Goal: Information Seeking & Learning: Learn about a topic

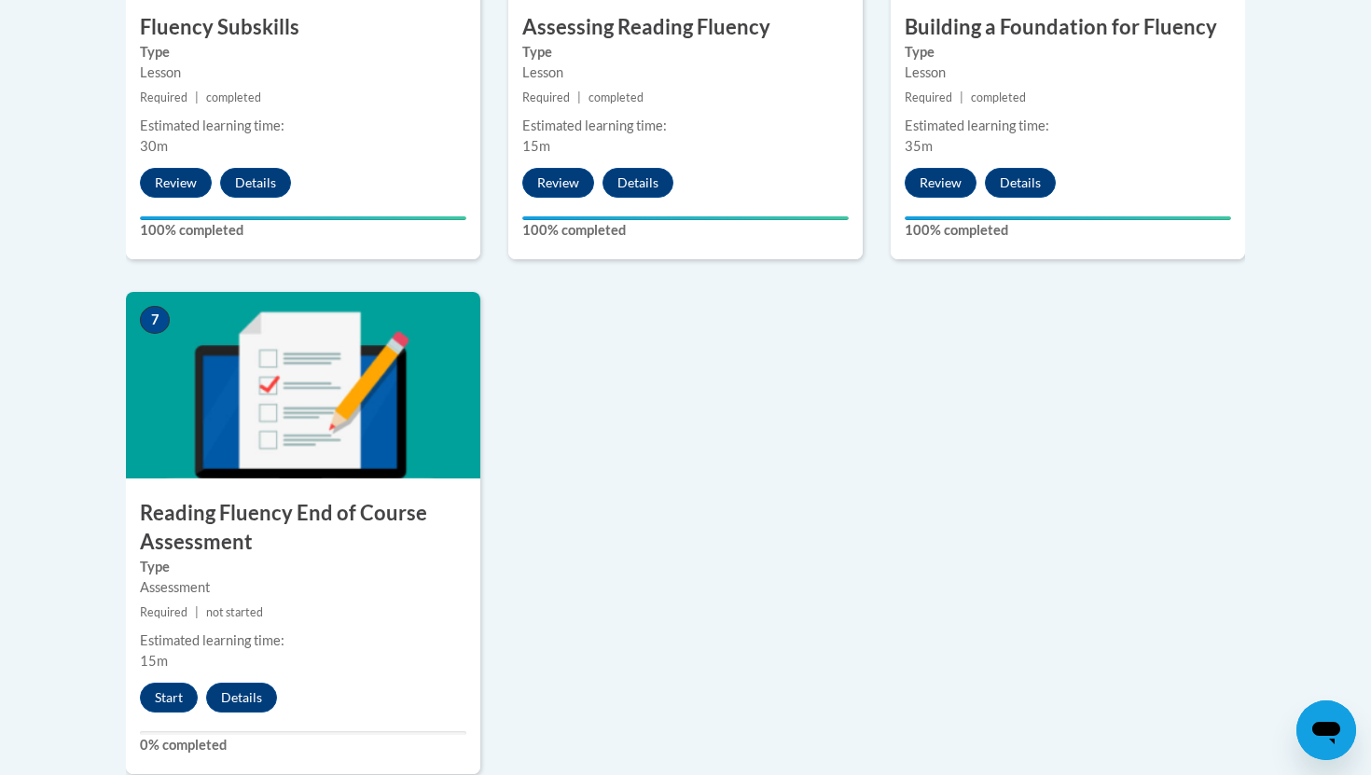
scroll to position [1329, 0]
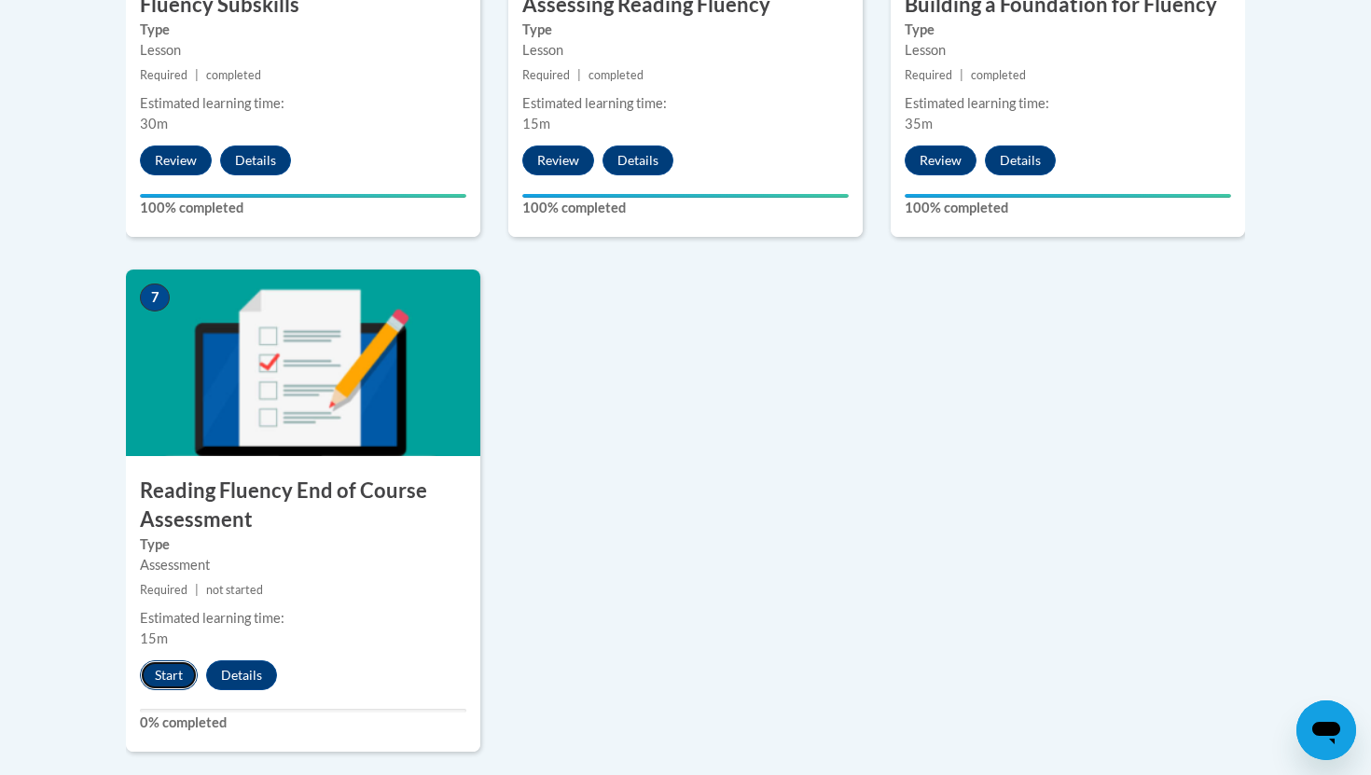
click at [172, 681] on button "Start" at bounding box center [169, 675] width 58 height 30
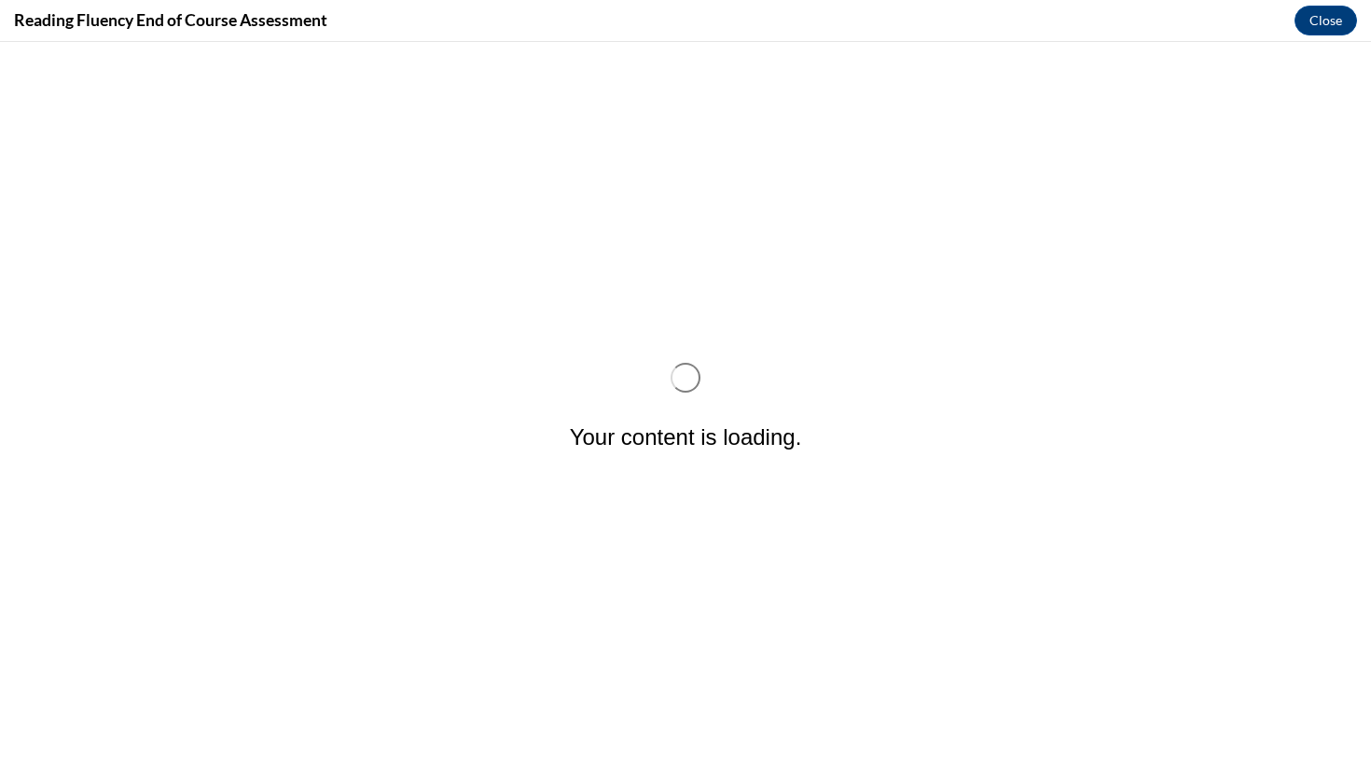
scroll to position [0, 0]
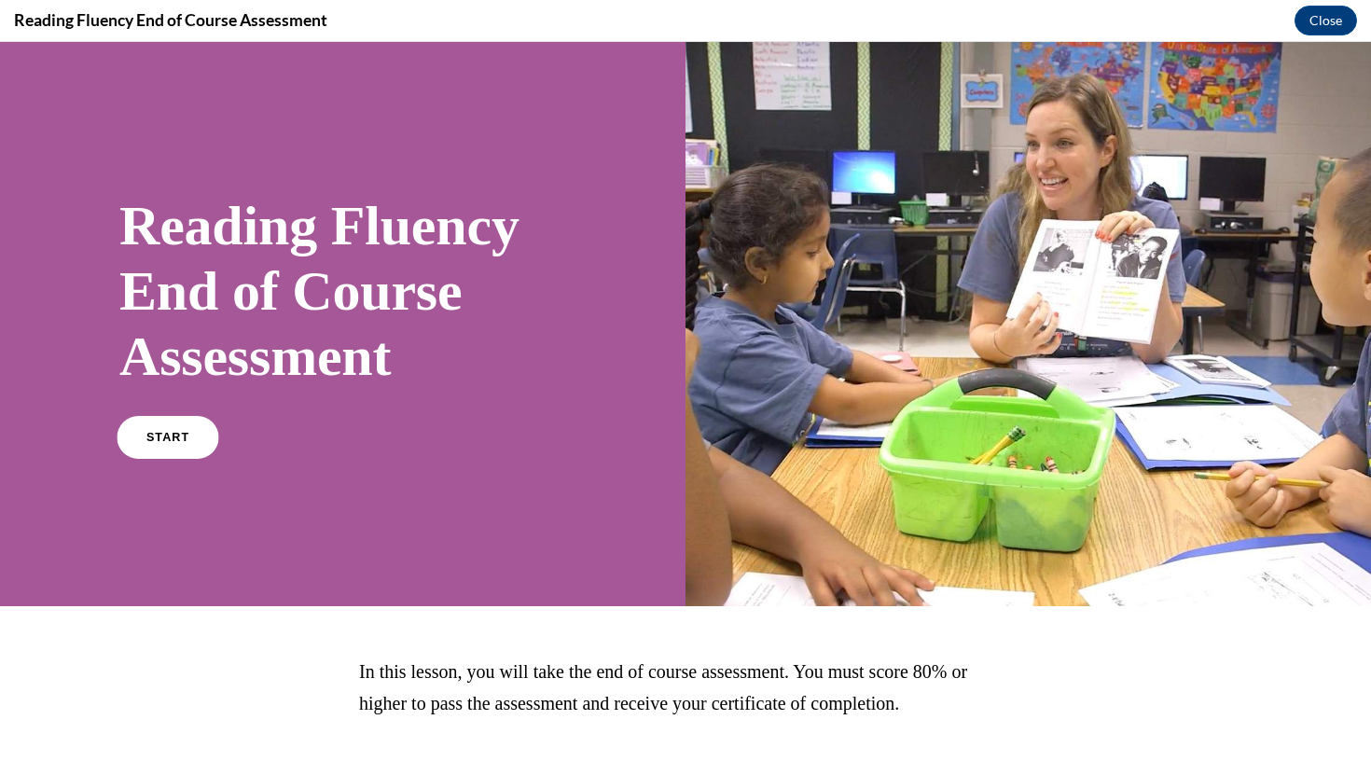
click at [177, 433] on span "START" at bounding box center [167, 438] width 43 height 14
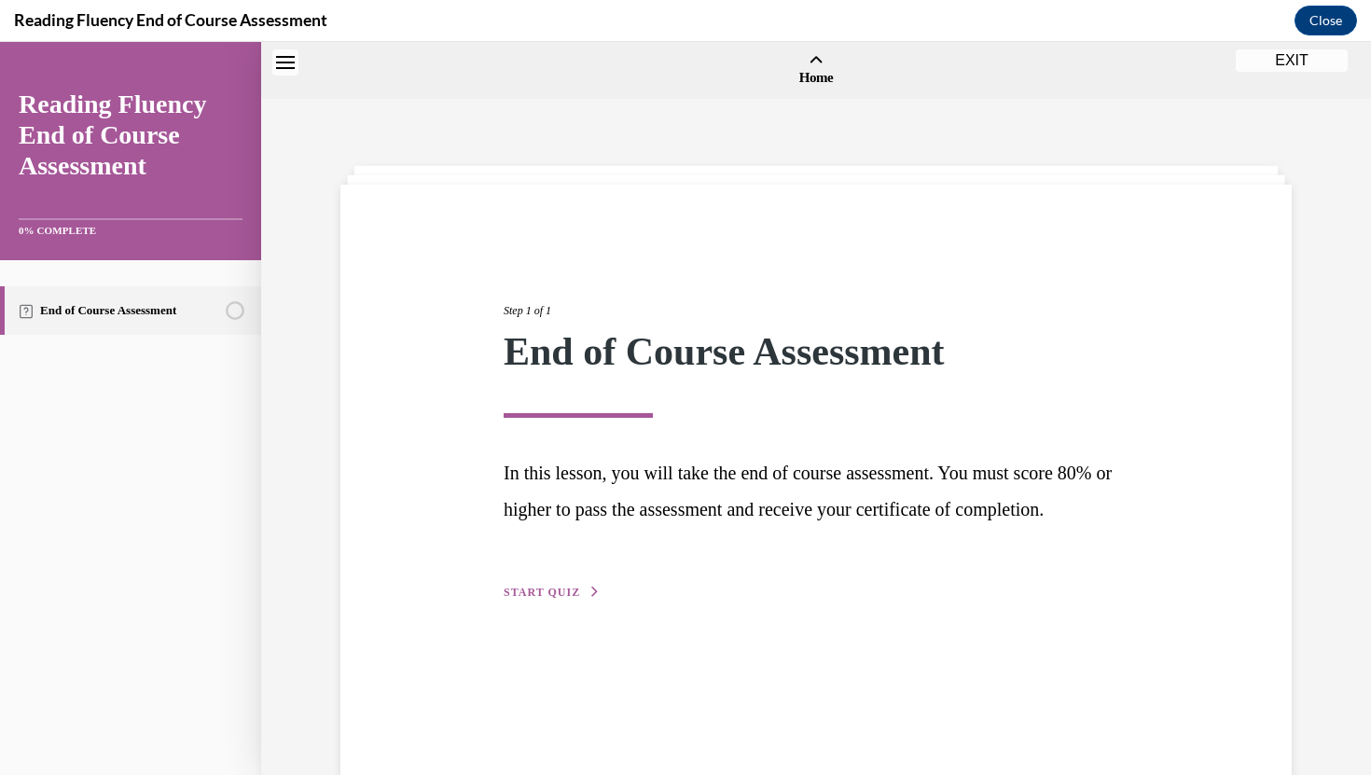
scroll to position [58, 0]
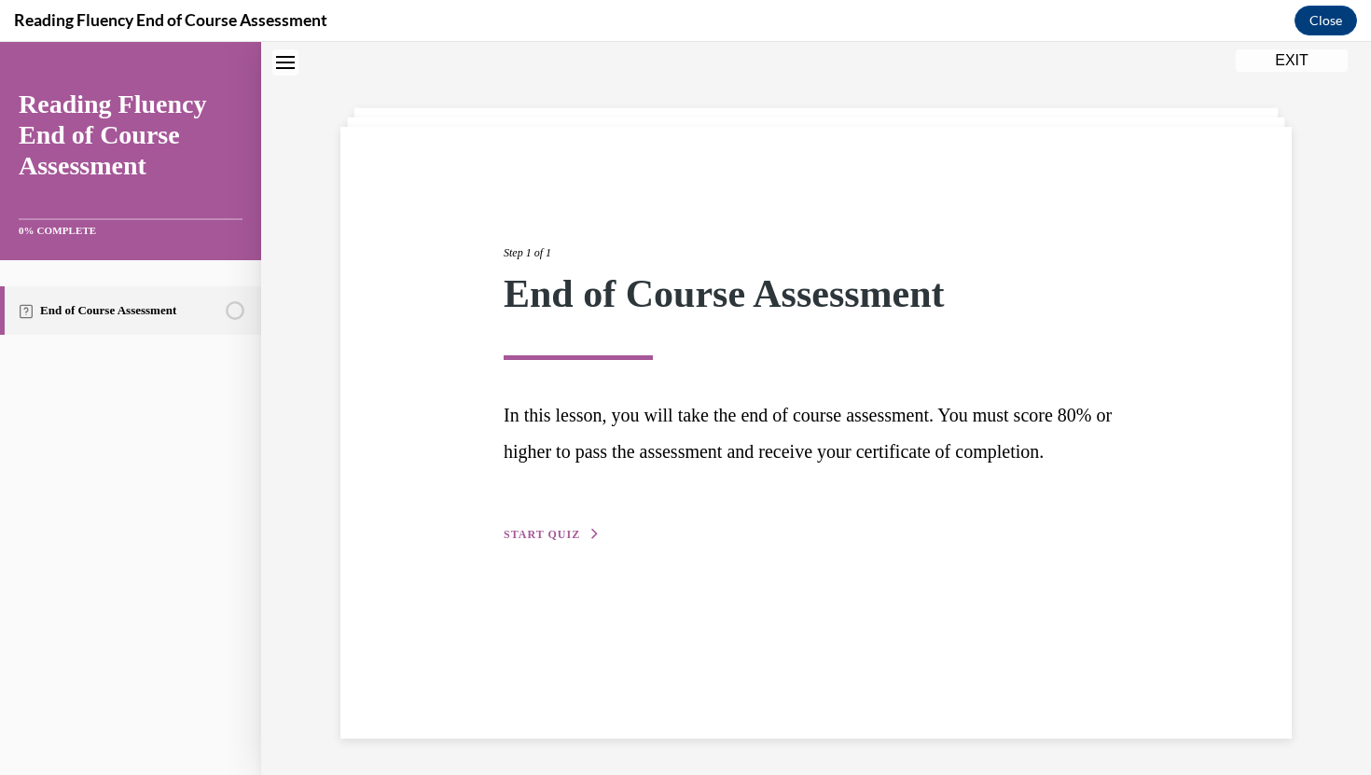
click at [565, 541] on span "START QUIZ" at bounding box center [541, 534] width 76 height 13
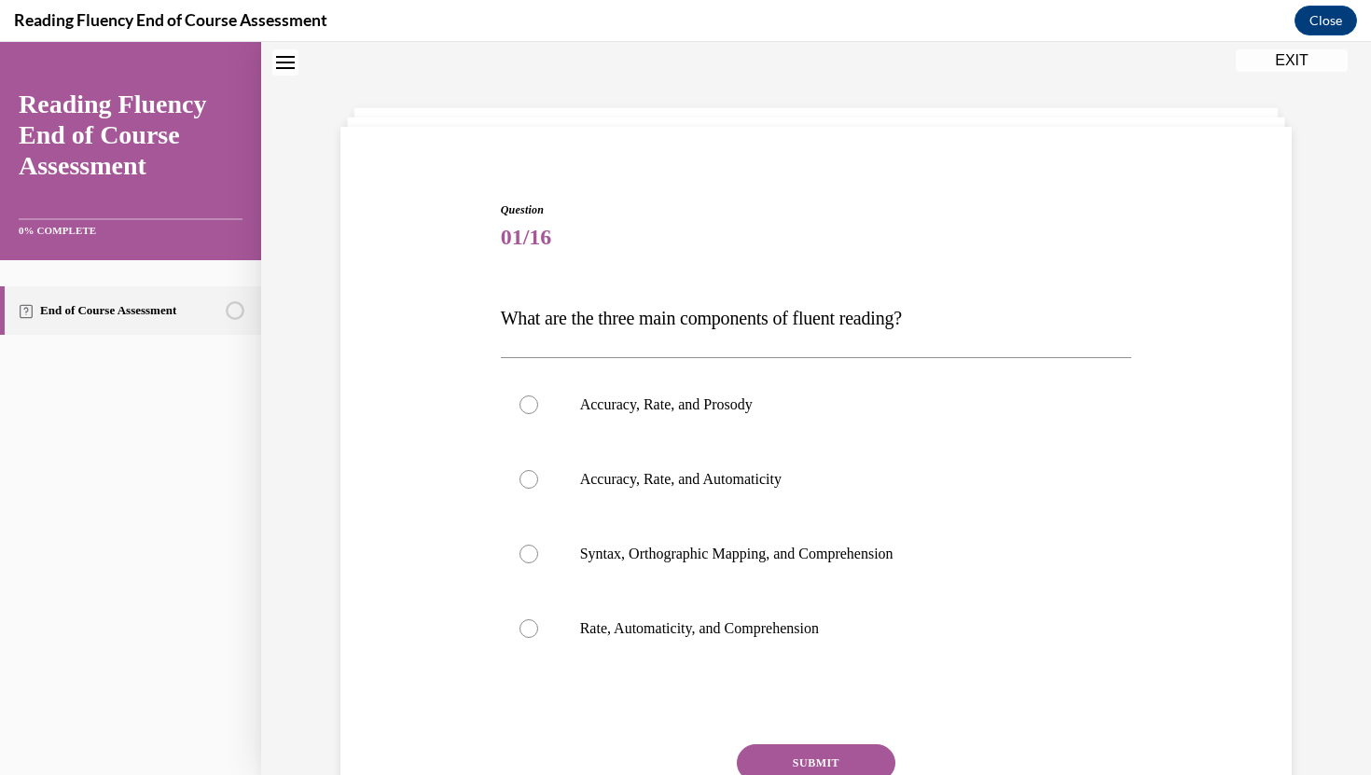
scroll to position [149, 0]
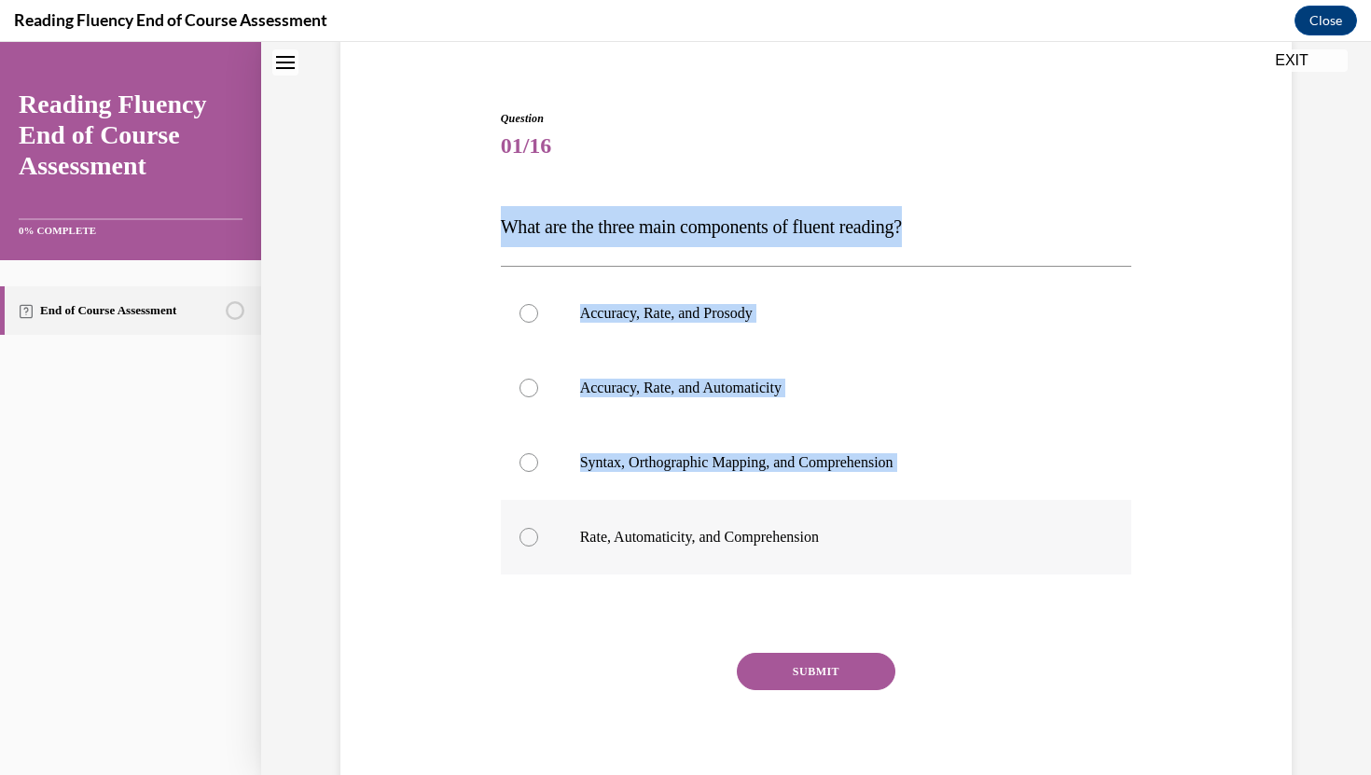
drag, startPoint x: 483, startPoint y: 227, endPoint x: 872, endPoint y: 526, distance: 490.6
click at [872, 526] on div "Question 01/16 What are the three main components of fluent reading?  Accuracy,…" at bounding box center [816, 429] width 960 height 751
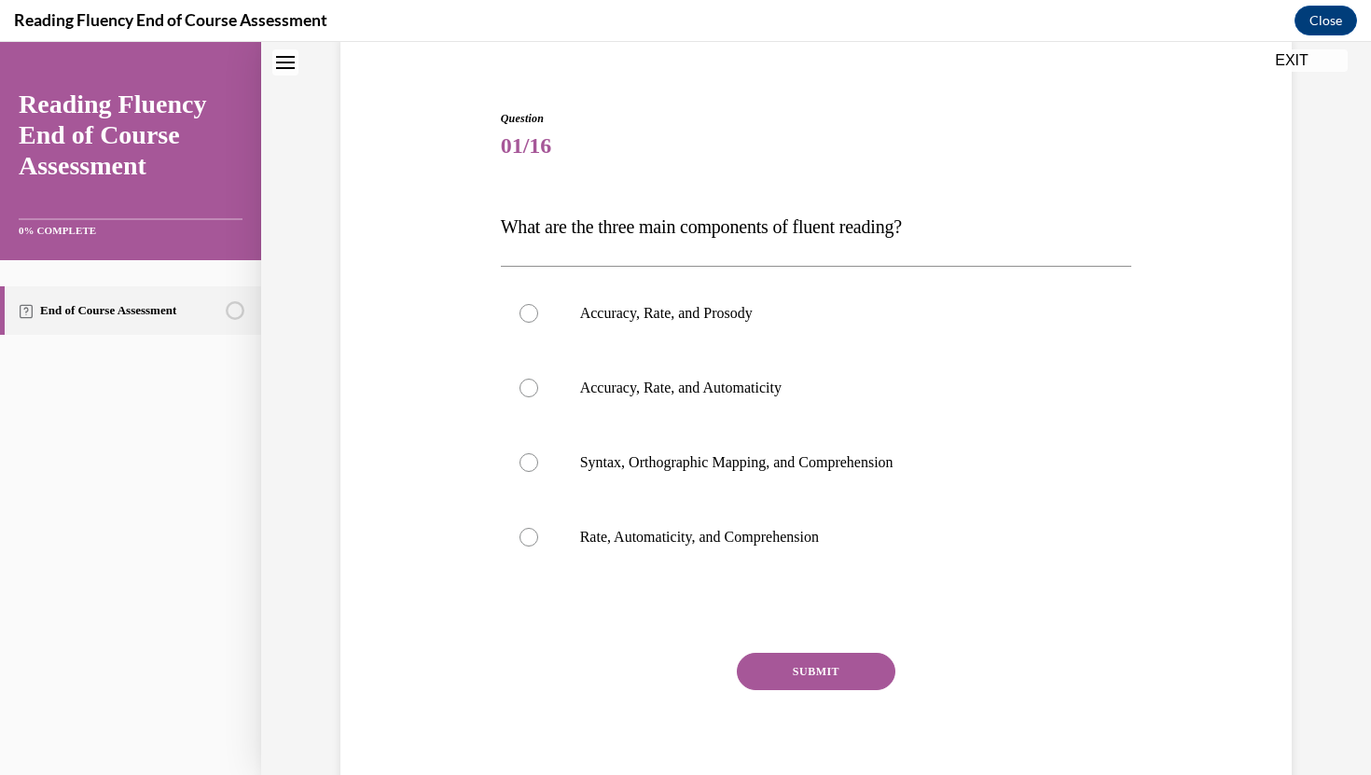
click at [1174, 668] on div "Question 01/16 What are the three main components of fluent reading?  Accuracy,…" at bounding box center [816, 429] width 960 height 751
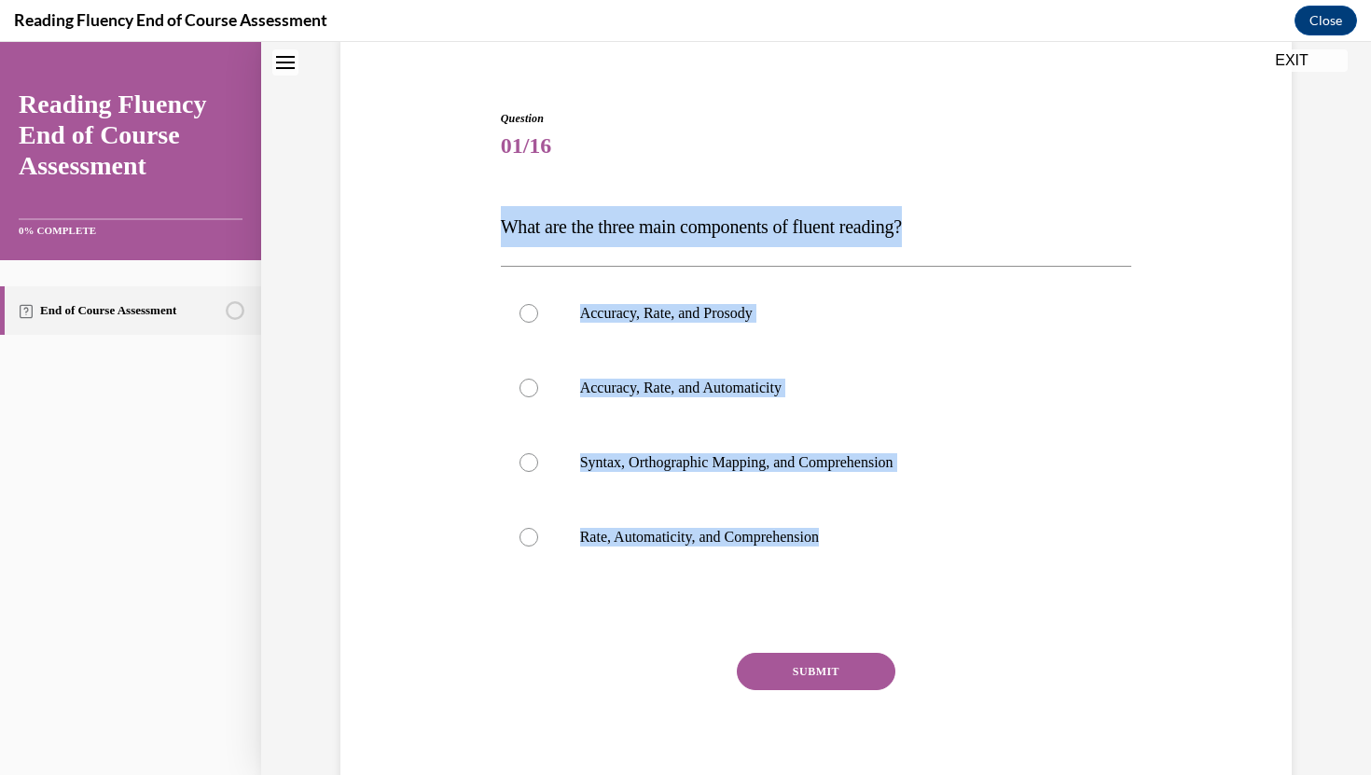
drag, startPoint x: 888, startPoint y: 535, endPoint x: 496, endPoint y: 225, distance: 499.7
click at [496, 225] on div "Question 01/16 What are the three main components of fluent reading?  Accuracy,…" at bounding box center [816, 443] width 641 height 723
copy div "What are the three main components of fluent reading?  Accuracy, Rate, and Pros…"
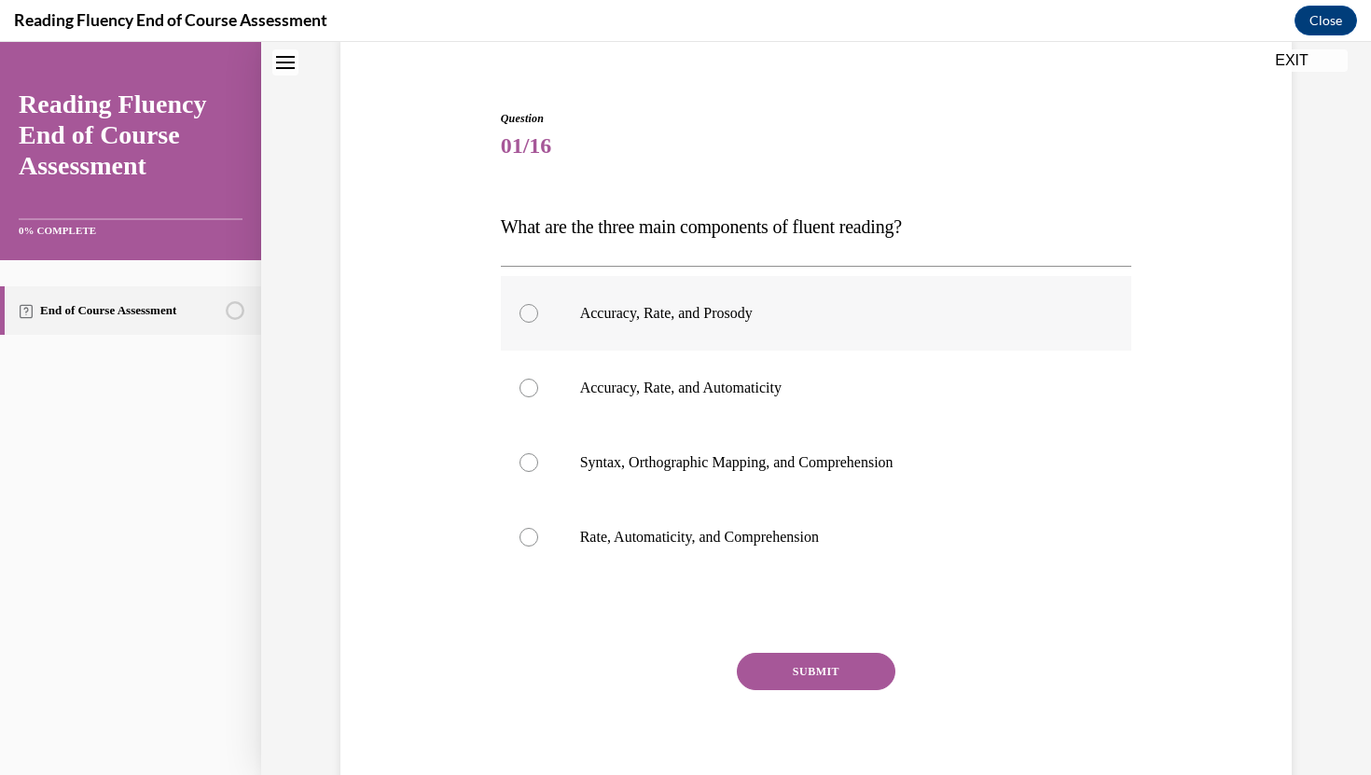
click at [695, 329] on label "Accuracy, Rate, and Prosody" at bounding box center [816, 313] width 631 height 75
click at [538, 323] on input "Accuracy, Rate, and Prosody" at bounding box center [528, 313] width 19 height 19
radio input "true"
click at [804, 671] on button "SUBMIT" at bounding box center [816, 671] width 158 height 37
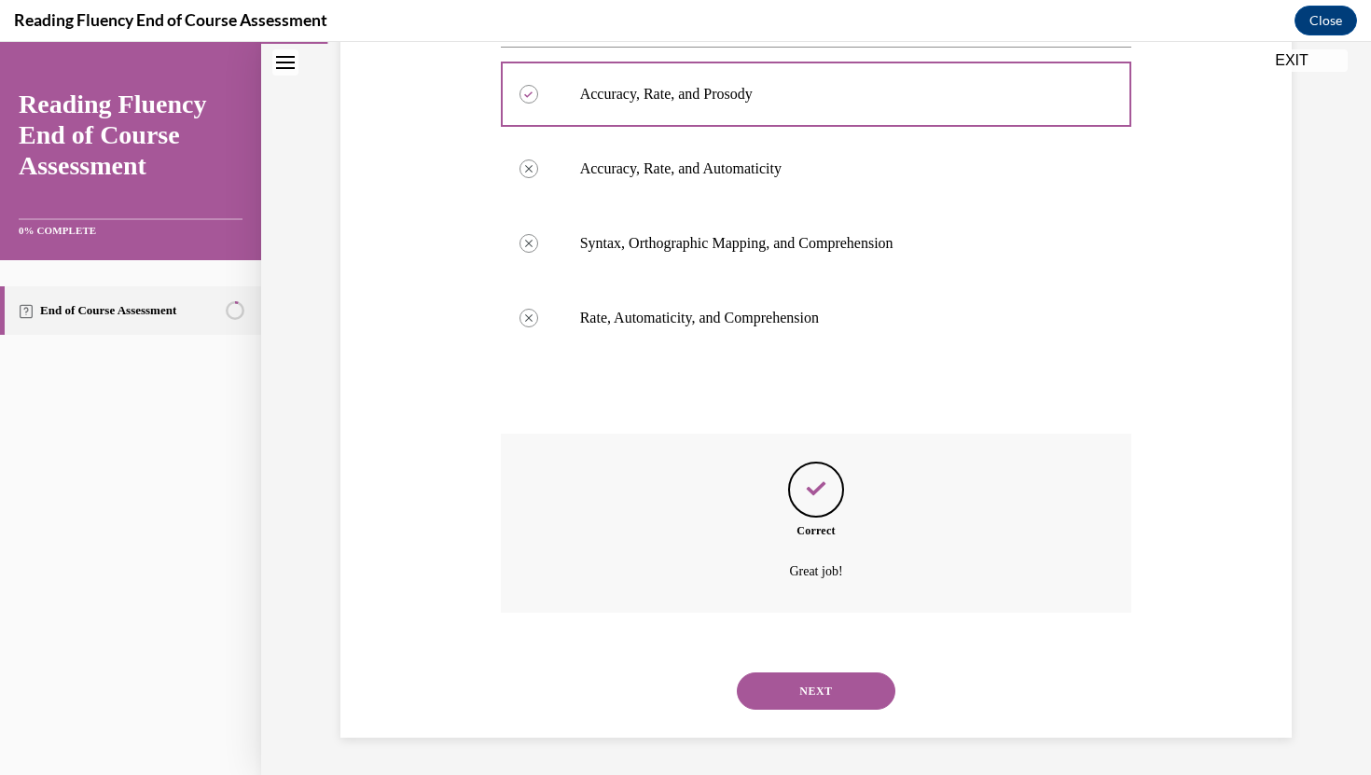
click at [840, 705] on button "NEXT" at bounding box center [816, 690] width 158 height 37
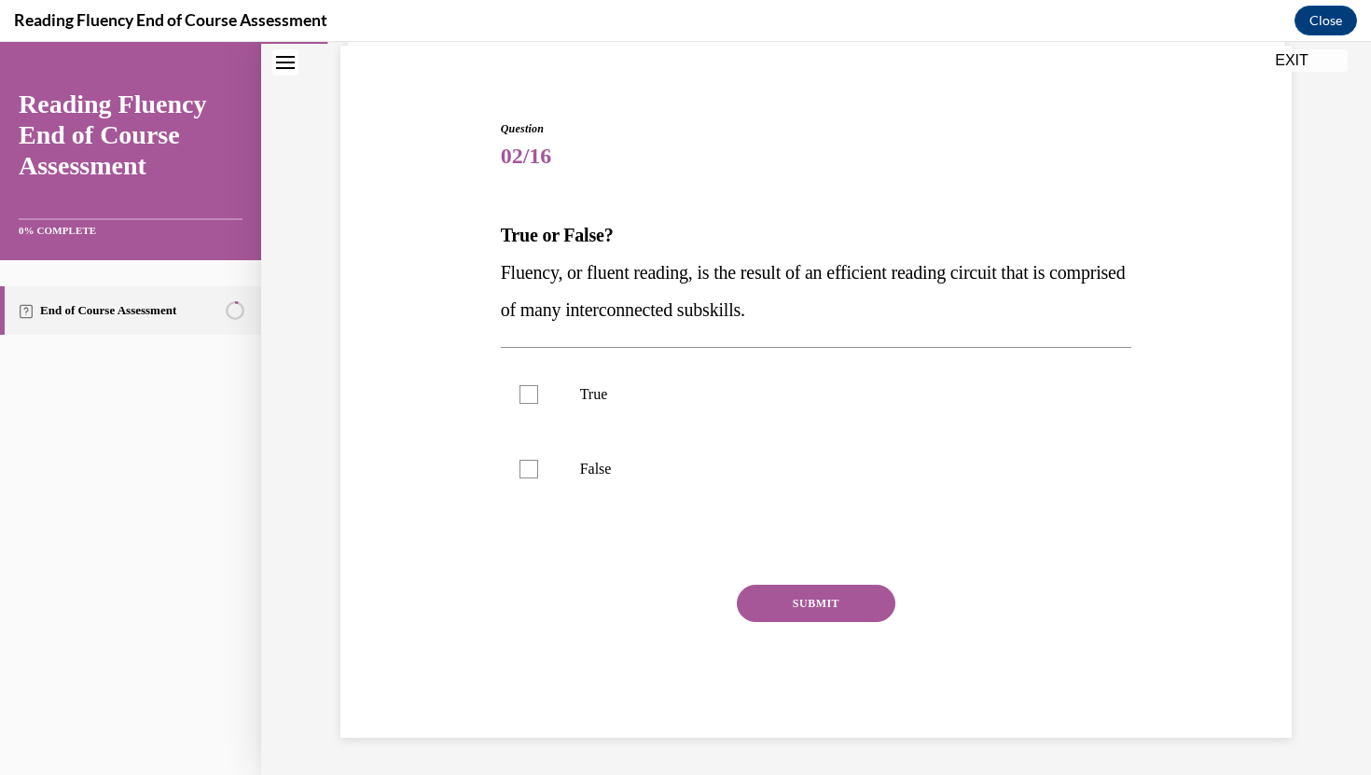
scroll to position [139, 0]
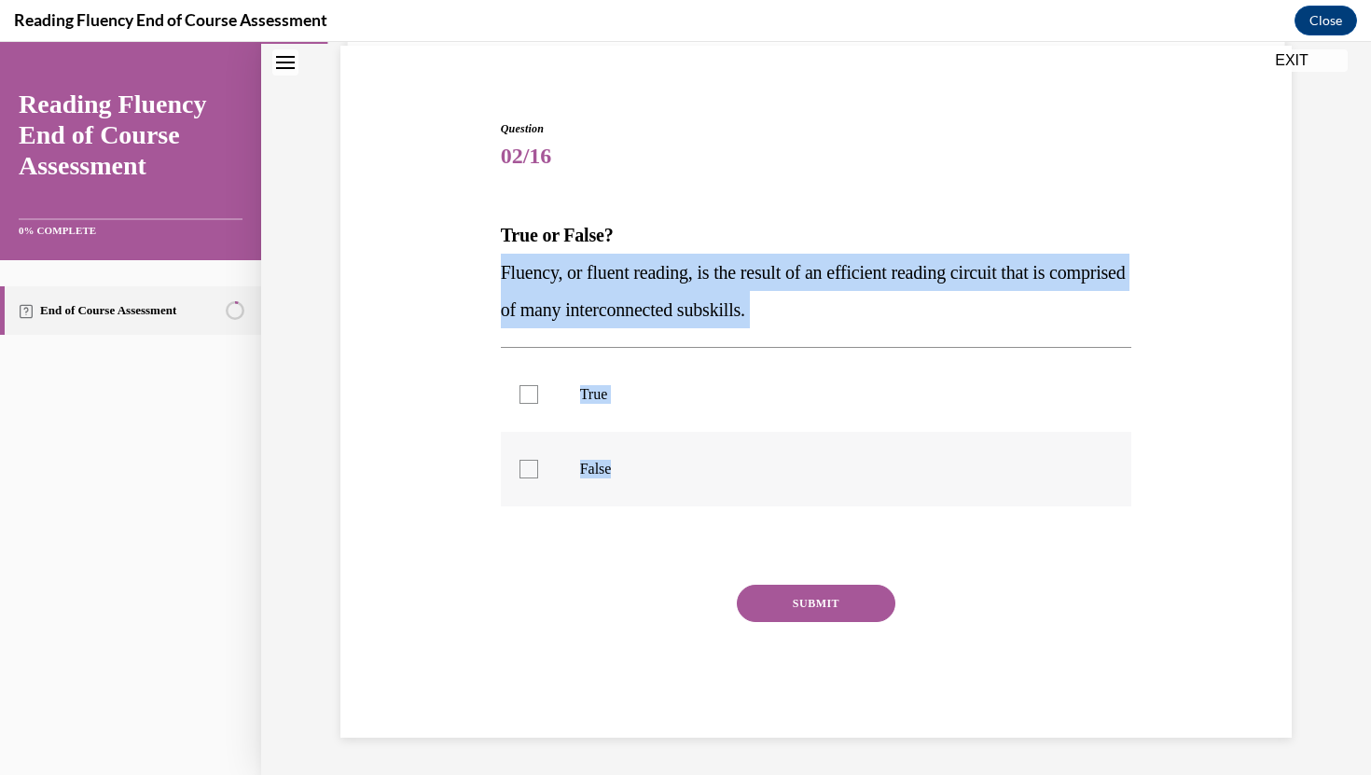
drag, startPoint x: 491, startPoint y: 266, endPoint x: 713, endPoint y: 502, distance: 323.9
click at [715, 503] on div "Question 02/16 True or False? Fluency, or fluent reading, is the result of an e…" at bounding box center [816, 400] width 960 height 673
copy div "Fluency, or fluent reading, is the result of an efficient reading circuit that …"
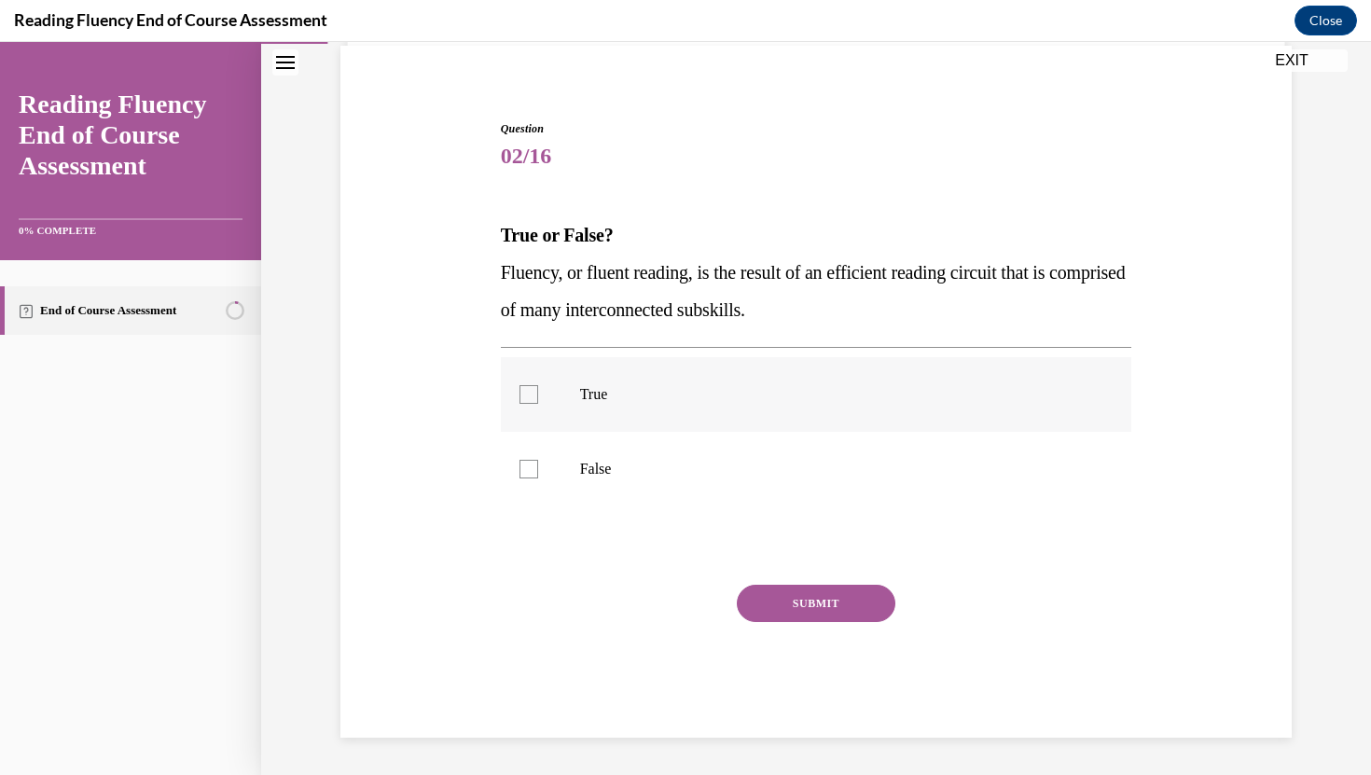
click at [542, 399] on label "True" at bounding box center [816, 394] width 631 height 75
click at [538, 399] on input "True" at bounding box center [528, 394] width 19 height 19
checkbox input "true"
click at [866, 605] on button "SUBMIT" at bounding box center [816, 603] width 158 height 37
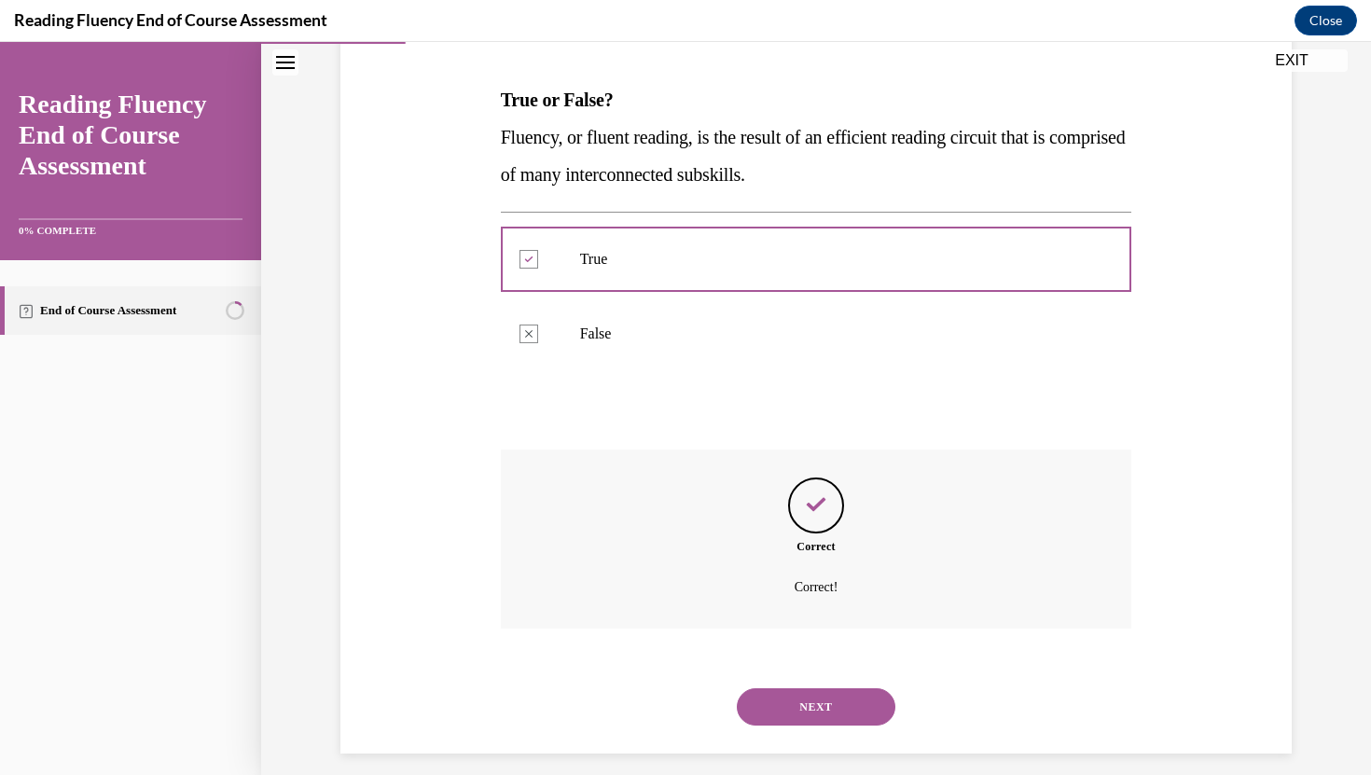
scroll to position [290, 0]
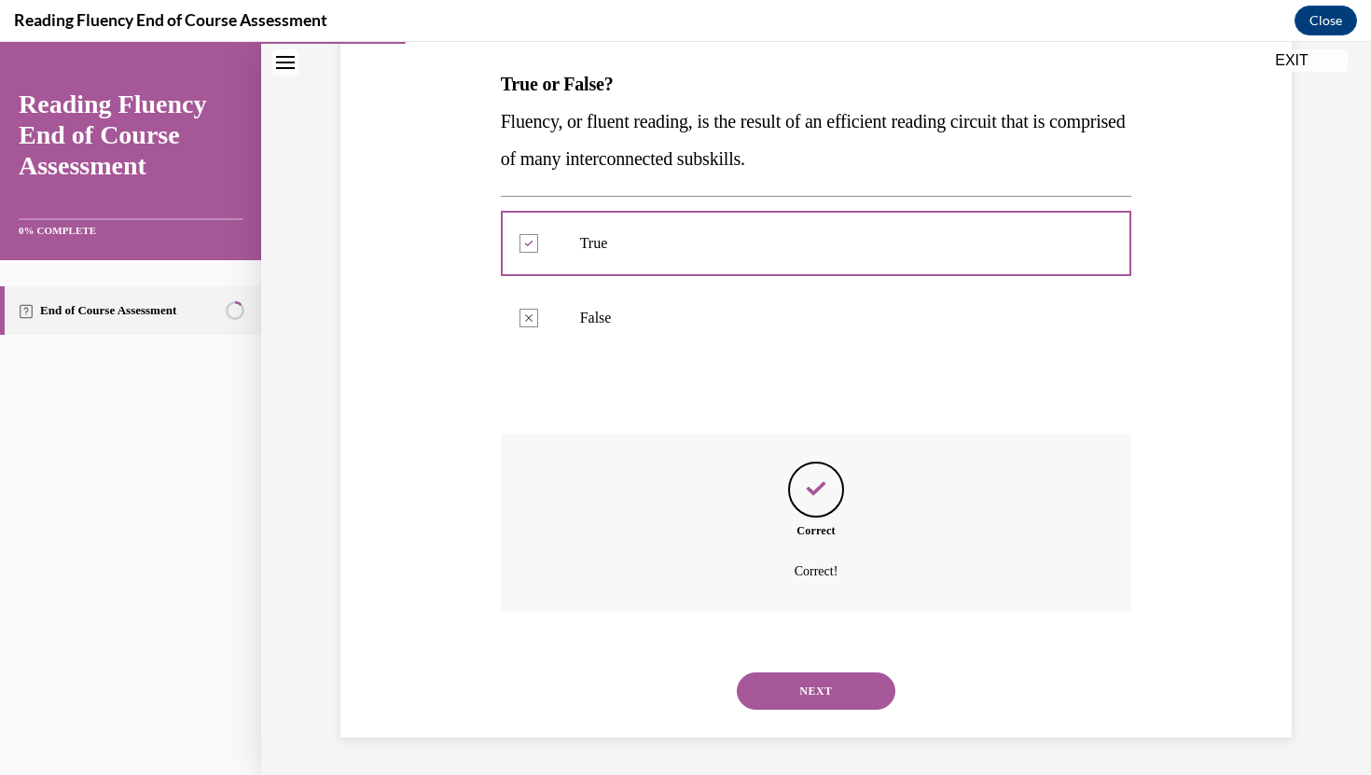
click at [824, 696] on button "NEXT" at bounding box center [816, 690] width 158 height 37
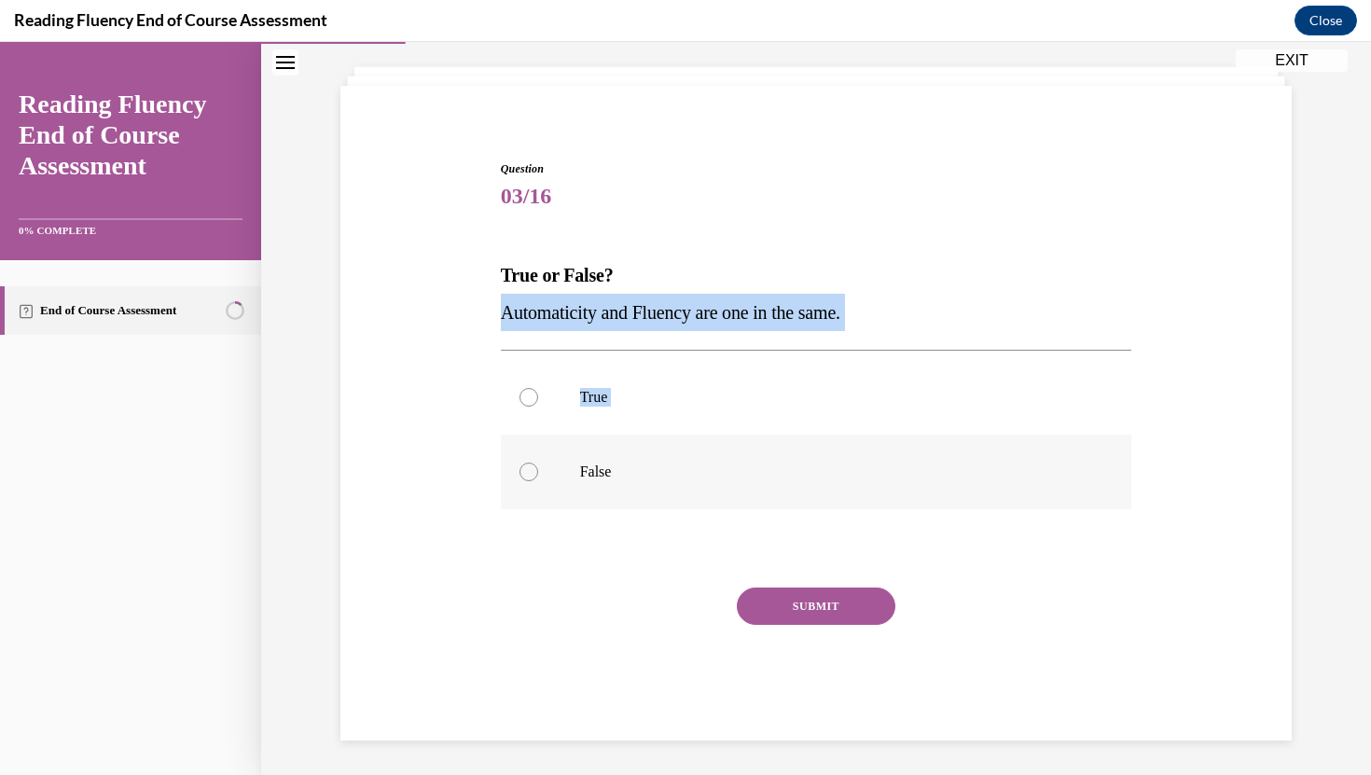
scroll to position [102, 0]
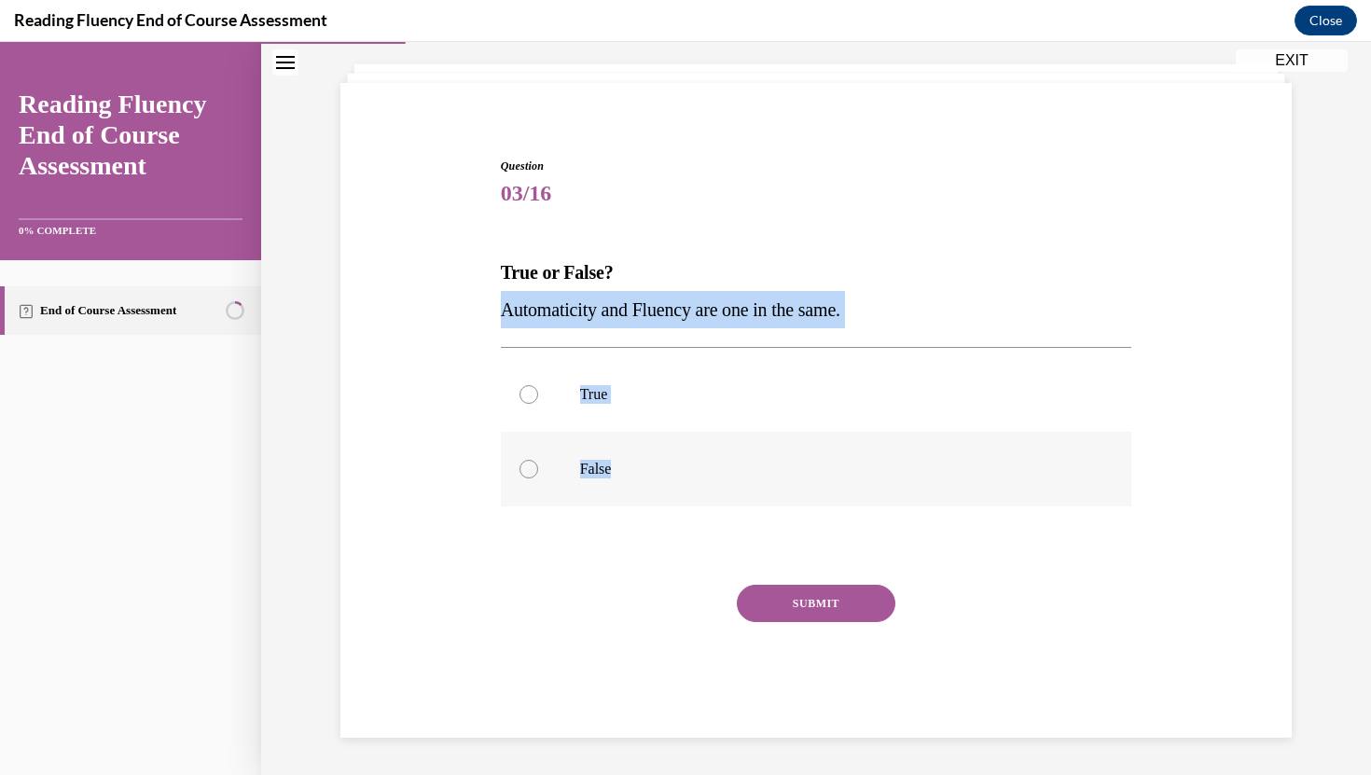
drag, startPoint x: 503, startPoint y: 298, endPoint x: 739, endPoint y: 463, distance: 287.9
click at [739, 463] on div "Question 03/16 True or False? Automaticity and Fluency are one in the same.  Tr…" at bounding box center [816, 448] width 631 height 580
copy div "Automaticity and Fluency are one in the same.  True False"
click at [537, 475] on label "False" at bounding box center [816, 469] width 631 height 75
click at [537, 475] on input "False" at bounding box center [528, 469] width 19 height 19
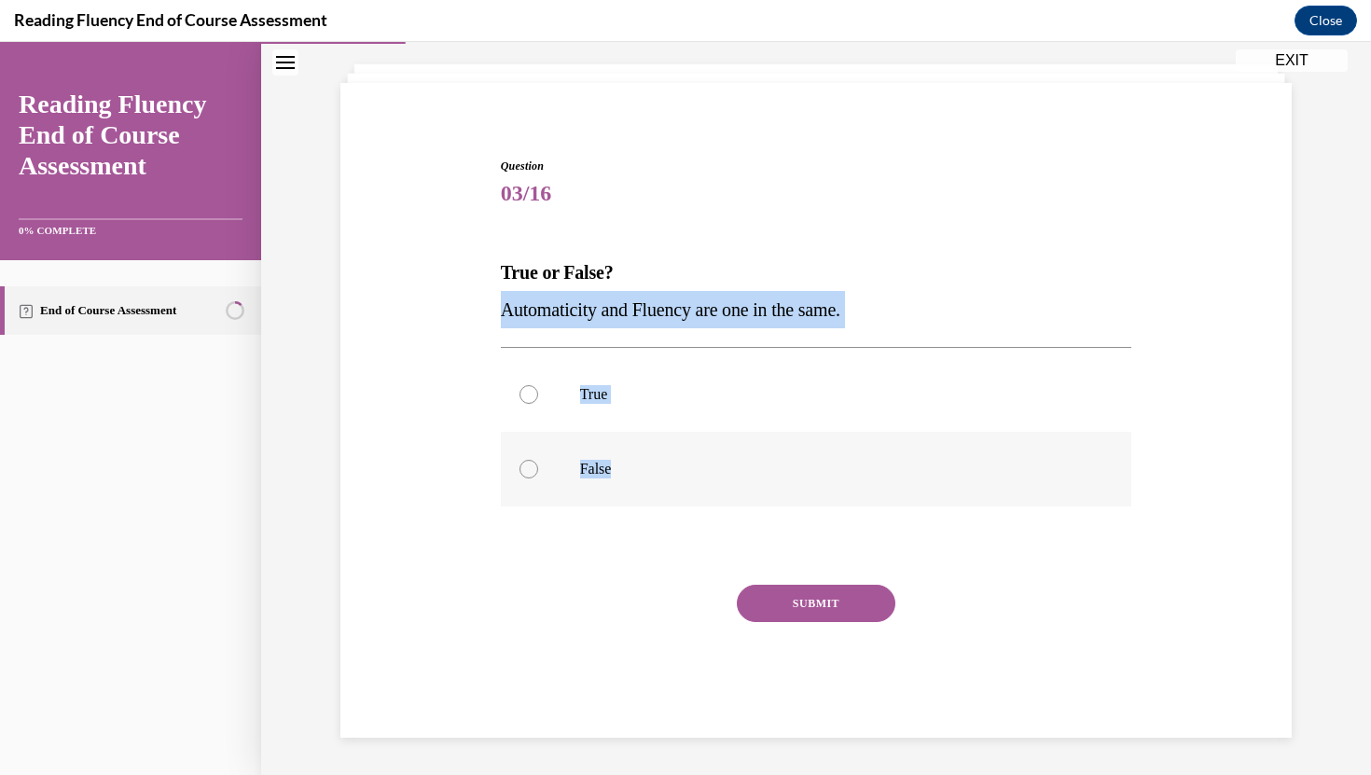
radio input "true"
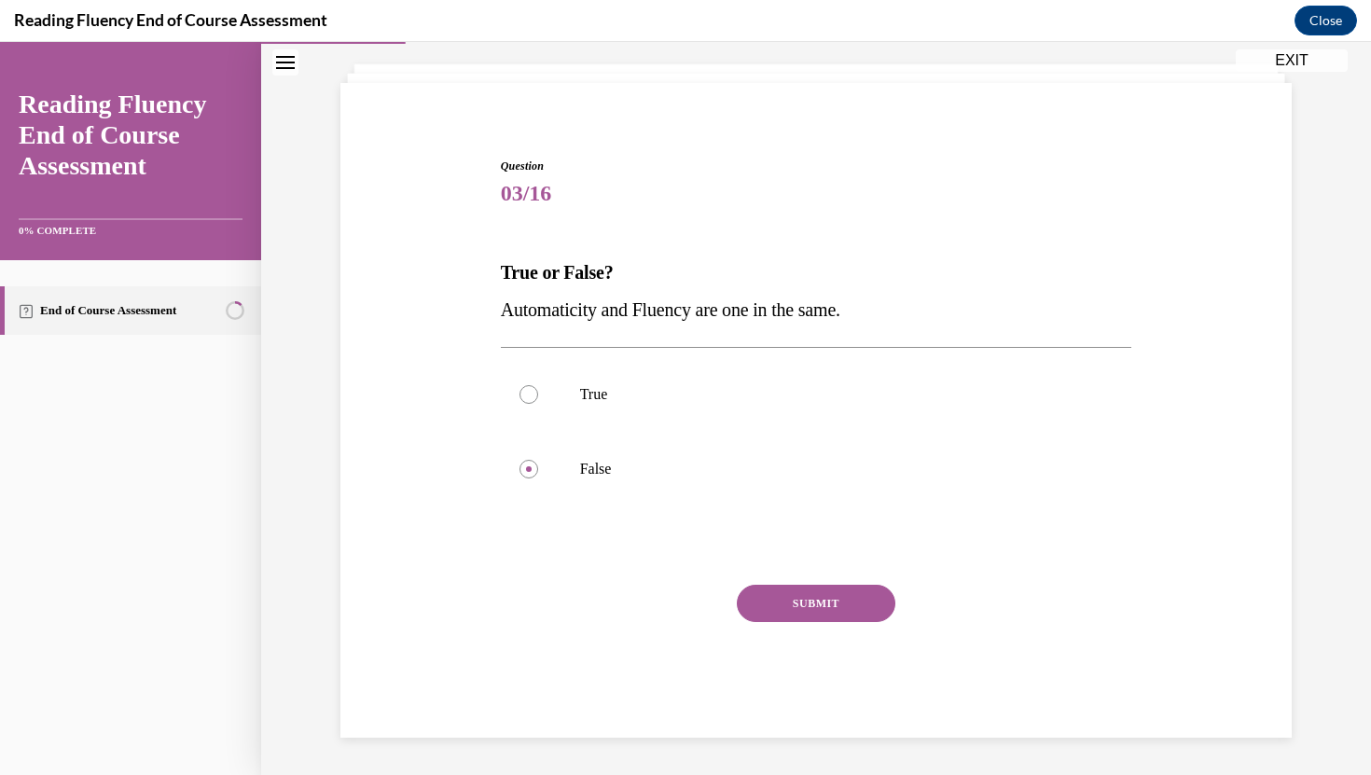
click at [819, 591] on button "SUBMIT" at bounding box center [816, 603] width 158 height 37
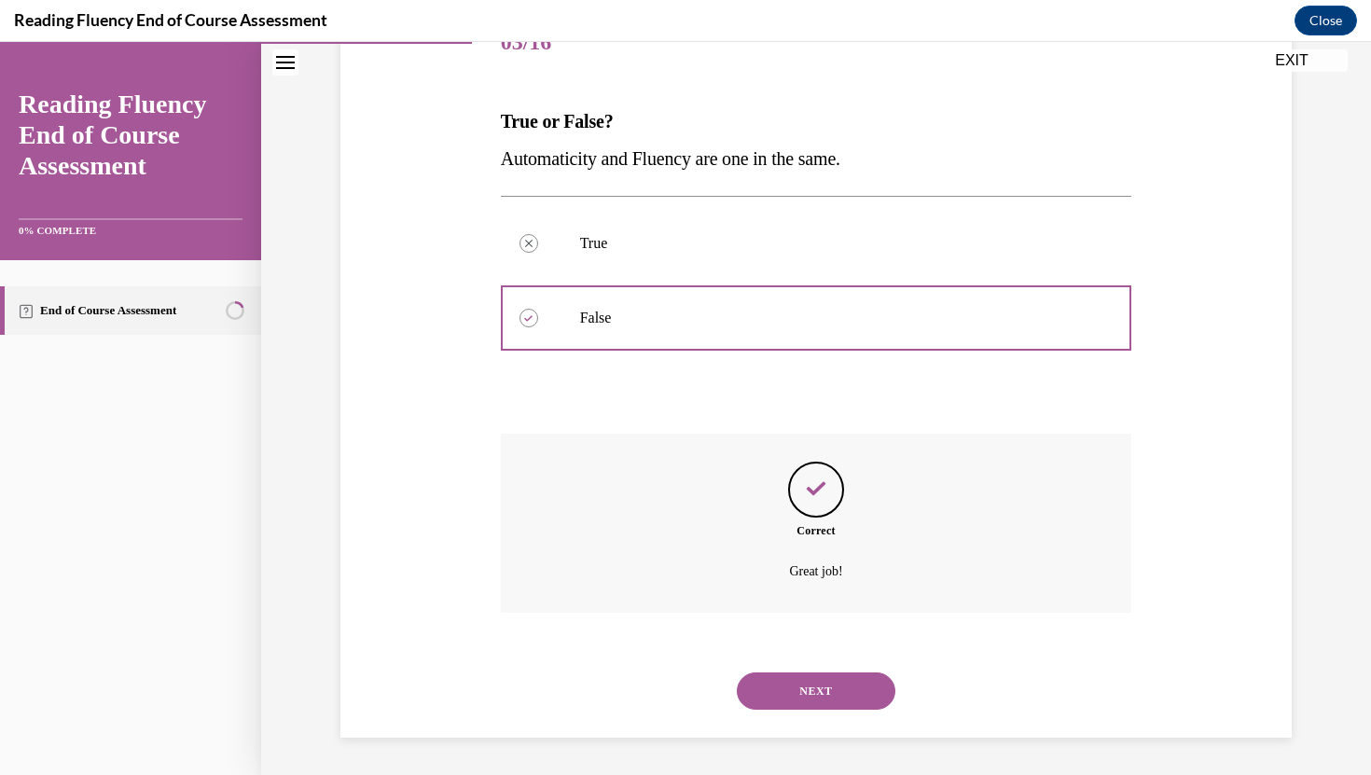
click at [836, 687] on button "NEXT" at bounding box center [816, 690] width 158 height 37
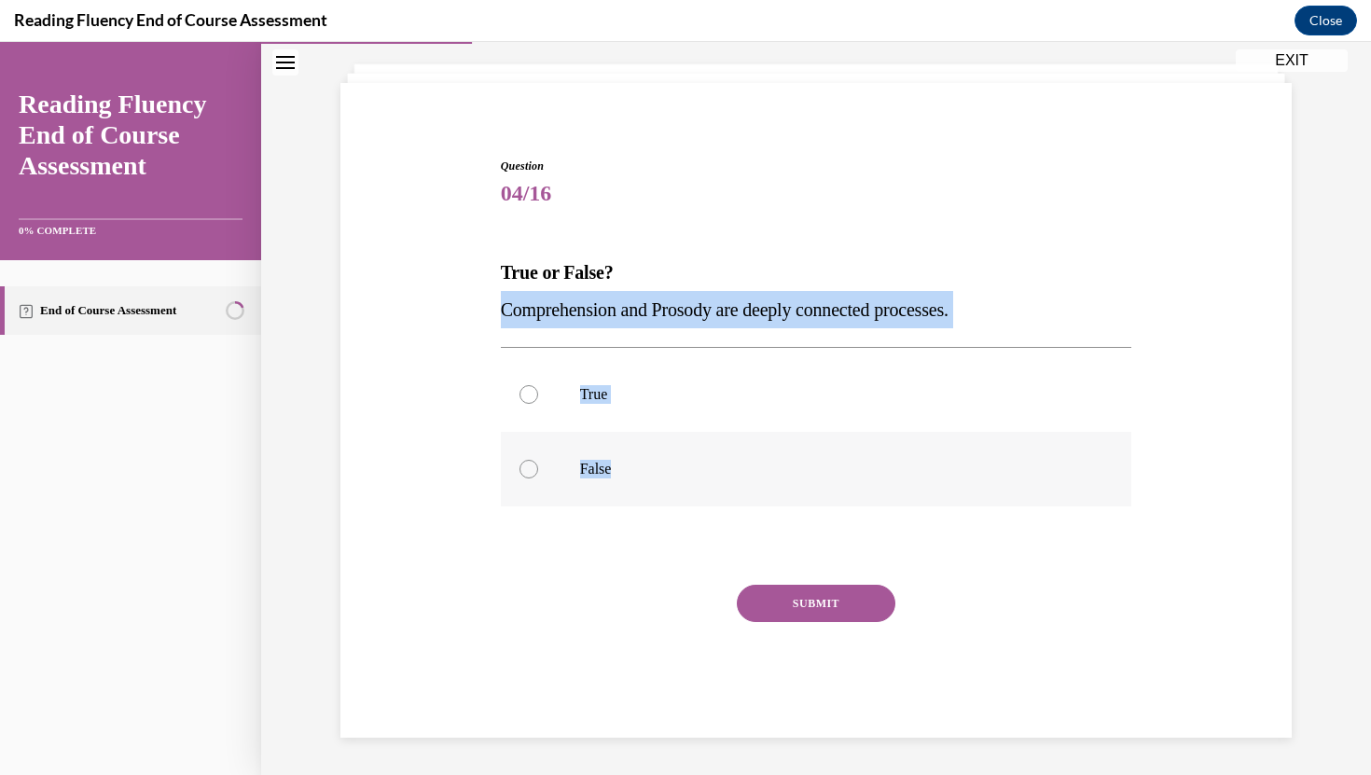
drag, startPoint x: 499, startPoint y: 297, endPoint x: 707, endPoint y: 492, distance: 285.0
click at [707, 492] on div "Question 04/16 True or False? Comprehension and Prosody are deeply connected pr…" at bounding box center [816, 434] width 641 height 608
copy div "Comprehension and Prosody are deeply connected processes.  True False"
click at [521, 382] on label "True" at bounding box center [816, 394] width 631 height 75
click at [521, 385] on input "True" at bounding box center [528, 394] width 19 height 19
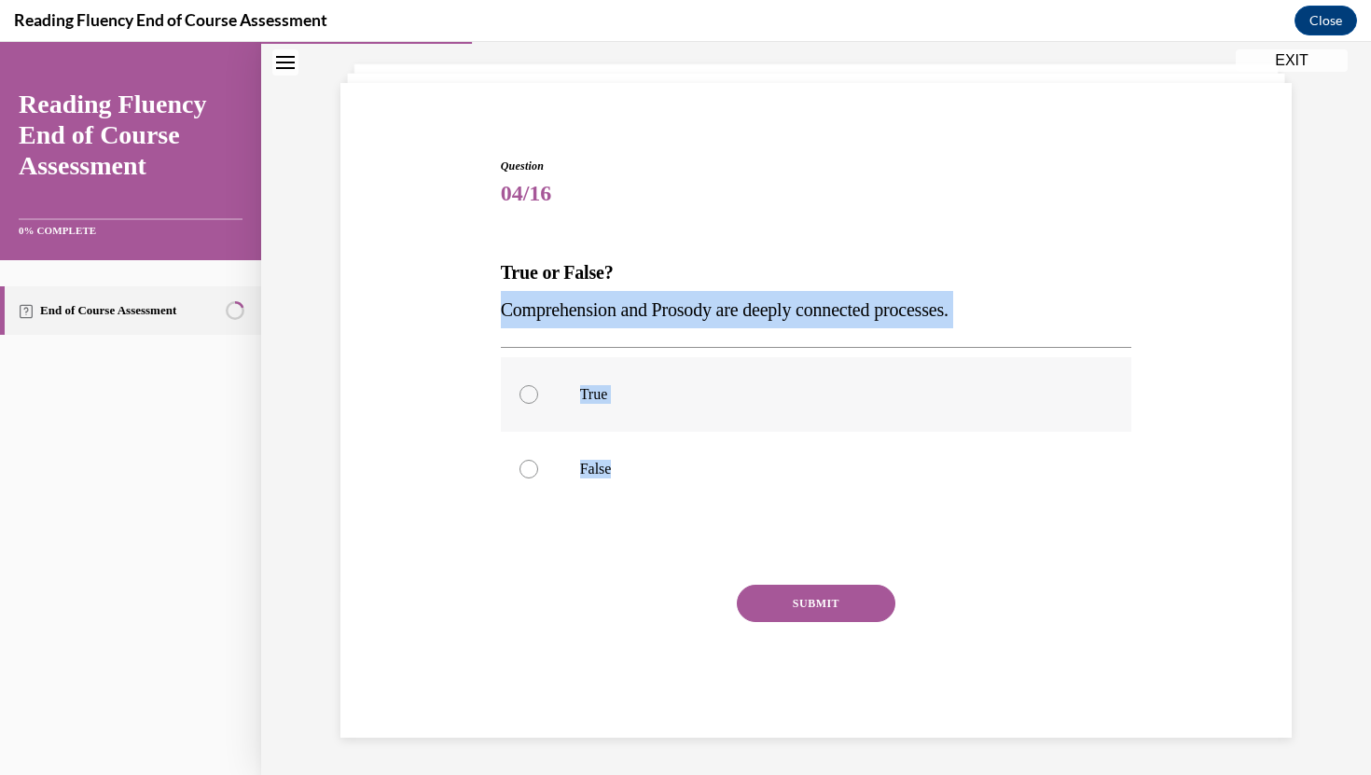
radio input "true"
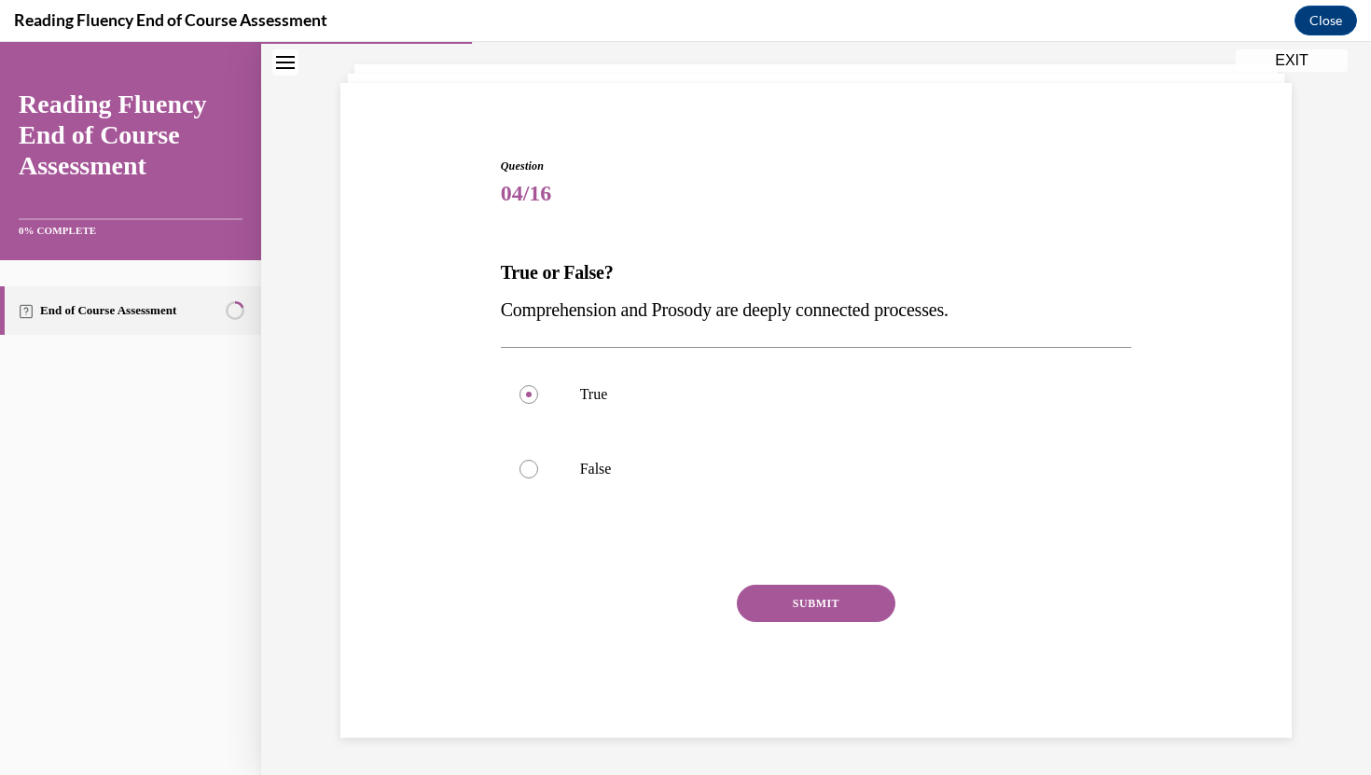
click at [875, 608] on button "SUBMIT" at bounding box center [816, 603] width 158 height 37
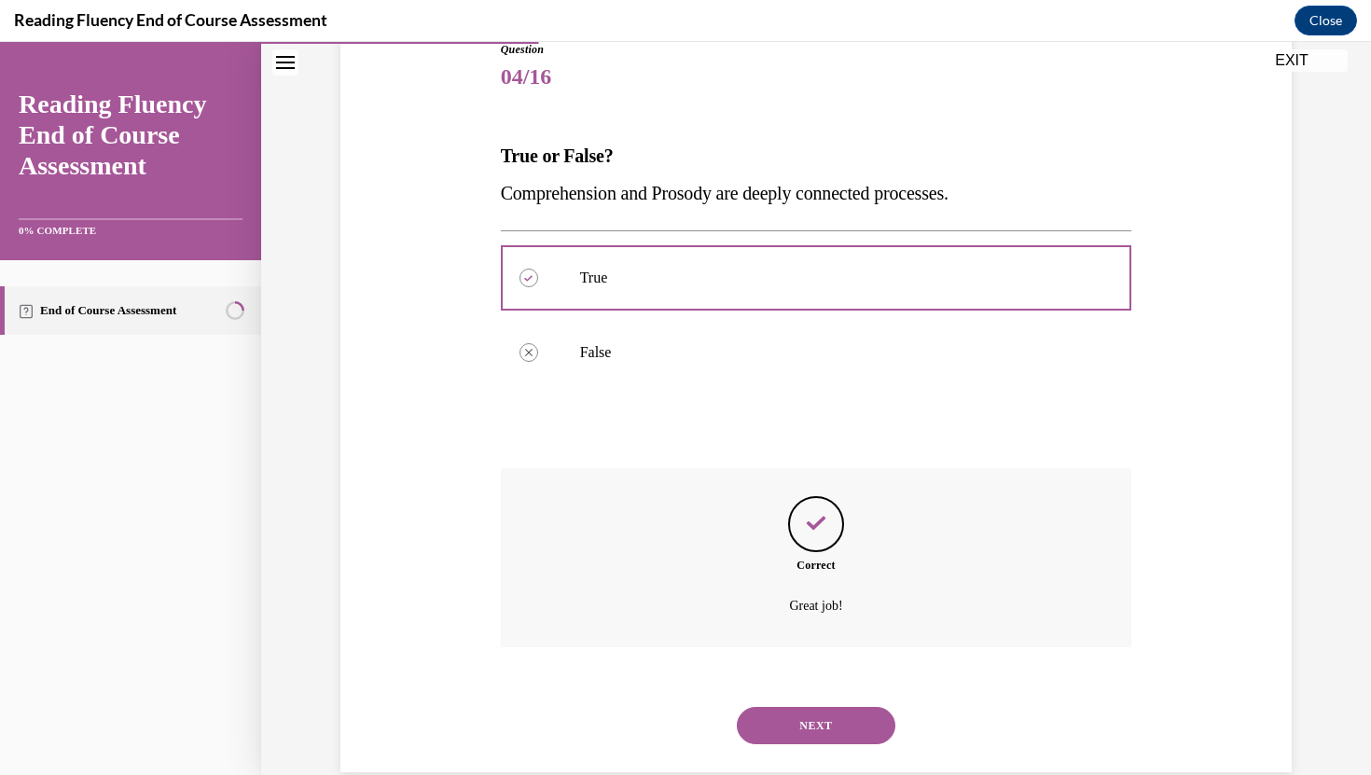
scroll to position [253, 0]
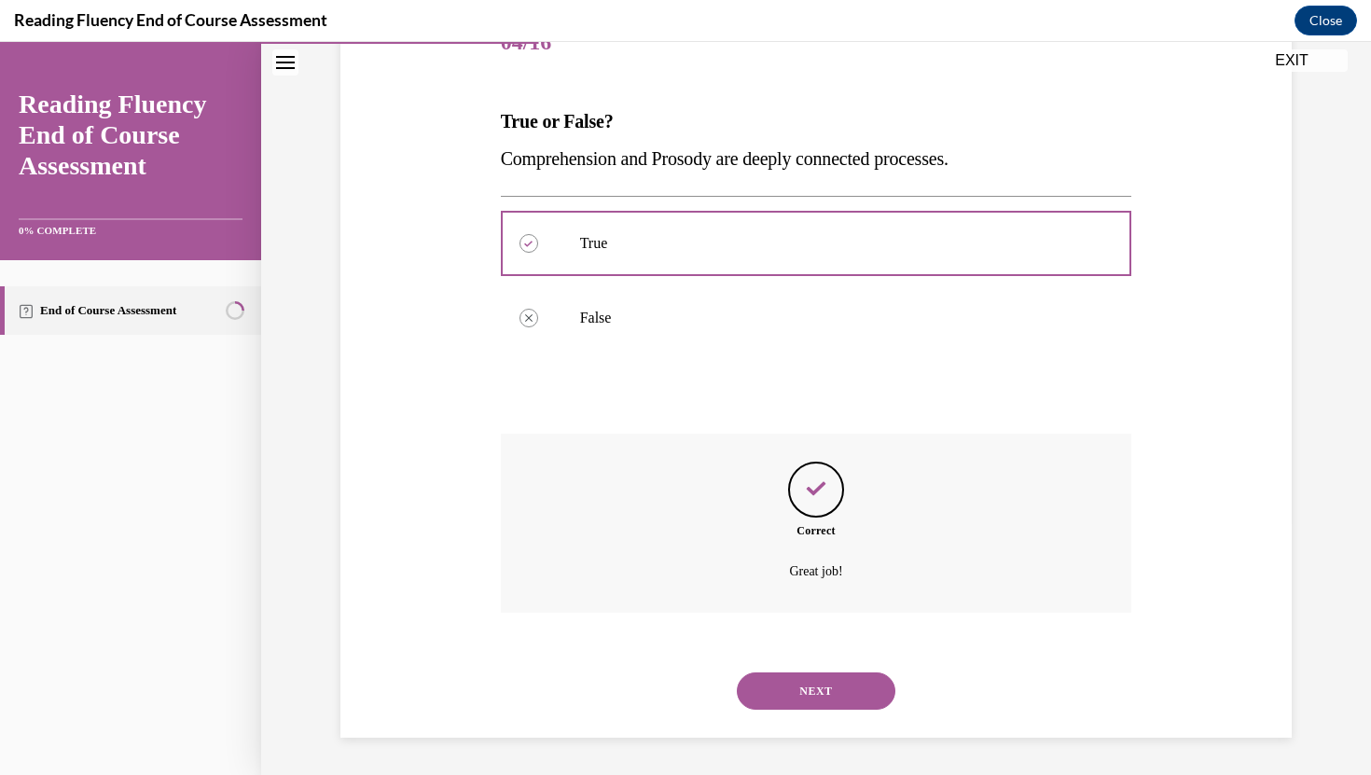
click at [816, 672] on button "NEXT" at bounding box center [816, 690] width 158 height 37
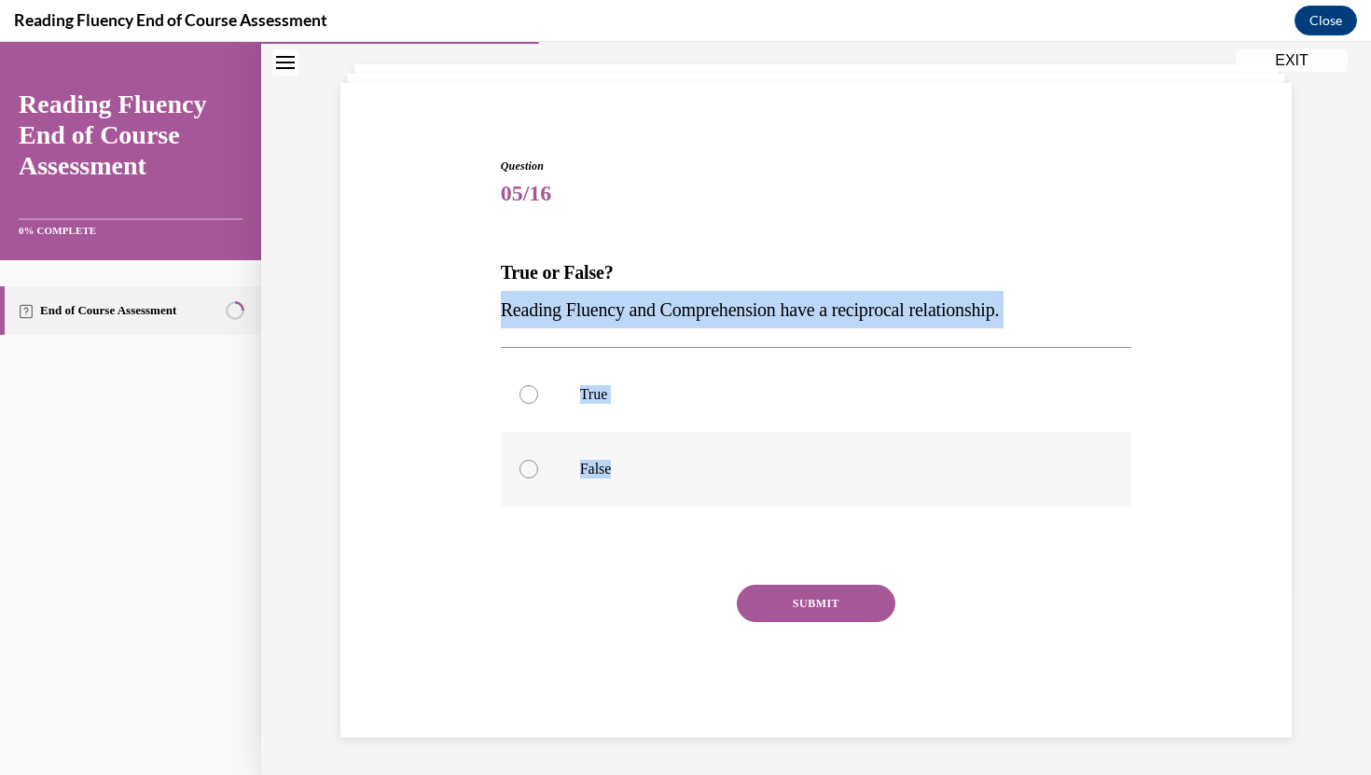
drag, startPoint x: 489, startPoint y: 306, endPoint x: 670, endPoint y: 462, distance: 239.3
click at [670, 462] on div "Question 05/16 True or False? Reading Fluency and Comprehension have a reciproc…" at bounding box center [816, 420] width 960 height 636
copy div "Reading Fluency and Comprehension have a reciprocal relationship.  True False"
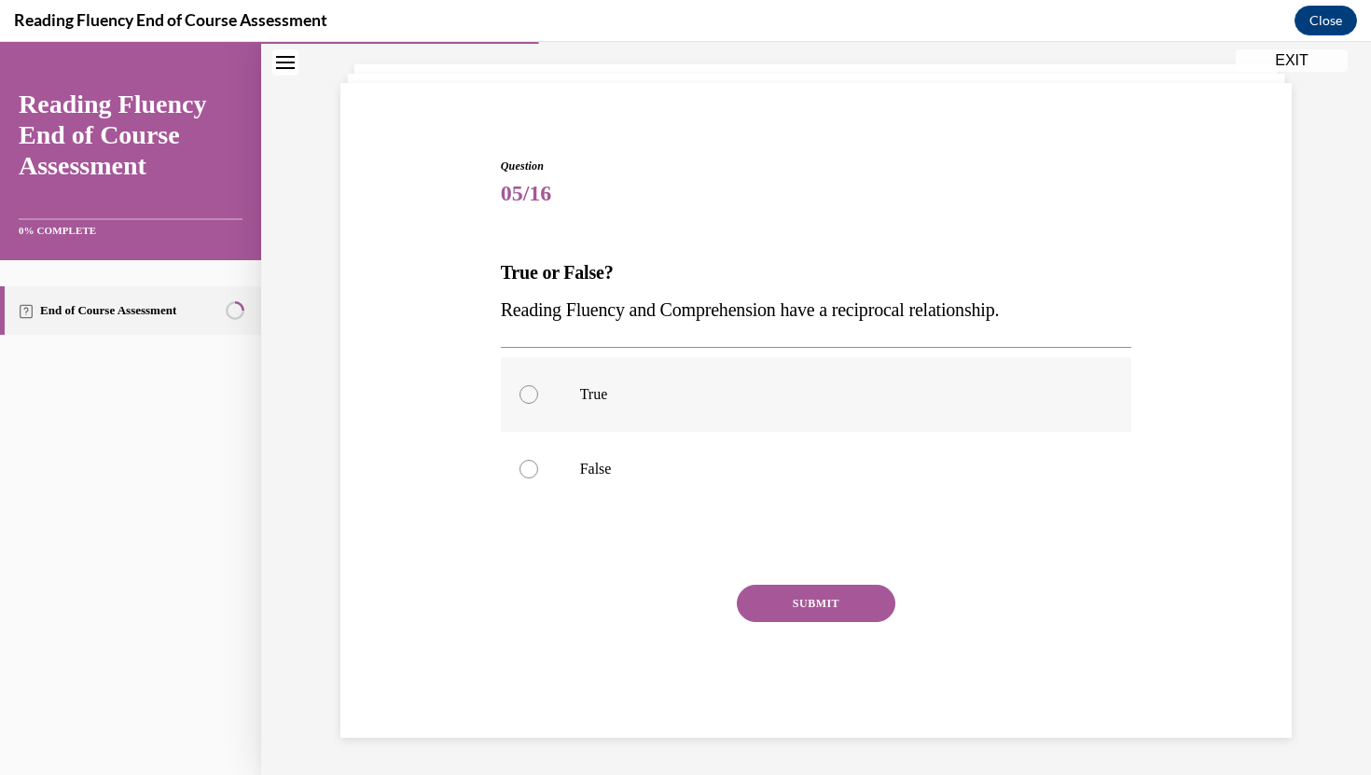
click at [531, 393] on div at bounding box center [528, 394] width 19 height 19
click at [531, 393] on input "True" at bounding box center [528, 394] width 19 height 19
radio input "true"
click at [840, 588] on button "SUBMIT" at bounding box center [816, 603] width 158 height 37
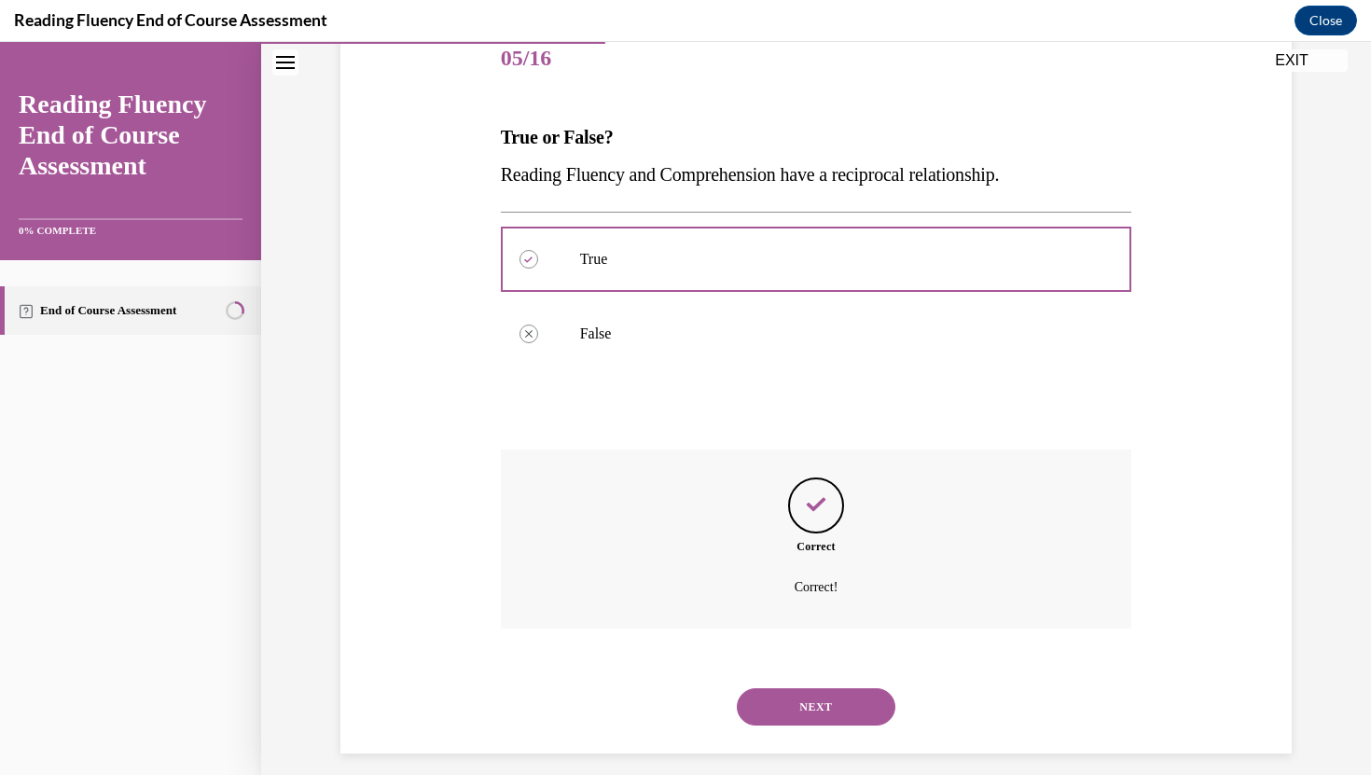
scroll to position [253, 0]
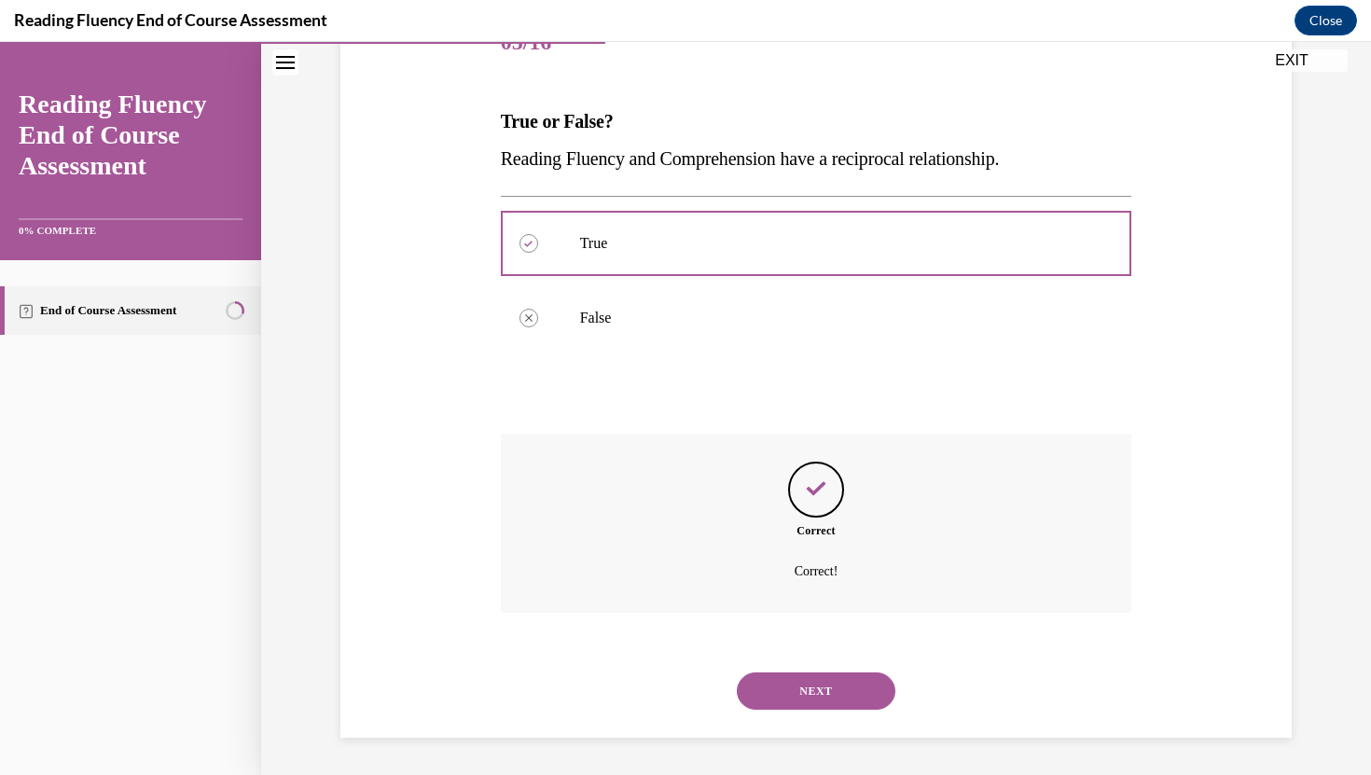
click at [820, 670] on div "NEXT" at bounding box center [816, 691] width 631 height 75
click at [817, 686] on button "NEXT" at bounding box center [816, 690] width 158 height 37
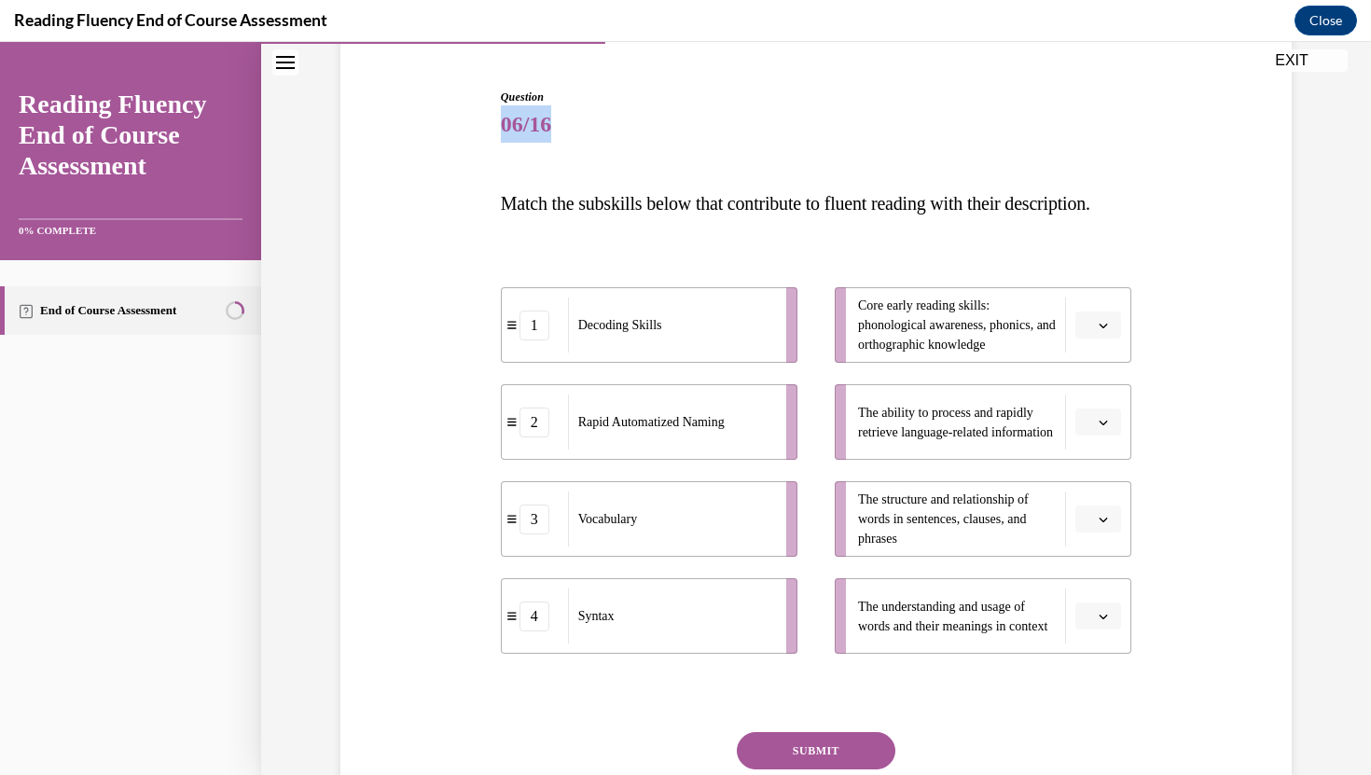
scroll to position [178, 0]
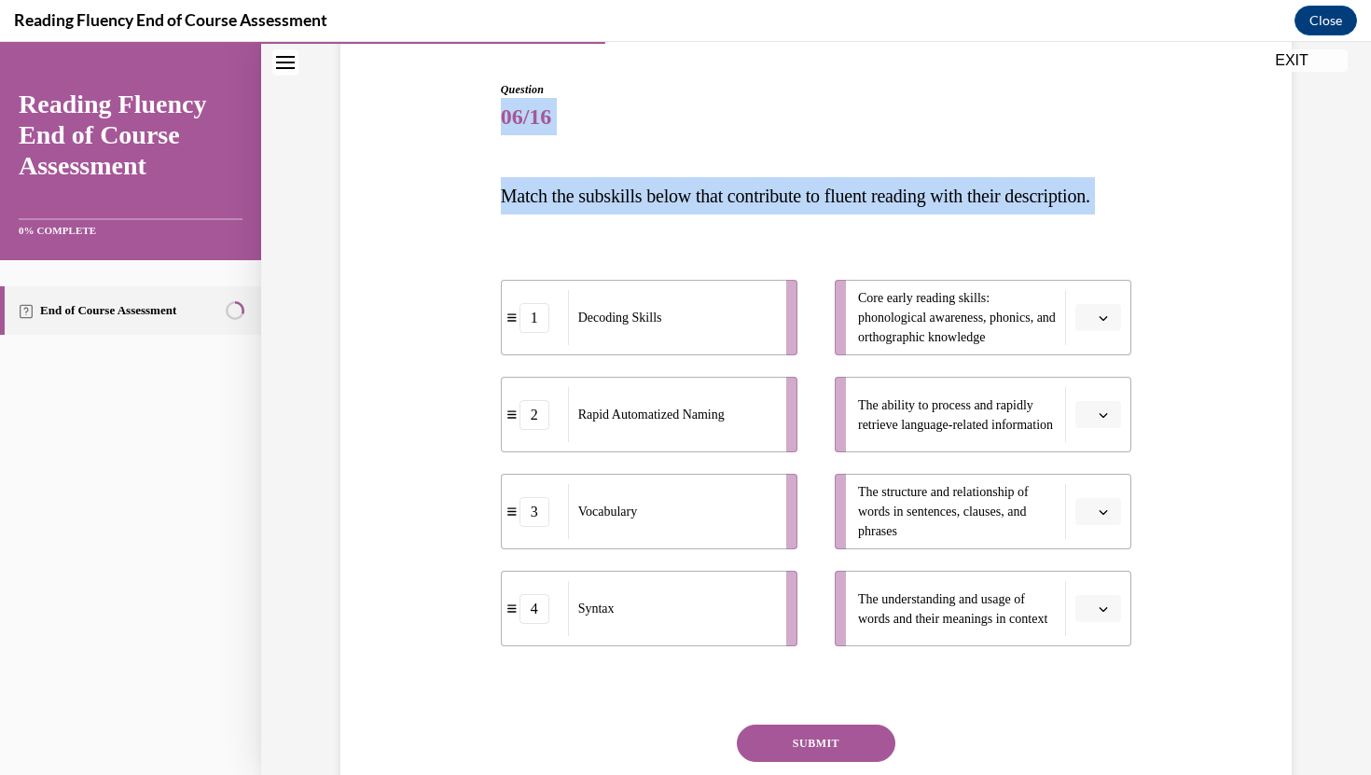
drag, startPoint x: 481, startPoint y: 144, endPoint x: 717, endPoint y: 320, distance: 294.4
click at [718, 320] on div "Question 06/16 Match the subskills below that contribute to fluent reading with…" at bounding box center [816, 451] width 960 height 852
click at [449, 200] on div "Question 06/16 Match the subskills below that contribute to fluent reading with…" at bounding box center [816, 451] width 960 height 852
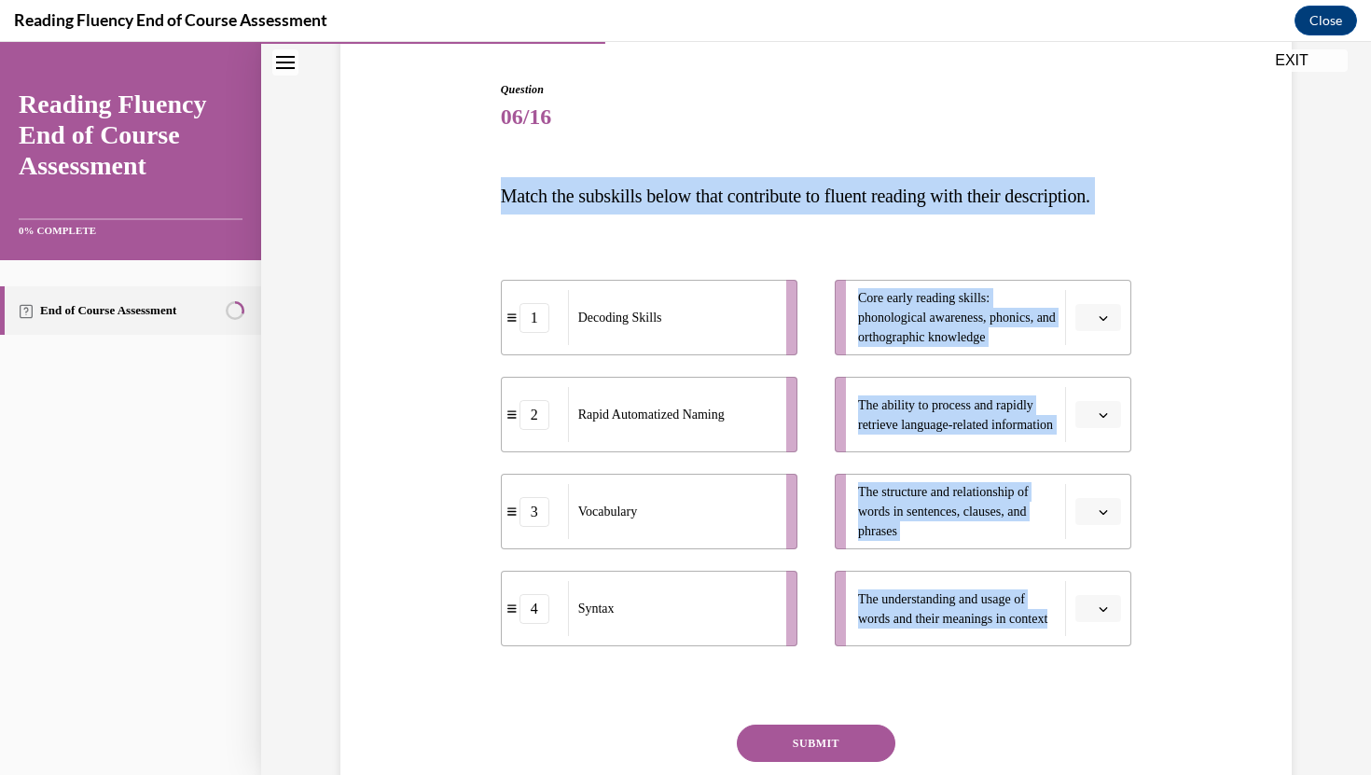
drag, startPoint x: 449, startPoint y: 200, endPoint x: 1151, endPoint y: 624, distance: 819.5
click at [1151, 624] on div "Question 06/16 Match the subskills below that contribute to fluent reading with…" at bounding box center [816, 451] width 960 height 852
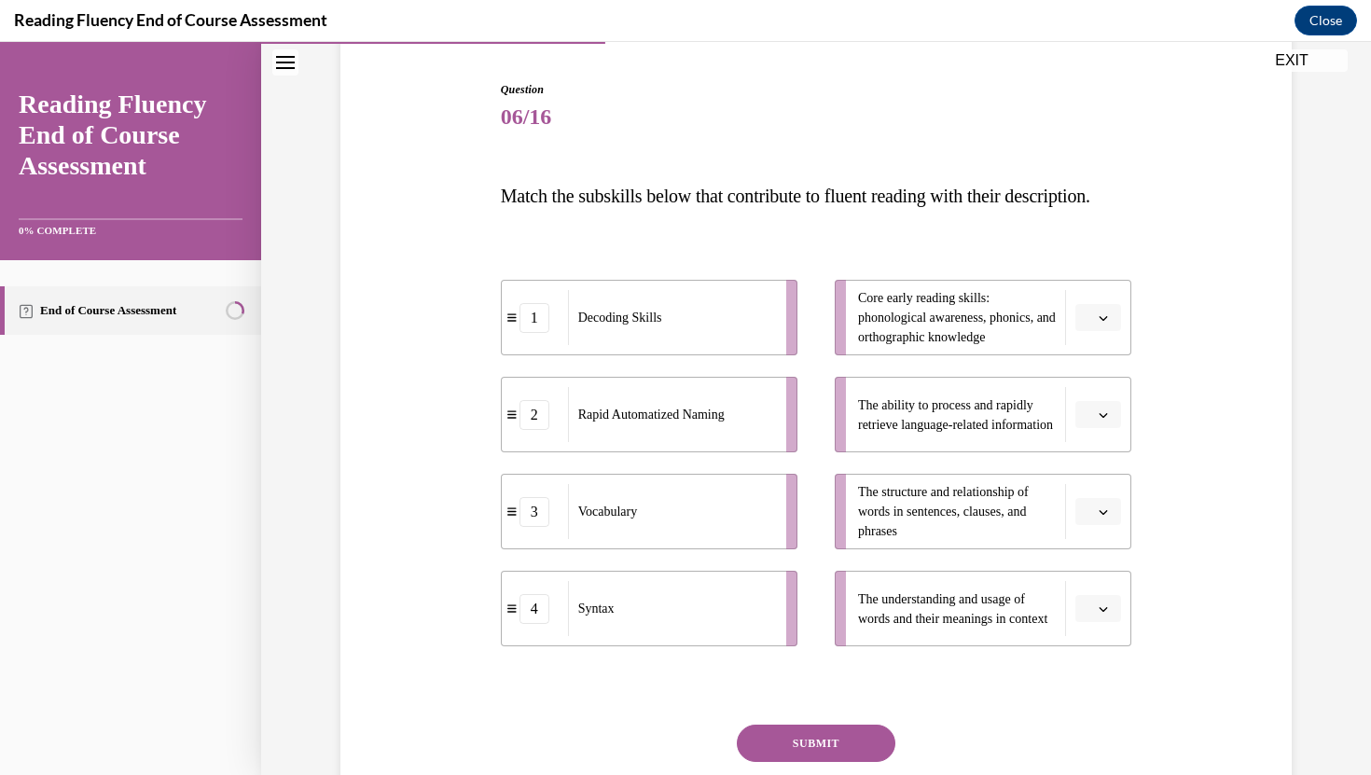
click at [1279, 604] on div "Question 06/16 Match the subskills below that contribute to fluent reading with…" at bounding box center [816, 451] width 960 height 852
click at [1094, 623] on button "button" at bounding box center [1098, 609] width 46 height 28
click at [1104, 567] on div "3" at bounding box center [1095, 566] width 47 height 37
click at [1094, 332] on button "button" at bounding box center [1098, 318] width 46 height 28
click at [1096, 425] on div "1" at bounding box center [1095, 433] width 47 height 37
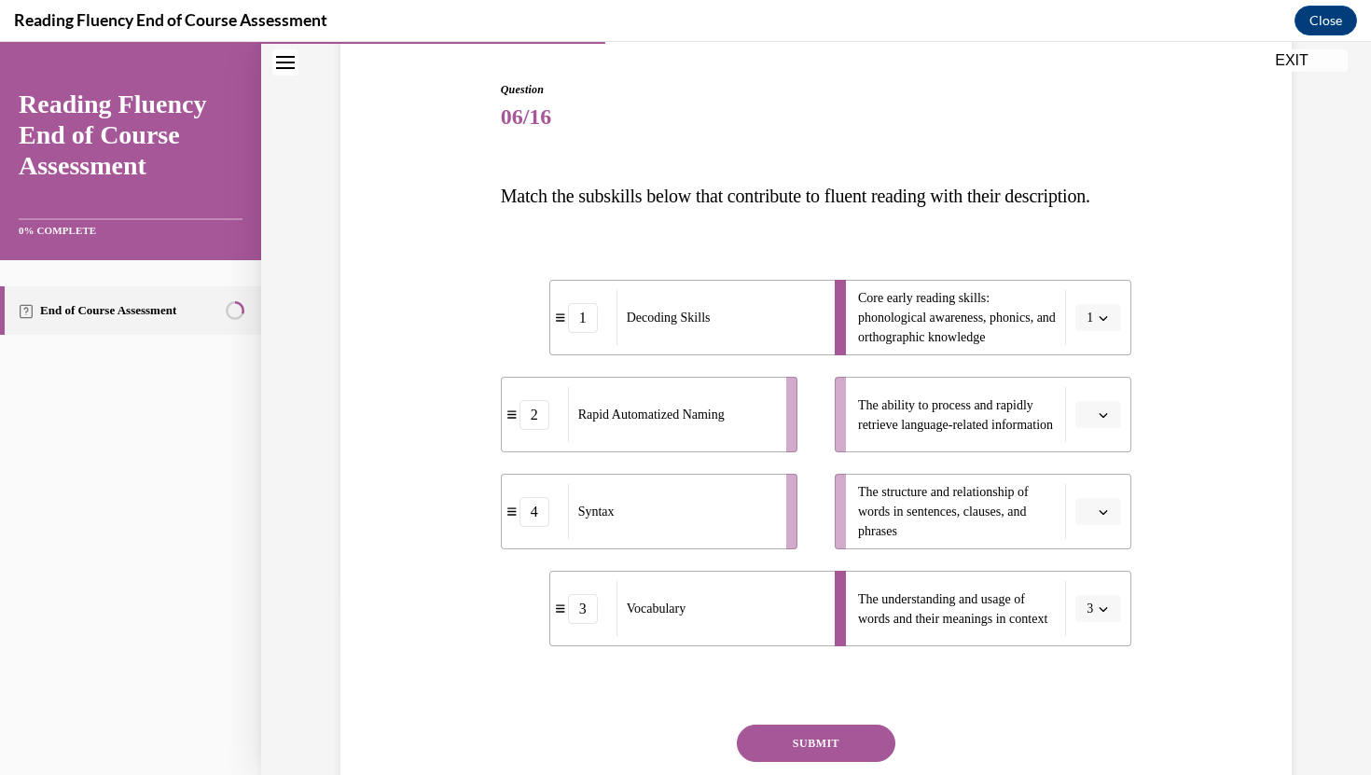
click at [1101, 420] on icon "button" at bounding box center [1102, 414] width 9 height 9
click at [1099, 565] on div "2" at bounding box center [1095, 567] width 47 height 37
click at [1099, 517] on icon "button" at bounding box center [1102, 511] width 9 height 9
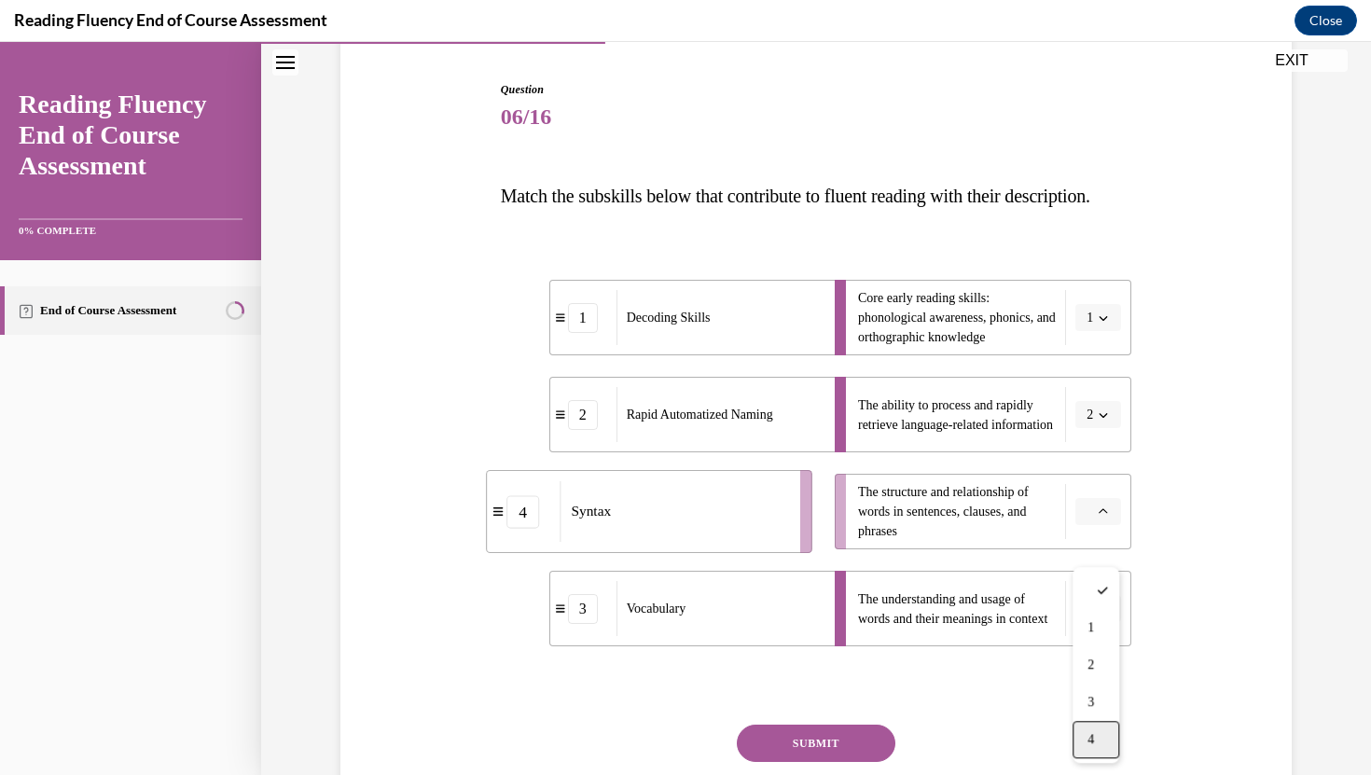
click at [1093, 737] on span "4" at bounding box center [1090, 739] width 7 height 15
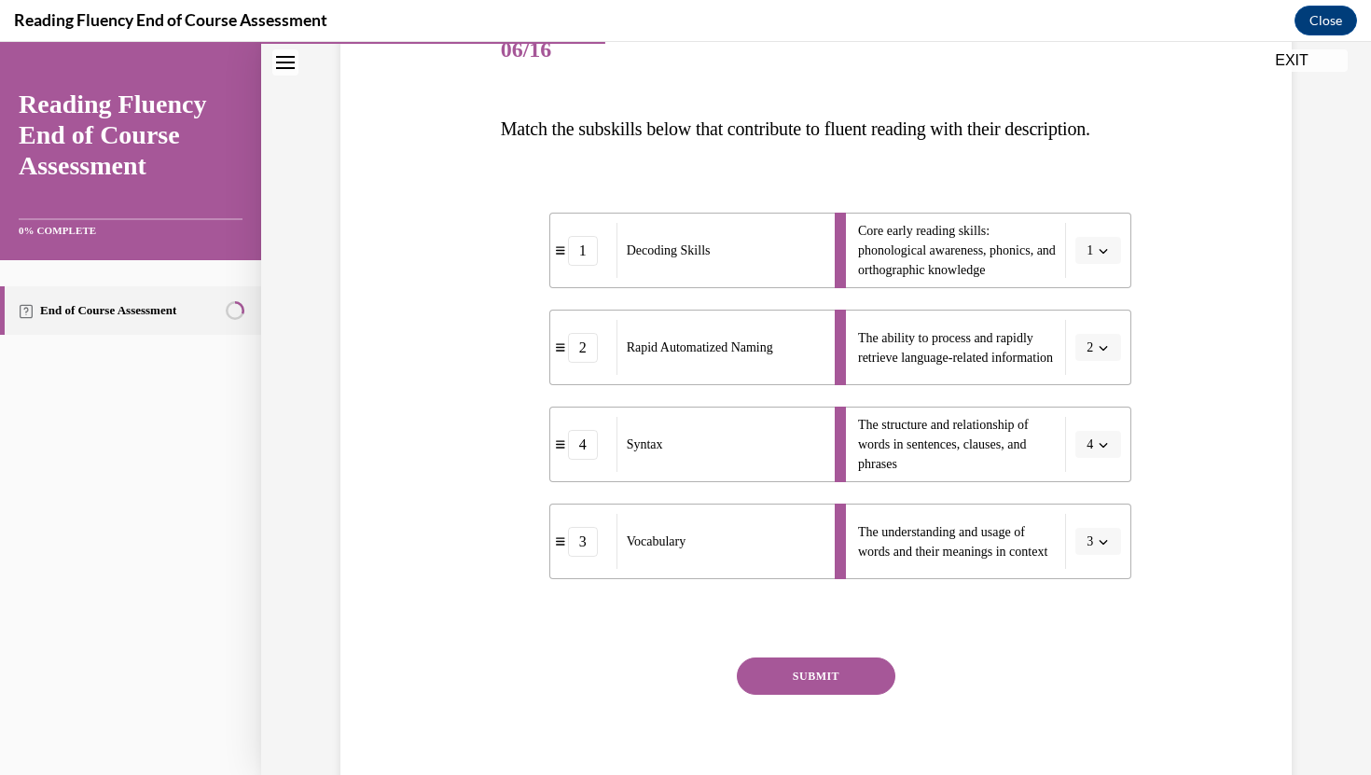
scroll to position [274, 0]
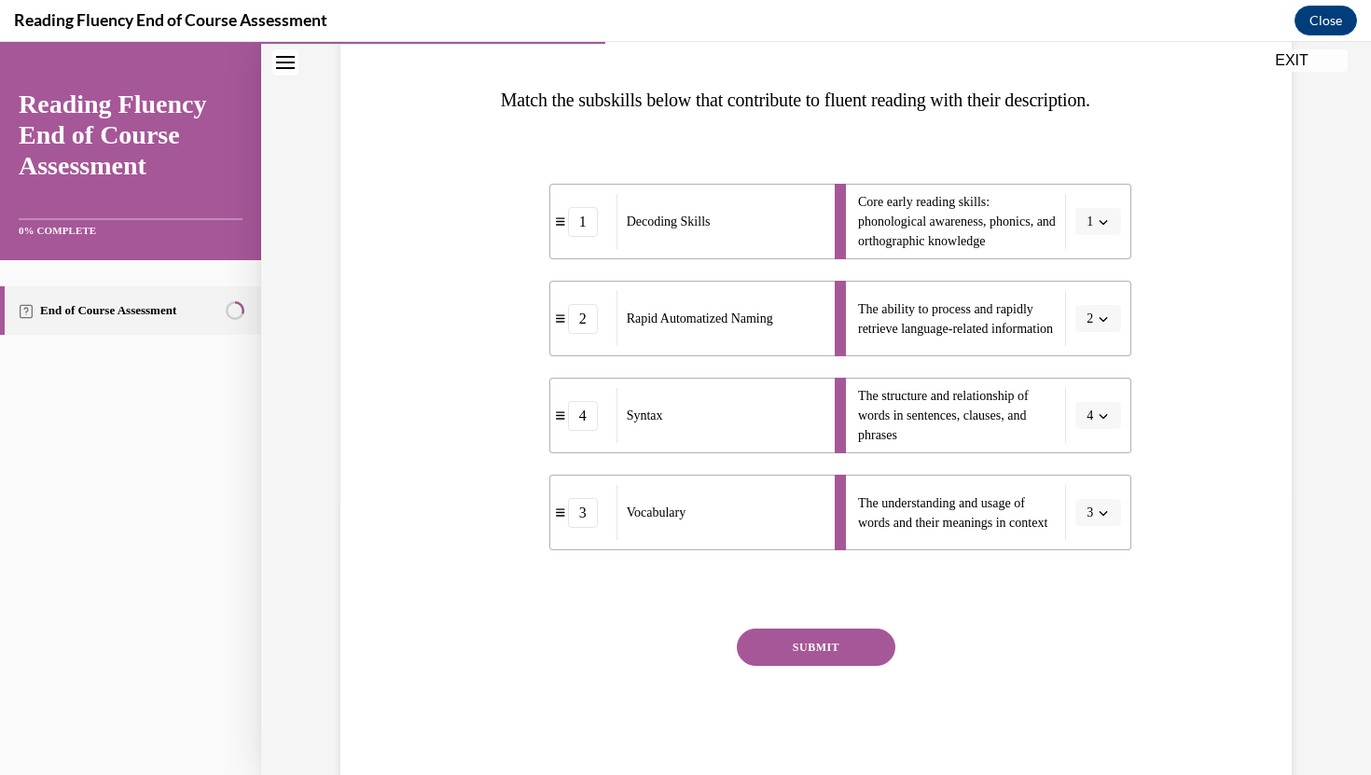
click at [824, 666] on button "SUBMIT" at bounding box center [816, 646] width 158 height 37
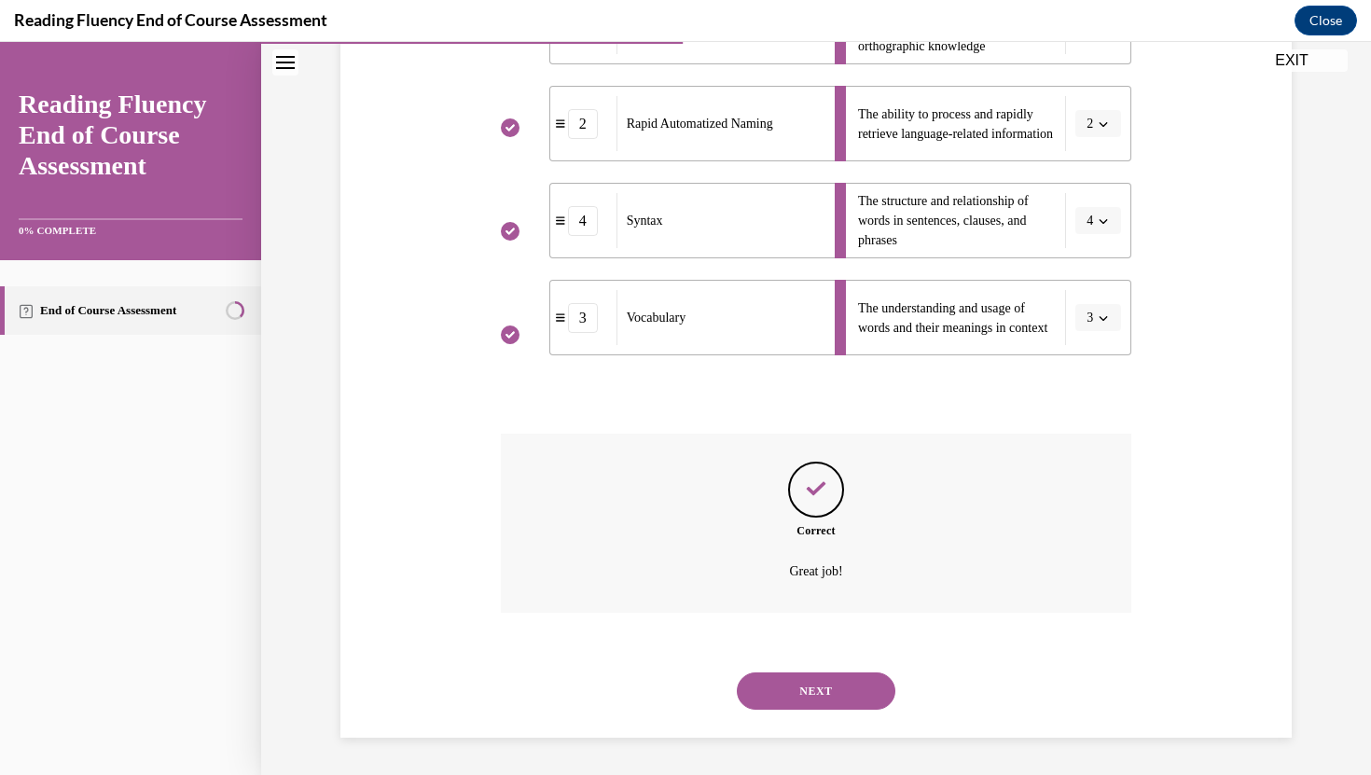
scroll to position [506, 0]
click at [824, 679] on button "NEXT" at bounding box center [816, 690] width 158 height 37
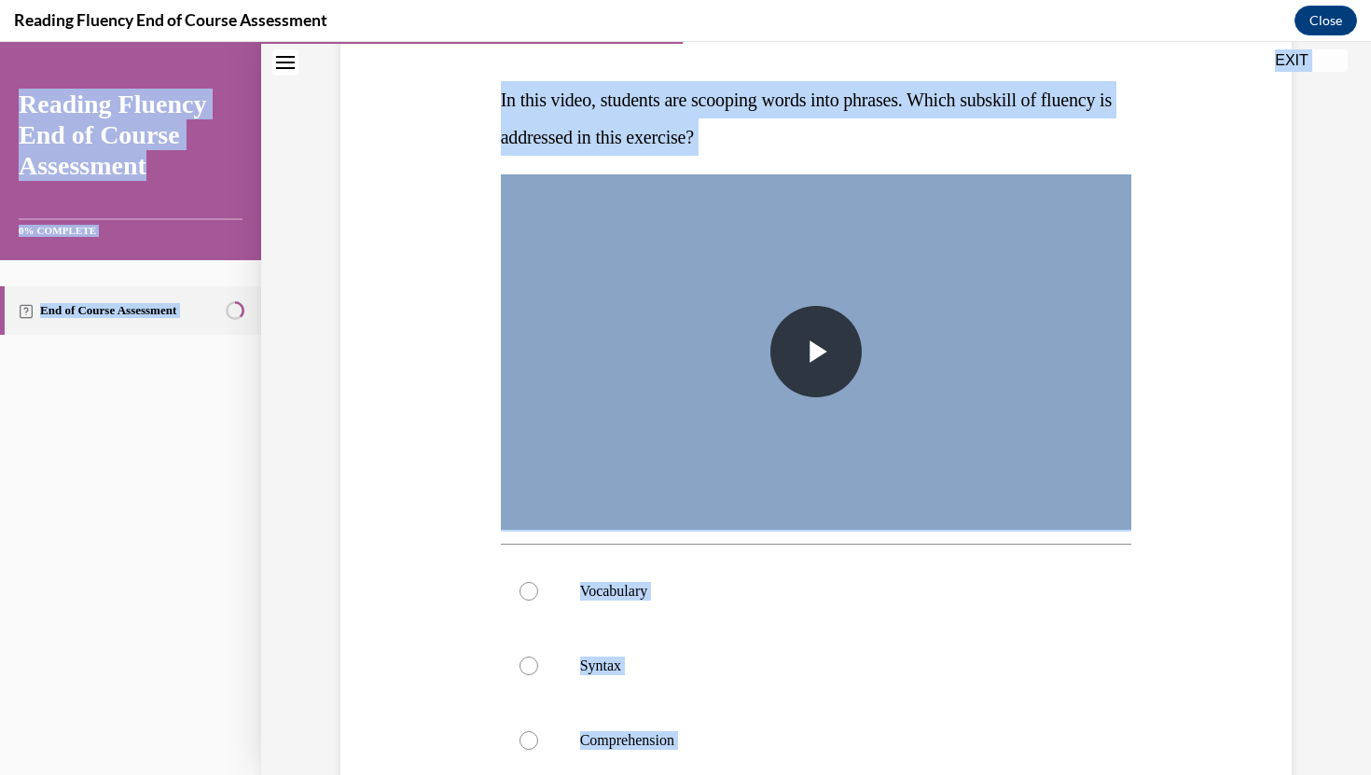
scroll to position [0, 0]
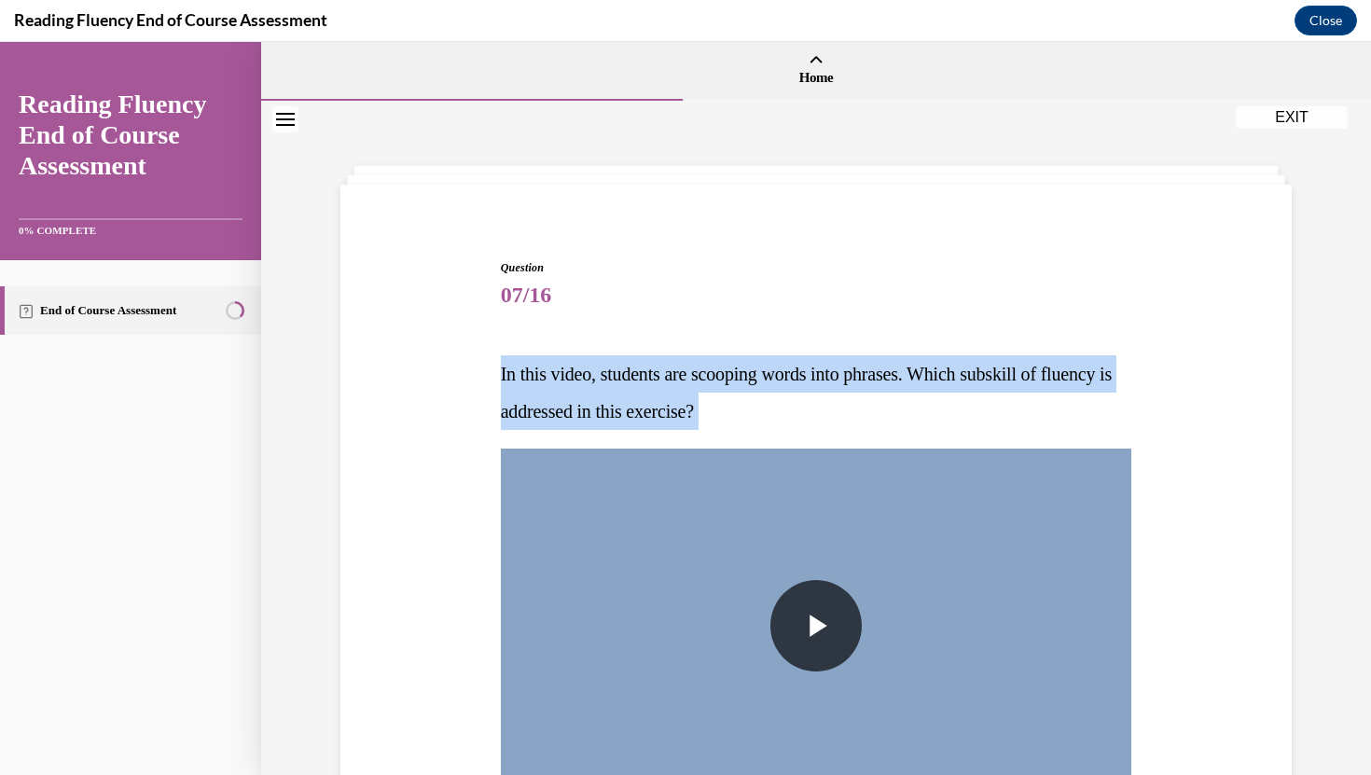
drag, startPoint x: 794, startPoint y: 622, endPoint x: 495, endPoint y: 377, distance: 386.9
click at [495, 377] on div "Question 07/16 In this video, students are scooping words into phrases. Which s…" at bounding box center [816, 780] width 960 height 1154
copy div "In this video, students are scooping words into phrases. Which subskill of flue…"
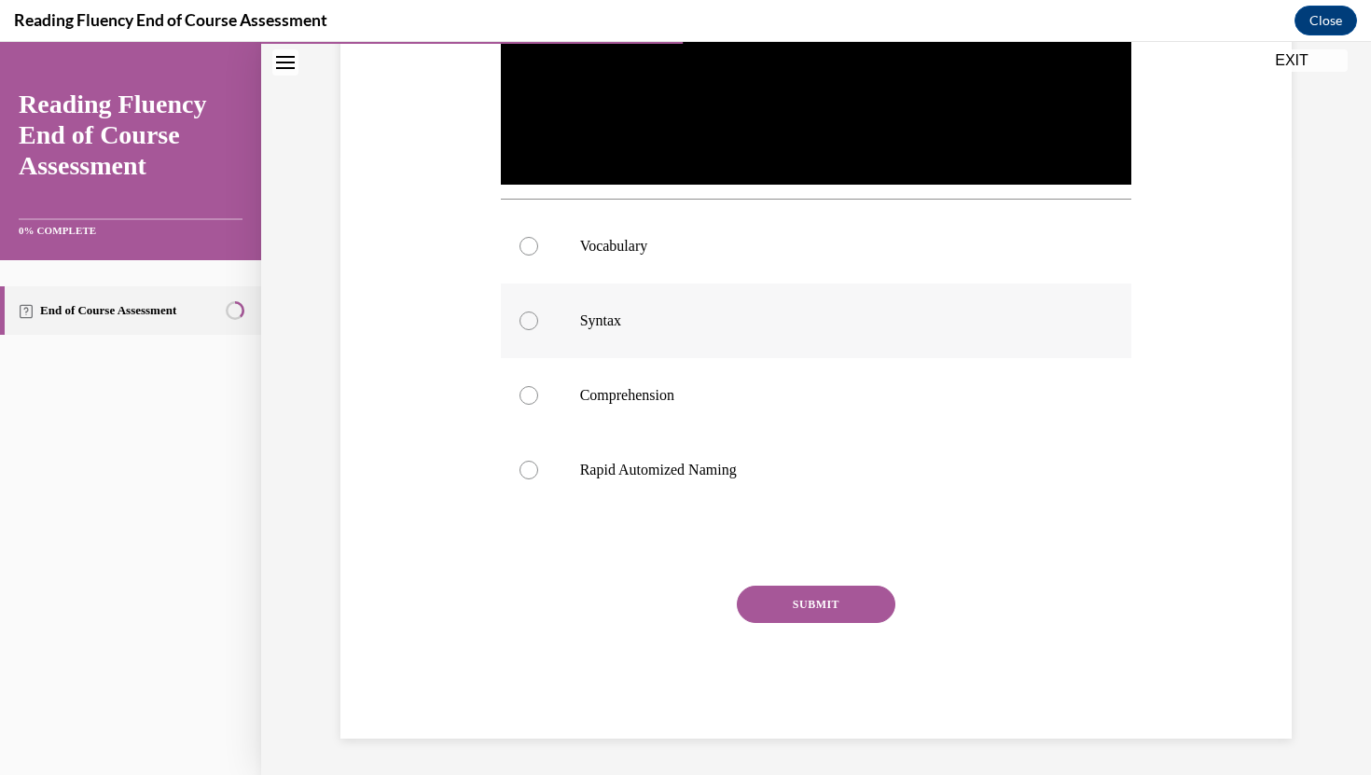
click at [603, 339] on label "Syntax" at bounding box center [816, 320] width 631 height 75
click at [538, 330] on input "Syntax" at bounding box center [528, 320] width 19 height 19
radio input "true"
click at [830, 607] on button "SUBMIT" at bounding box center [816, 604] width 158 height 37
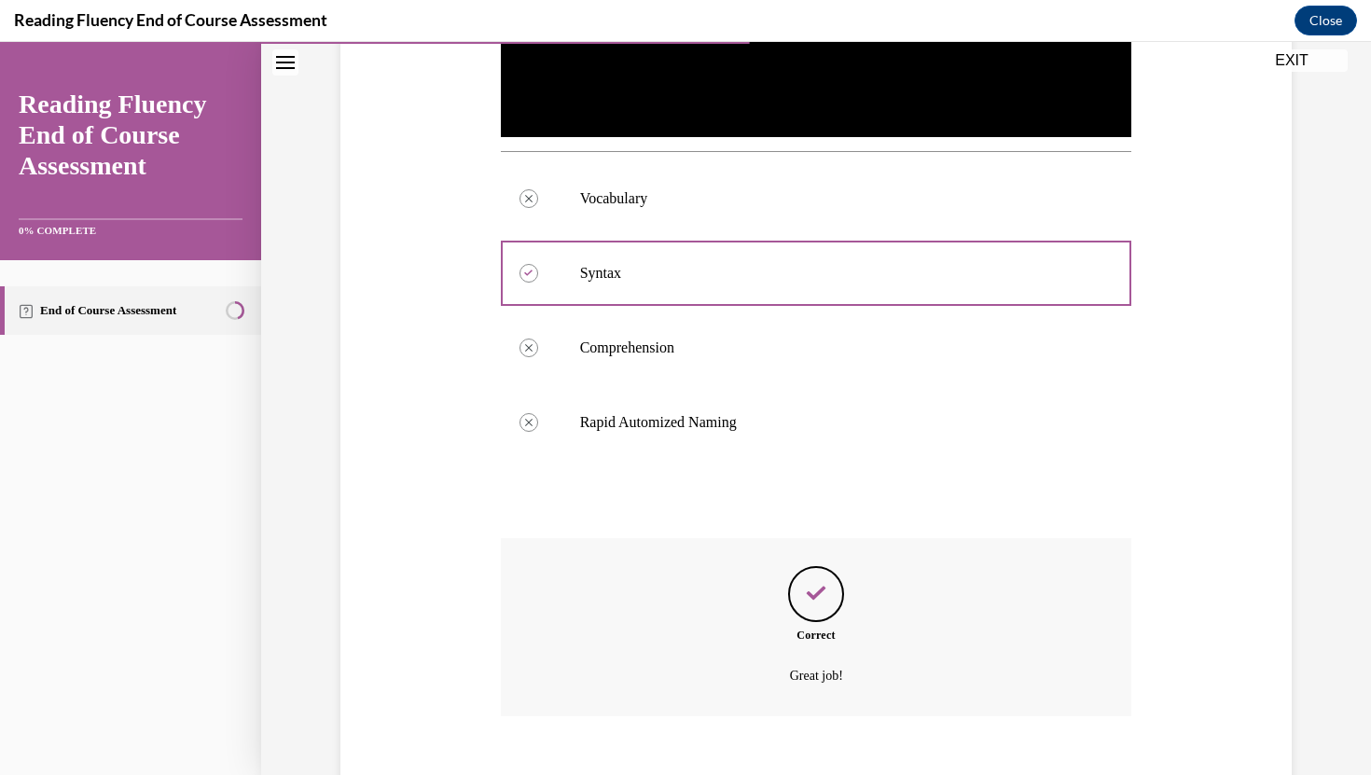
scroll to position [770, 0]
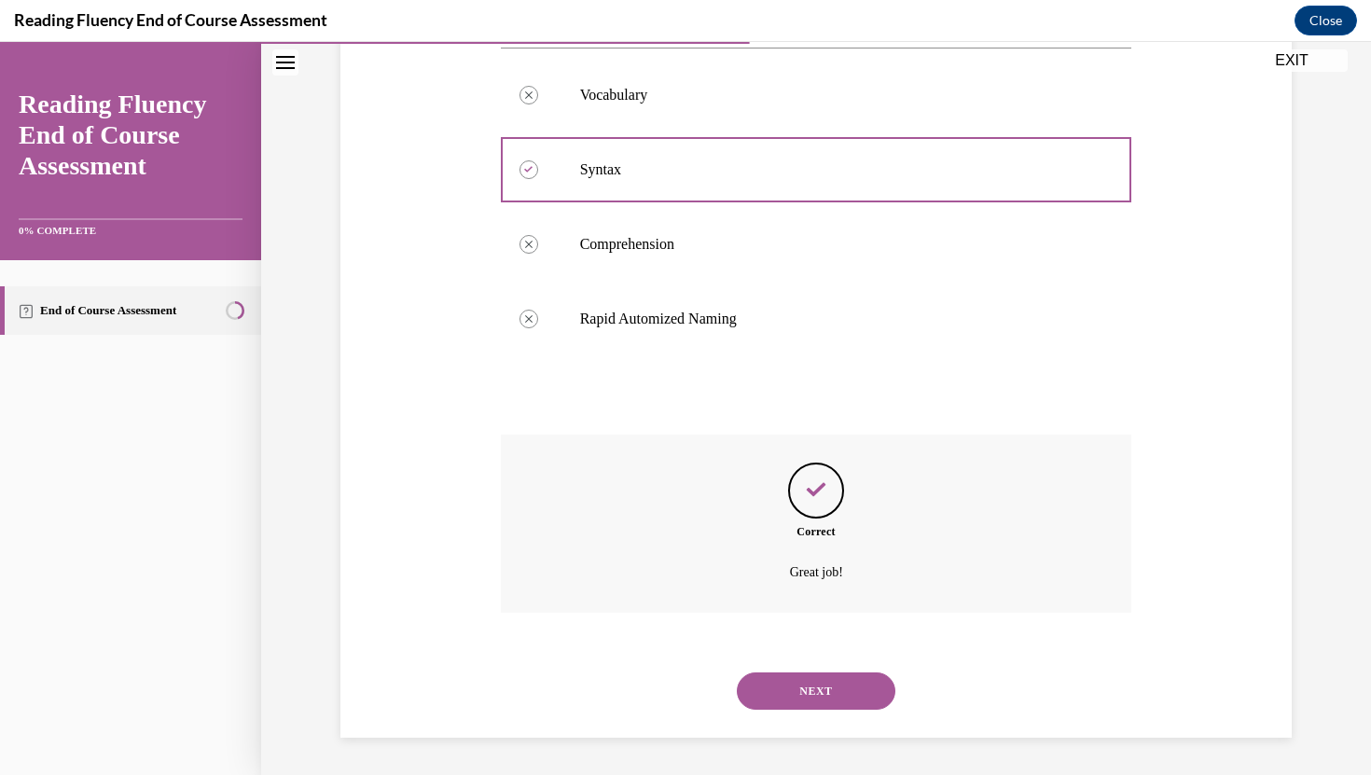
click at [816, 714] on div "NEXT" at bounding box center [816, 691] width 631 height 75
click at [811, 697] on button "NEXT" at bounding box center [816, 690] width 158 height 37
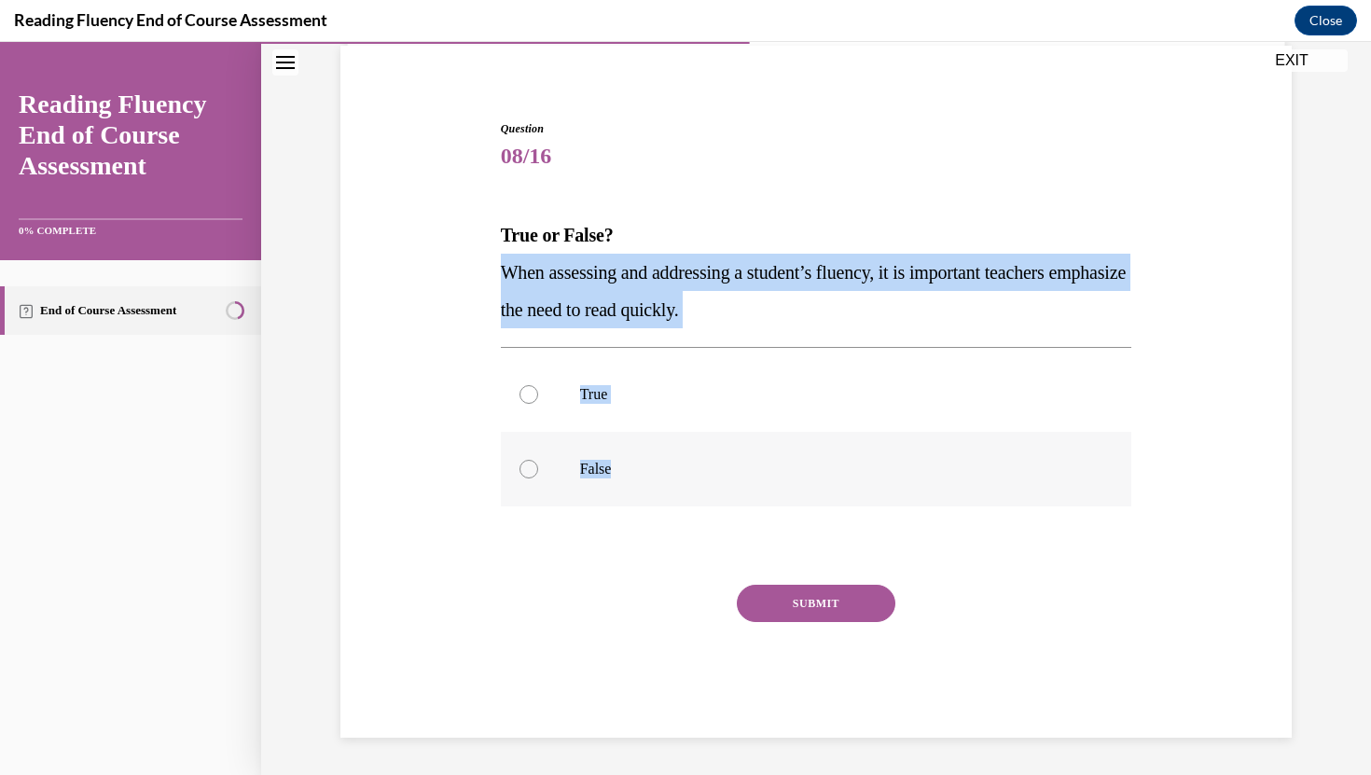
drag, startPoint x: 483, startPoint y: 269, endPoint x: 738, endPoint y: 466, distance: 323.0
click at [738, 466] on div "Question 08/16 True or False? When assessing and addressing a student’s fluency…" at bounding box center [816, 400] width 960 height 673
copy div "When assessing and addressing a student’s fluency, it is important teachers emp…"
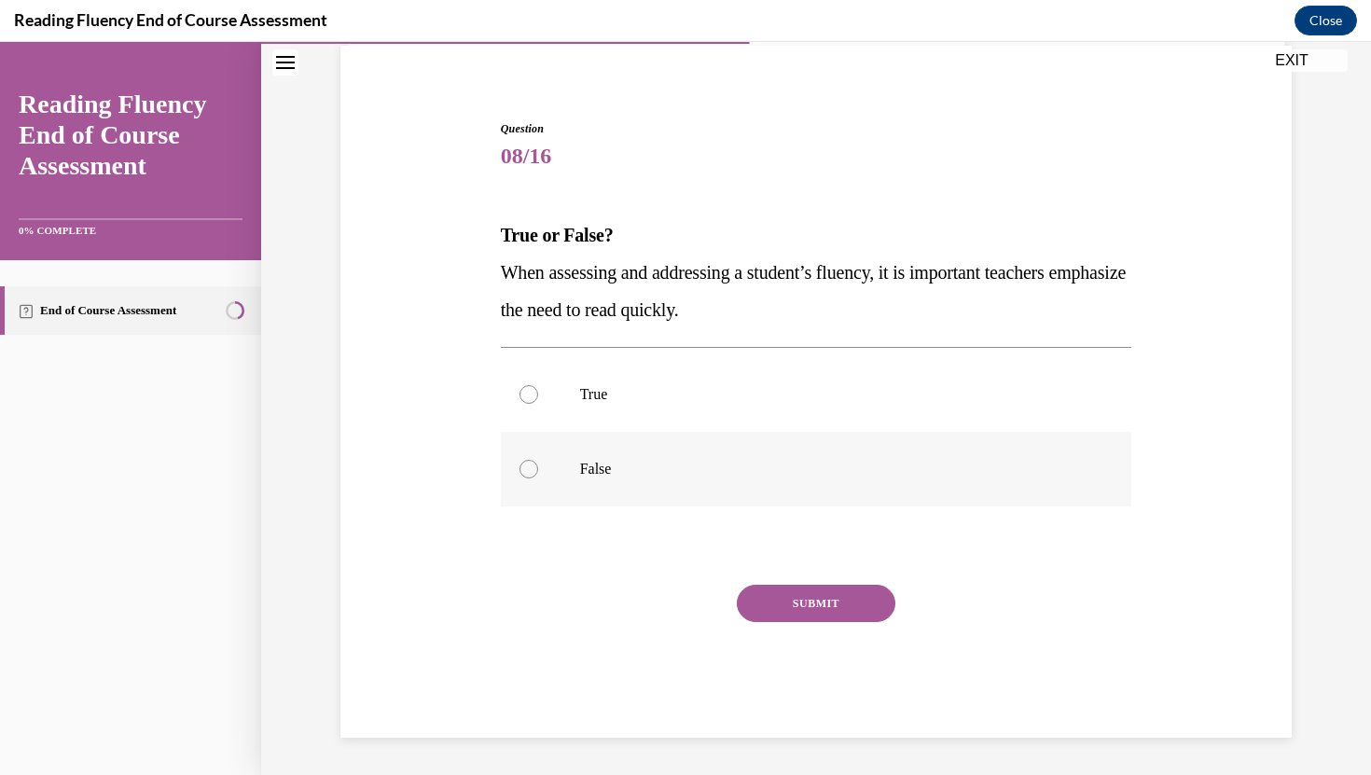
click at [538, 472] on label "False" at bounding box center [816, 469] width 631 height 75
click at [538, 472] on input "False" at bounding box center [528, 469] width 19 height 19
radio input "true"
click at [838, 580] on div "Question 08/16 True or False? When assessing and addressing a student’s fluency…" at bounding box center [816, 428] width 631 height 617
click at [837, 594] on button "SUBMIT" at bounding box center [816, 603] width 158 height 37
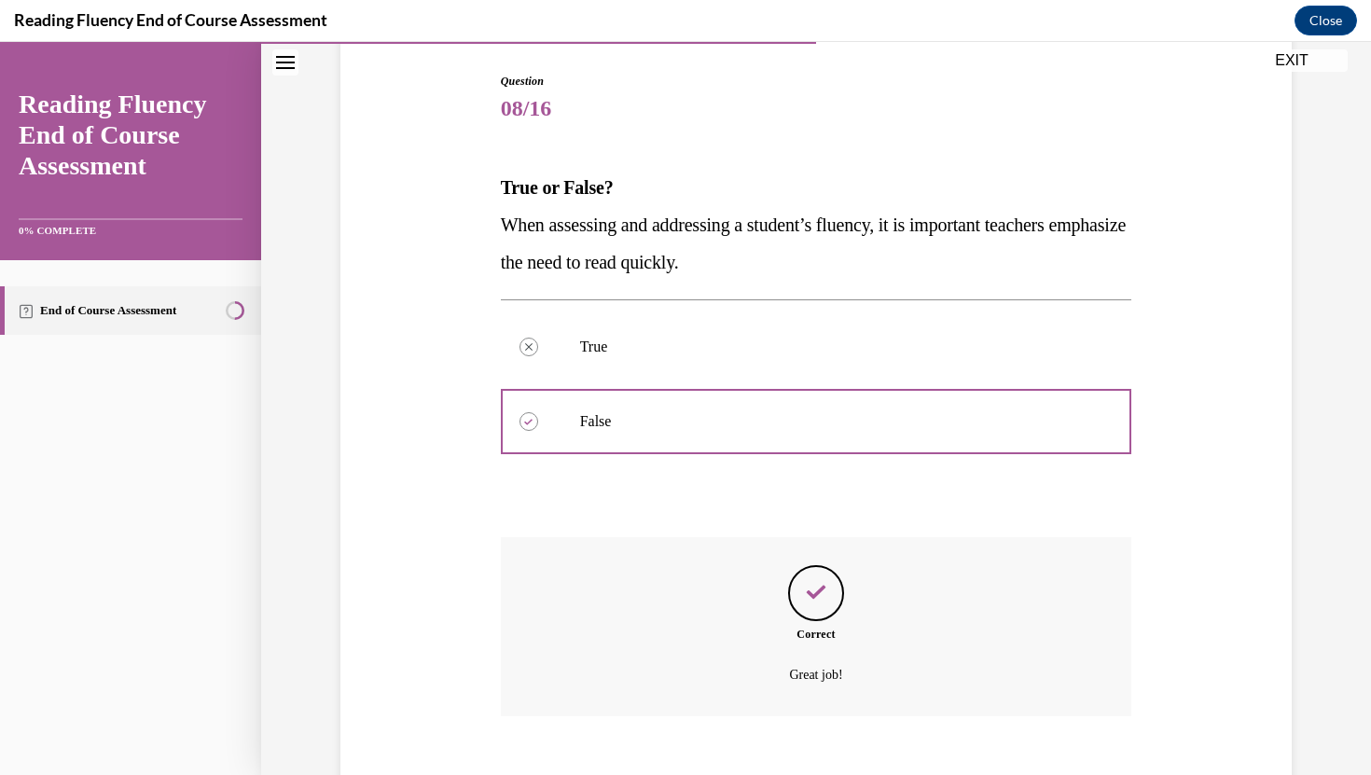
scroll to position [290, 0]
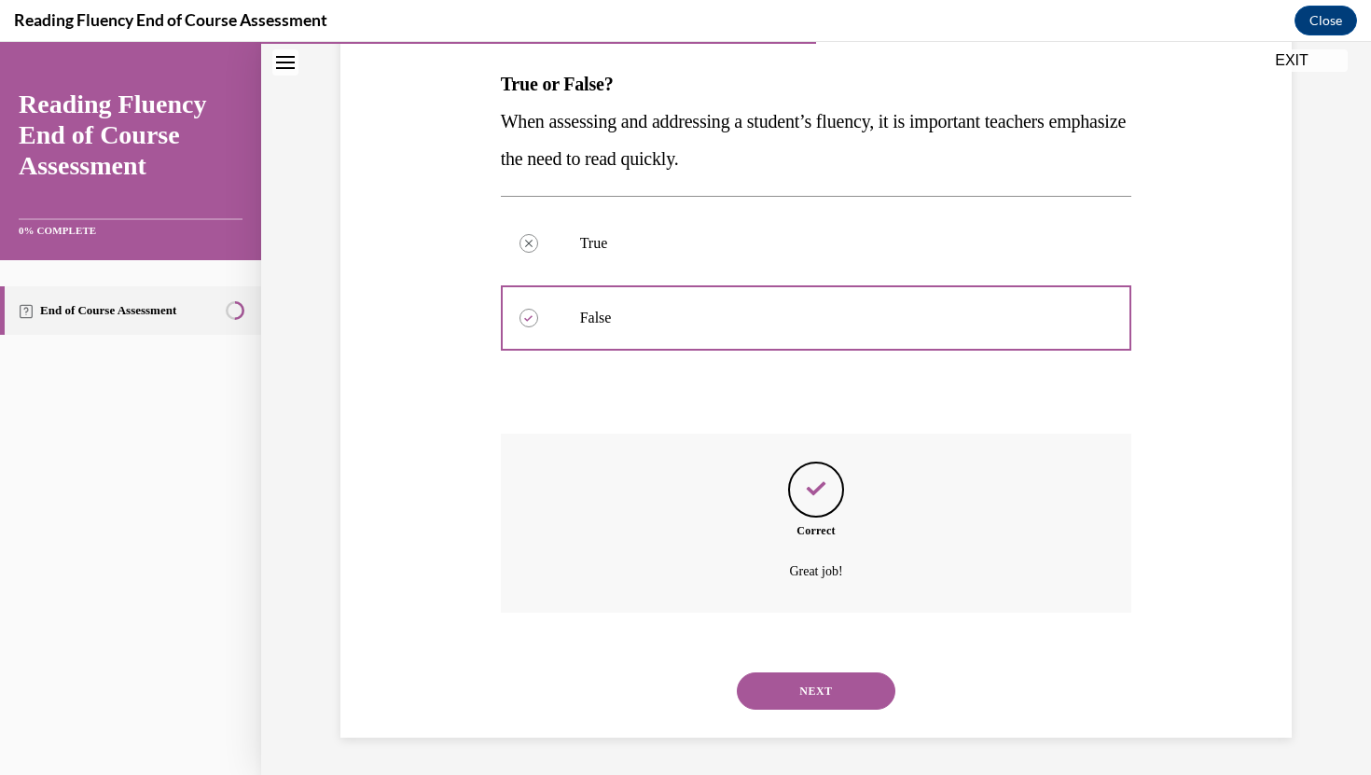
click at [846, 697] on button "NEXT" at bounding box center [816, 690] width 158 height 37
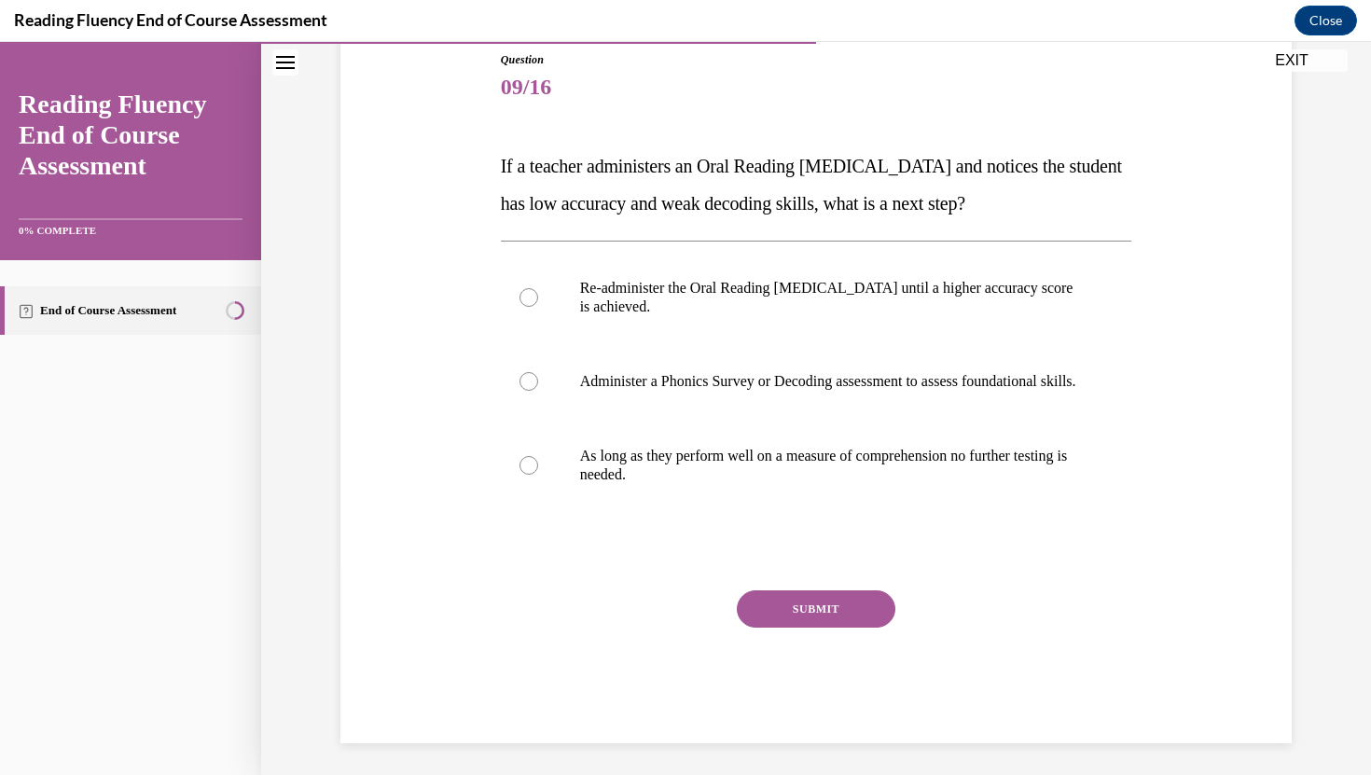
scroll to position [221, 0]
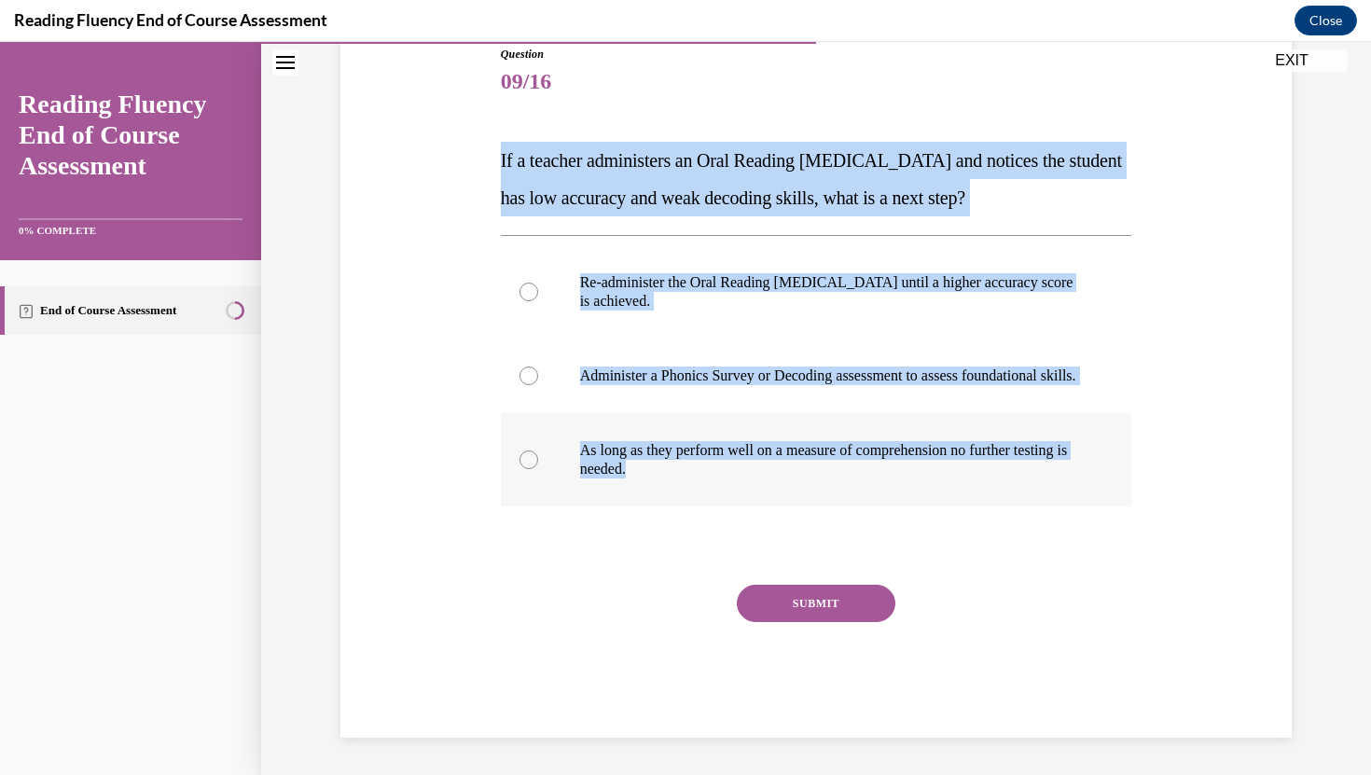
drag, startPoint x: 495, startPoint y: 158, endPoint x: 830, endPoint y: 515, distance: 488.8
click at [830, 515] on div "Question 09/16 If a teacher administers an Oral Reading Fluency assessment and …" at bounding box center [816, 378] width 641 height 720
copy div "If a teacher administers an Oral Reading Fluency assessment and notices the stu…"
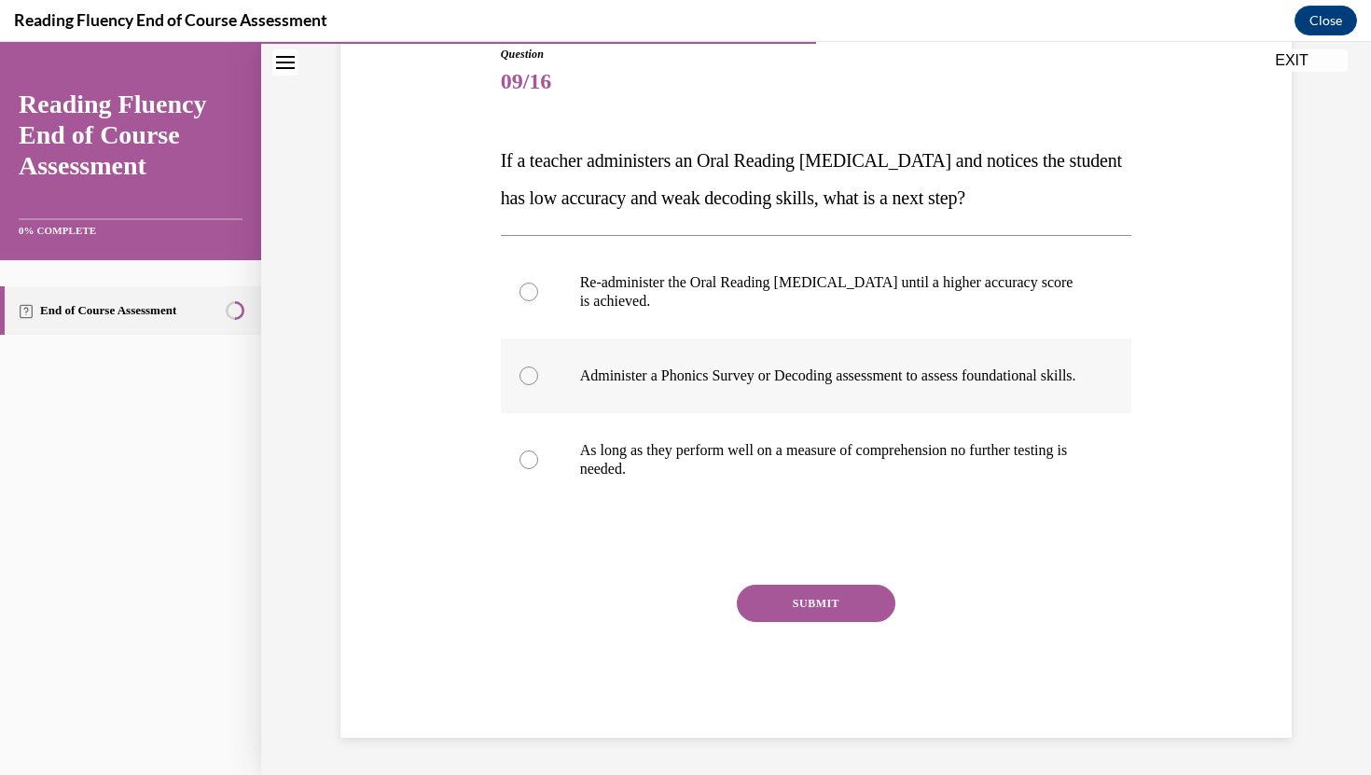
click at [711, 346] on label "Administer a Phonics Survey or Decoding assessment to assess foundational skill…" at bounding box center [816, 375] width 631 height 75
click at [538, 366] on input "Administer a Phonics Survey or Decoding assessment to assess foundational skill…" at bounding box center [528, 375] width 19 height 19
radio input "true"
click at [817, 604] on button "SUBMIT" at bounding box center [816, 603] width 158 height 37
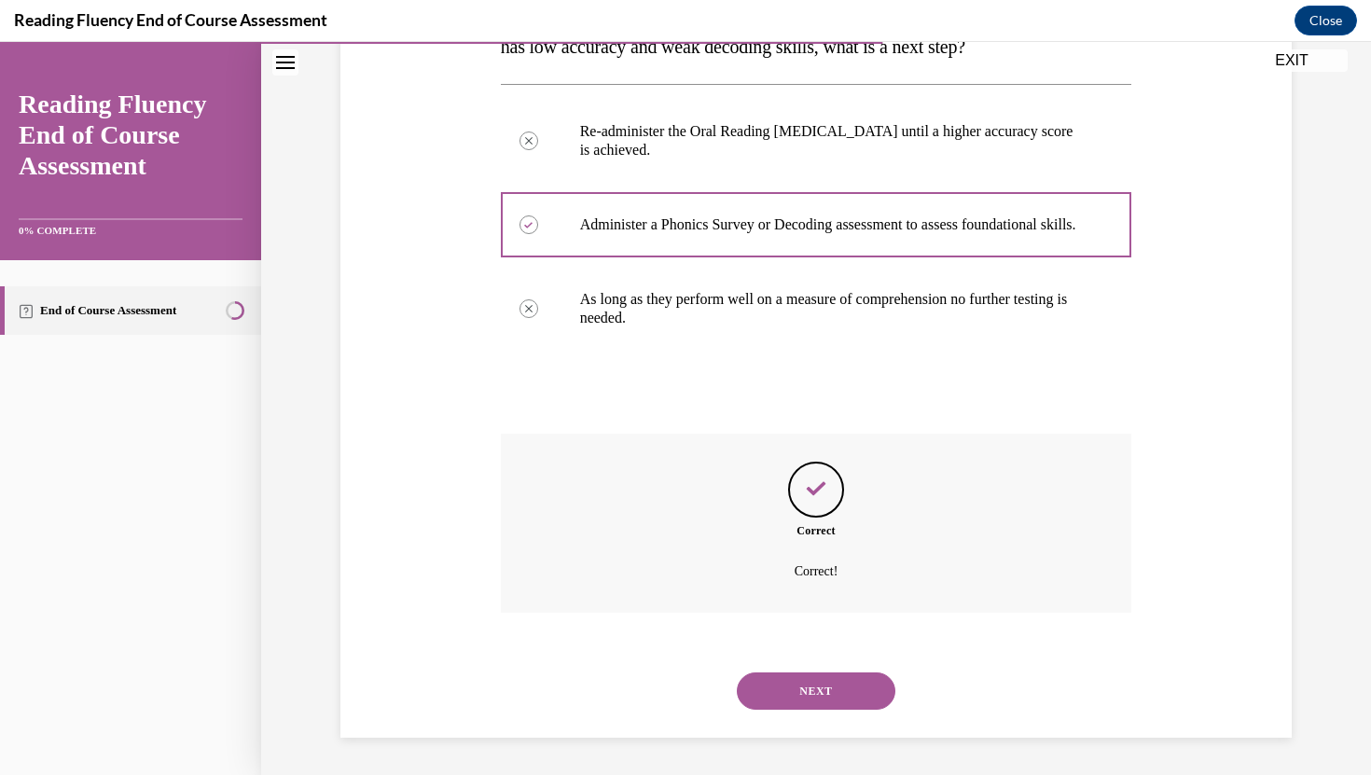
scroll to position [383, 0]
click at [811, 695] on button "NEXT" at bounding box center [816, 690] width 158 height 37
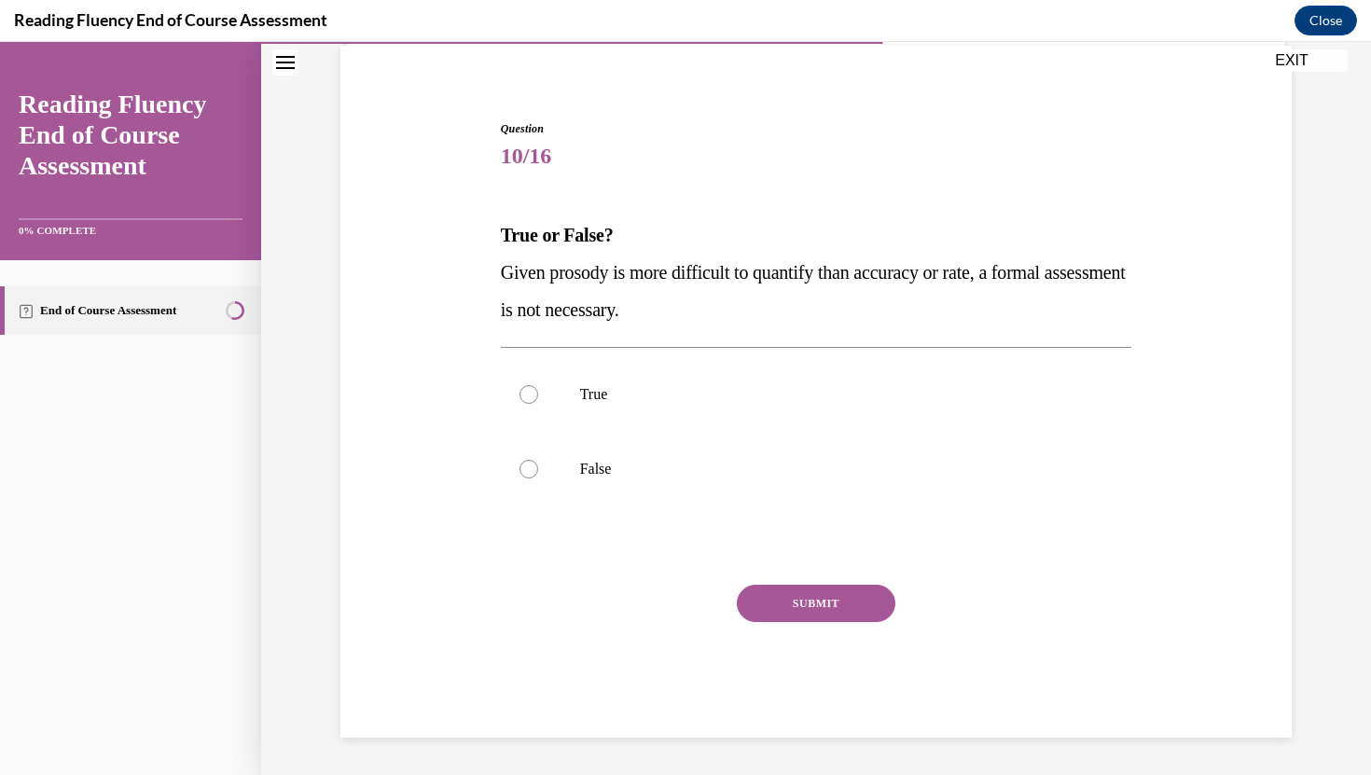
scroll to position [139, 0]
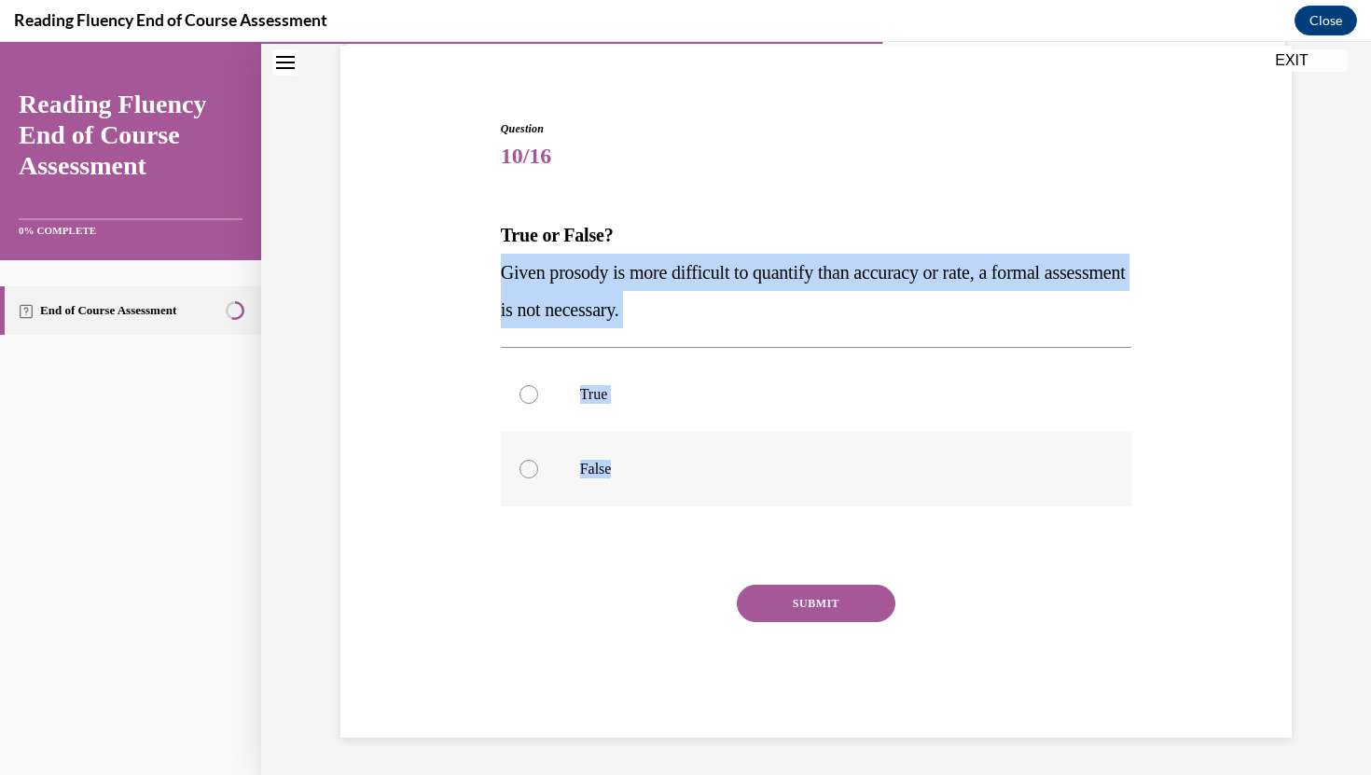
drag, startPoint x: 495, startPoint y: 271, endPoint x: 685, endPoint y: 468, distance: 273.6
click at [685, 468] on div "Question 10/16 True or False? Given prosody is more difficult to quantify than …" at bounding box center [816, 400] width 960 height 673
copy div "Given prosody is more difficult to quantify than accuracy or rate, a formal ass…"
click at [531, 470] on div at bounding box center [528, 469] width 19 height 19
click at [531, 470] on input "False" at bounding box center [528, 469] width 19 height 19
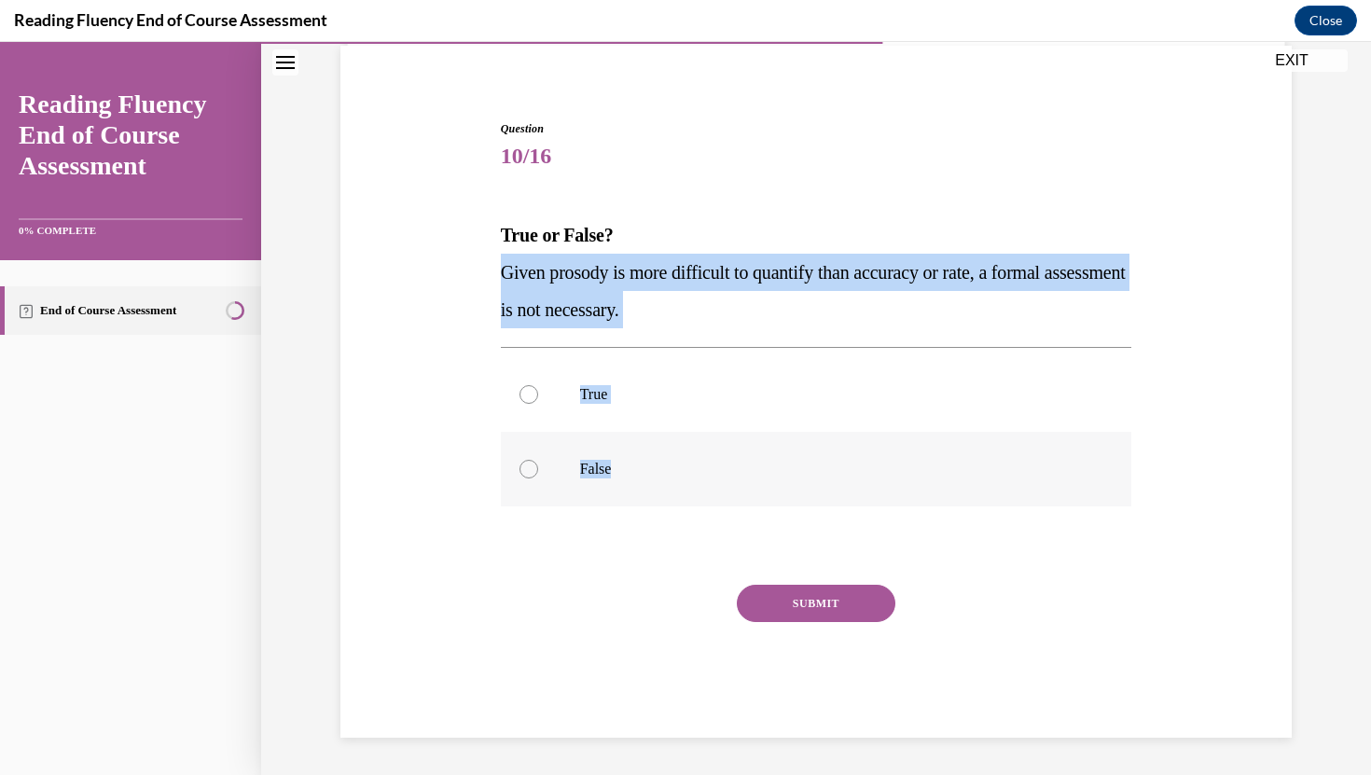
radio input "true"
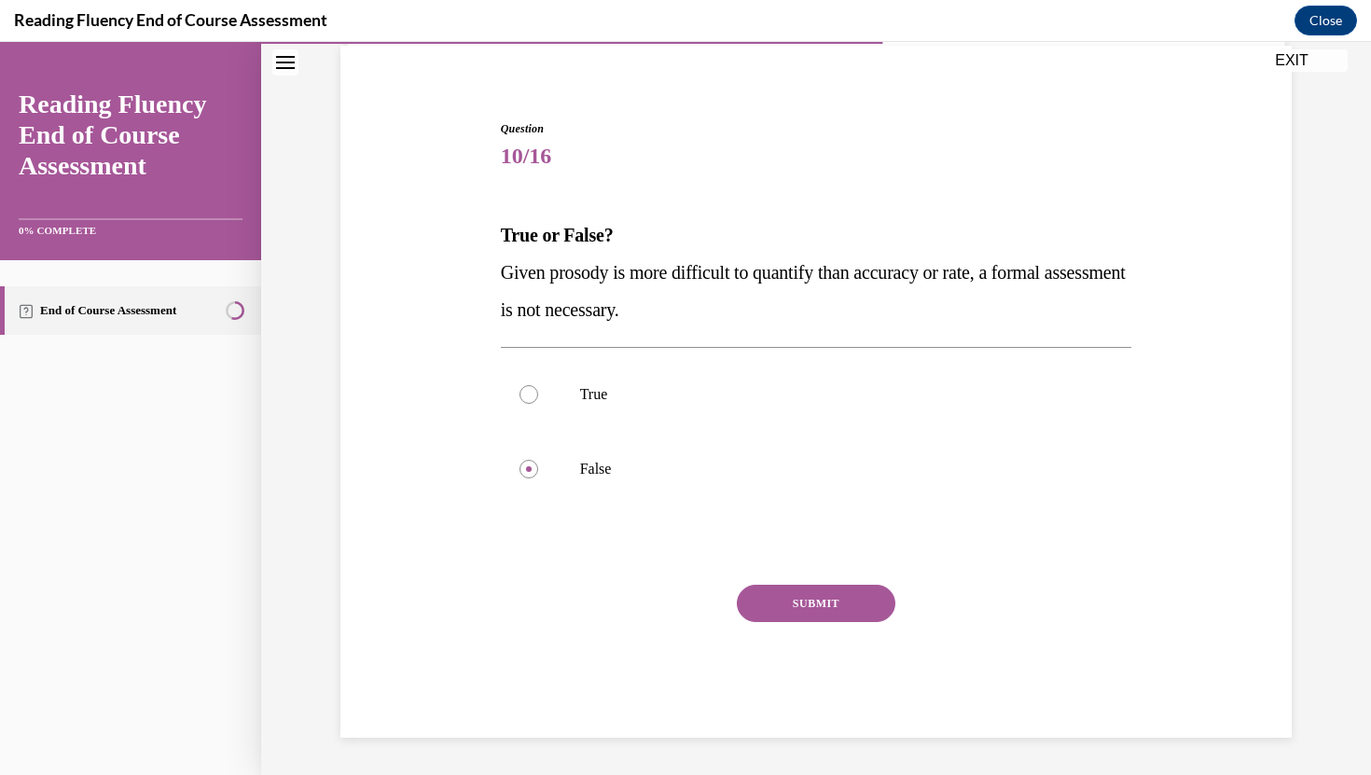
click at [803, 604] on button "SUBMIT" at bounding box center [816, 603] width 158 height 37
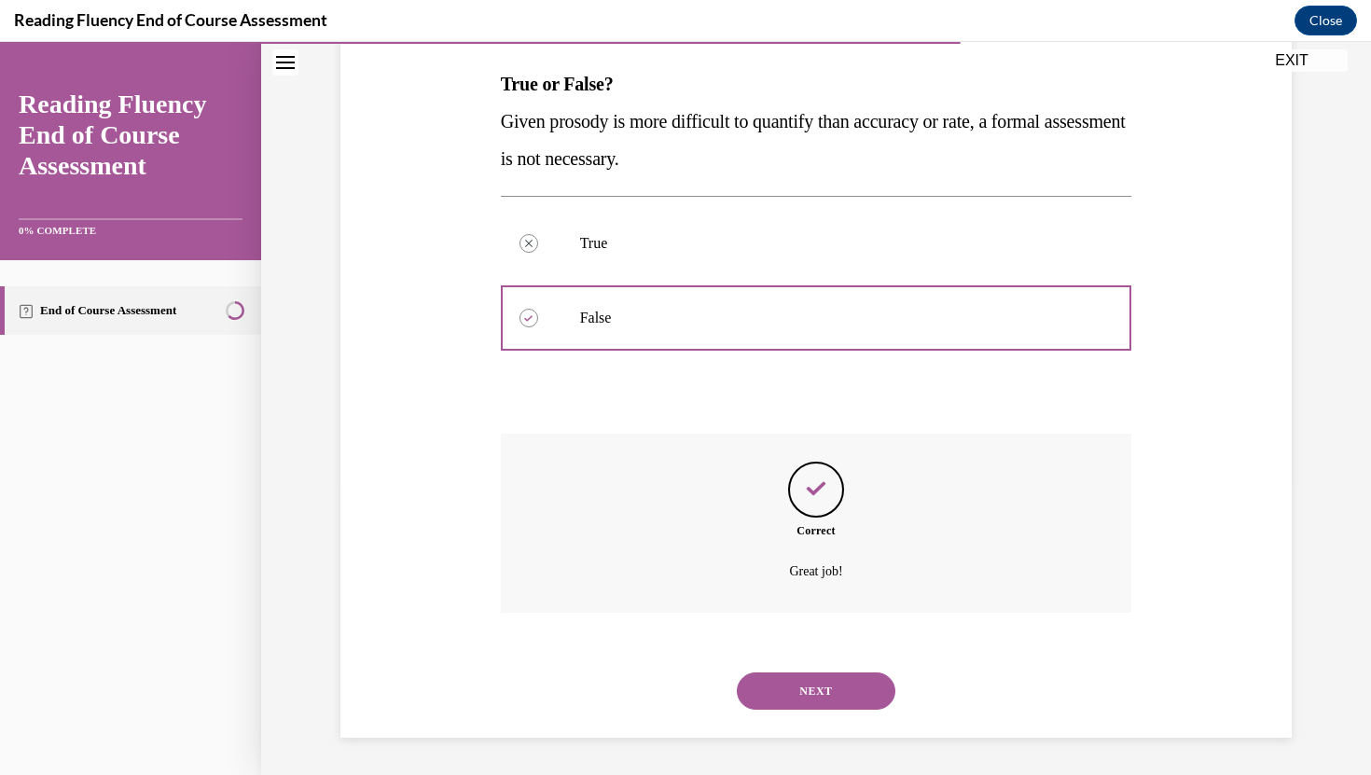
click at [828, 686] on button "NEXT" at bounding box center [816, 690] width 158 height 37
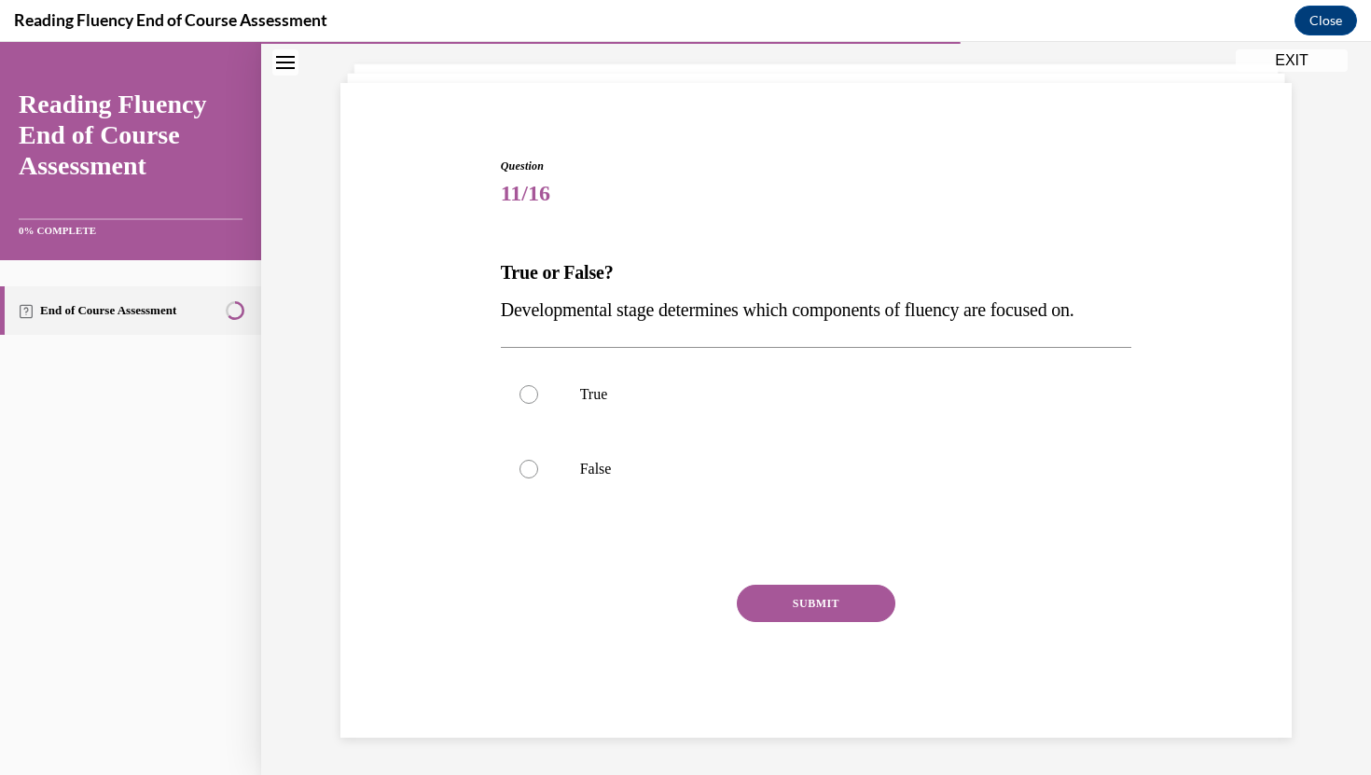
scroll to position [102, 0]
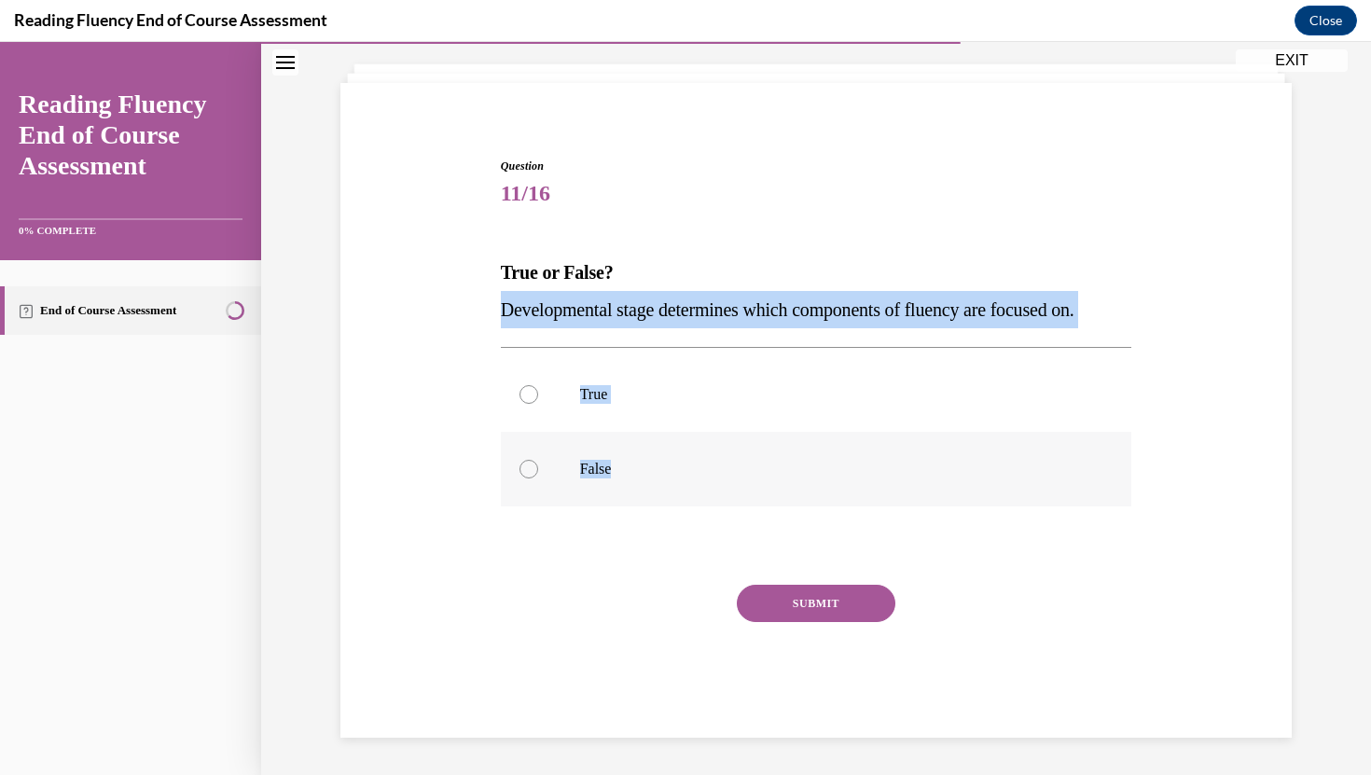
drag, startPoint x: 490, startPoint y: 308, endPoint x: 721, endPoint y: 489, distance: 292.8
click at [721, 489] on div "Question 11/16 True or False? Developmental stage determines which components o…" at bounding box center [816, 420] width 960 height 636
copy div "Developmental stage determines which components of fluency are focused on. True…"
click at [529, 407] on label "True" at bounding box center [816, 394] width 631 height 75
click at [529, 404] on input "True" at bounding box center [528, 394] width 19 height 19
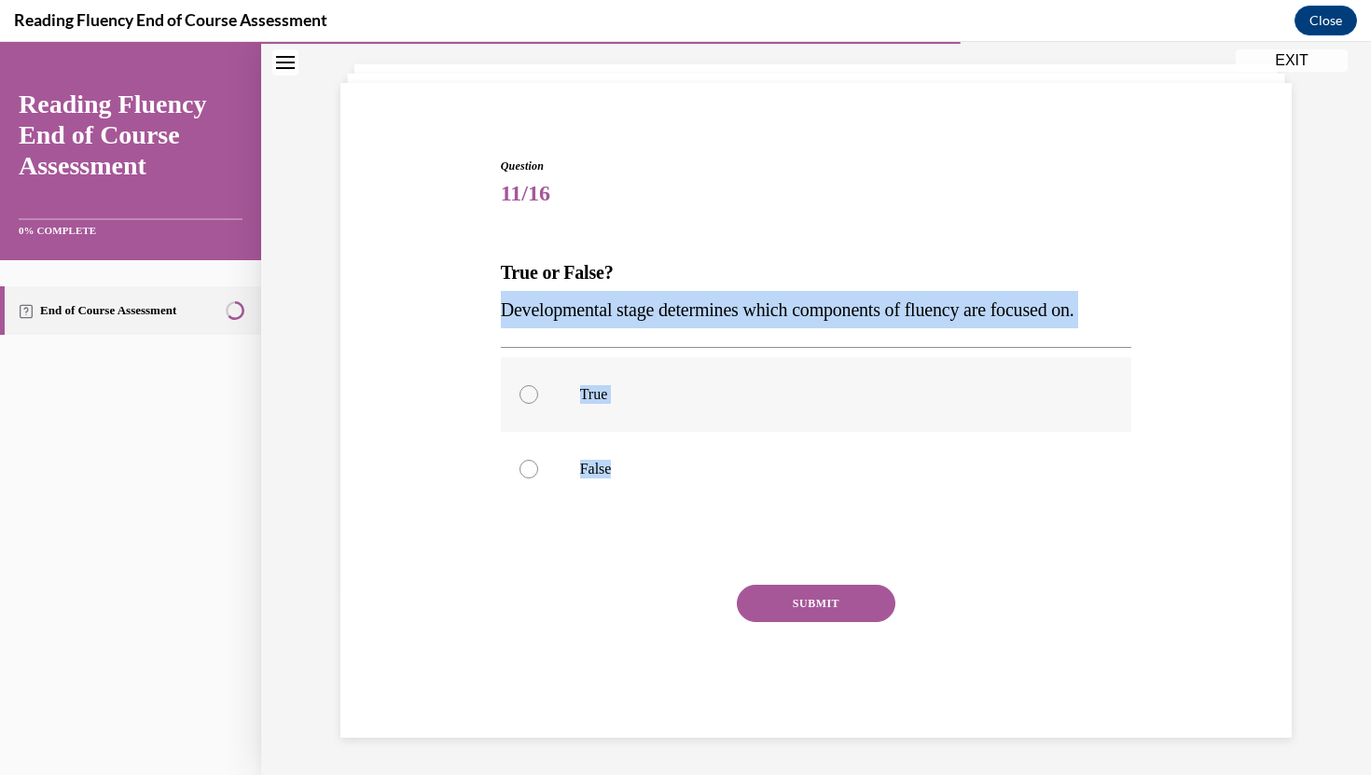
radio input "true"
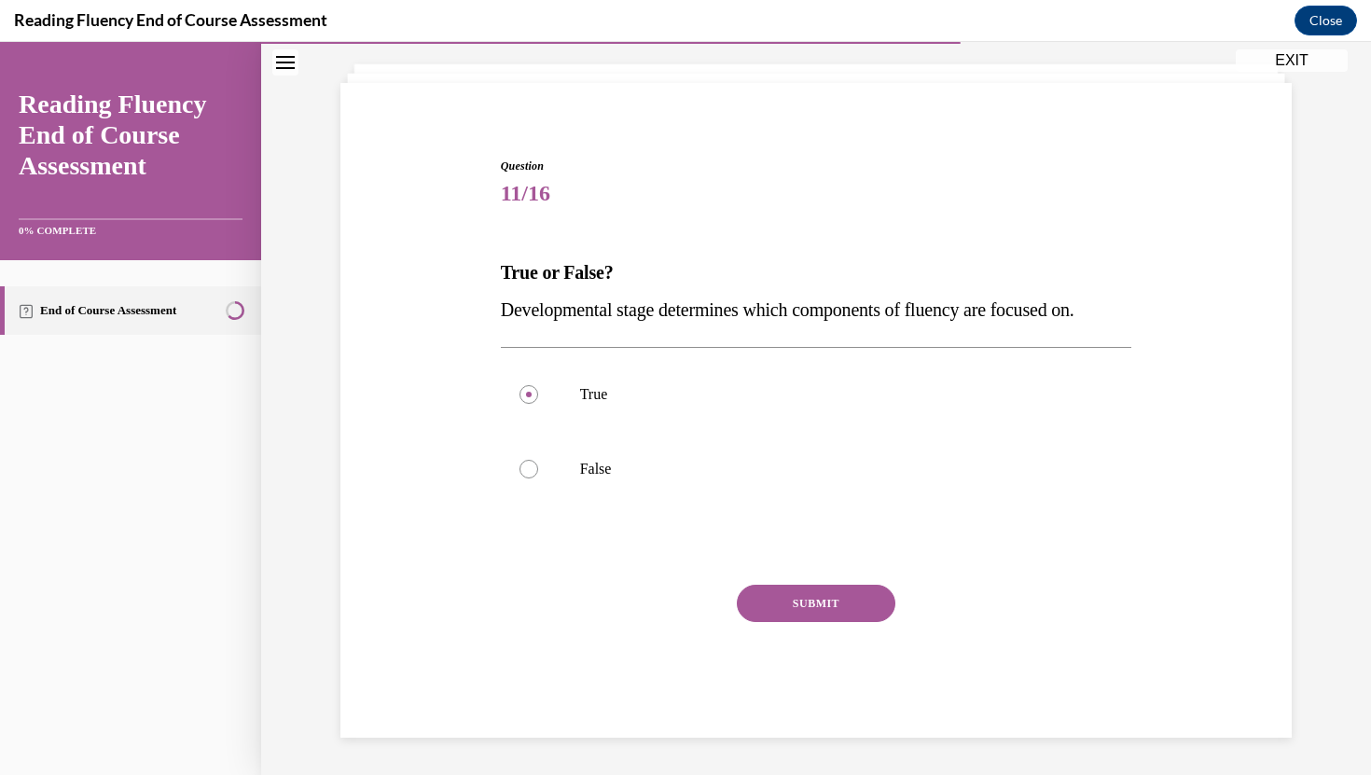
click at [847, 607] on button "SUBMIT" at bounding box center [816, 603] width 158 height 37
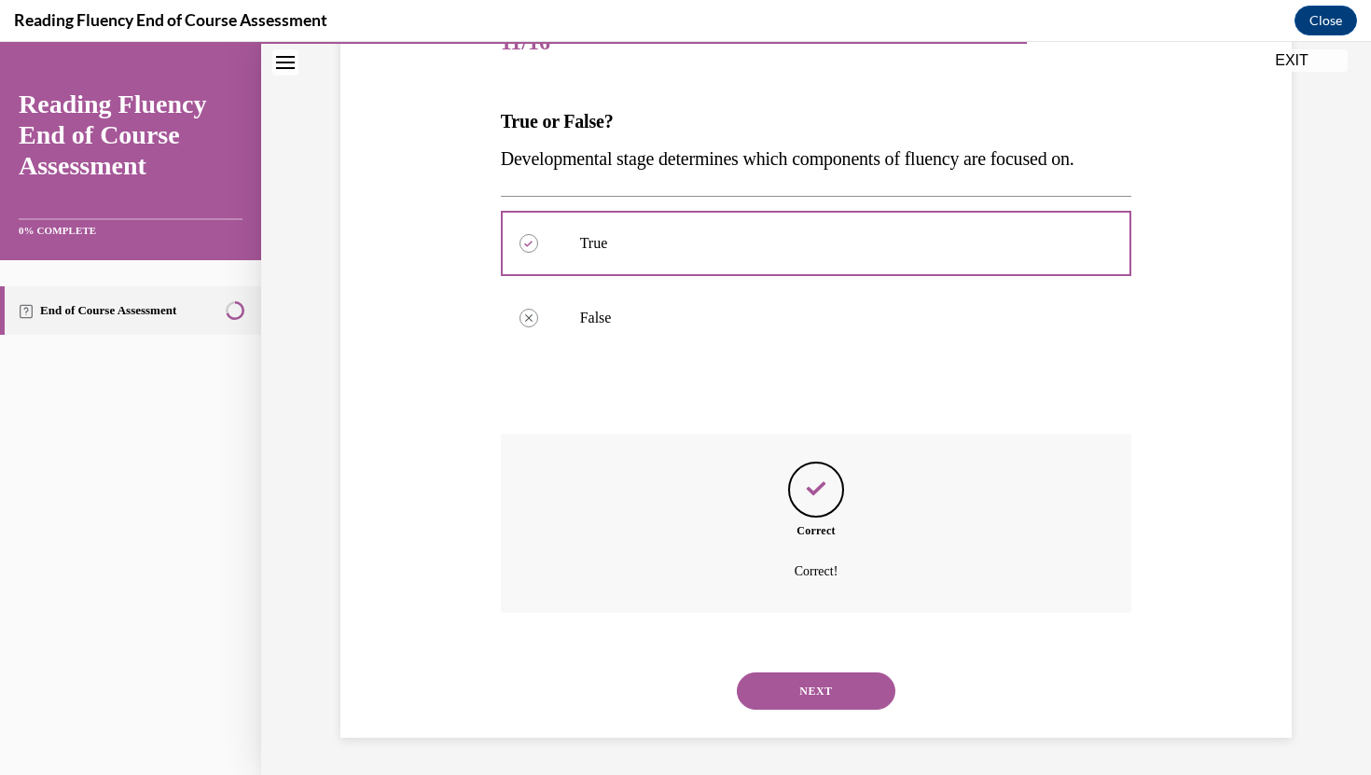
click at [815, 695] on button "NEXT" at bounding box center [816, 690] width 158 height 37
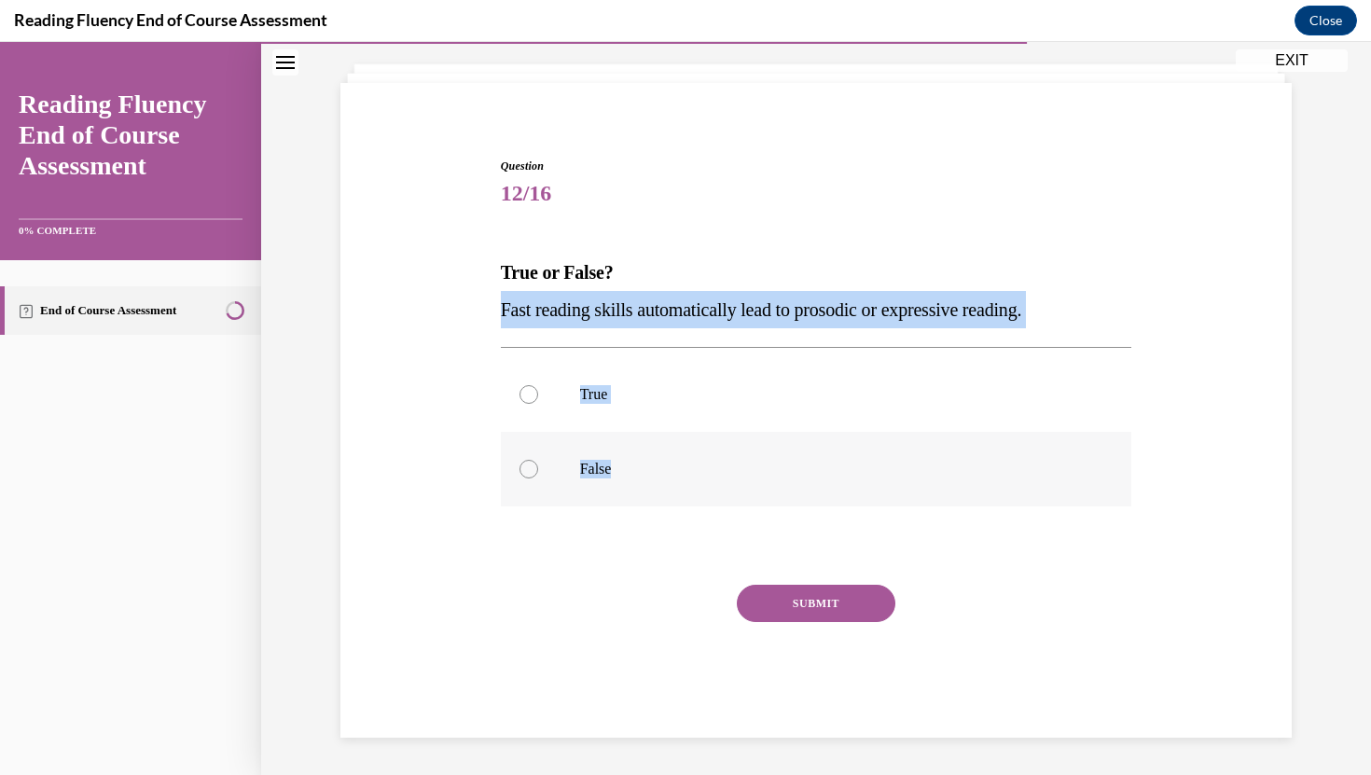
drag, startPoint x: 495, startPoint y: 298, endPoint x: 748, endPoint y: 472, distance: 306.5
click at [748, 473] on div "Question 12/16 True or False? Fast reading skills automatically lead to prosodi…" at bounding box center [816, 434] width 641 height 608
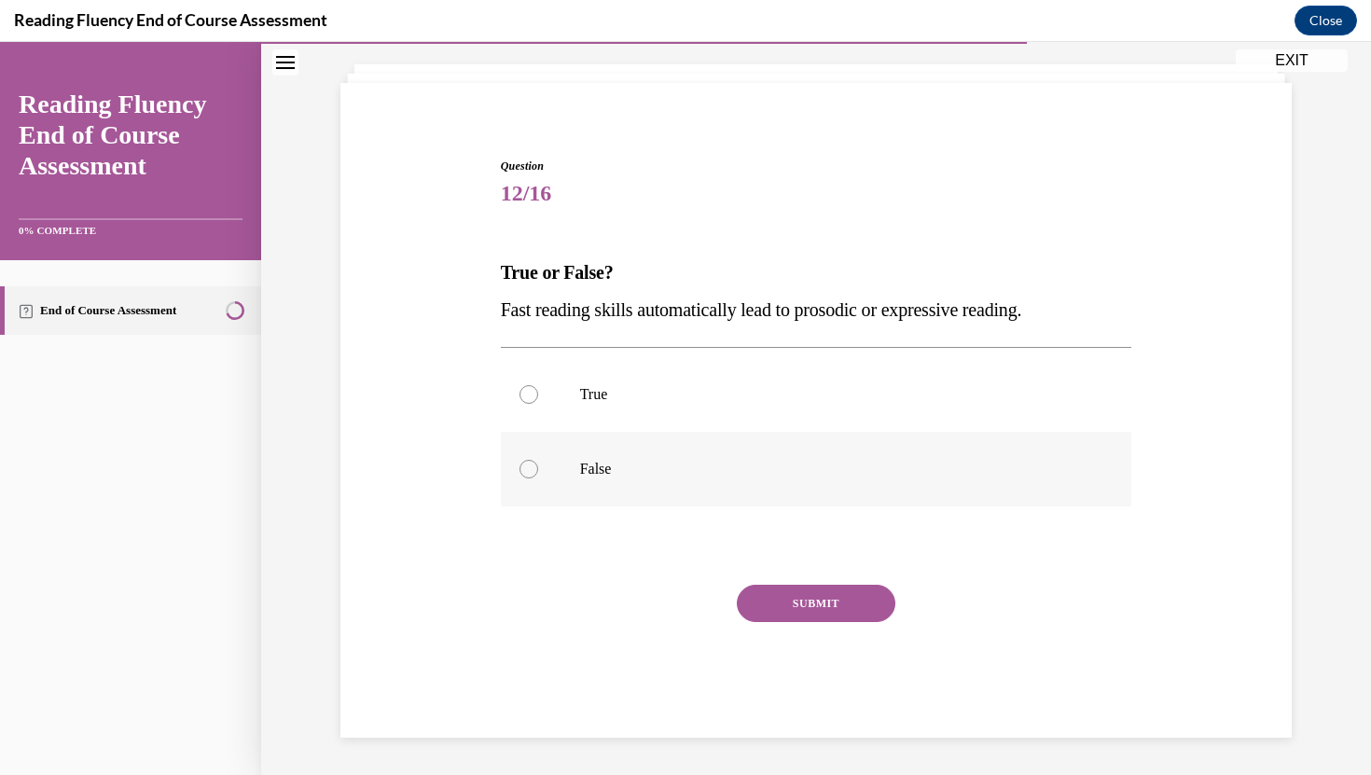
click at [523, 468] on div at bounding box center [528, 469] width 19 height 19
click at [523, 468] on input "False" at bounding box center [528, 469] width 19 height 19
radio input "true"
click at [854, 628] on div "SUBMIT" at bounding box center [816, 631] width 631 height 93
click at [835, 603] on button "SUBMIT" at bounding box center [816, 603] width 158 height 37
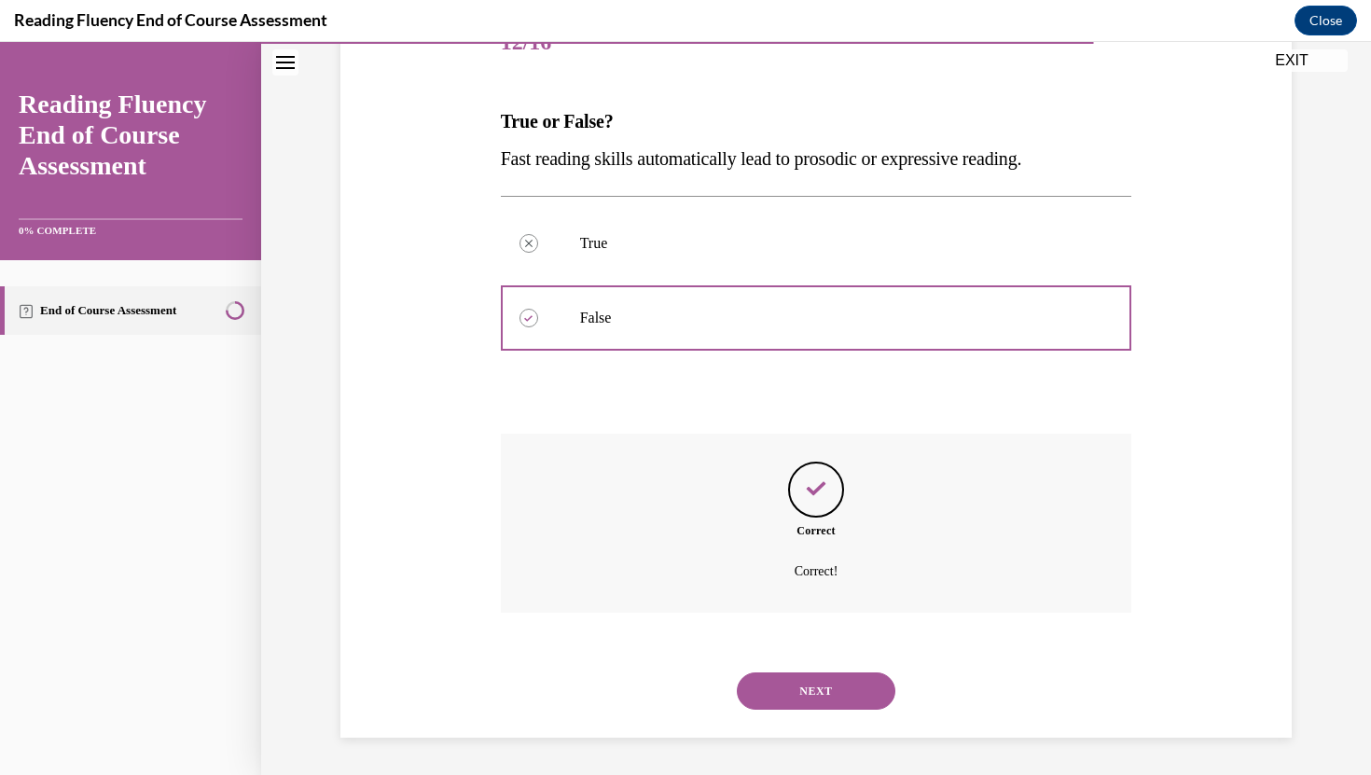
click at [834, 683] on button "NEXT" at bounding box center [816, 690] width 158 height 37
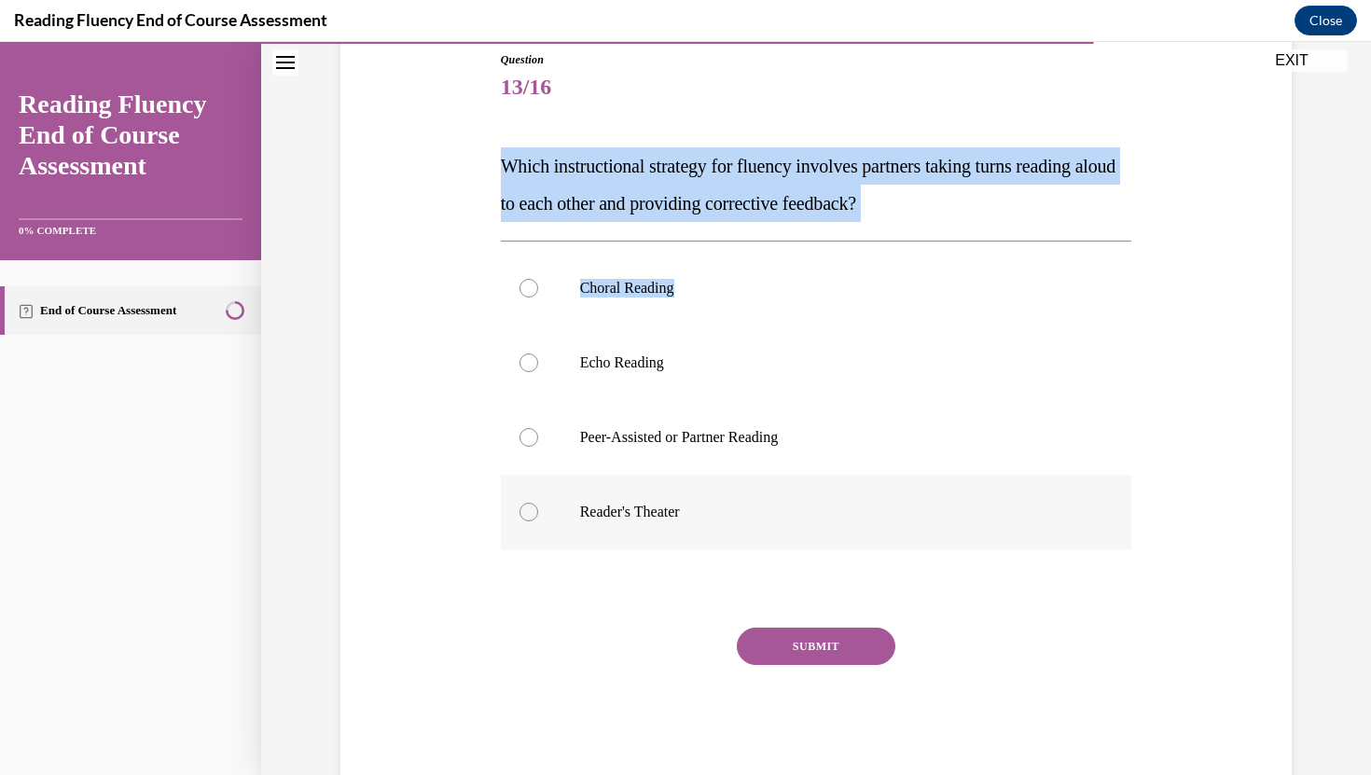
scroll to position [251, 0]
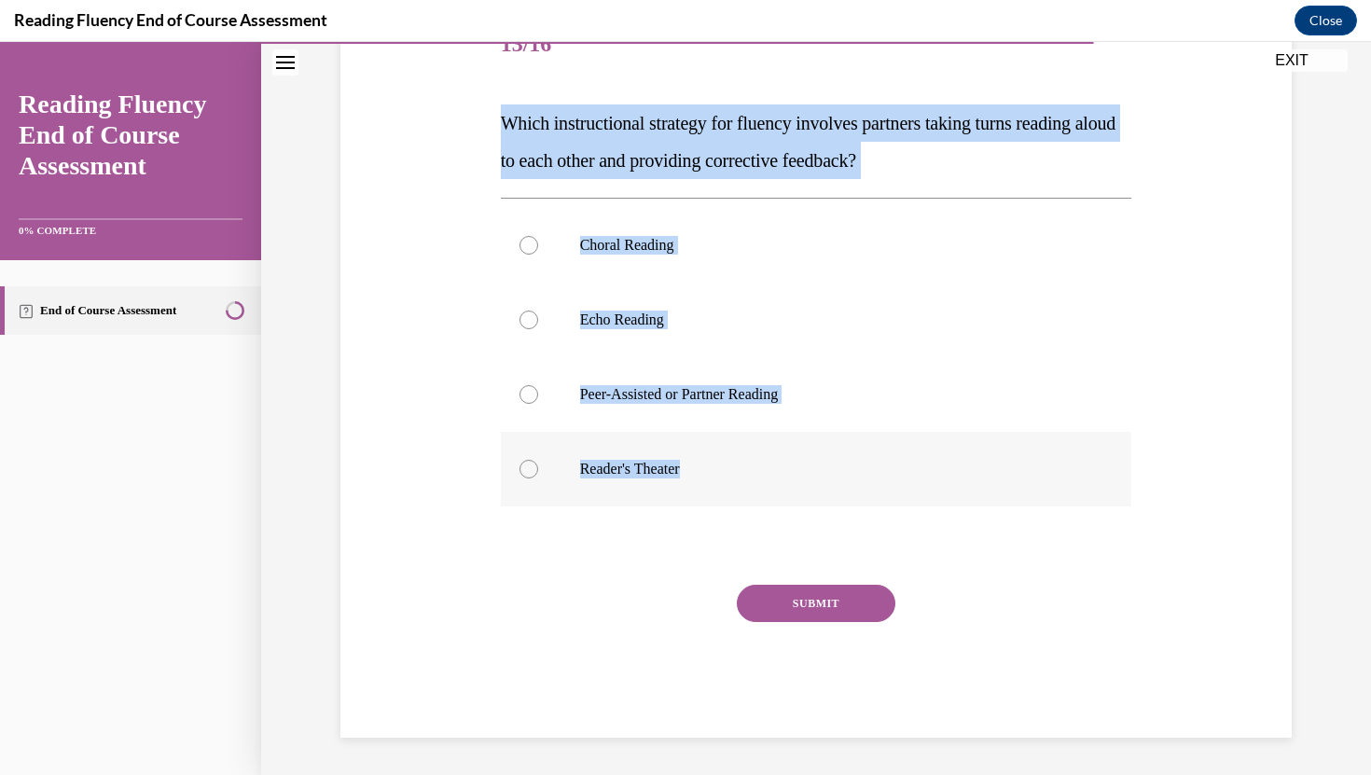
drag, startPoint x: 499, startPoint y: 157, endPoint x: 870, endPoint y: 490, distance: 499.1
click at [870, 490] on div "Question 13/16 Which instructional strategy for fluency involves partners takin…" at bounding box center [816, 358] width 641 height 757
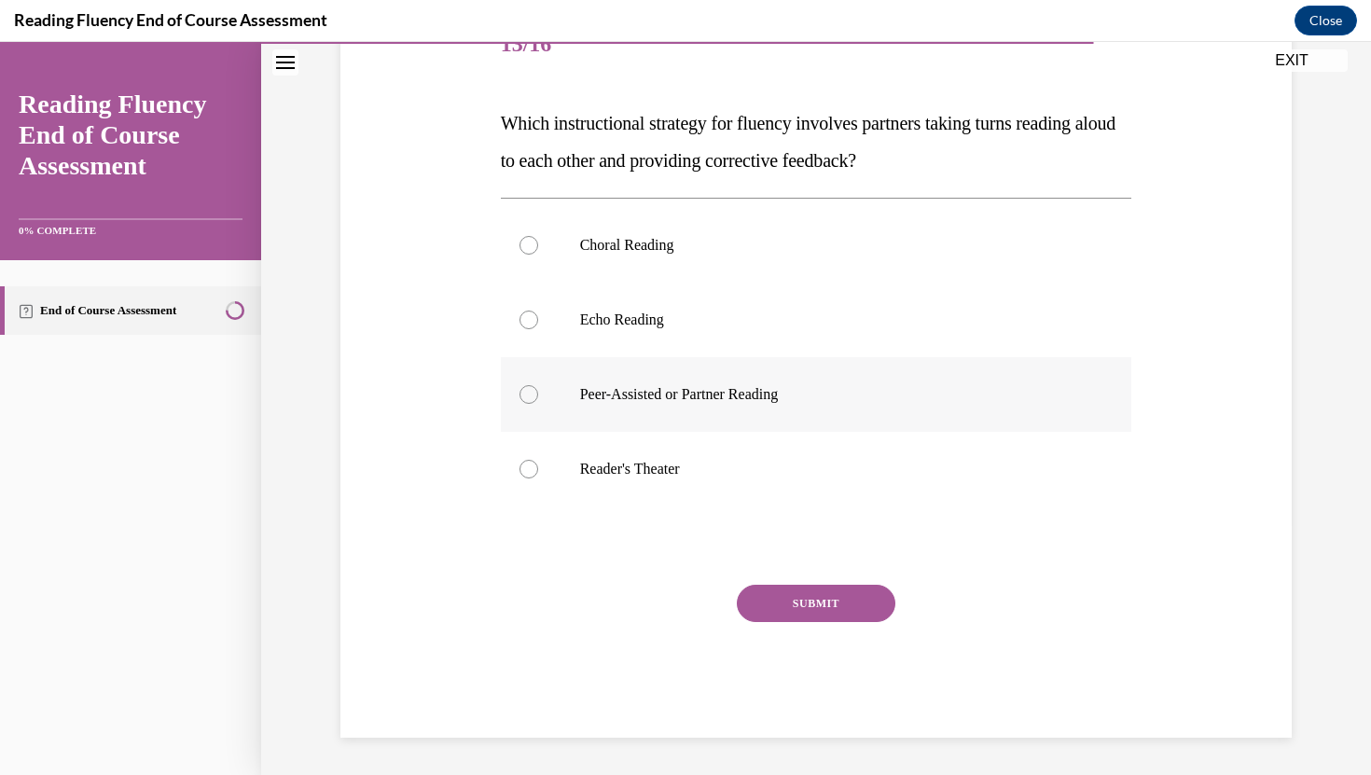
click at [630, 367] on label "Peer-Assisted or Partner Reading" at bounding box center [816, 394] width 631 height 75
click at [538, 385] on input "Peer-Assisted or Partner Reading" at bounding box center [528, 394] width 19 height 19
radio input "true"
click at [785, 606] on button "SUBMIT" at bounding box center [816, 603] width 158 height 37
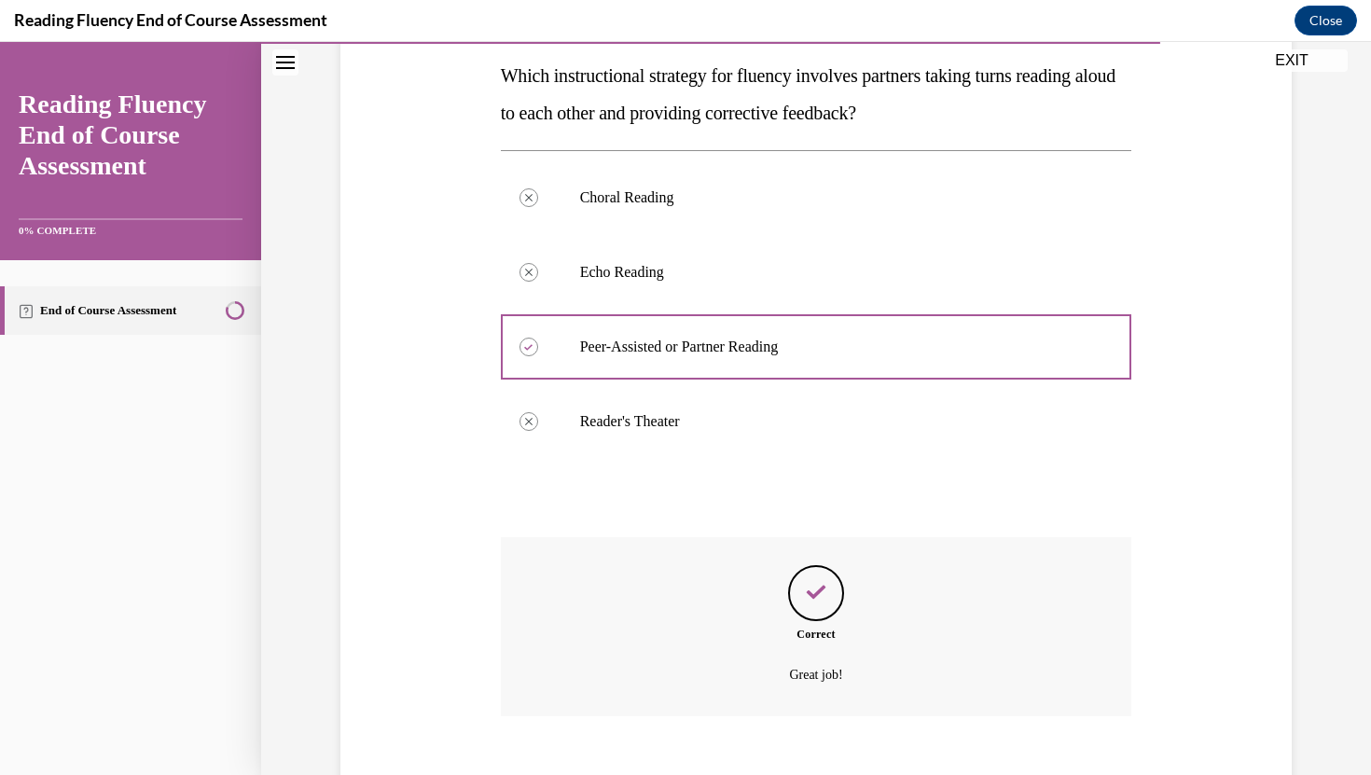
scroll to position [402, 0]
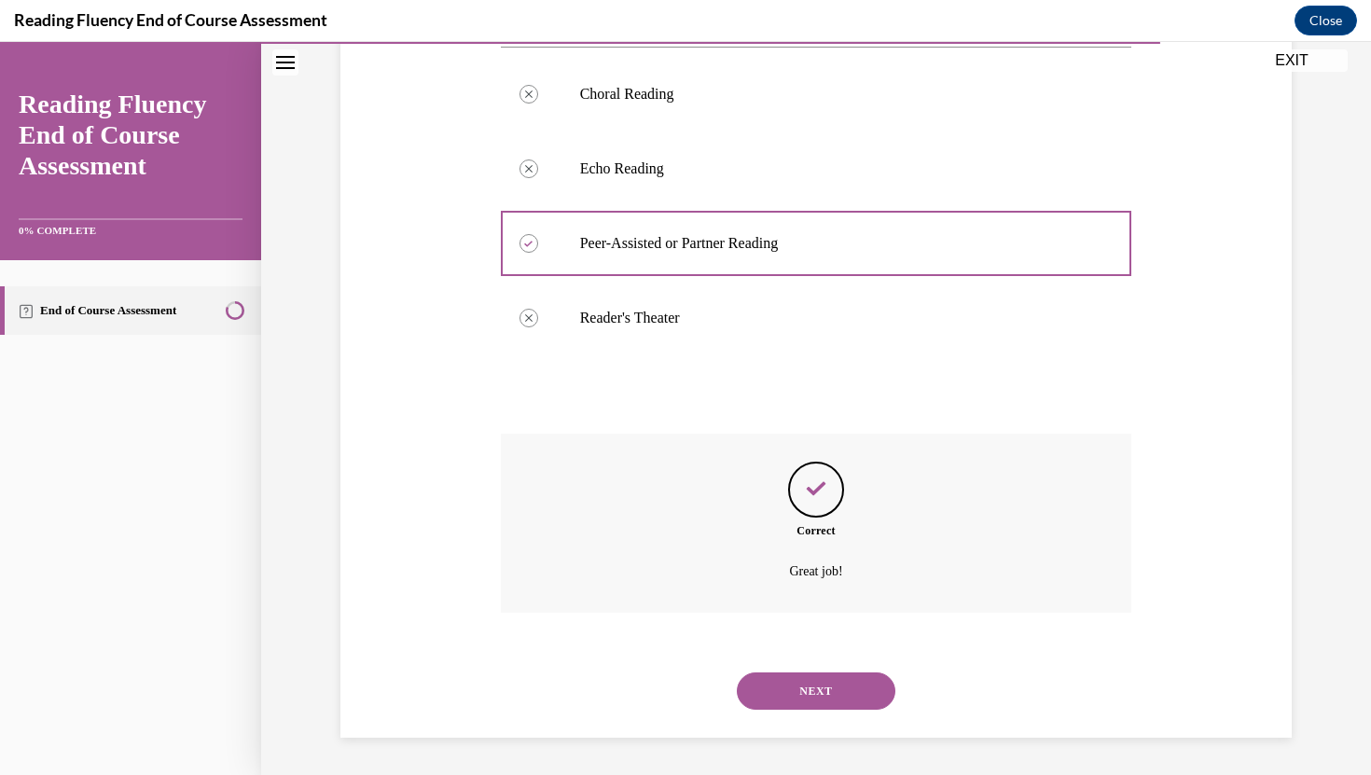
click at [800, 702] on button "NEXT" at bounding box center [816, 690] width 158 height 37
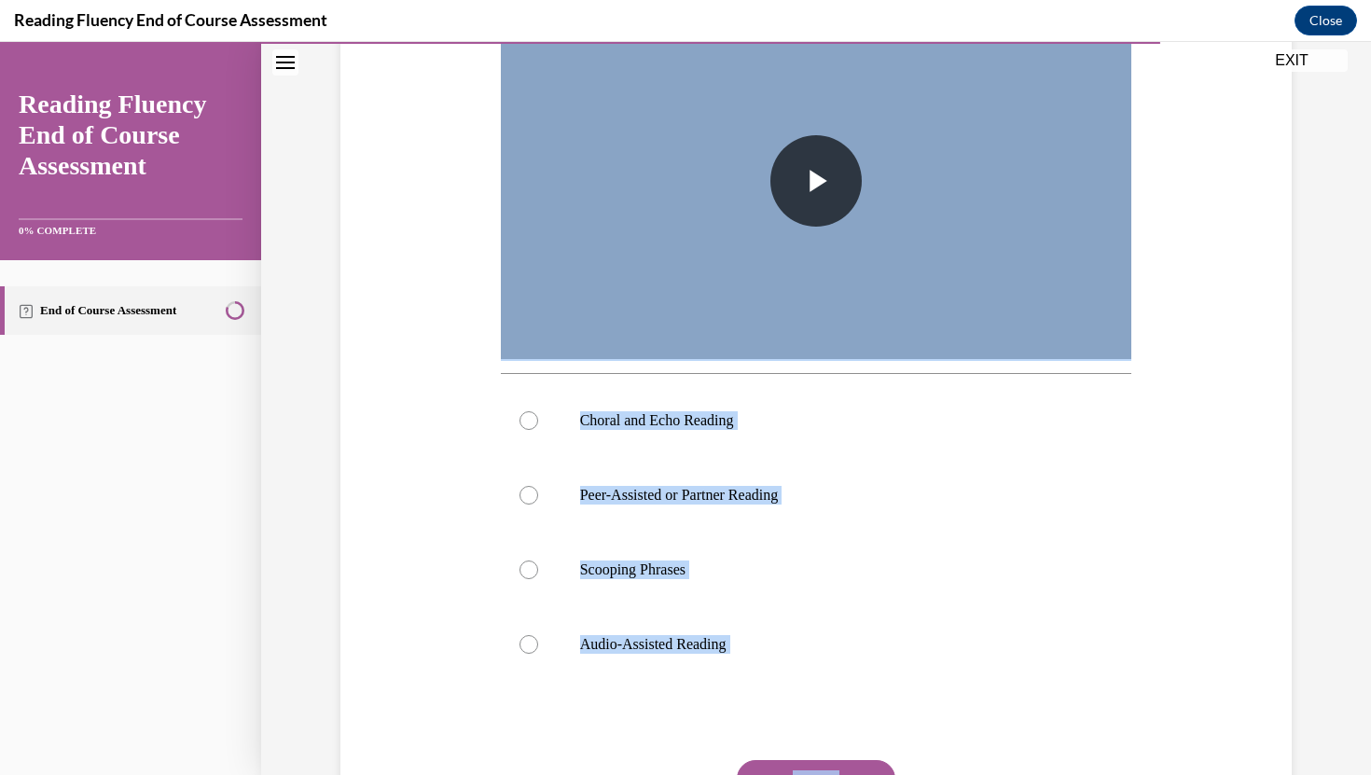
scroll to position [458, 0]
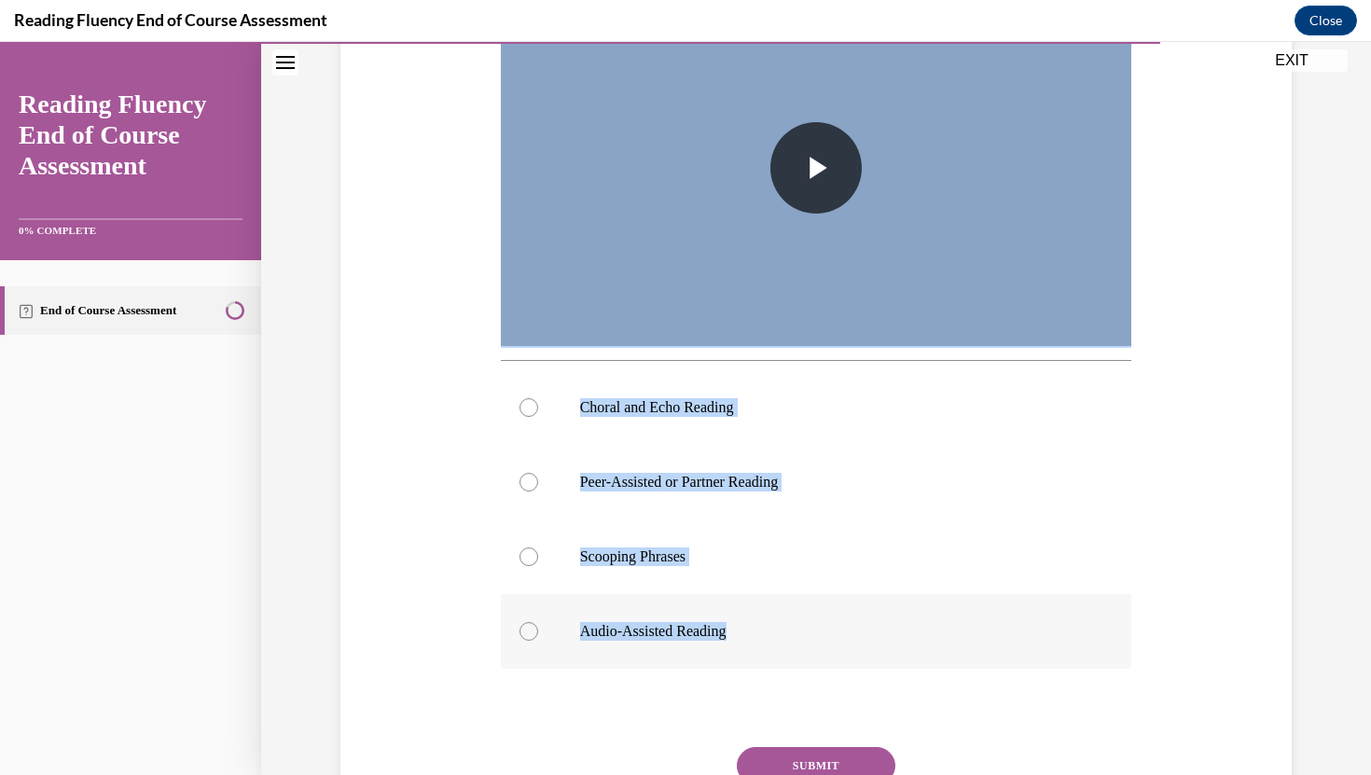
drag, startPoint x: 484, startPoint y: 95, endPoint x: 886, endPoint y: 643, distance: 679.7
click at [886, 643] on div "Question 14/16 In this video, which instructional strategy for fluency is Ms. S…" at bounding box center [816, 322] width 960 height 1154
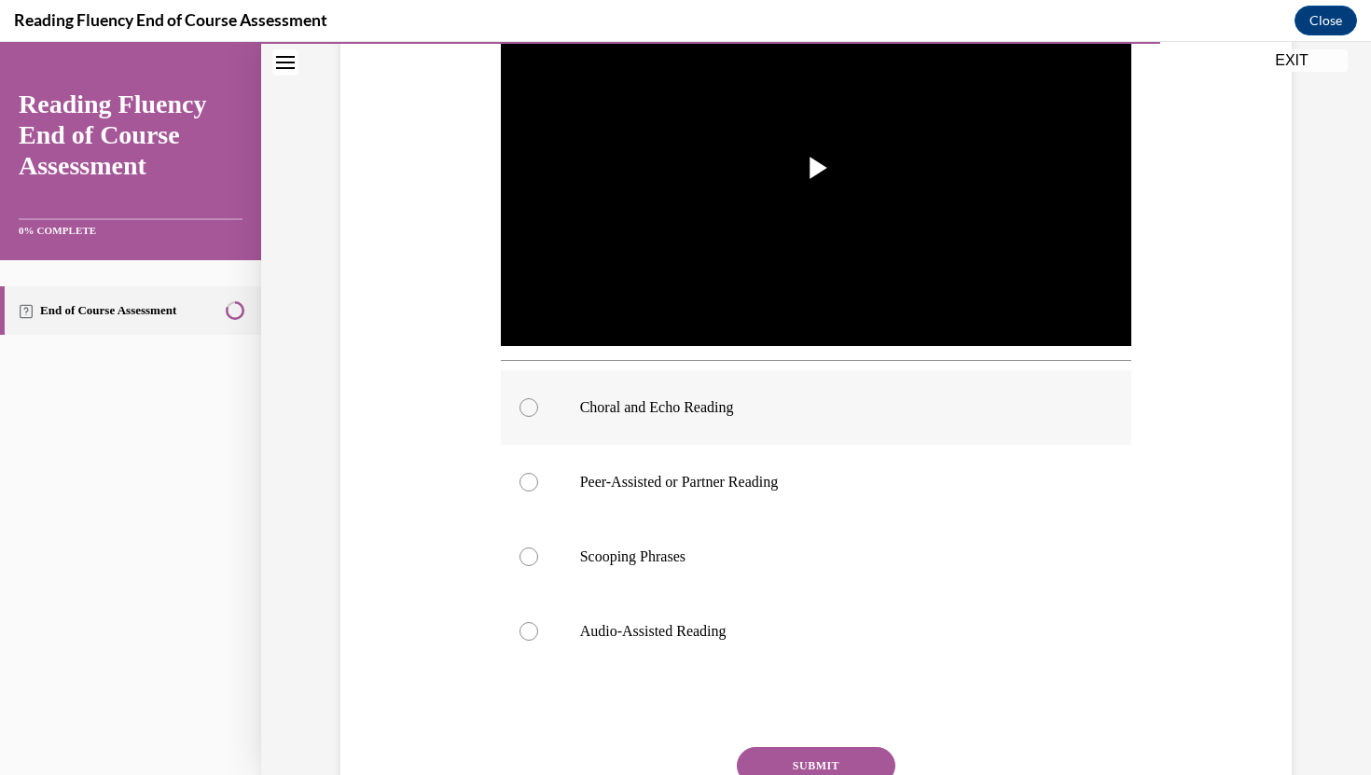
click at [586, 422] on label "Choral and Echo Reading" at bounding box center [816, 407] width 631 height 75
click at [538, 417] on input "Choral and Echo Reading" at bounding box center [528, 407] width 19 height 19
radio input "true"
click at [845, 767] on button "SUBMIT" at bounding box center [816, 765] width 158 height 37
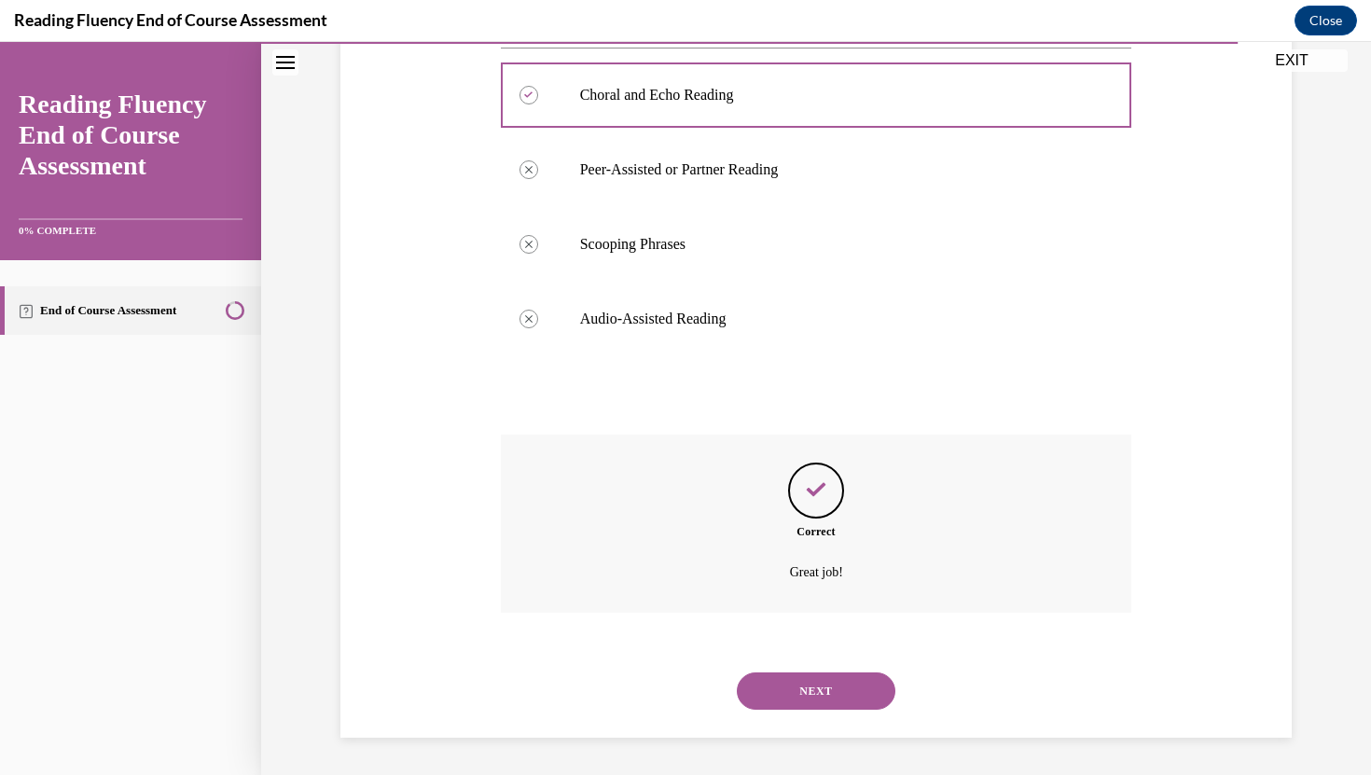
scroll to position [770, 0]
click at [806, 690] on button "NEXT" at bounding box center [816, 690] width 158 height 37
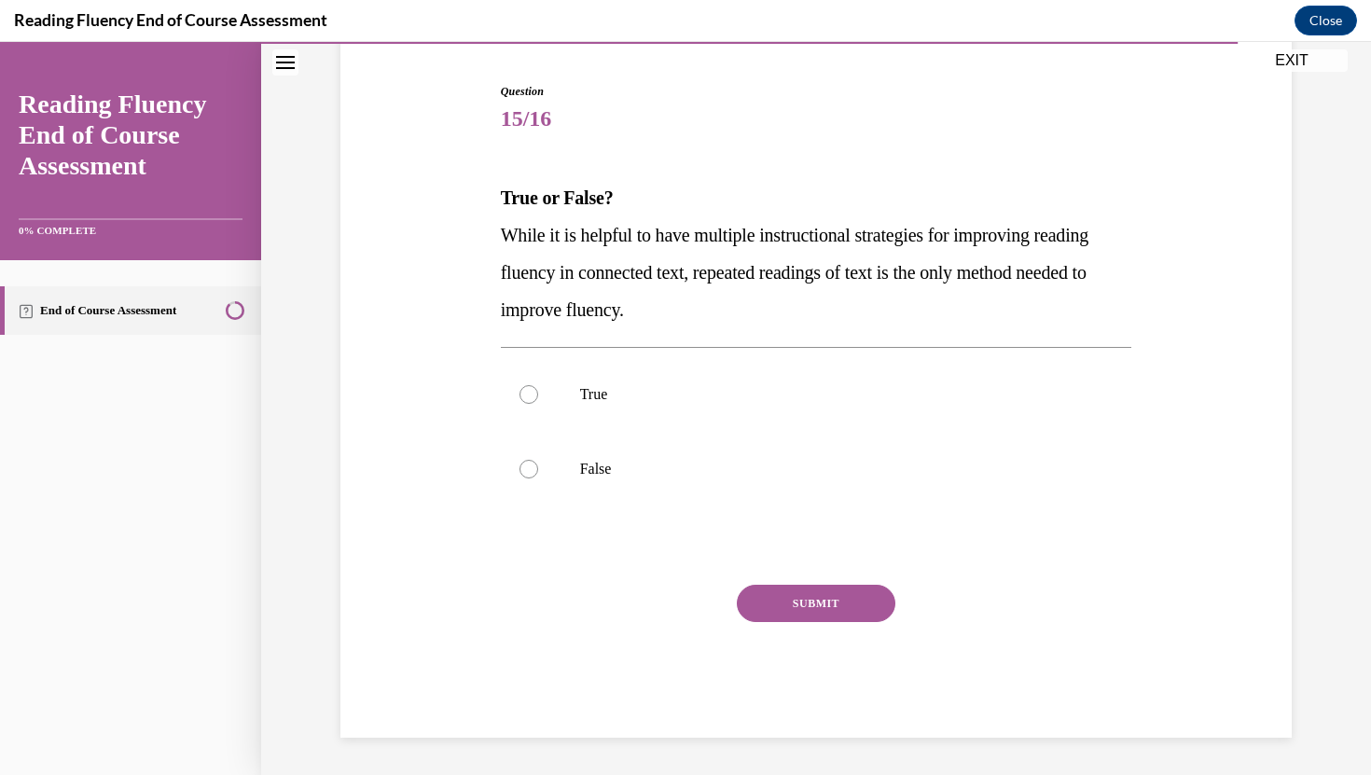
scroll to position [176, 0]
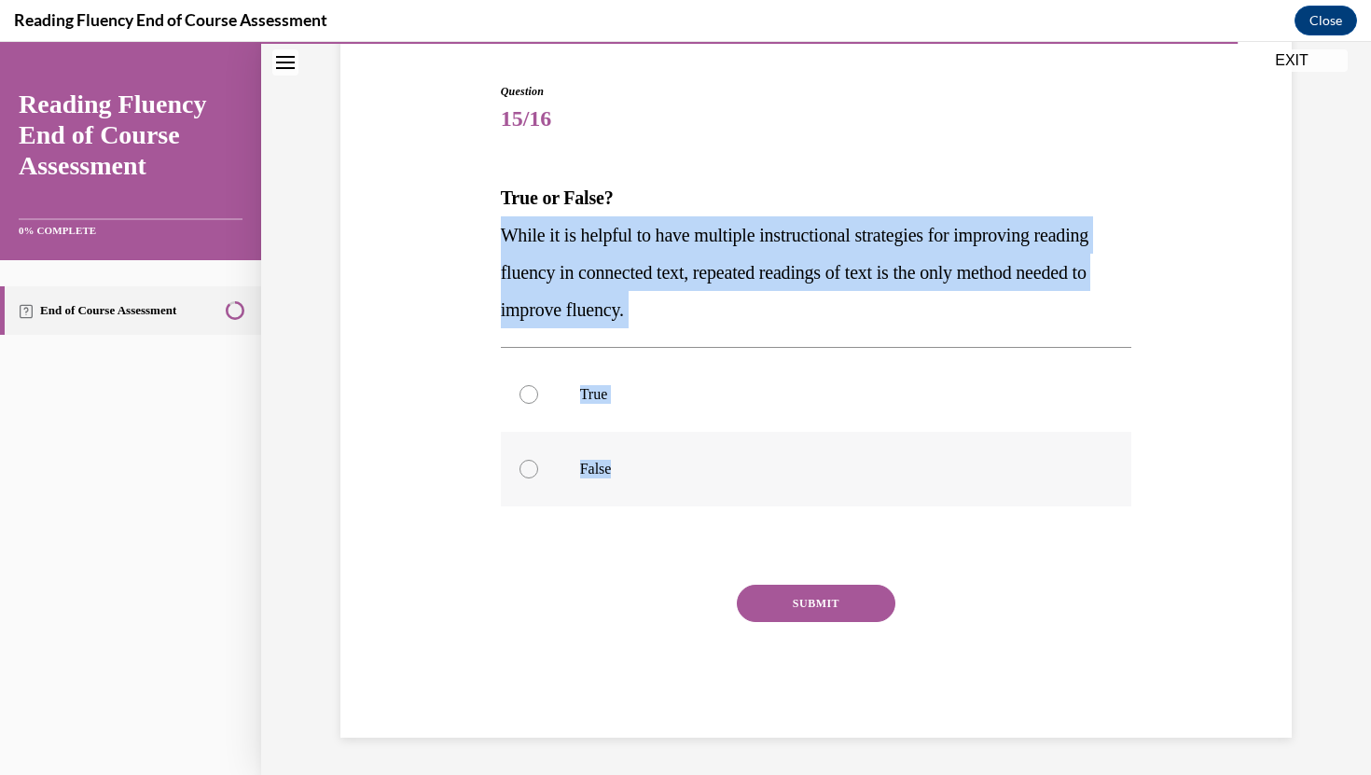
drag, startPoint x: 498, startPoint y: 231, endPoint x: 673, endPoint y: 475, distance: 300.7
click at [673, 475] on div "Question 15/16 True or False? While it is helpful to have multiple instructiona…" at bounding box center [816, 396] width 641 height 682
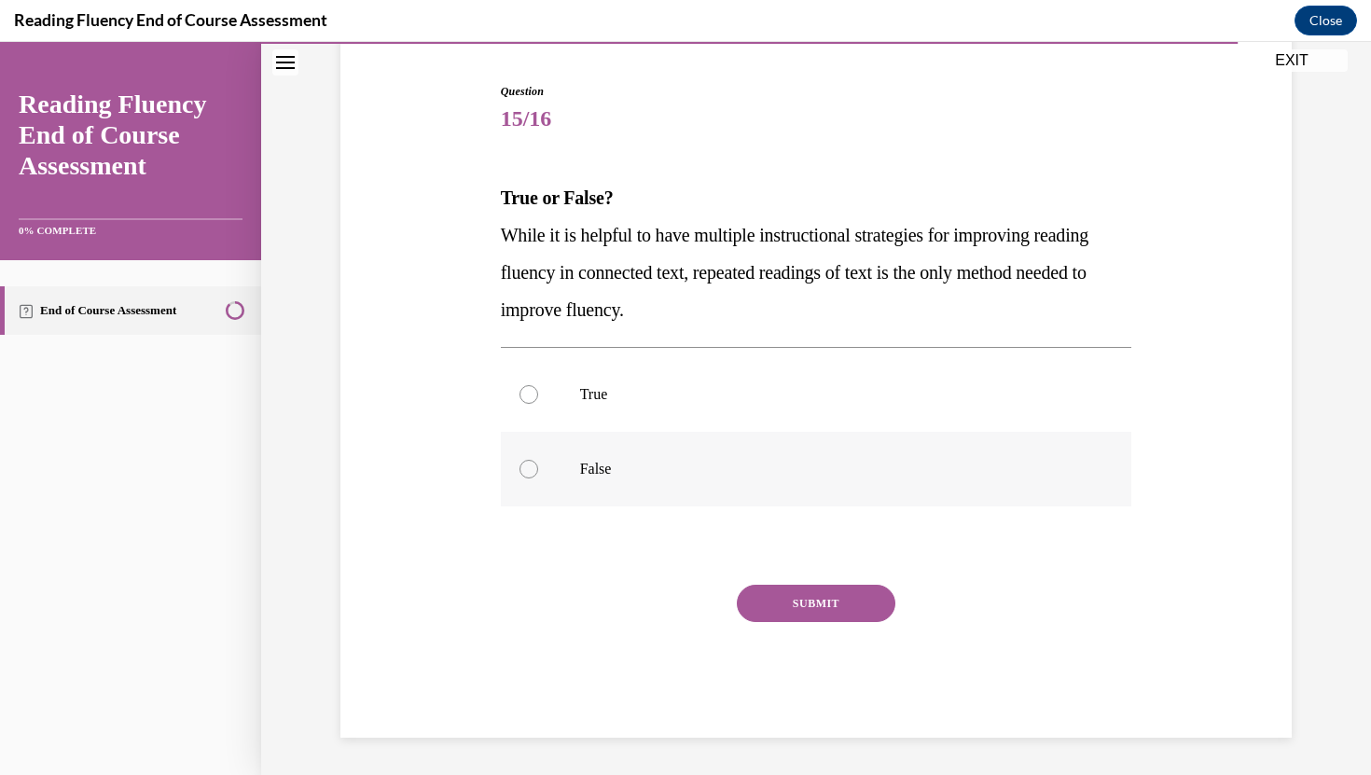
click at [539, 468] on label "False" at bounding box center [816, 469] width 631 height 75
click at [538, 468] on input "False" at bounding box center [528, 469] width 19 height 19
radio input "true"
click at [843, 599] on button "SUBMIT" at bounding box center [816, 603] width 158 height 37
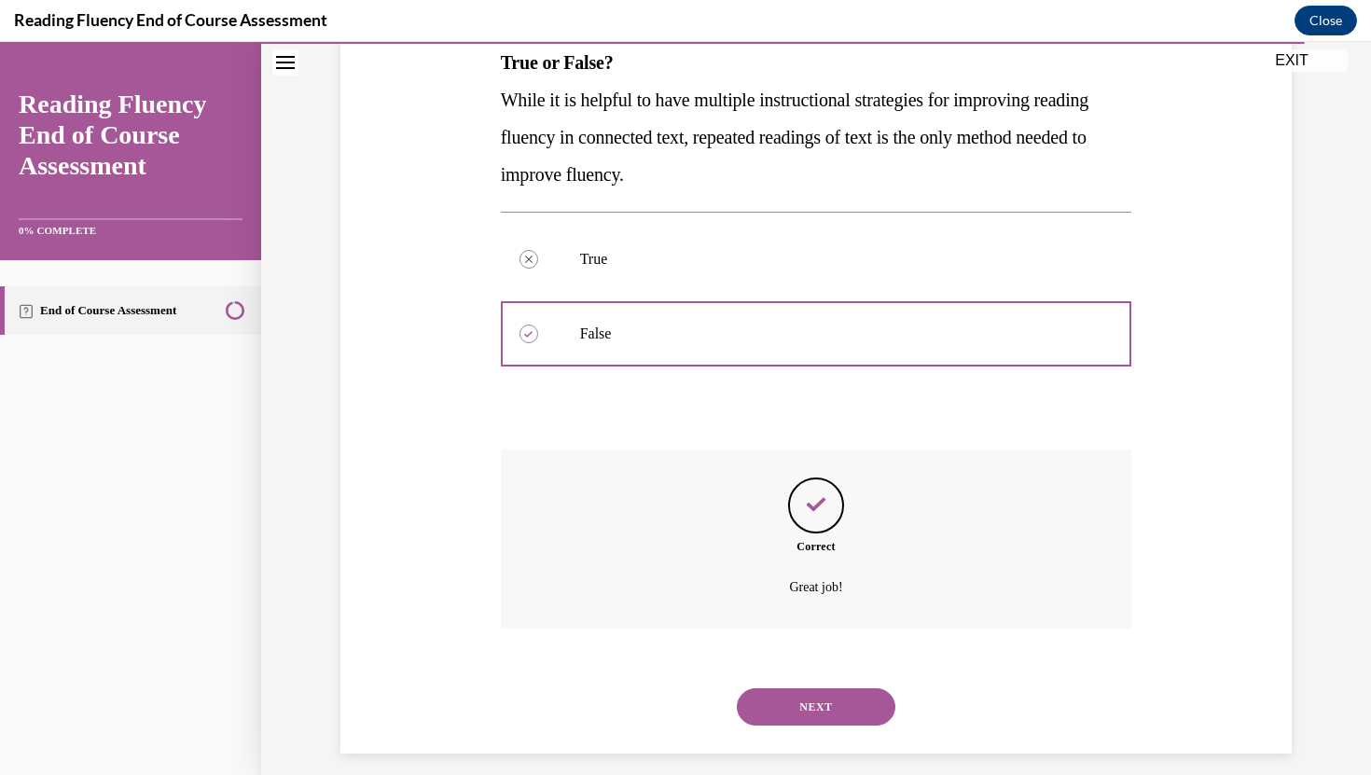
scroll to position [327, 0]
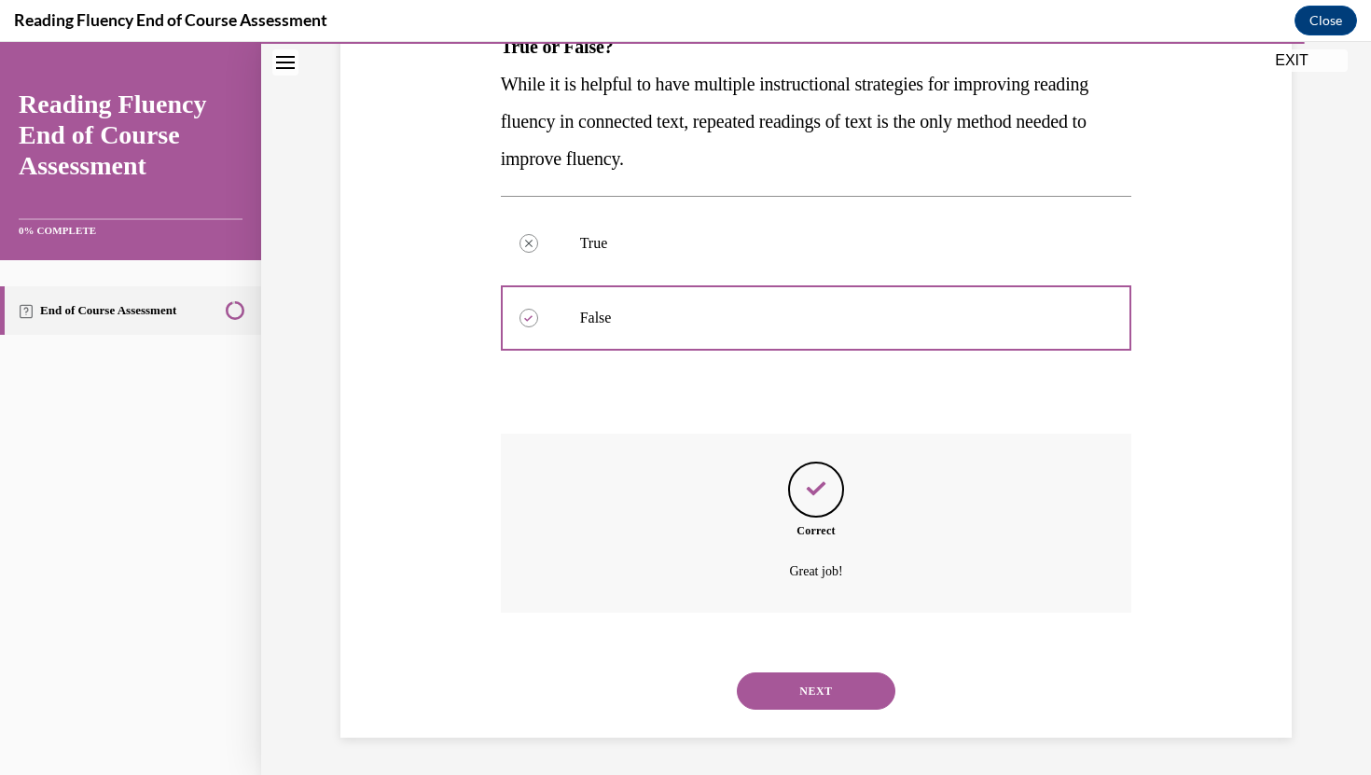
click at [797, 693] on button "NEXT" at bounding box center [816, 690] width 158 height 37
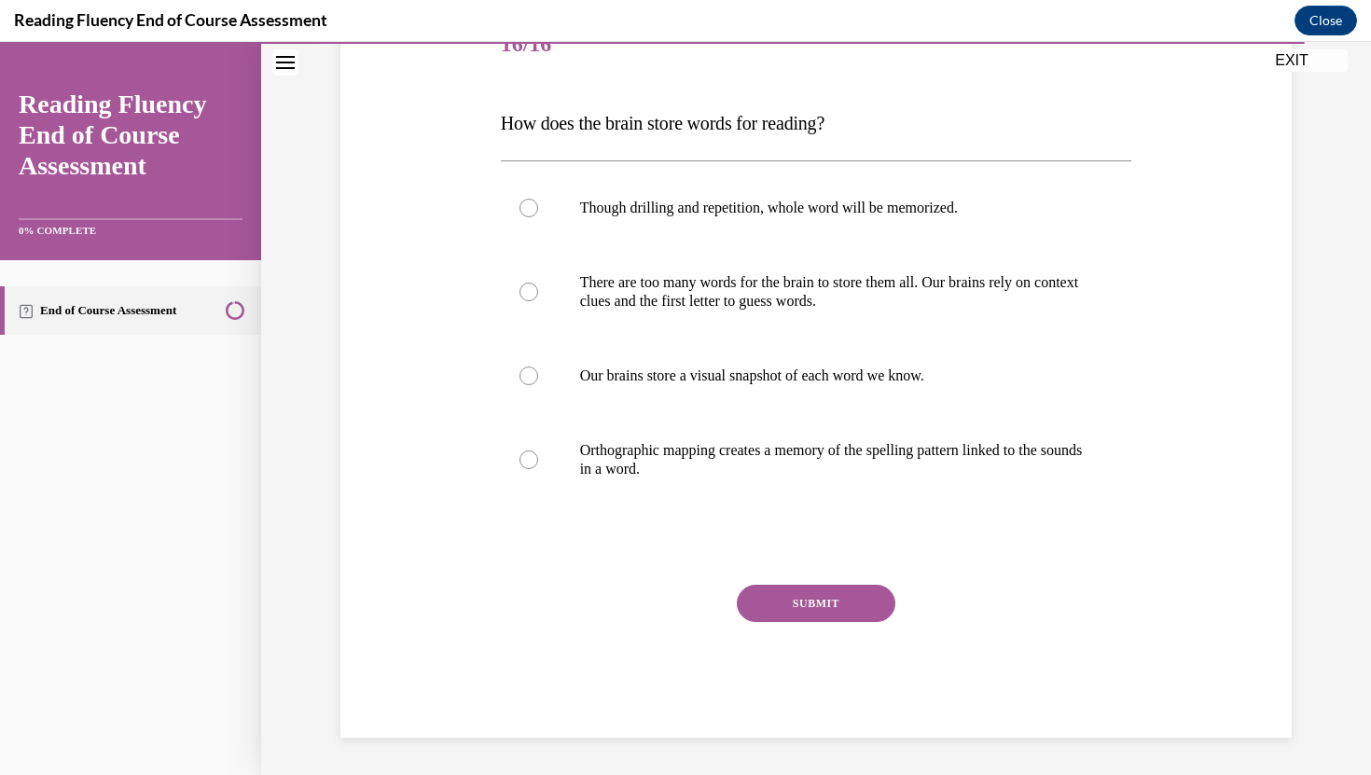
scroll to position [208, 0]
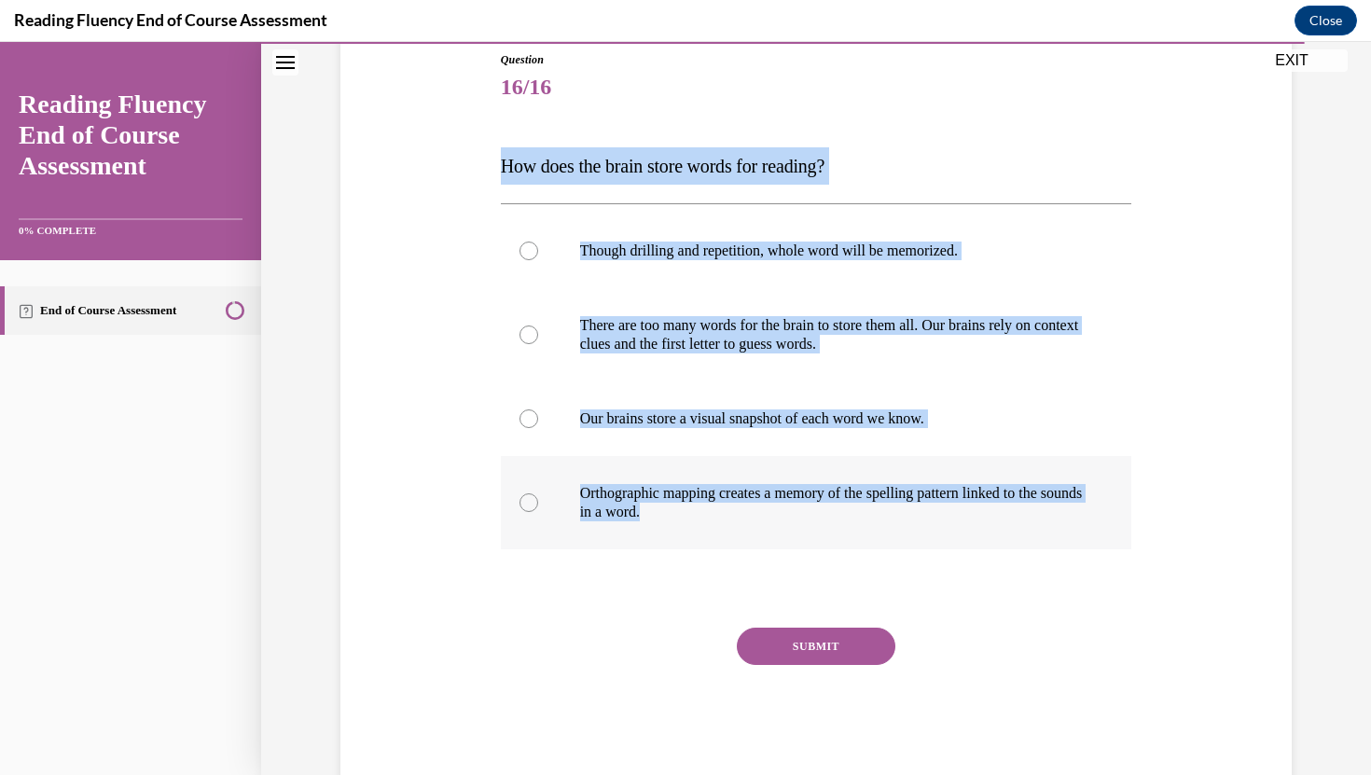
drag, startPoint x: 492, startPoint y: 163, endPoint x: 817, endPoint y: 539, distance: 496.4
click at [817, 539] on div "Question 16/16 How does the brain store words for reading? Though drilling and …" at bounding box center [816, 387] width 960 height 785
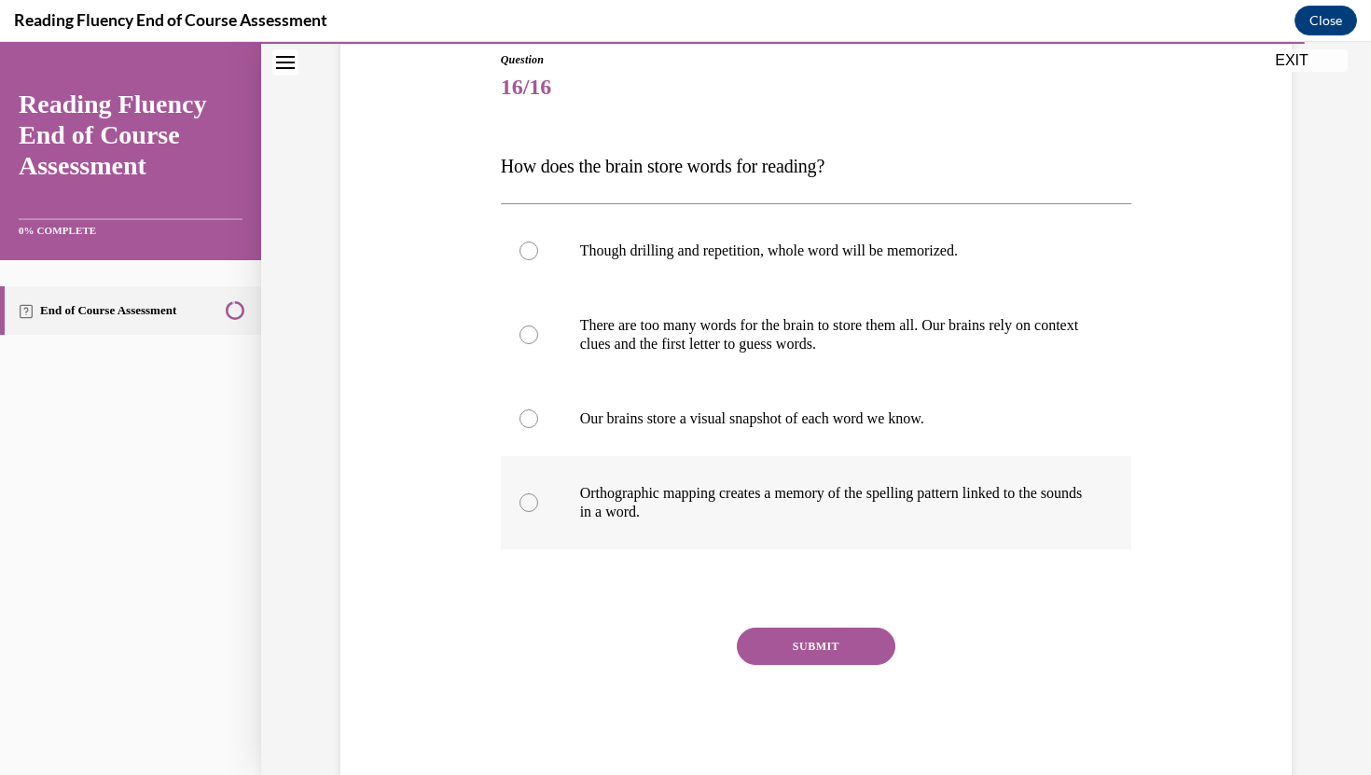
click at [696, 499] on p "Orthographic mapping creates a memory of the spelling pattern linked to the sou…" at bounding box center [832, 502] width 505 height 37
click at [538, 499] on input "Orthographic mapping creates a memory of the spelling pattern linked to the sou…" at bounding box center [528, 502] width 19 height 19
radio input "true"
click at [804, 654] on button "SUBMIT" at bounding box center [816, 645] width 158 height 37
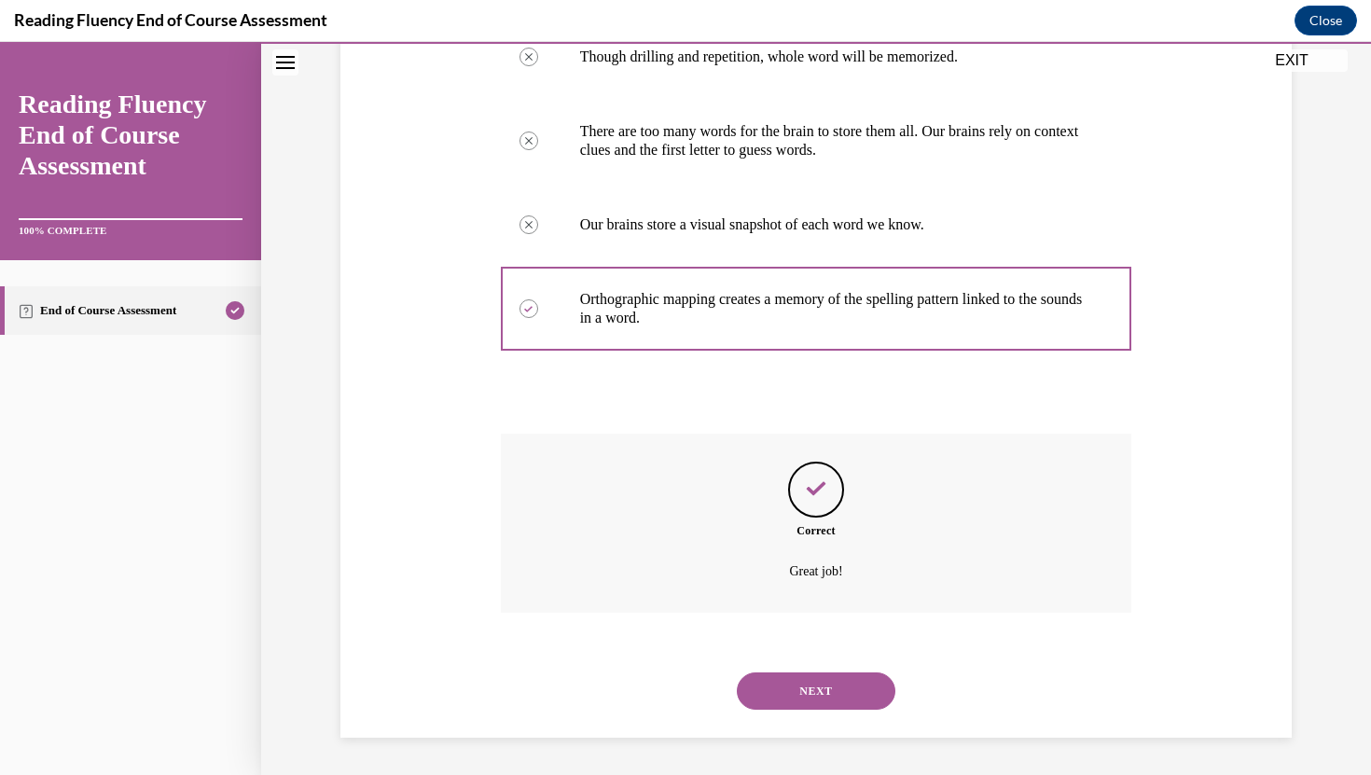
click at [808, 682] on button "NEXT" at bounding box center [816, 690] width 158 height 37
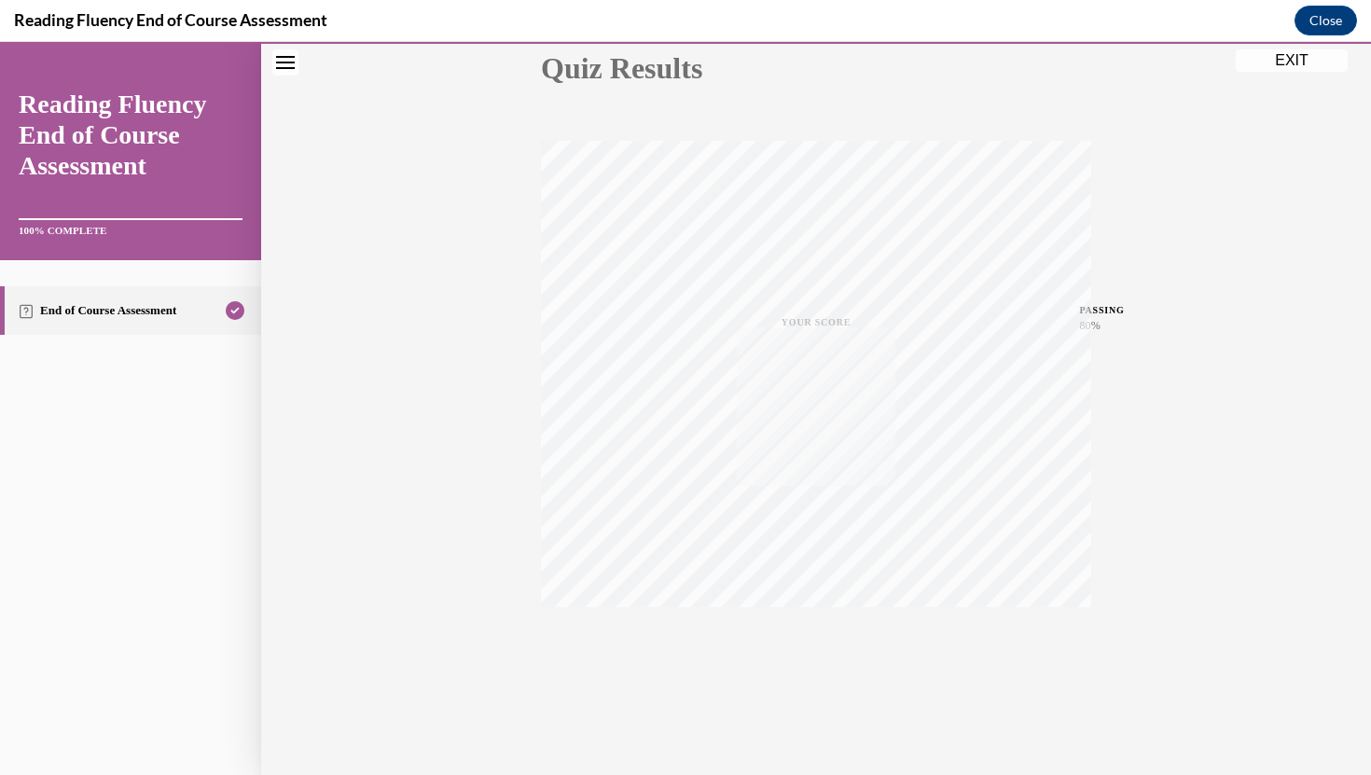
scroll to position [223, 0]
click at [1283, 65] on button "EXIT" at bounding box center [1291, 60] width 112 height 22
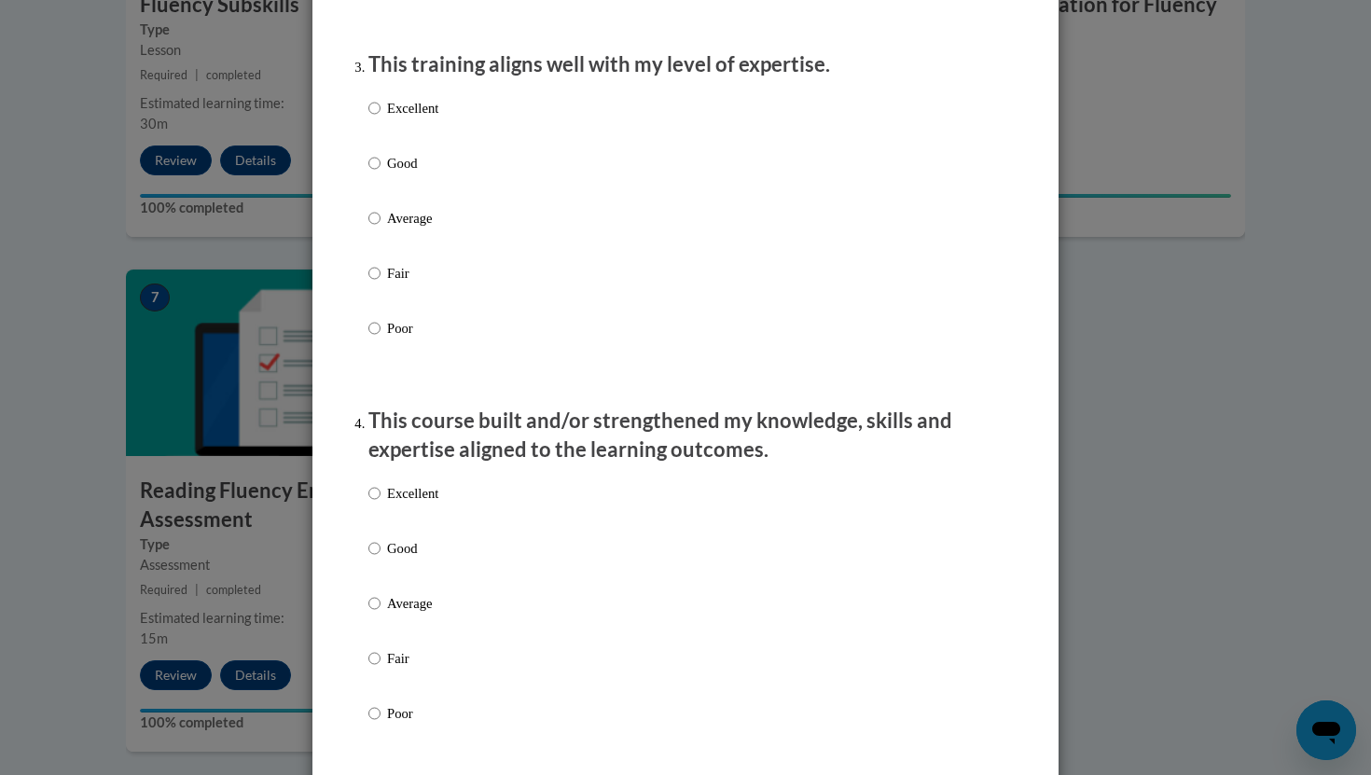
scroll to position [0, 0]
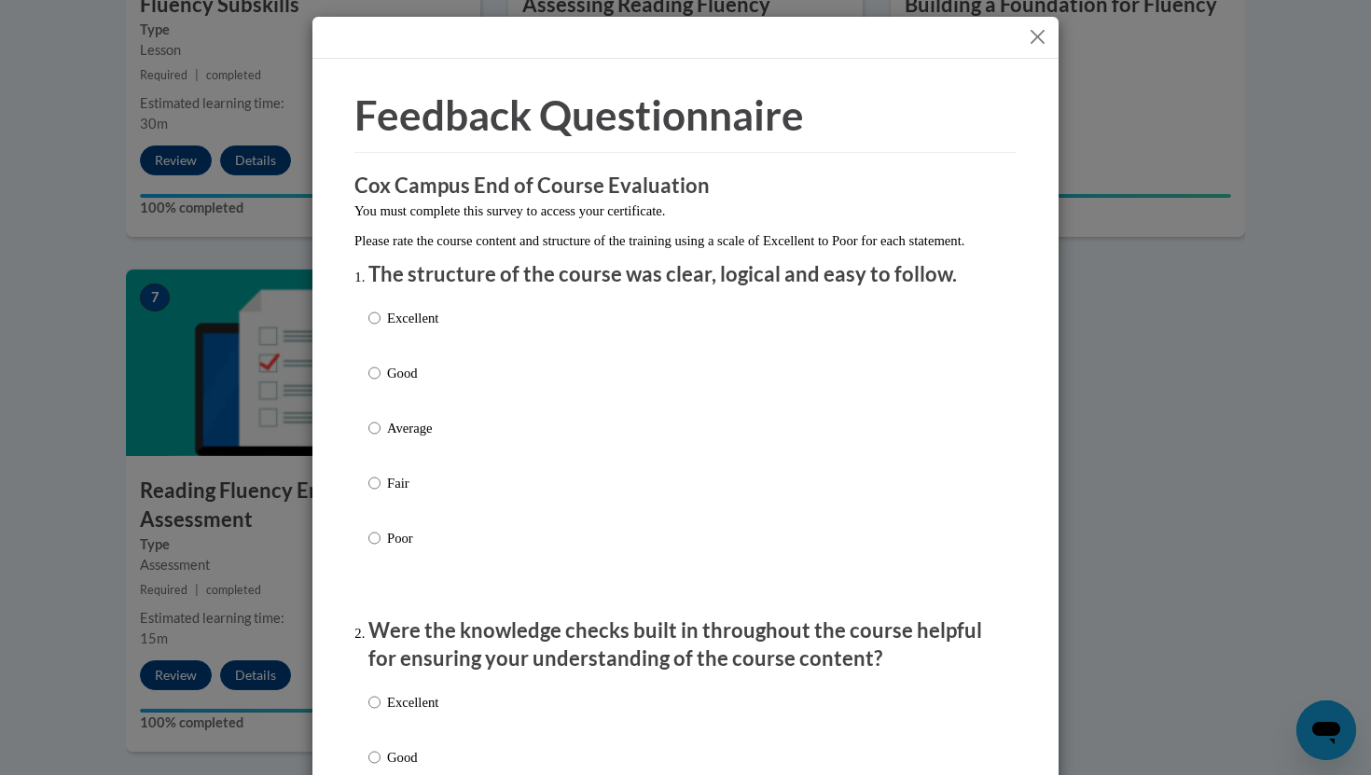
click at [1046, 43] on button "Close" at bounding box center [1037, 36] width 23 height 23
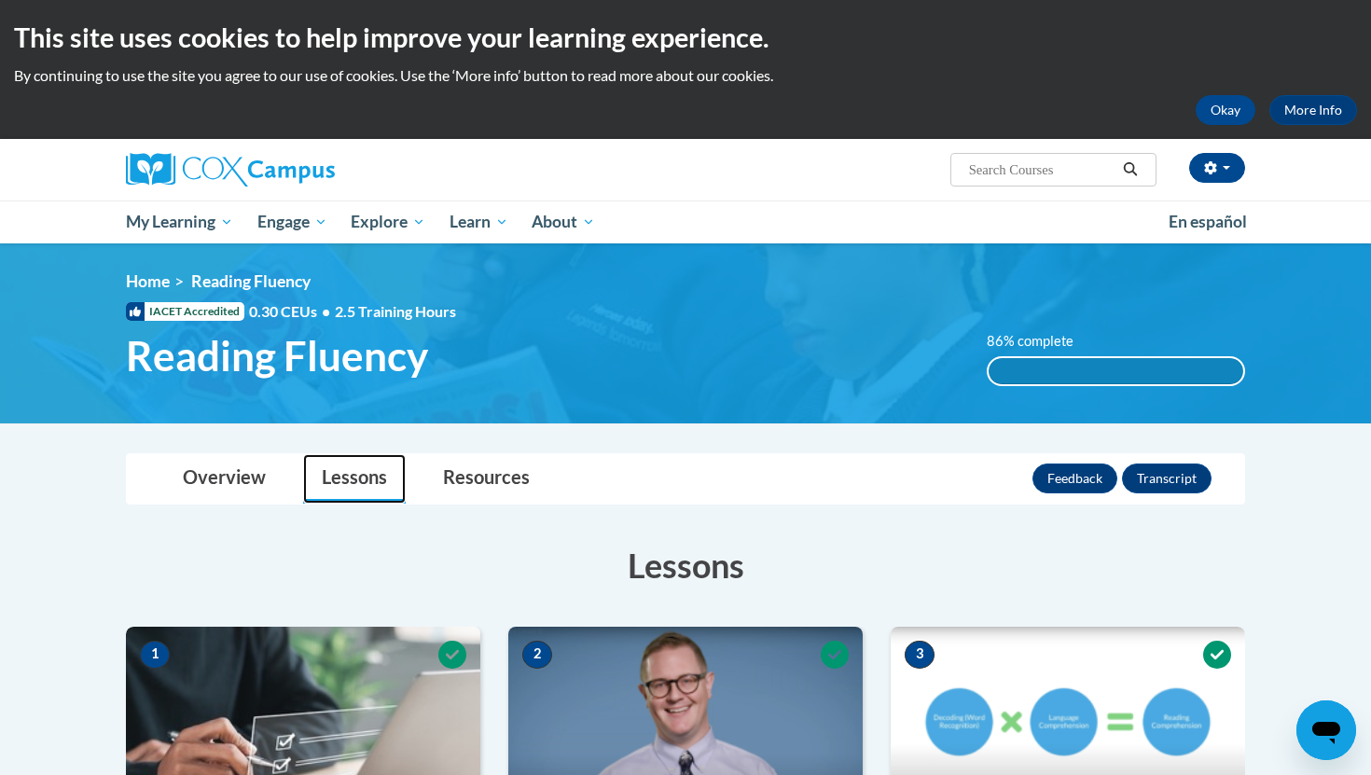
click at [346, 479] on link "Lessons" at bounding box center [354, 478] width 103 height 49
click at [228, 474] on link "Overview" at bounding box center [224, 478] width 120 height 49
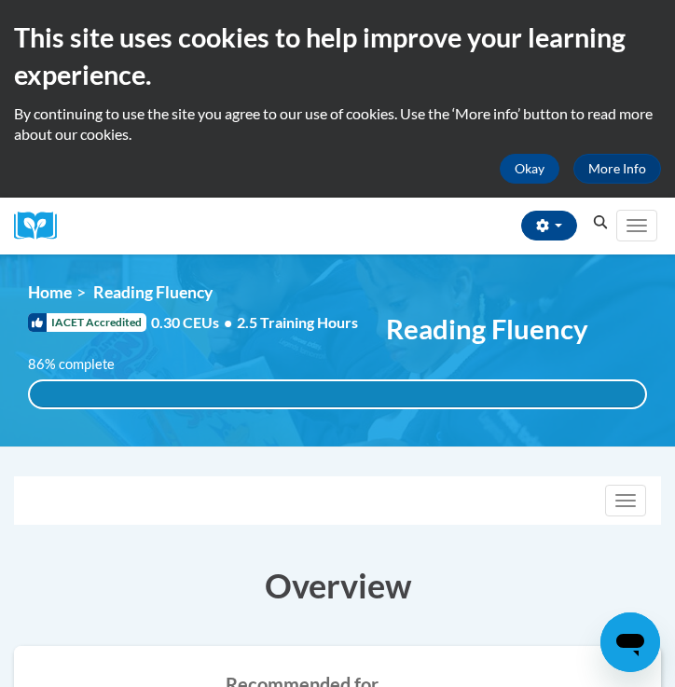
click at [599, 228] on icon "Search" at bounding box center [600, 222] width 17 height 14
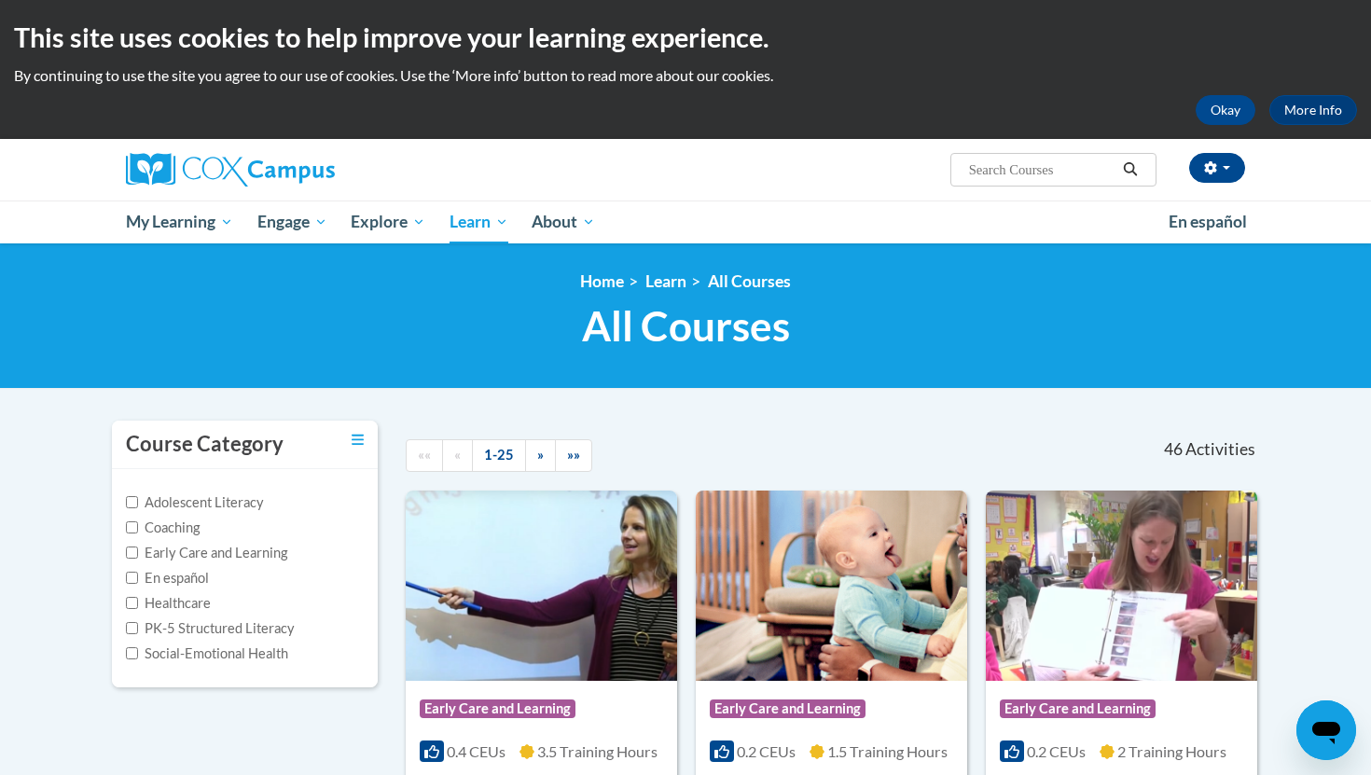
click at [674, 172] on input "Search..." at bounding box center [1041, 169] width 149 height 22
type input "vocabulary"
click at [674, 178] on button "Search" at bounding box center [1130, 169] width 28 height 22
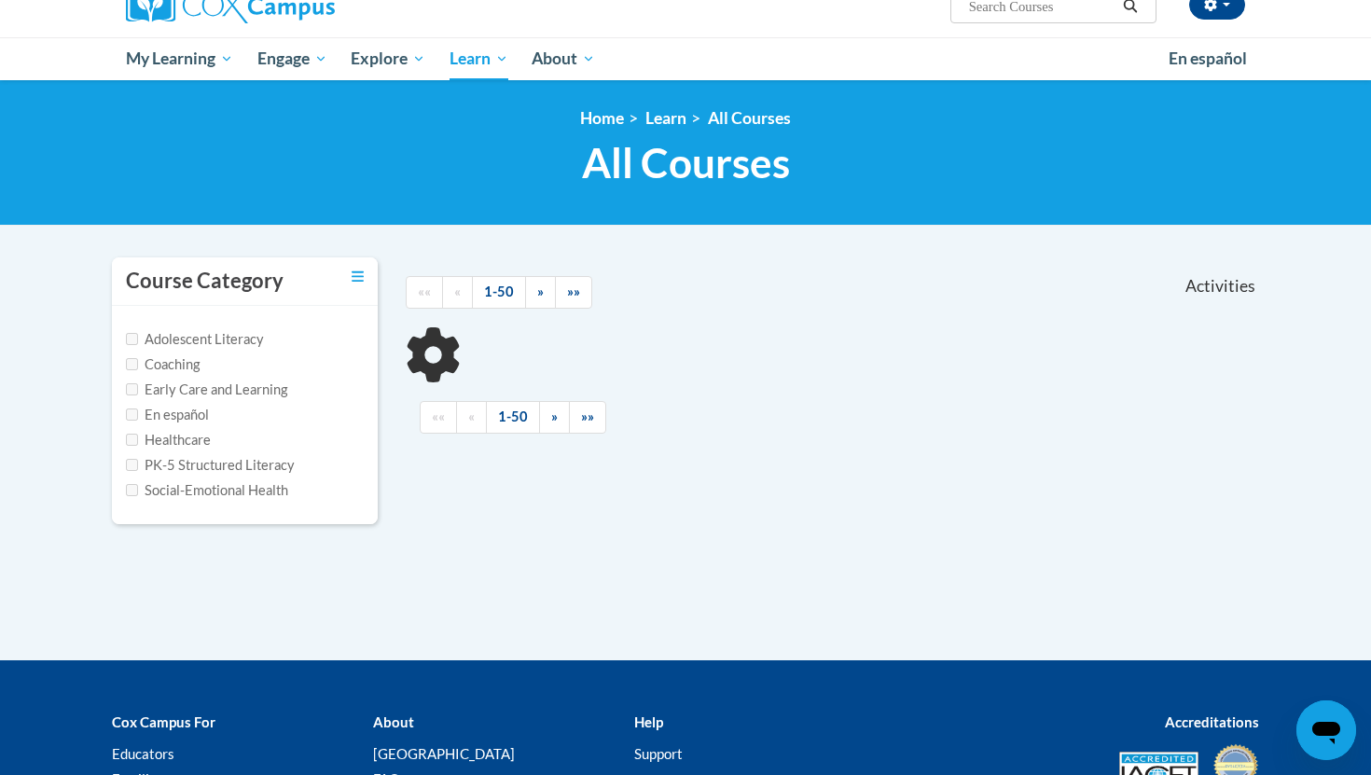
scroll to position [167, 0]
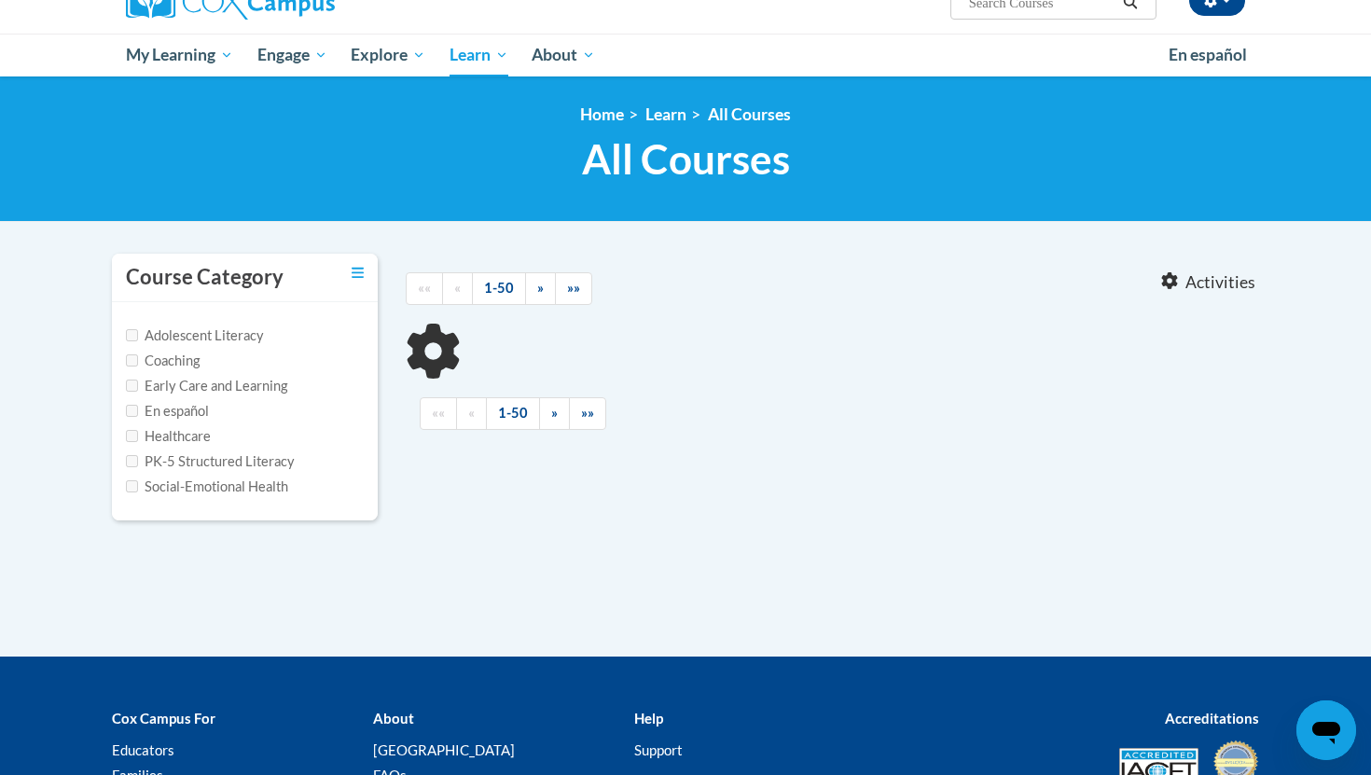
type input "vocabulary"
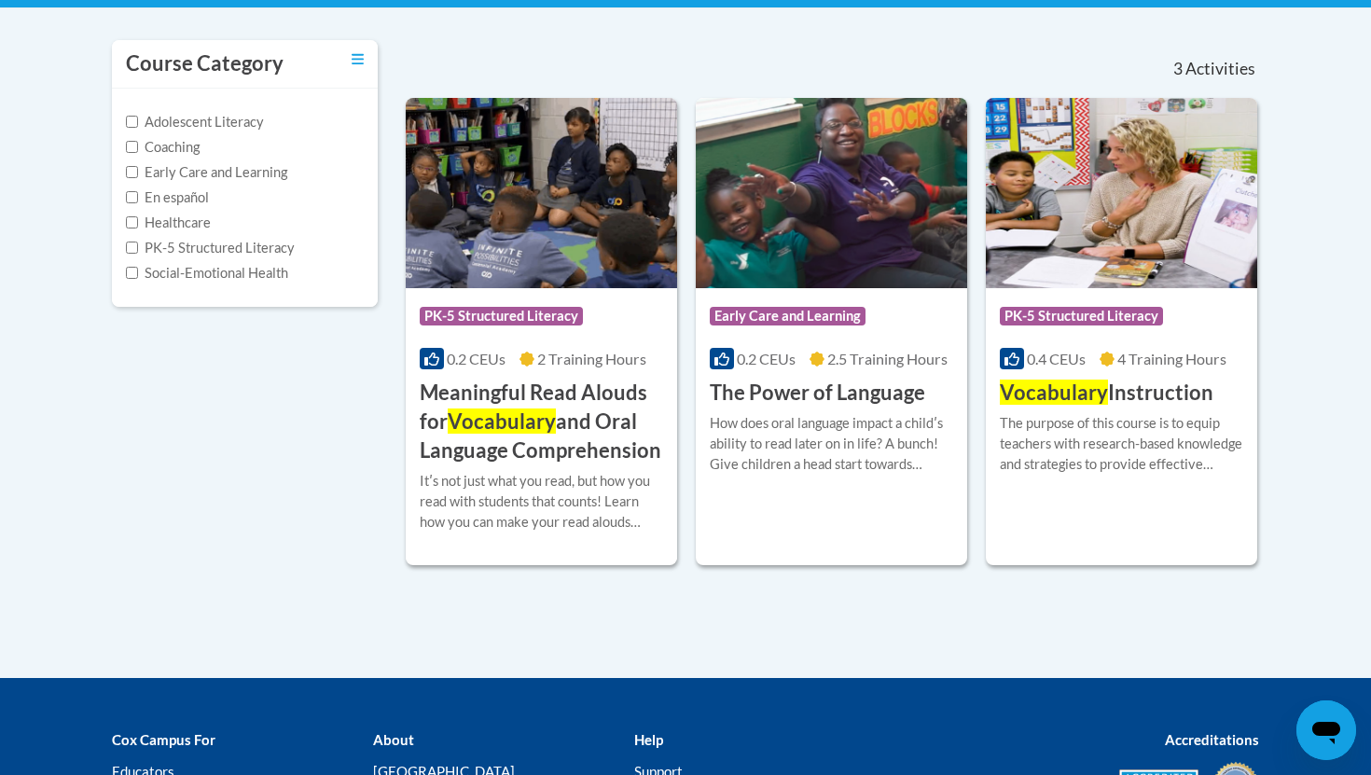
scroll to position [354, 0]
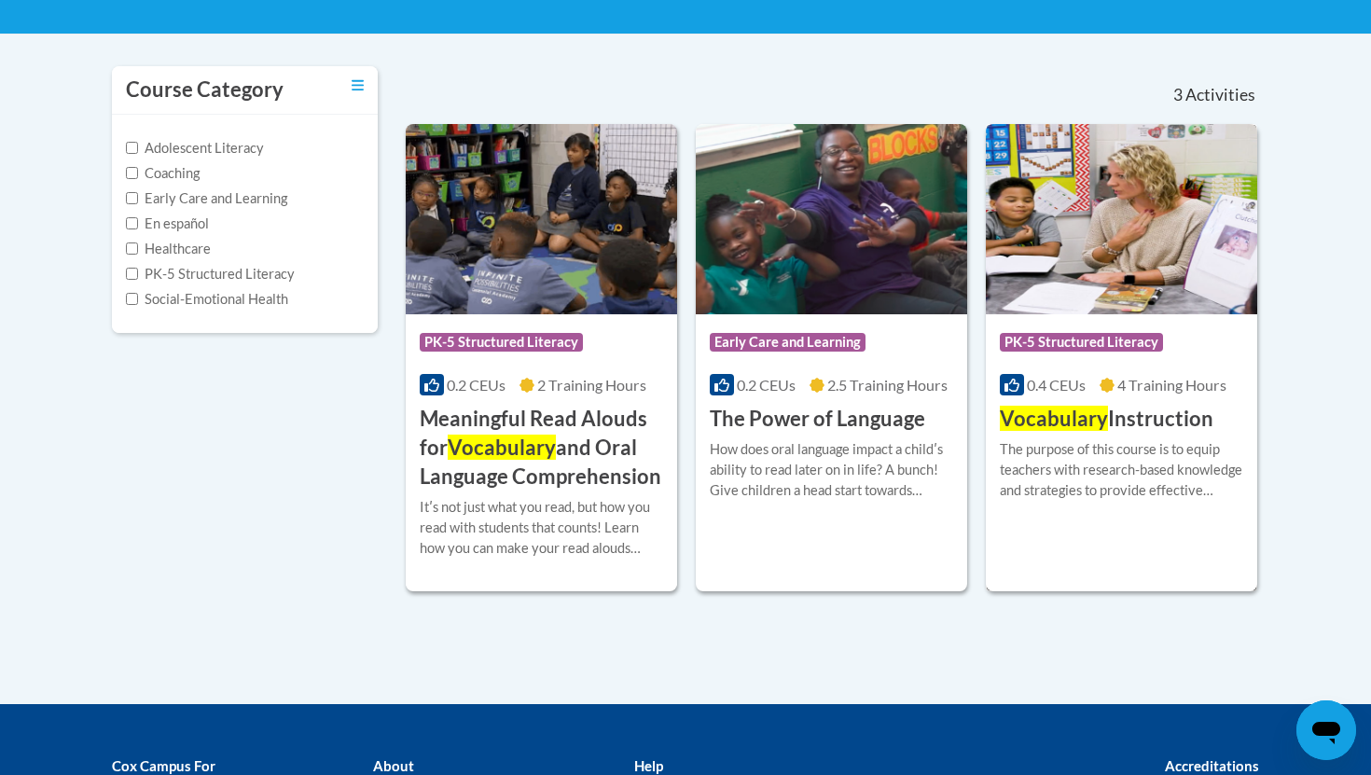
click at [1124, 255] on img at bounding box center [1120, 219] width 271 height 190
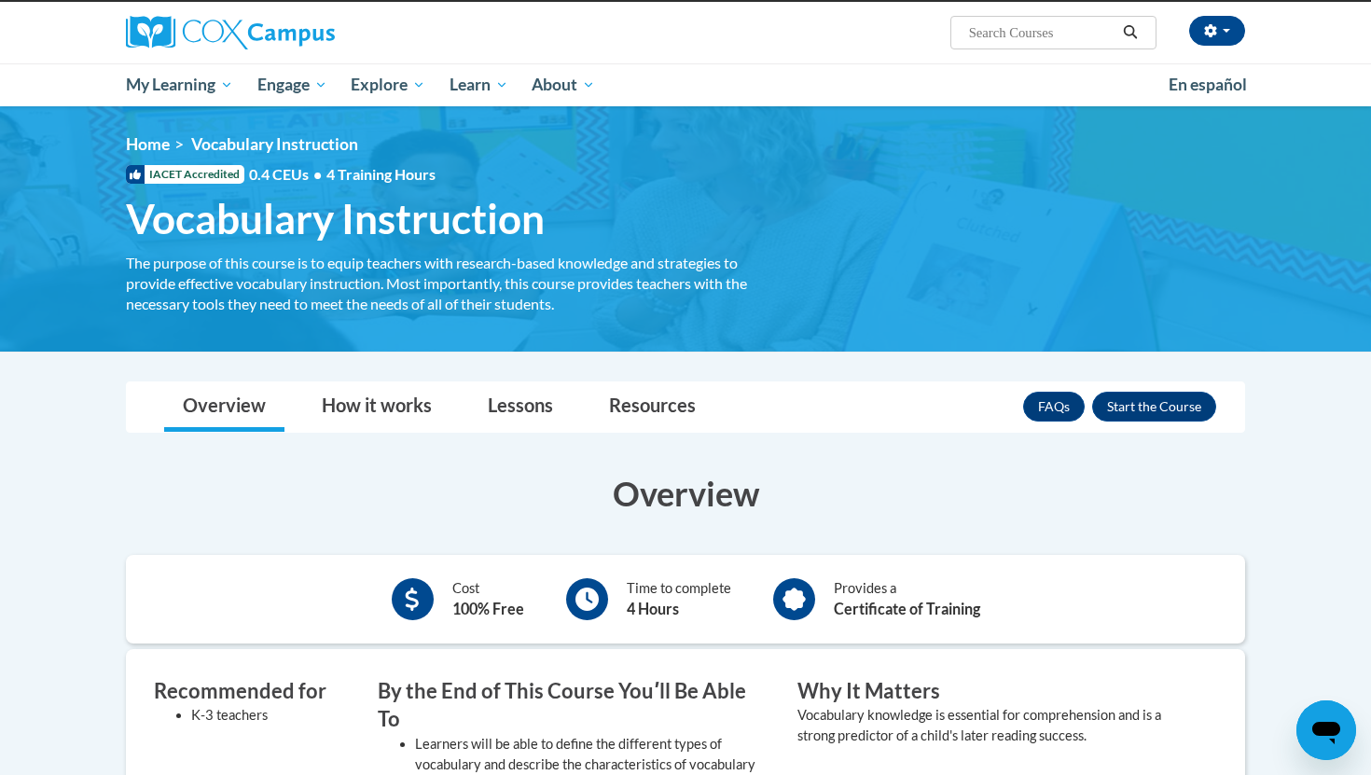
scroll to position [189, 0]
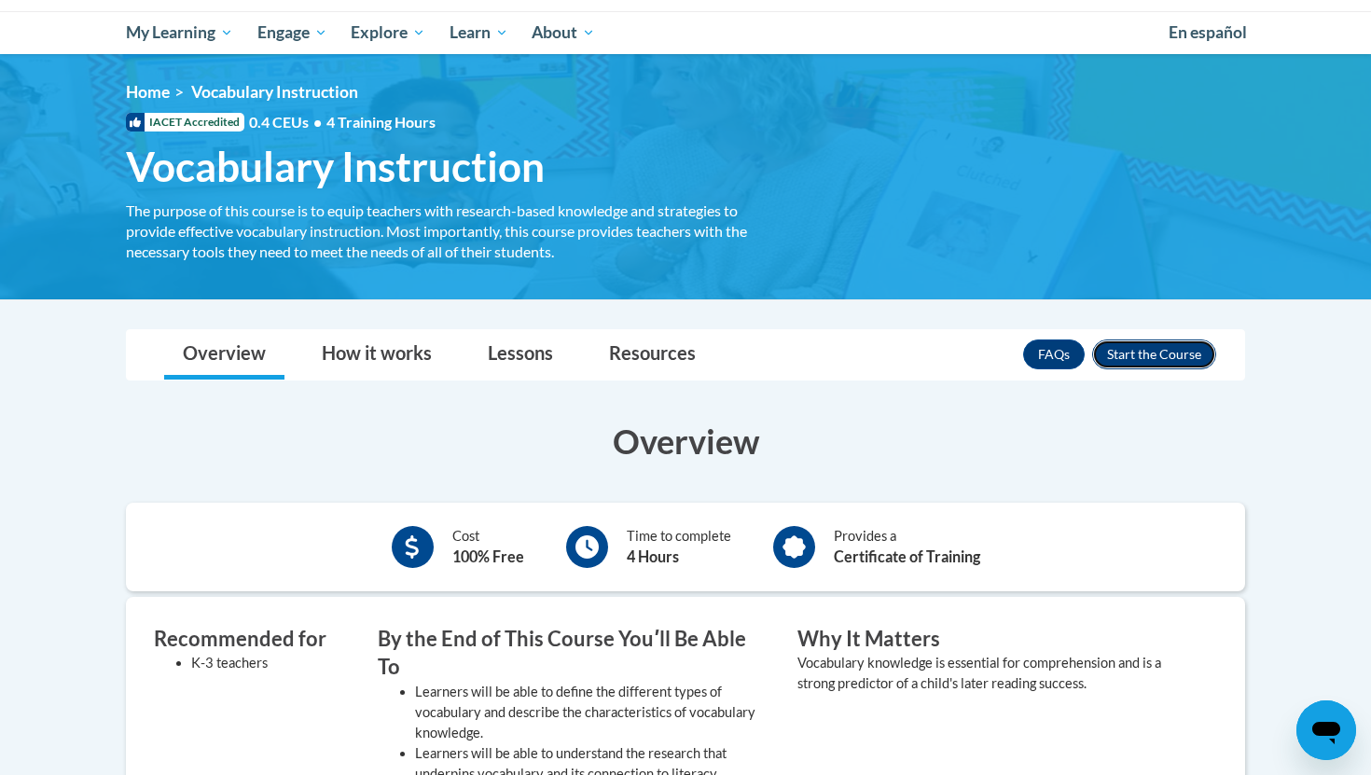
click at [1137, 354] on button "Enroll" at bounding box center [1154, 354] width 124 height 30
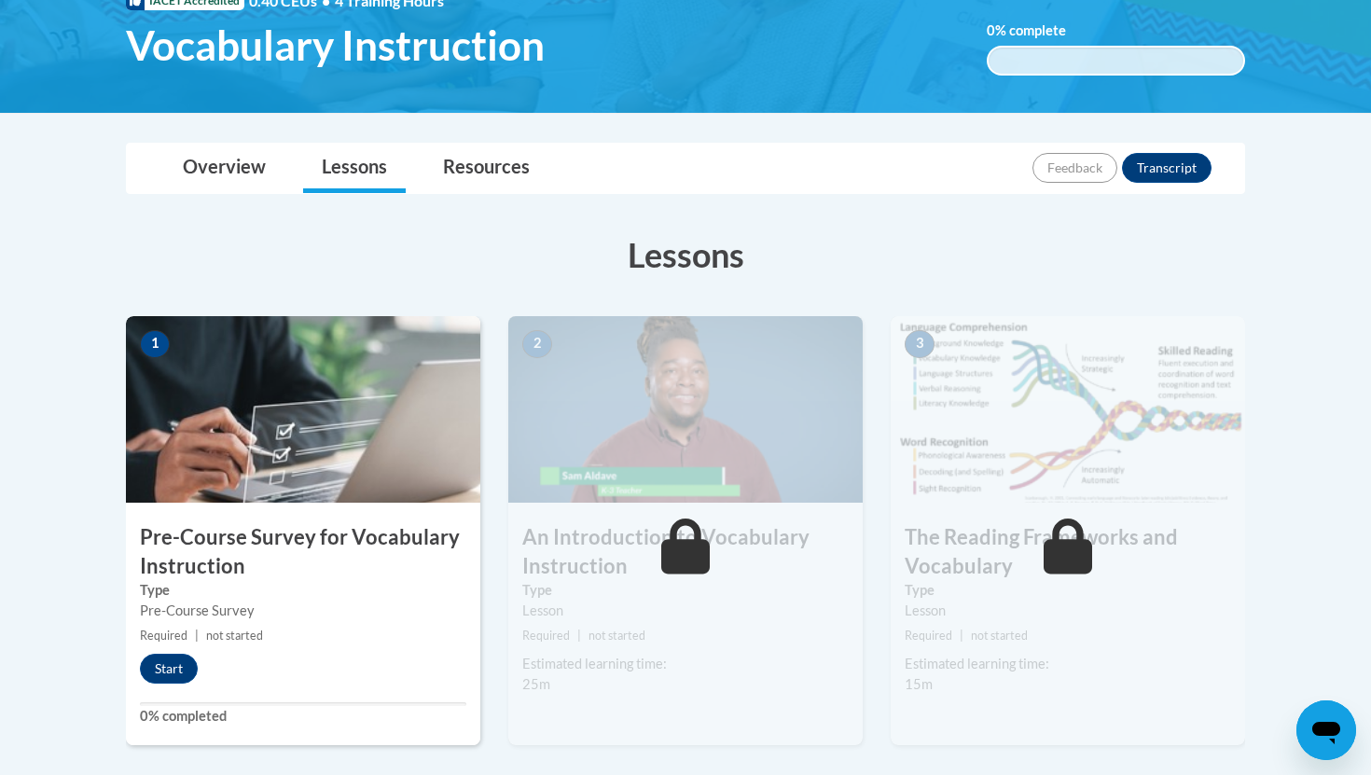
scroll to position [316, 0]
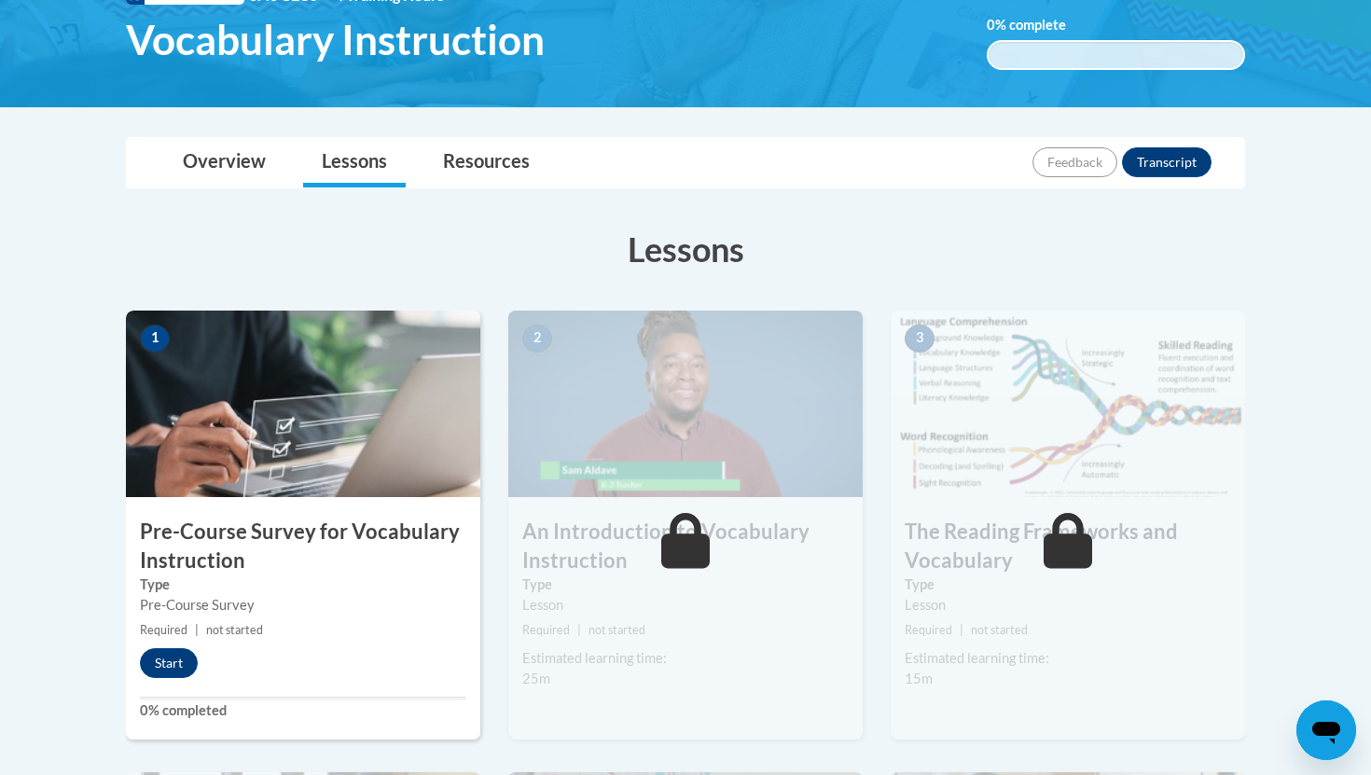
click at [176, 678] on div "1 Pre-Course Survey for Vocabulary Instruction Type Pre-Course Survey Required …" at bounding box center [303, 524] width 354 height 429
click at [174, 666] on button "Start" at bounding box center [169, 663] width 58 height 30
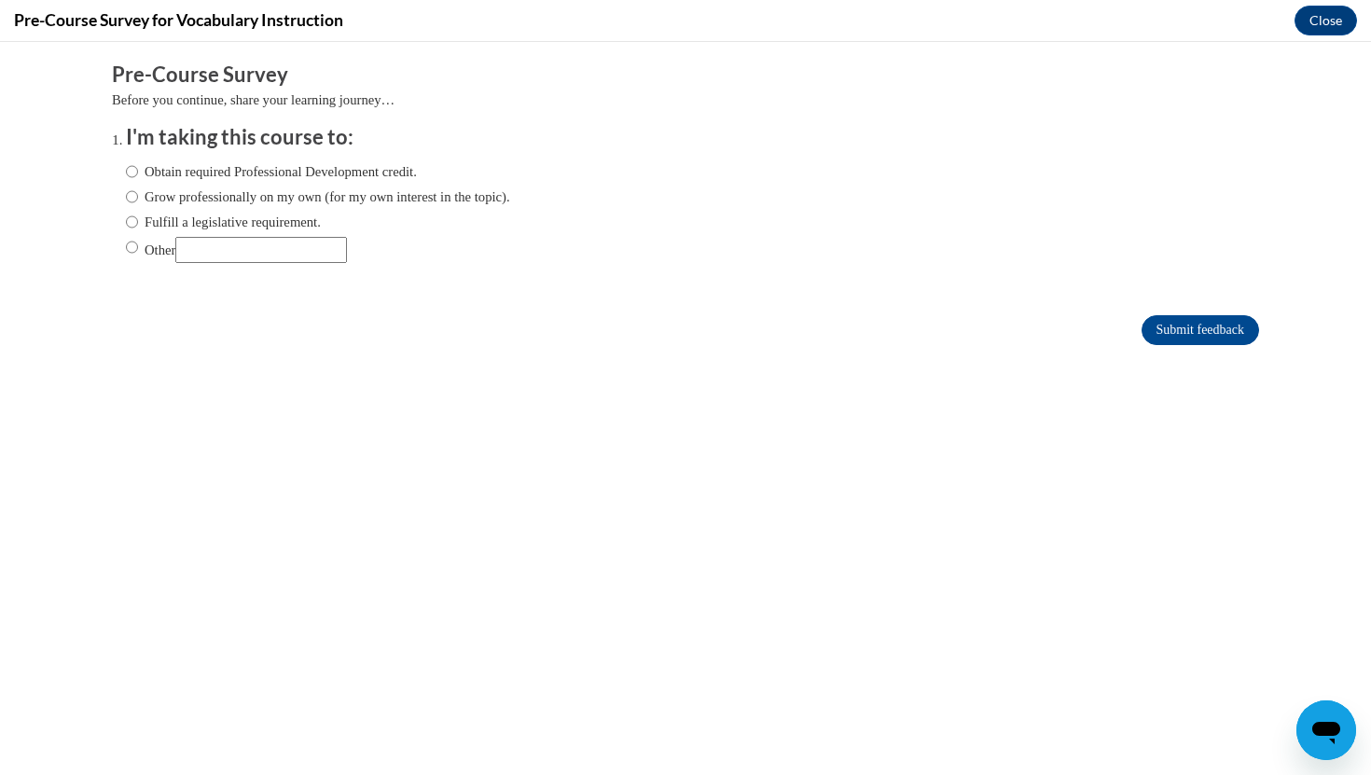
scroll to position [0, 0]
click at [1334, 0] on div "Pre-Course Survey for Vocabulary Instruction Close" at bounding box center [685, 21] width 1371 height 42
click at [1337, 16] on button "Close" at bounding box center [1325, 21] width 62 height 30
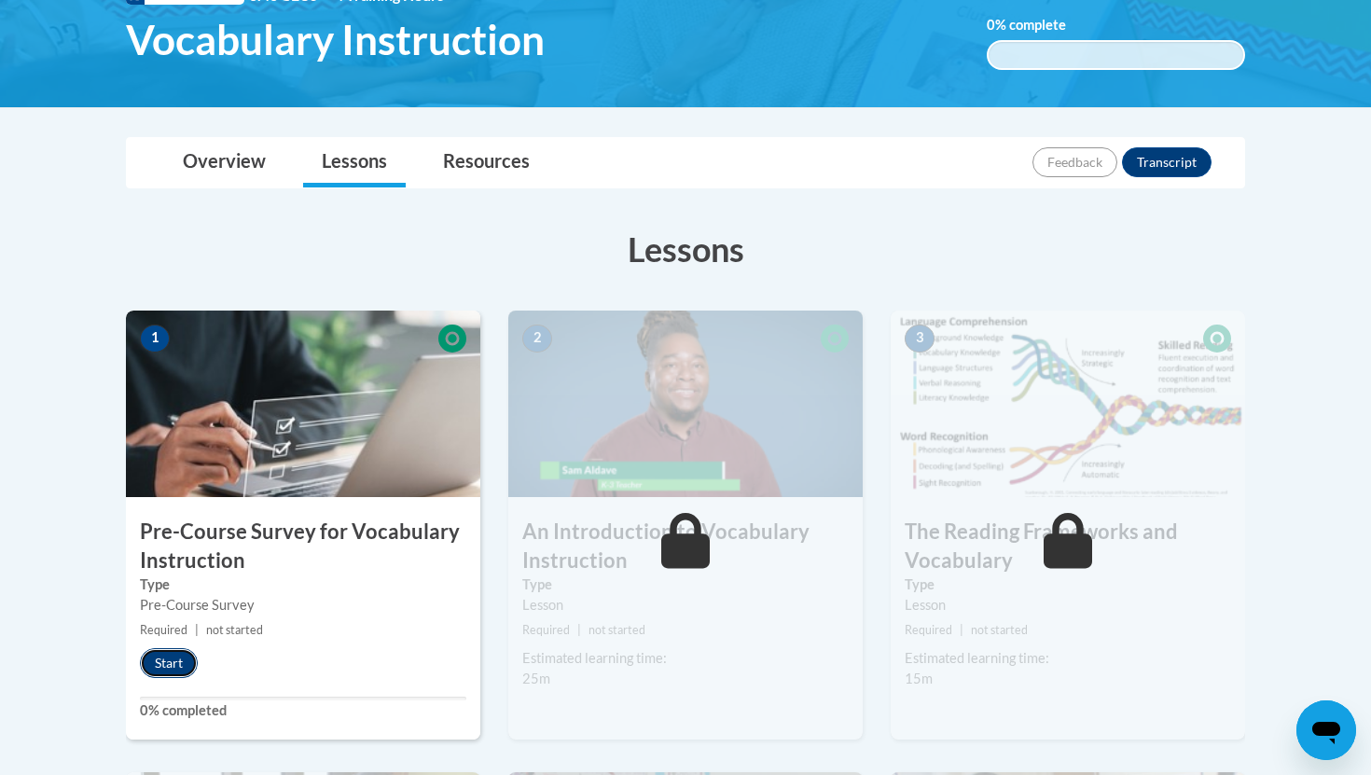
click at [162, 673] on button "Start" at bounding box center [169, 663] width 58 height 30
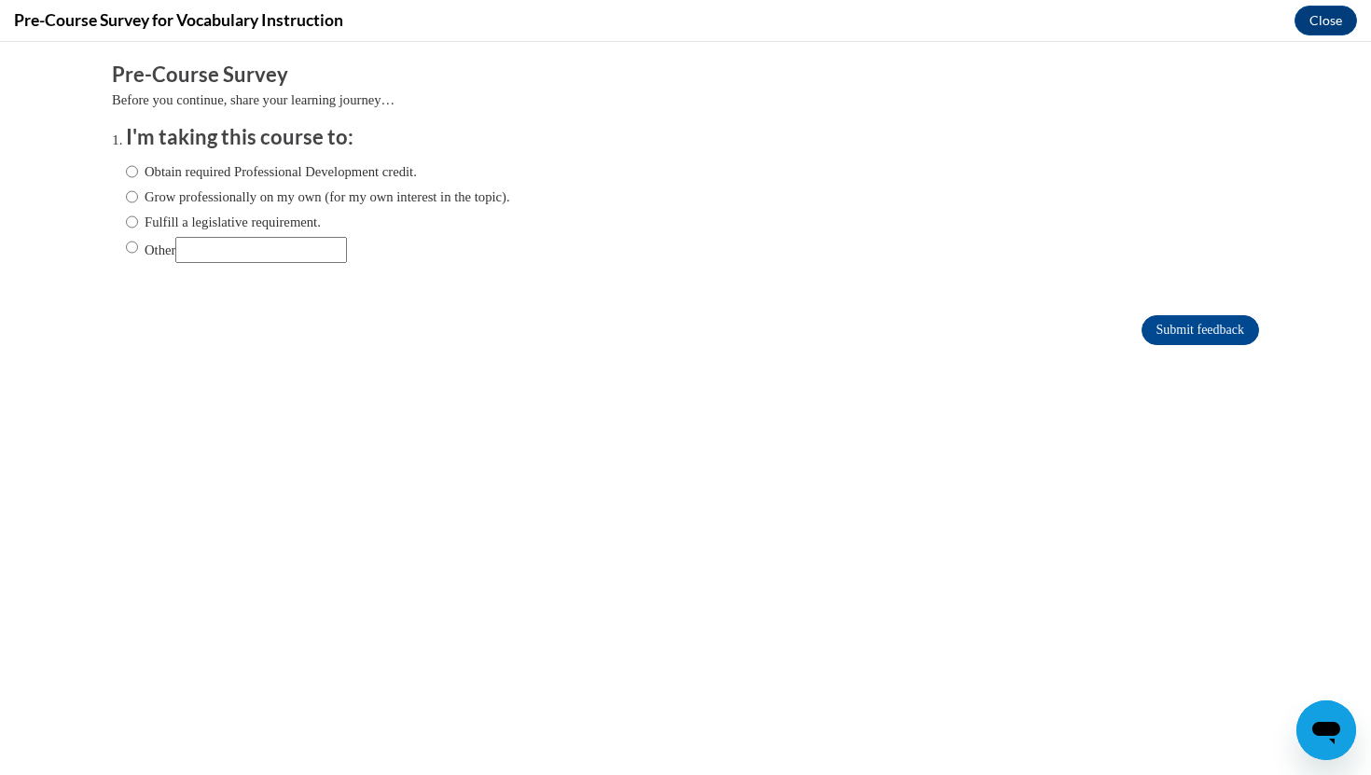
click at [226, 174] on label "Obtain required Professional Development credit." at bounding box center [271, 171] width 291 height 21
click at [138, 174] on input "Obtain required Professional Development credit." at bounding box center [132, 171] width 12 height 21
radio input "true"
click at [1216, 334] on input "Submit feedback" at bounding box center [1199, 330] width 117 height 30
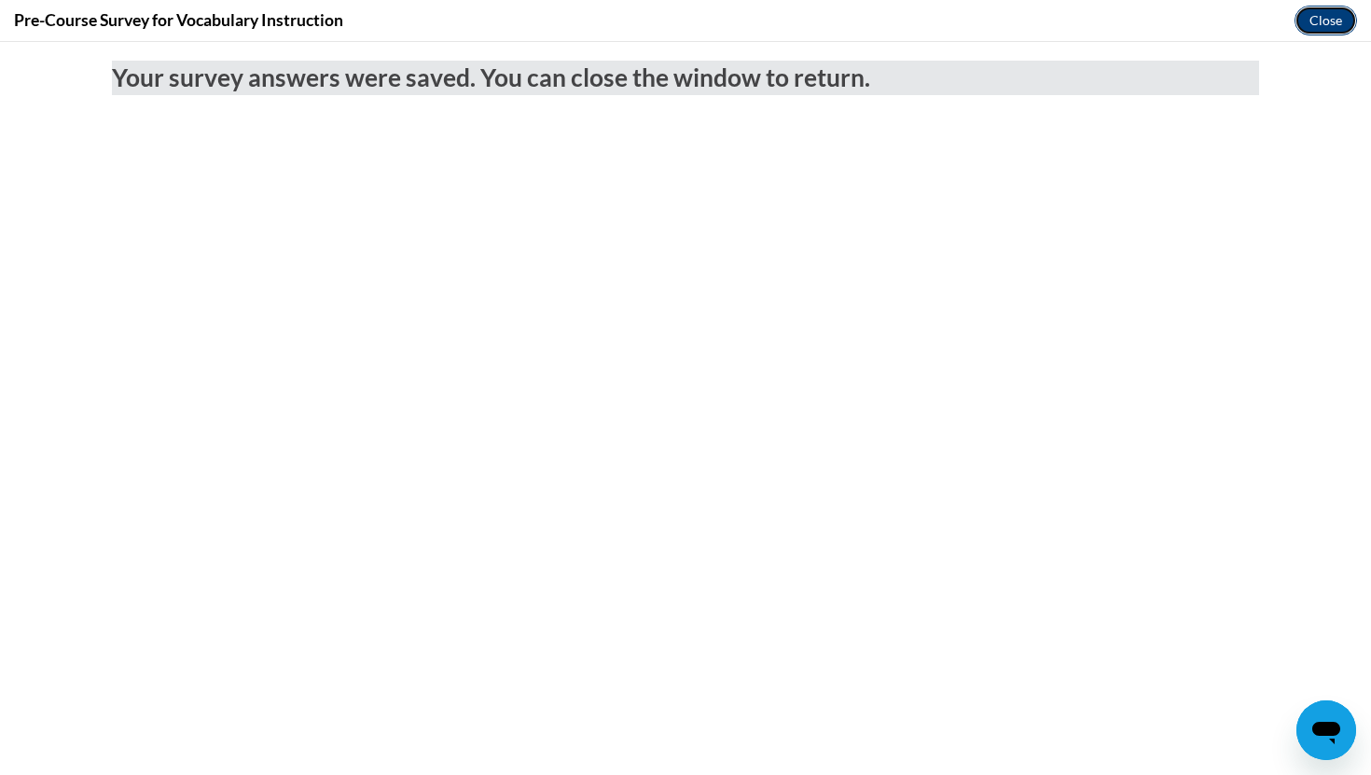
click at [1319, 27] on button "Close" at bounding box center [1325, 21] width 62 height 30
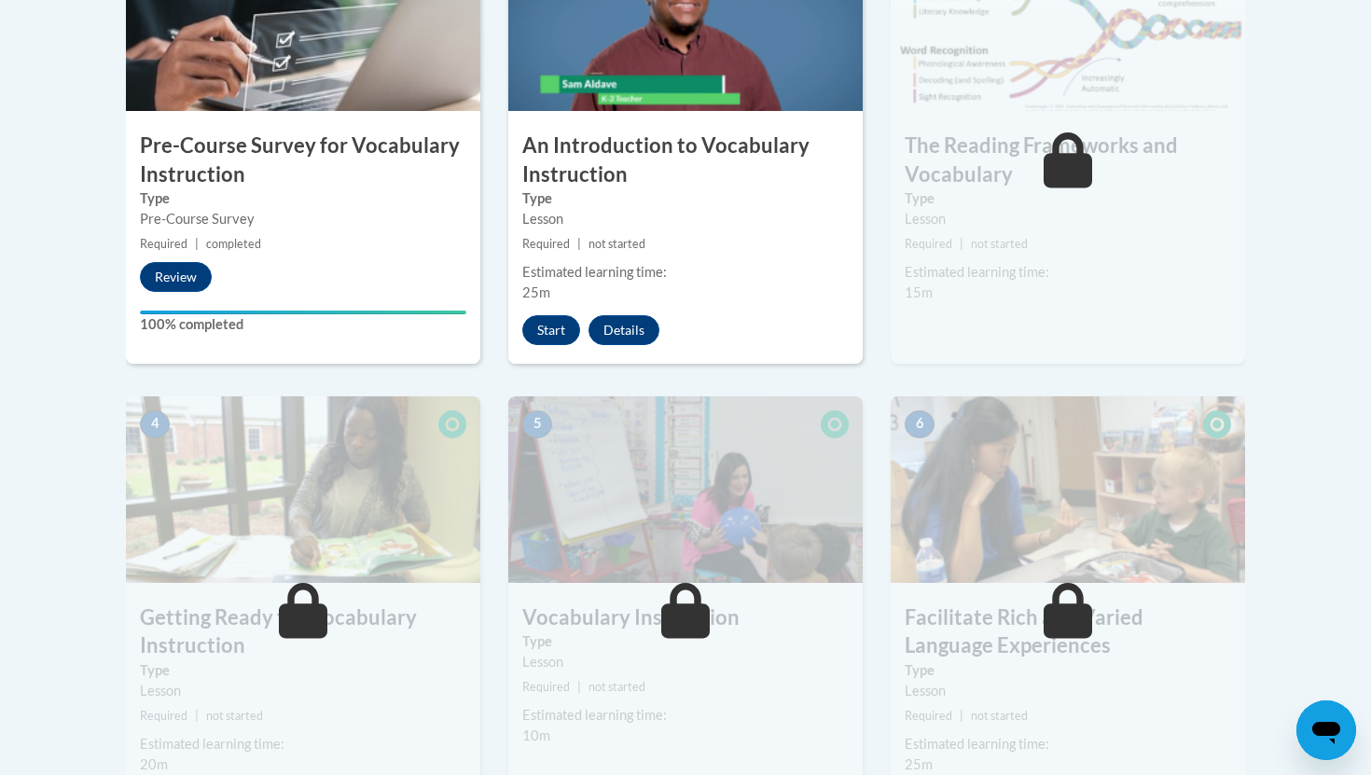
scroll to position [662, 0]
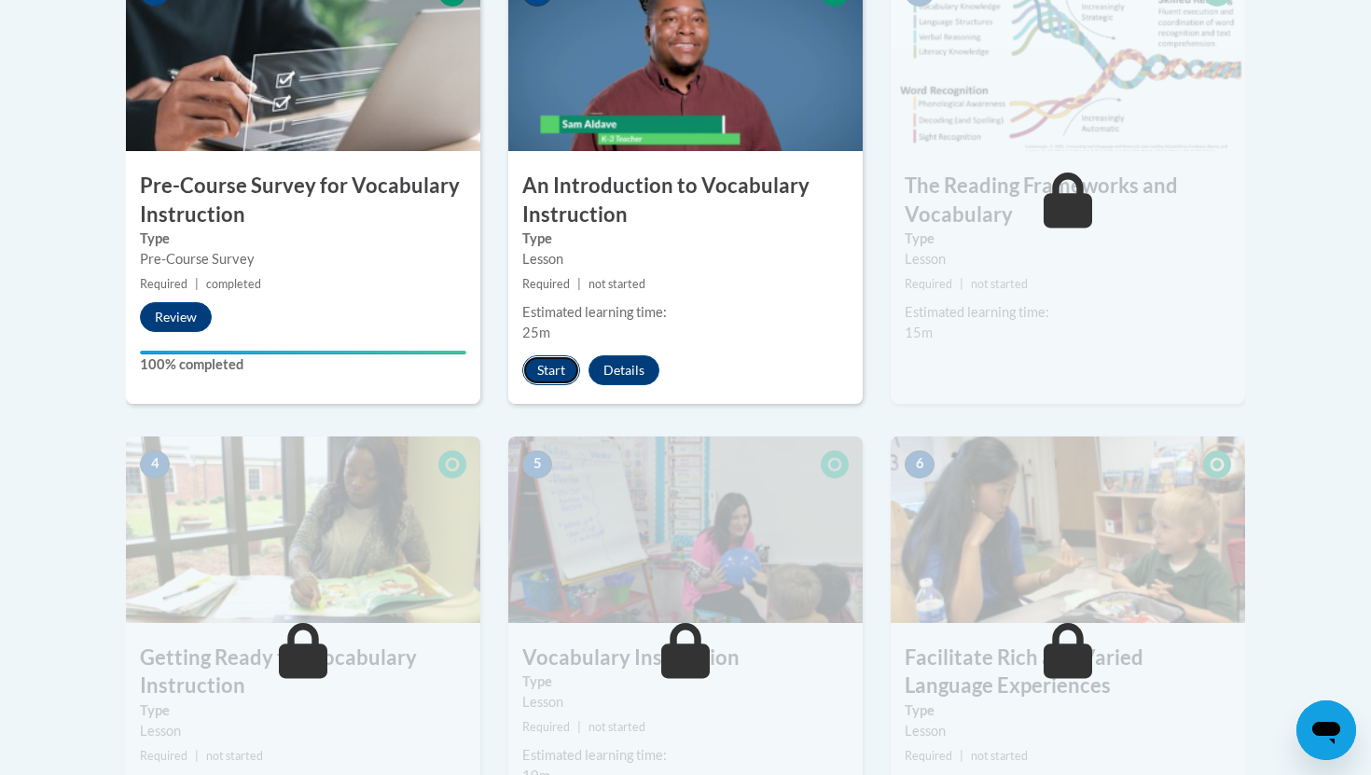
click at [531, 380] on button "Start" at bounding box center [551, 370] width 58 height 30
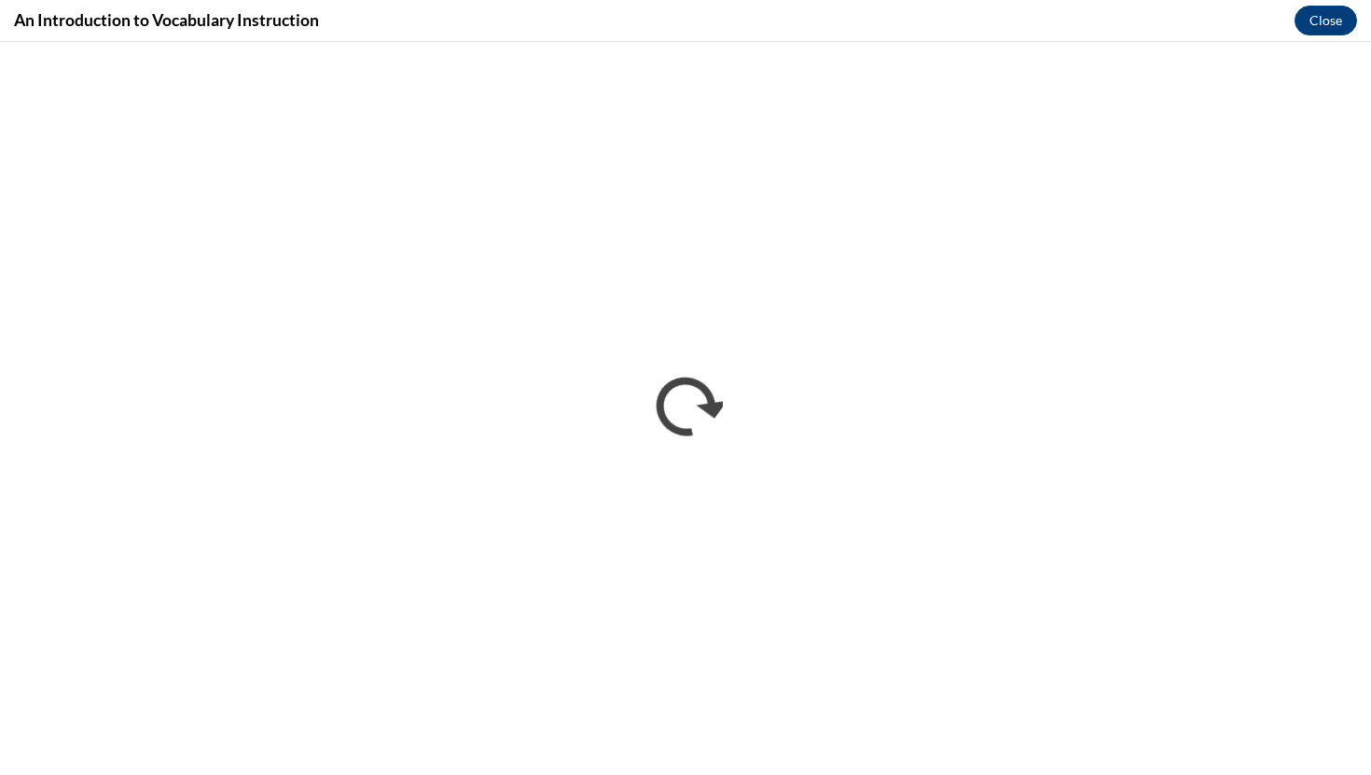
scroll to position [0, 0]
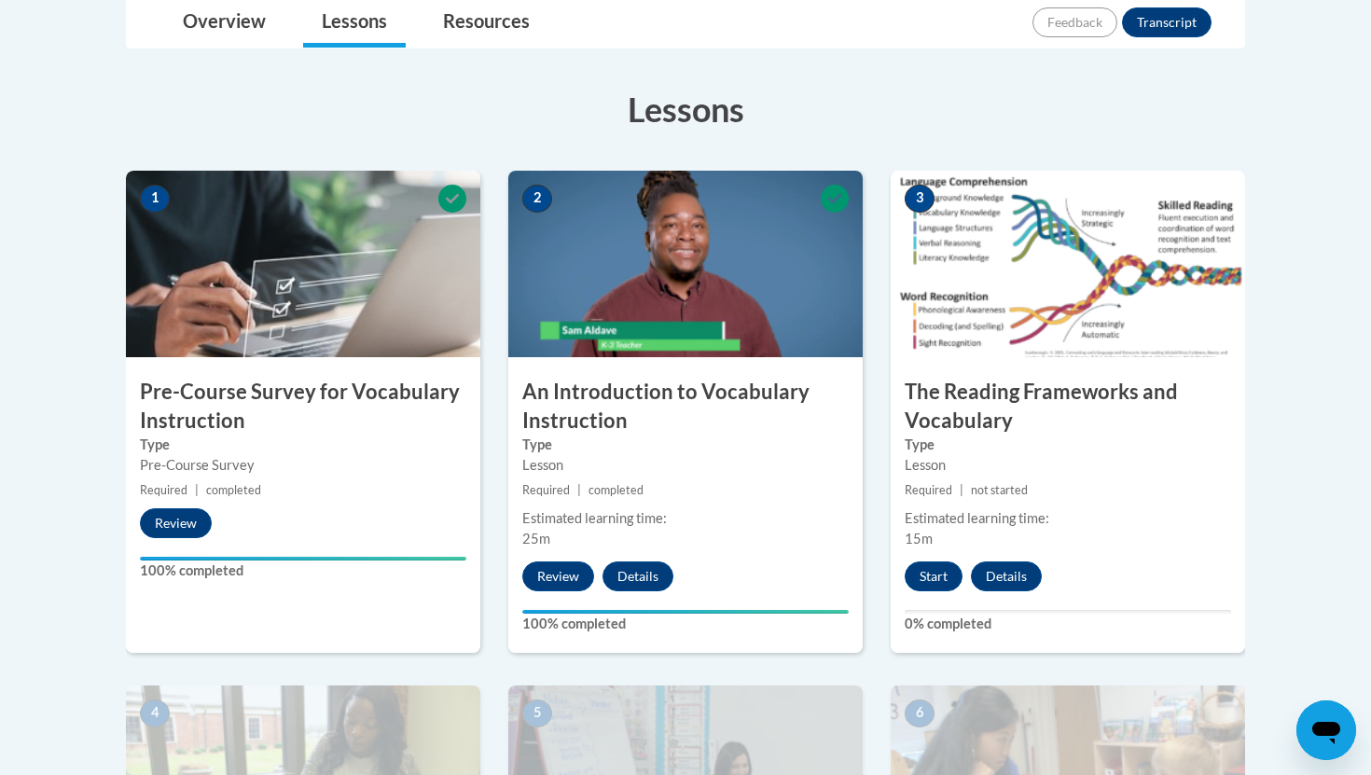
scroll to position [463, 0]
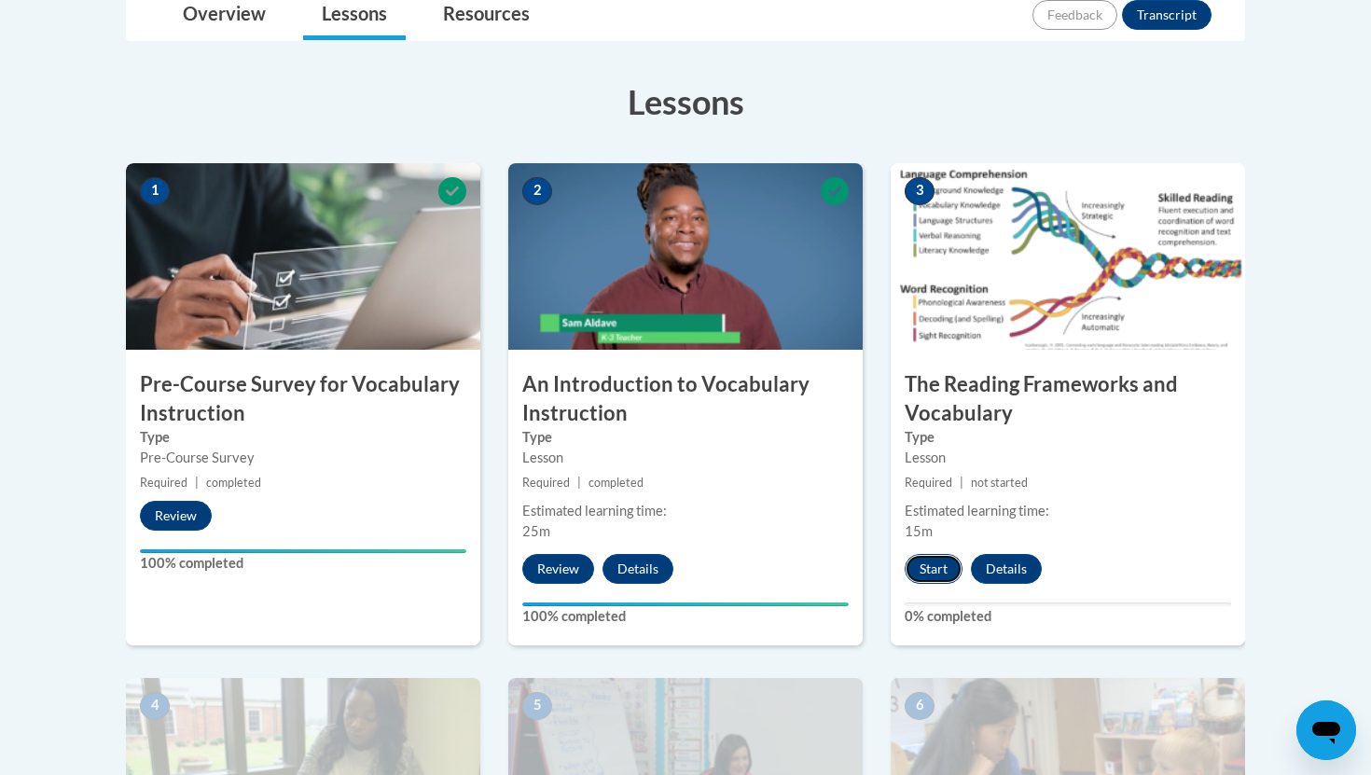
click at [937, 556] on button "Start" at bounding box center [933, 569] width 58 height 30
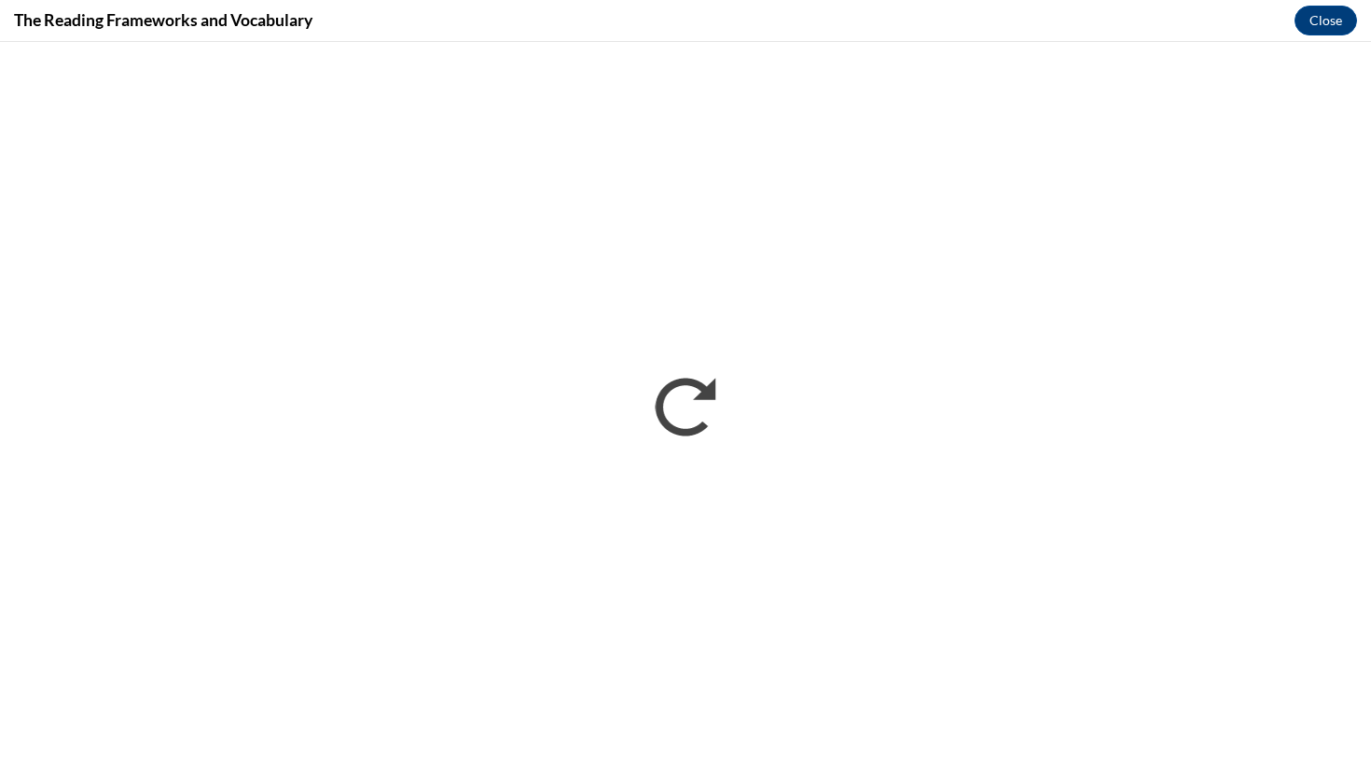
scroll to position [0, 0]
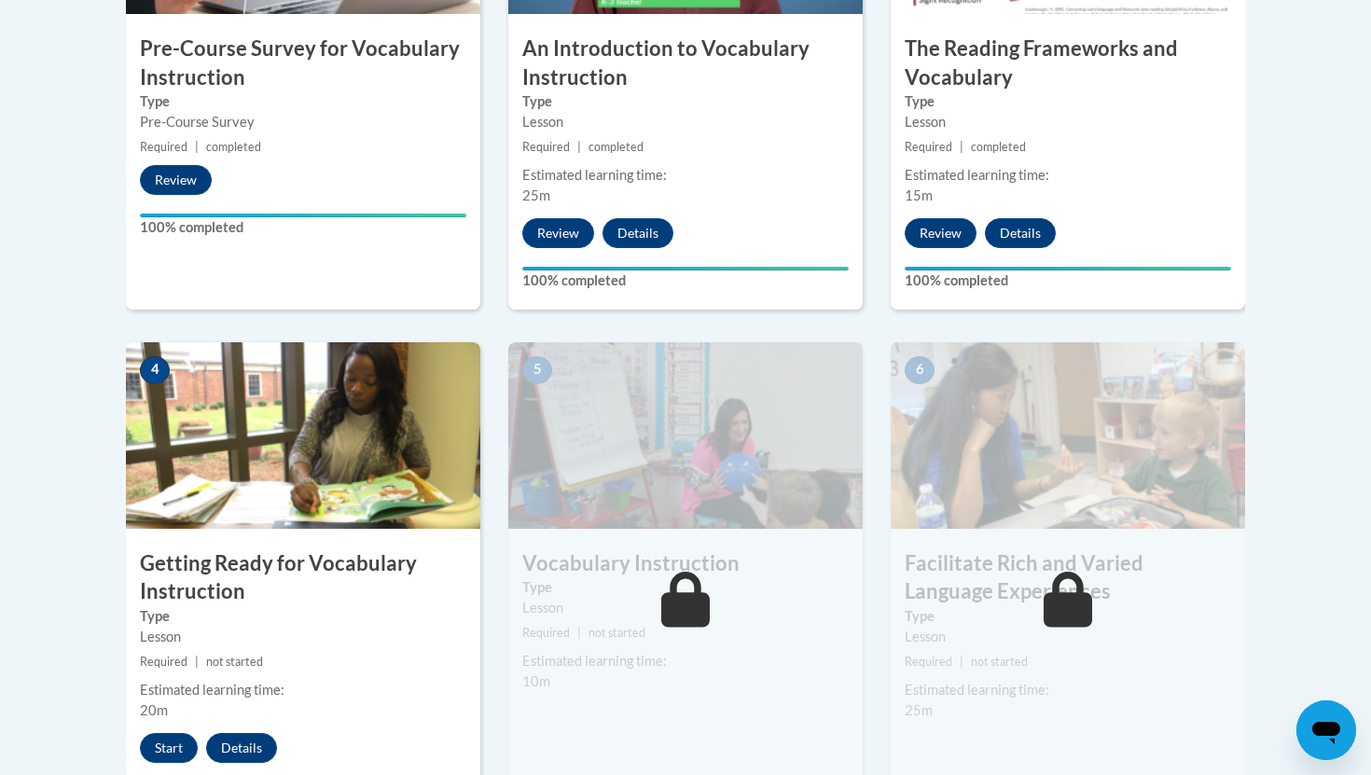
scroll to position [829, 0]
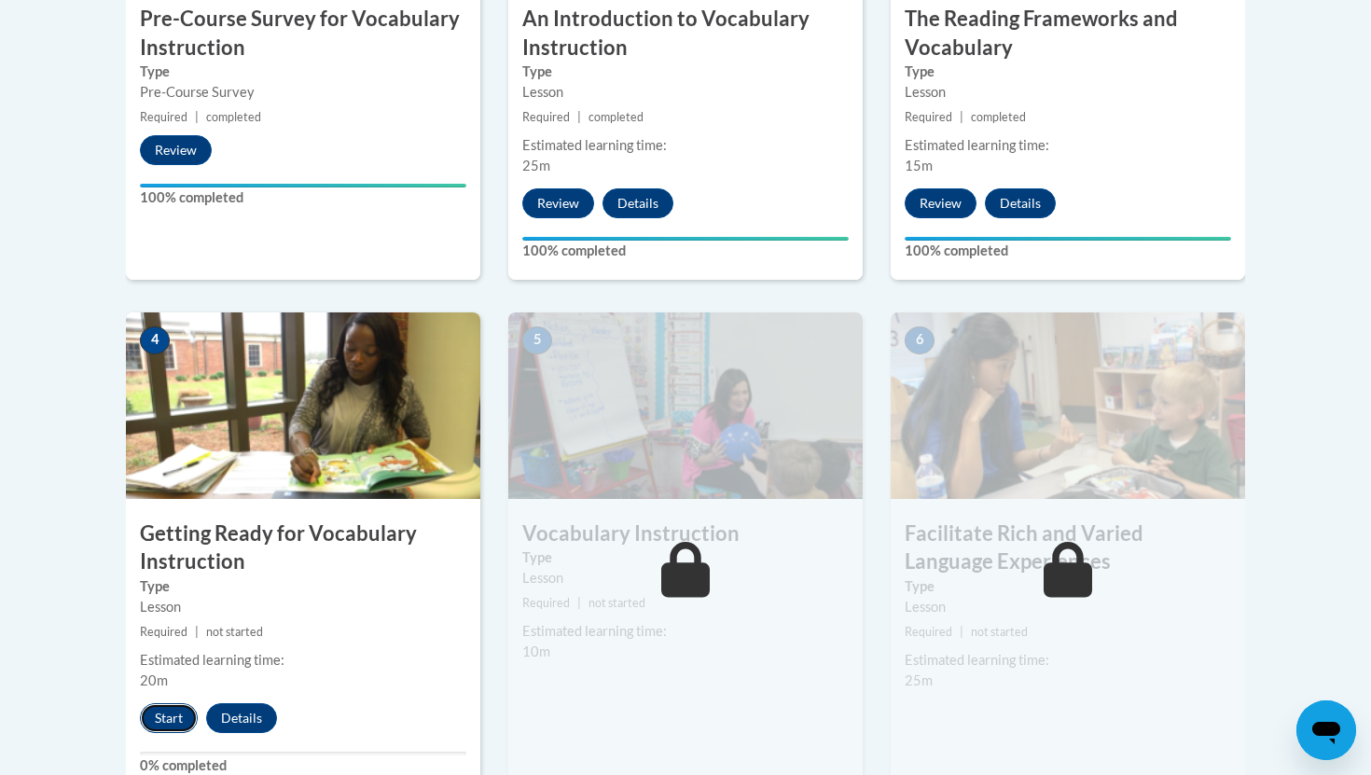
click at [171, 718] on button "Start" at bounding box center [169, 718] width 58 height 30
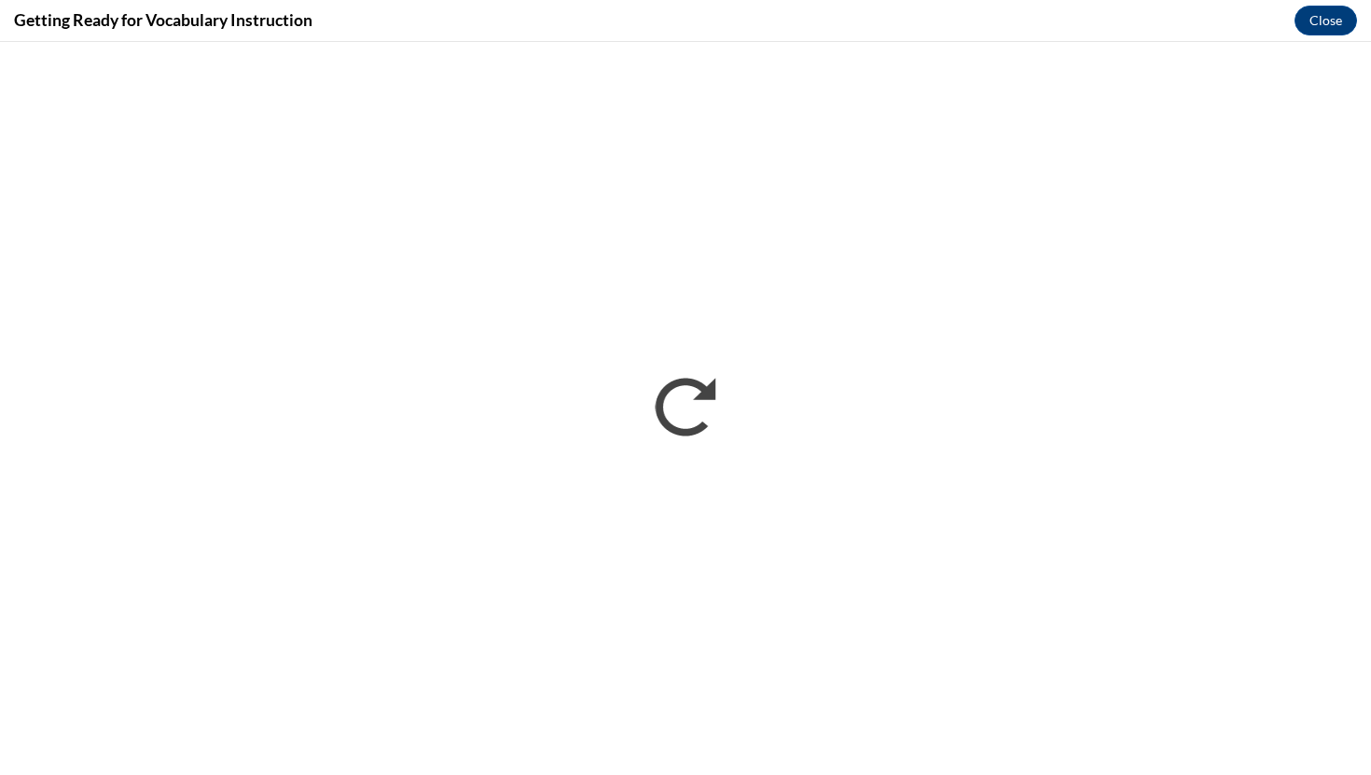
scroll to position [0, 0]
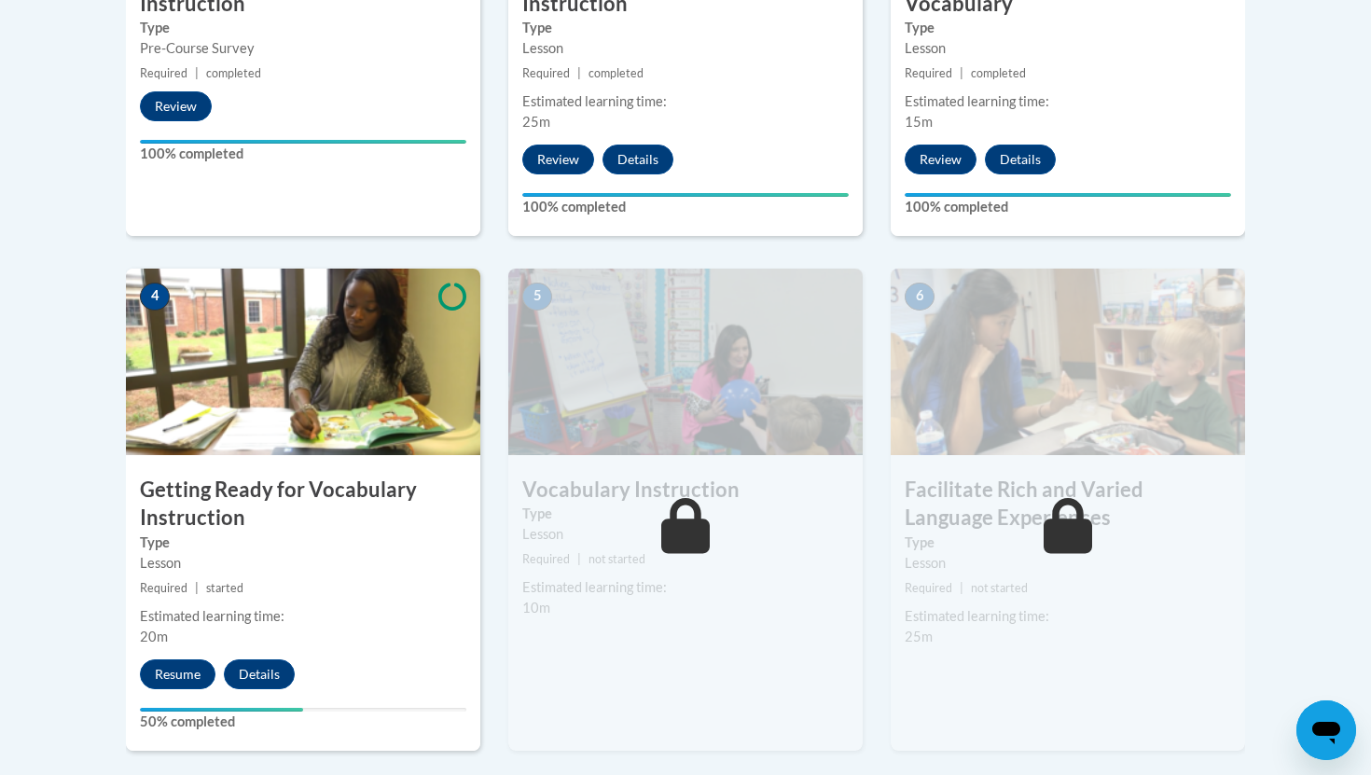
scroll to position [897, 0]
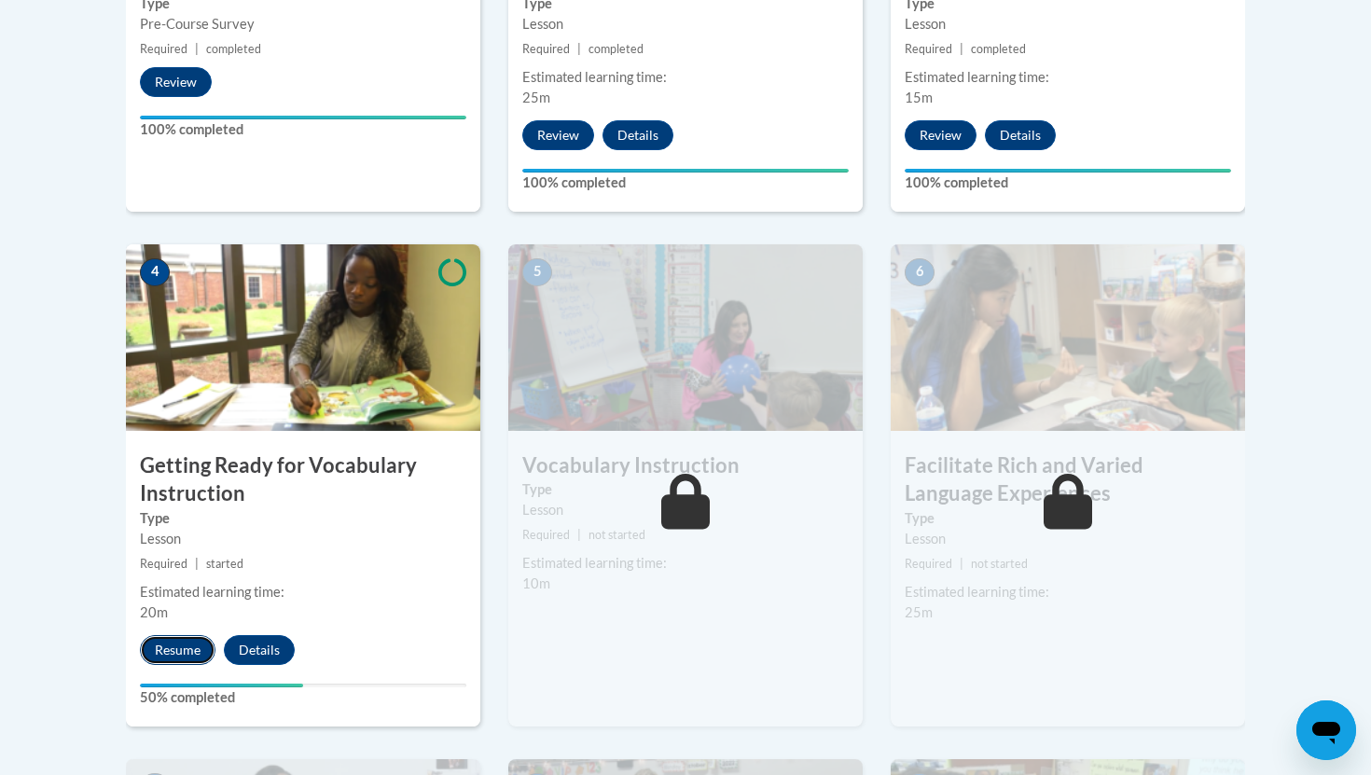
click at [172, 653] on button "Resume" at bounding box center [178, 650] width 76 height 30
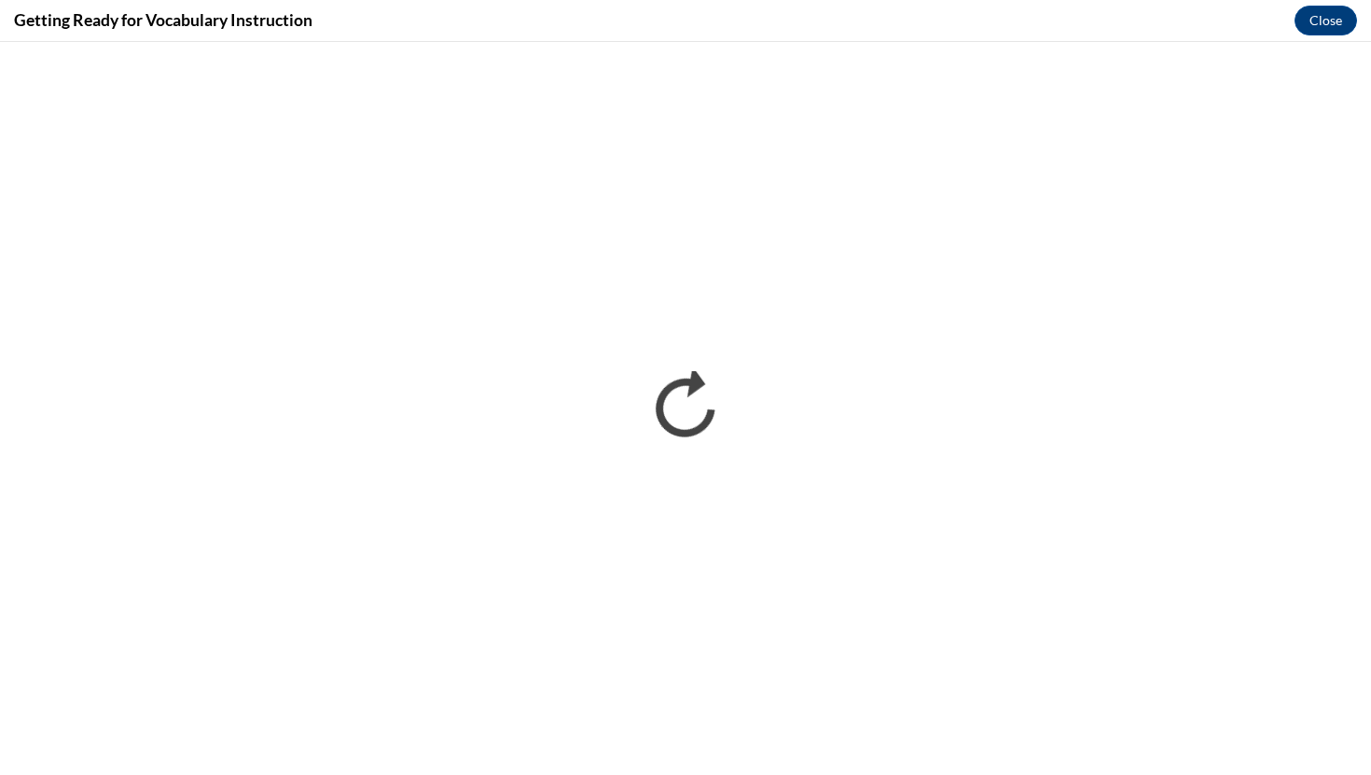
scroll to position [0, 0]
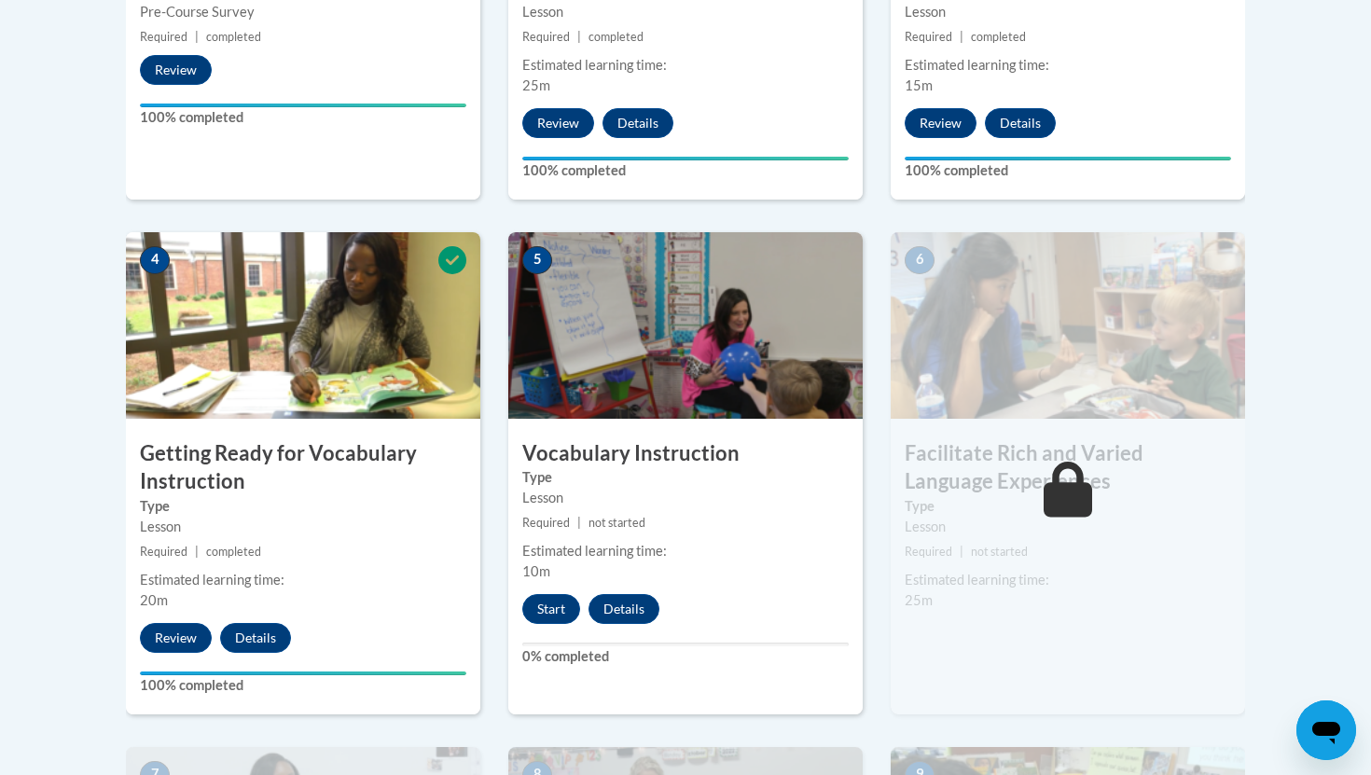
scroll to position [963, 0]
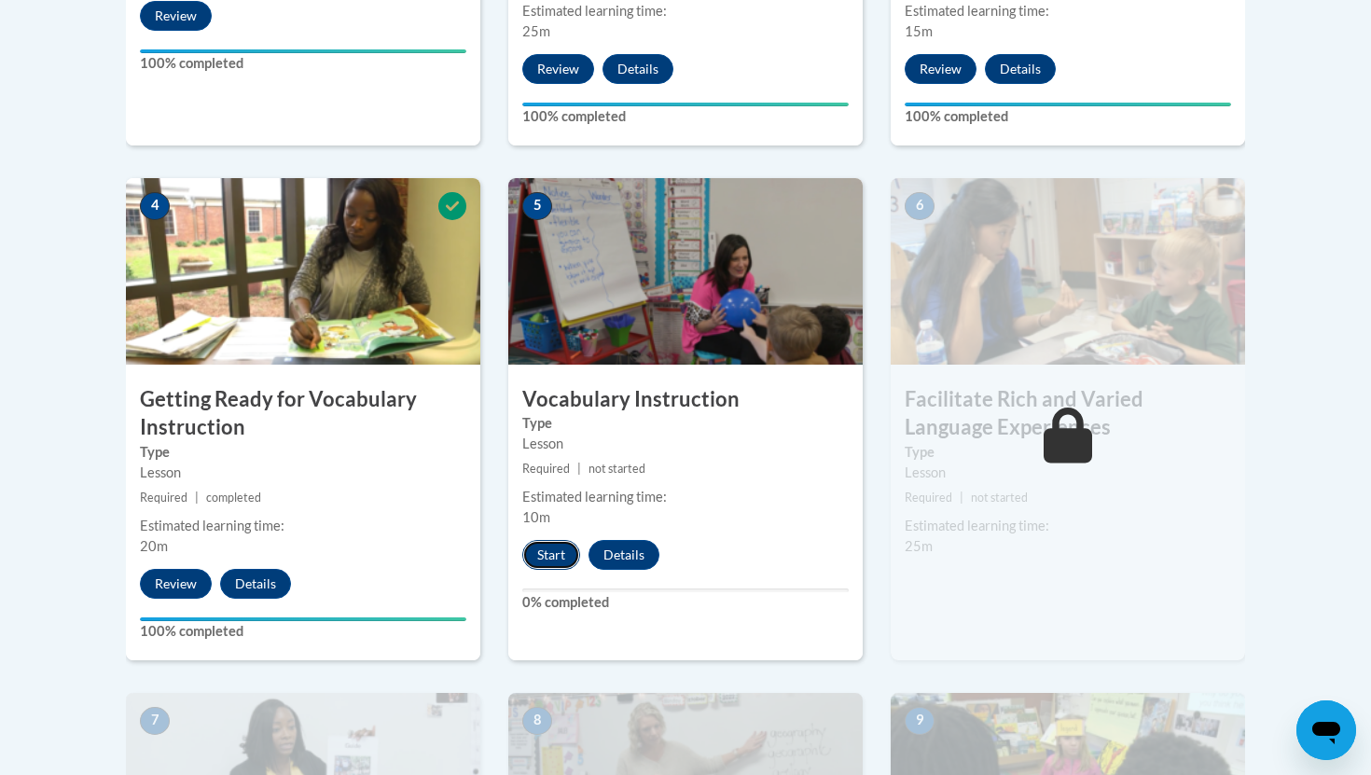
click at [555, 561] on button "Start" at bounding box center [551, 555] width 58 height 30
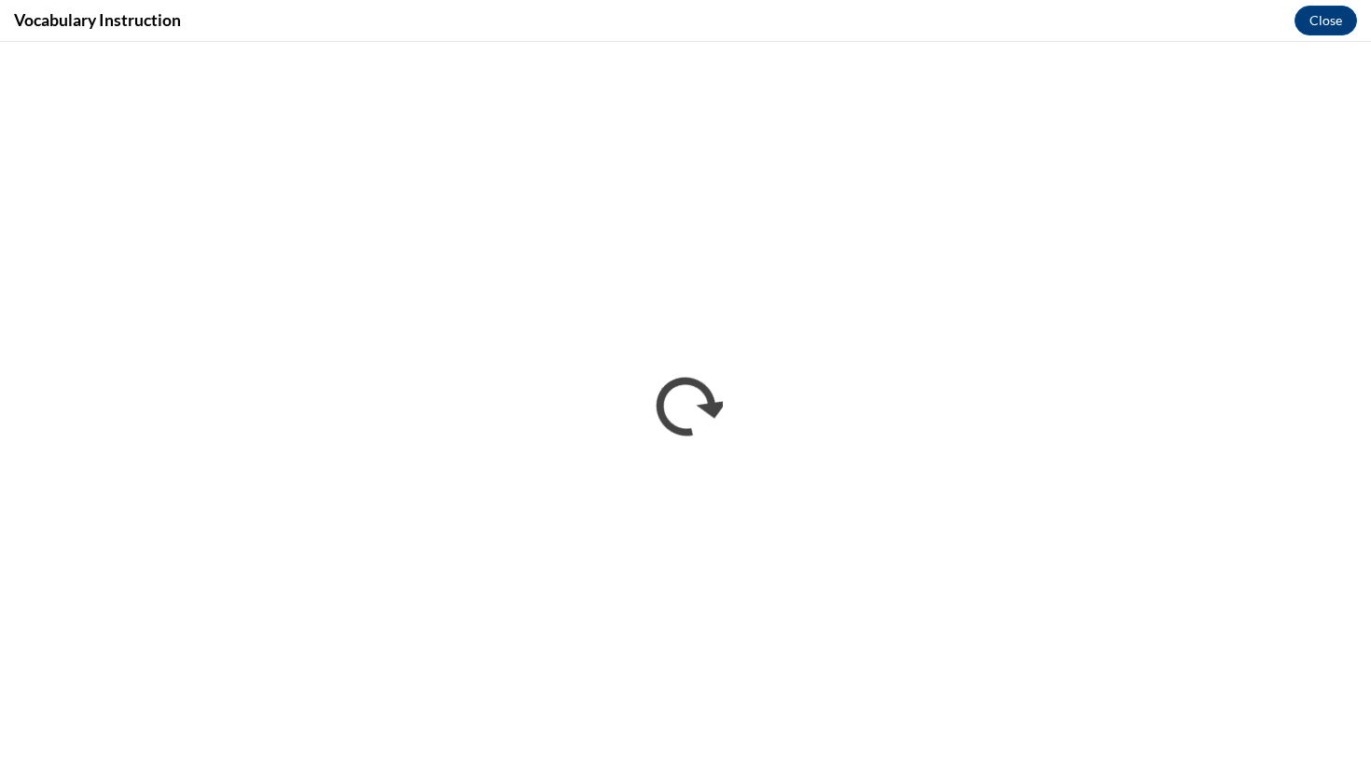
scroll to position [0, 0]
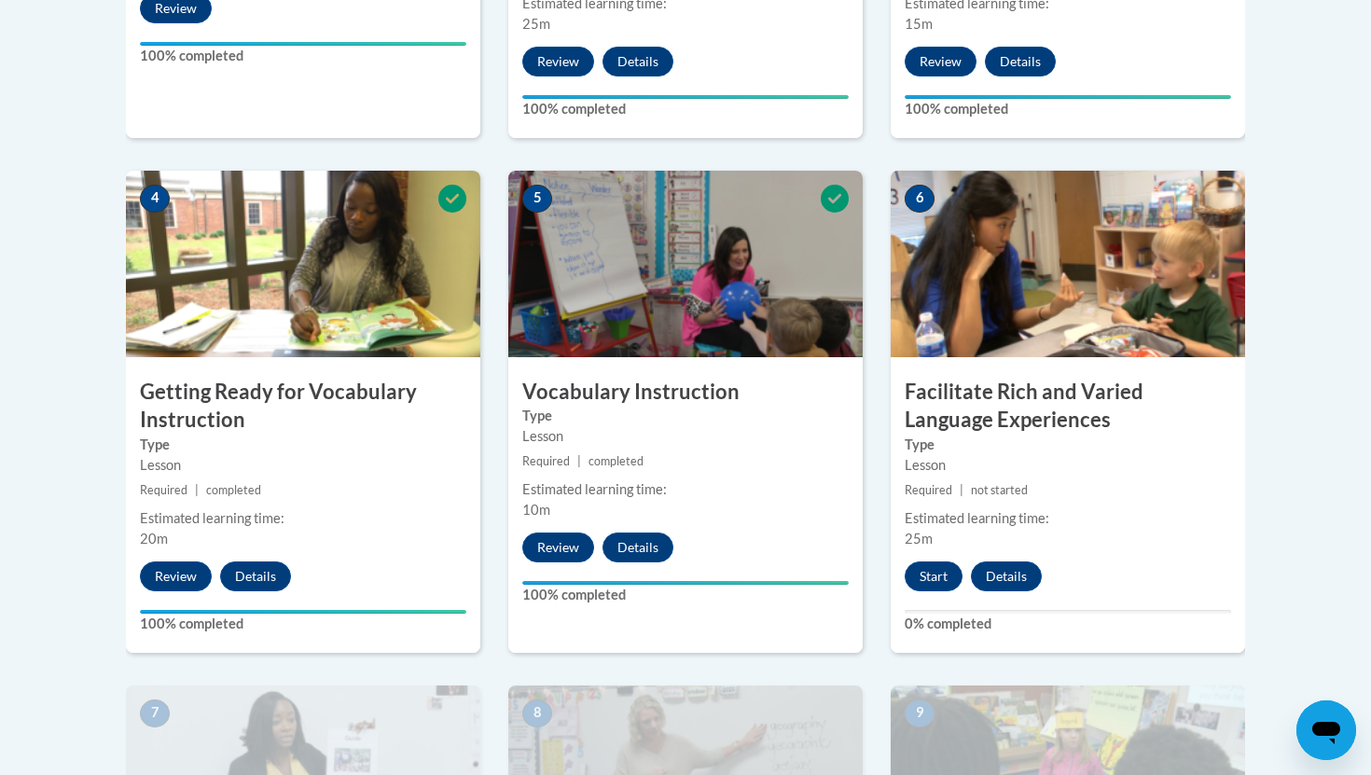
scroll to position [972, 0]
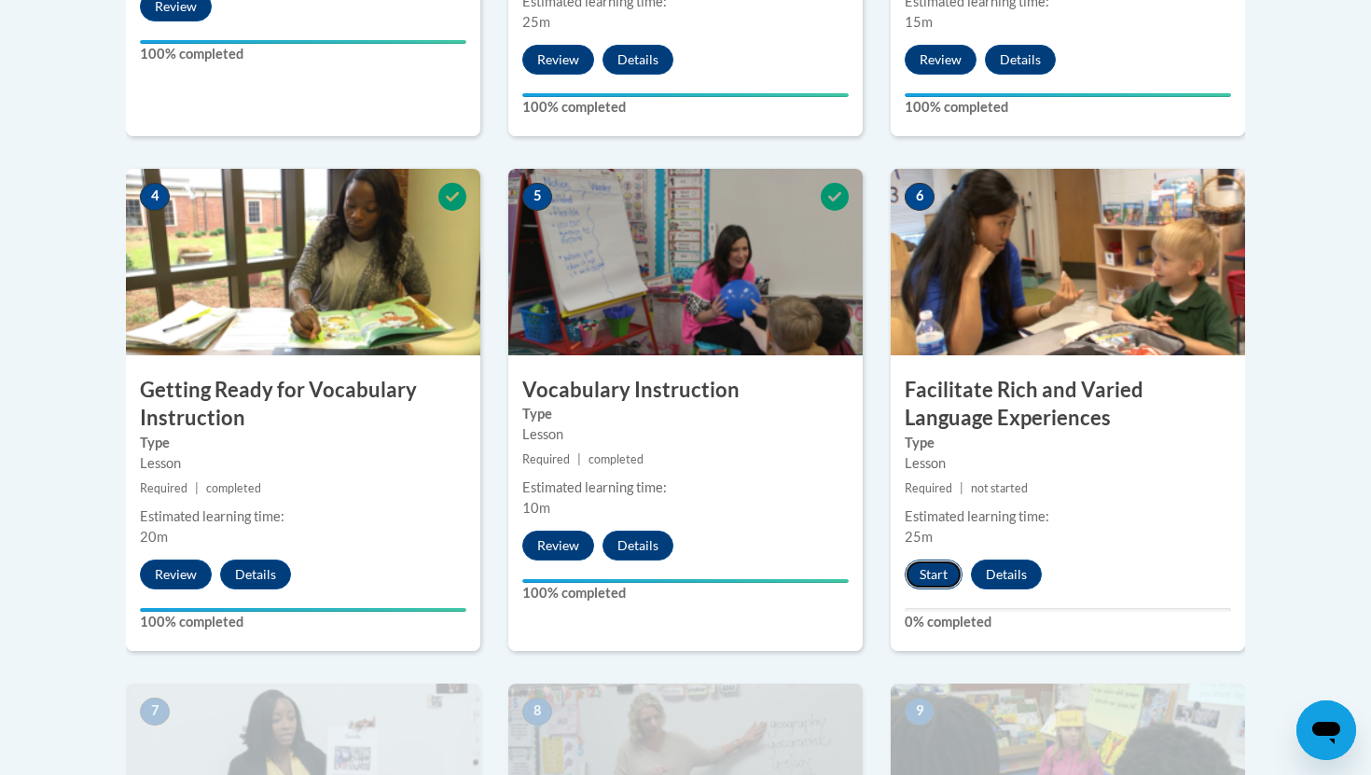
click at [921, 572] on button "Start" at bounding box center [933, 574] width 58 height 30
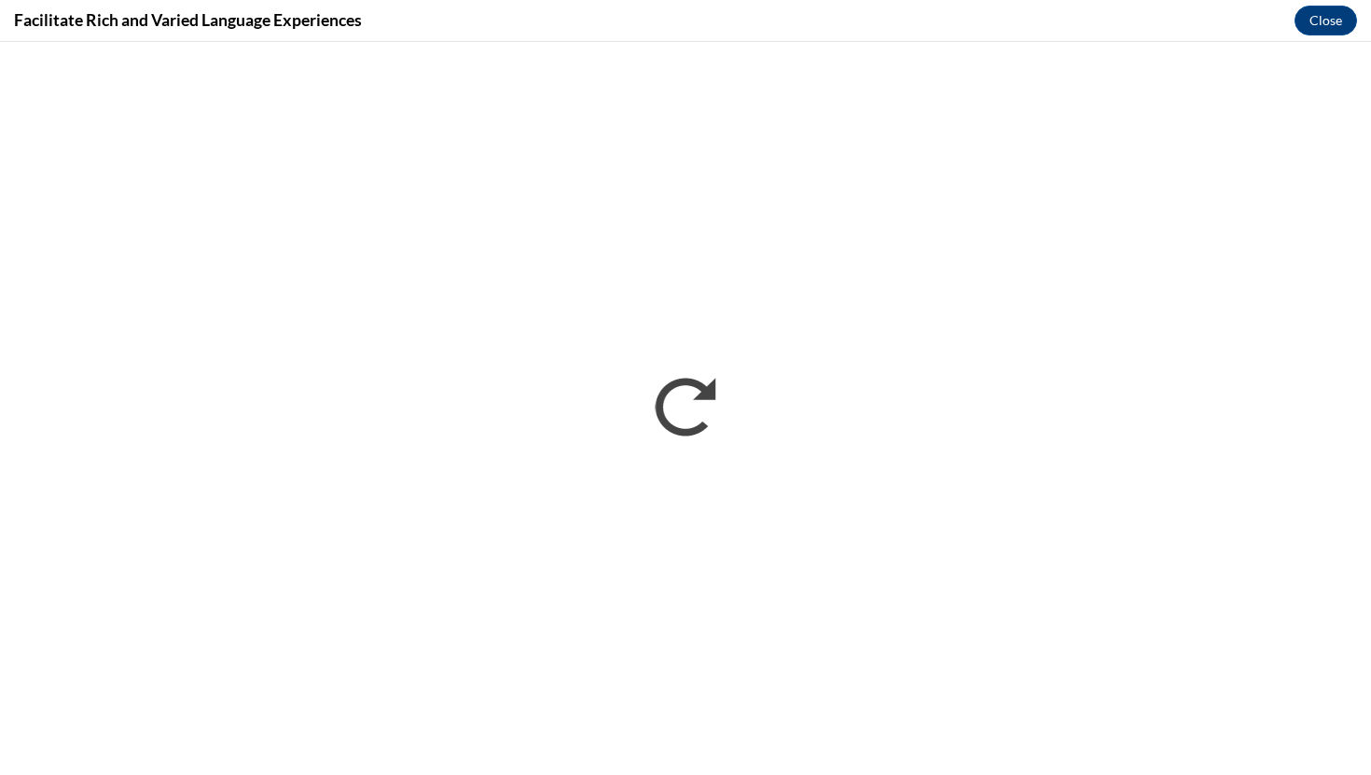
scroll to position [0, 0]
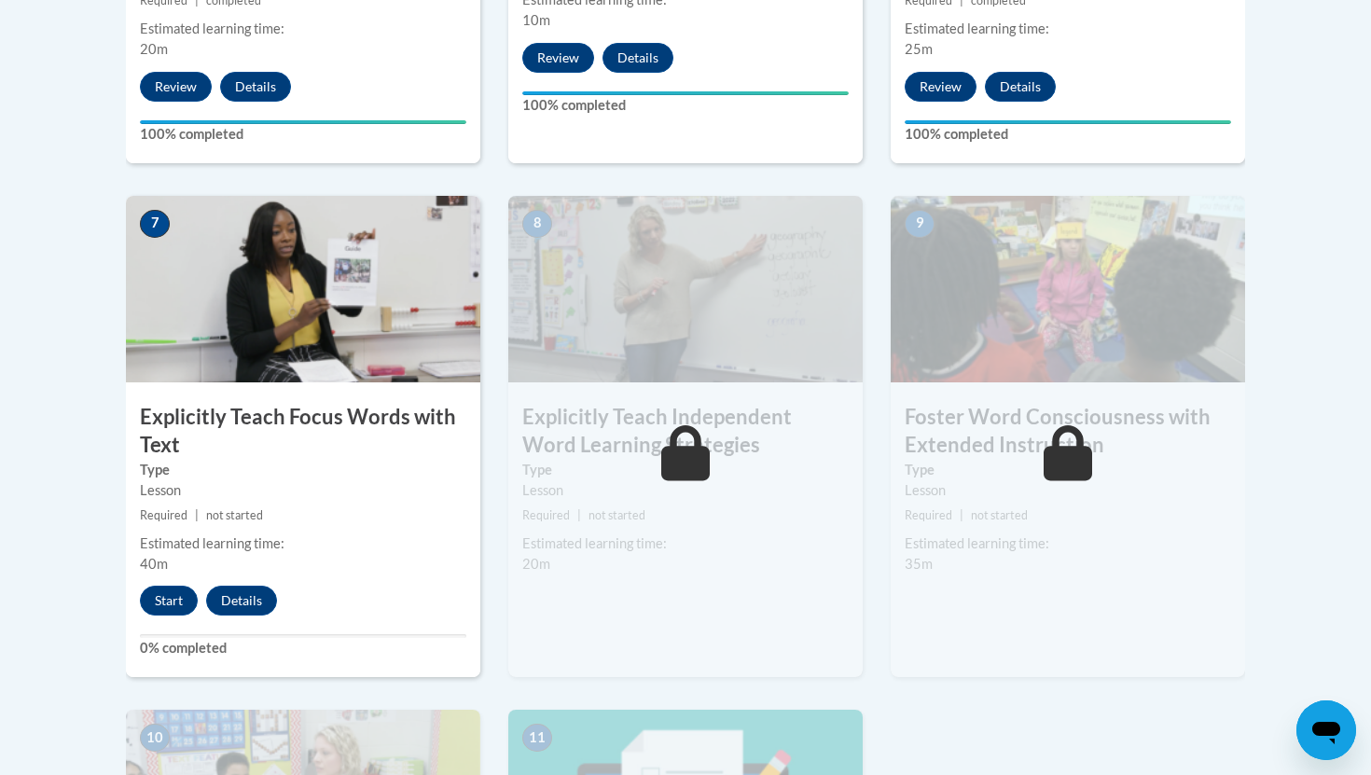
scroll to position [1459, 0]
click at [168, 593] on button "Start" at bounding box center [169, 601] width 58 height 30
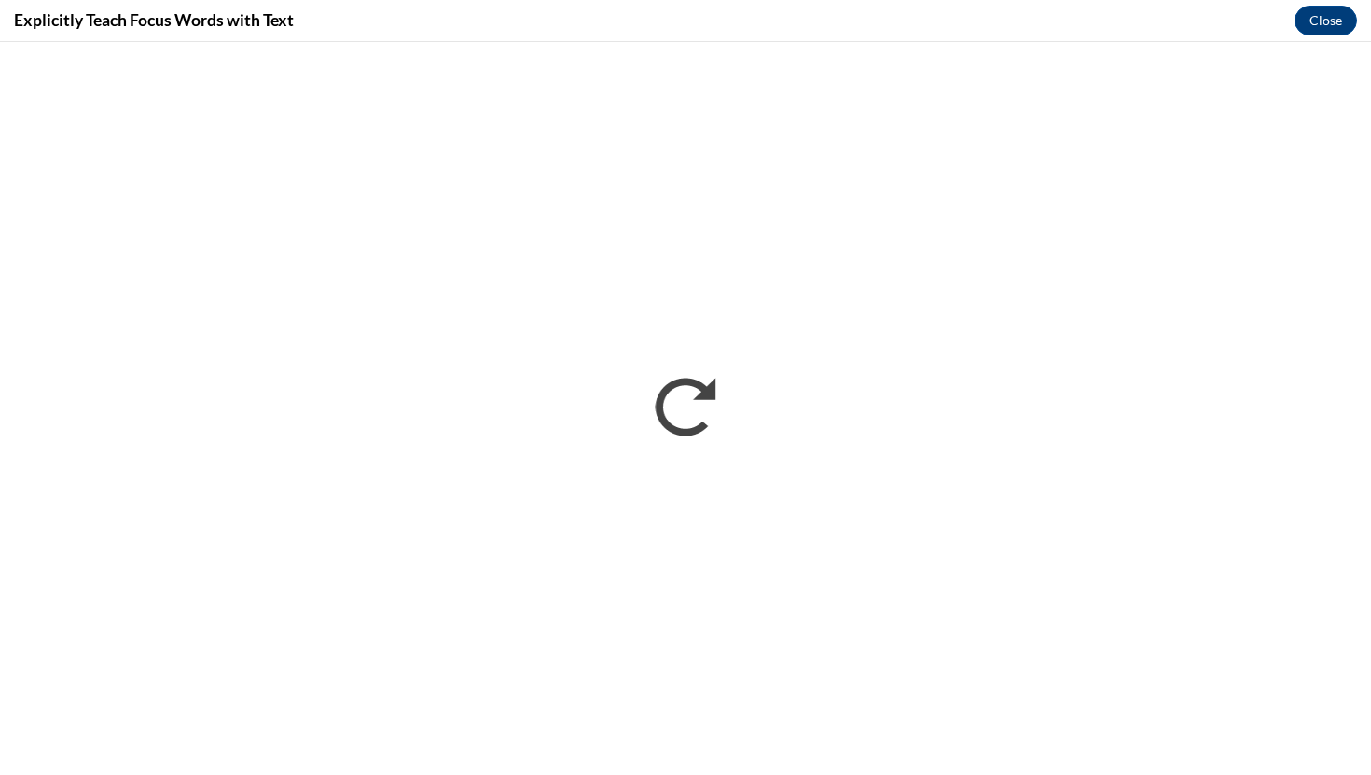
scroll to position [0, 0]
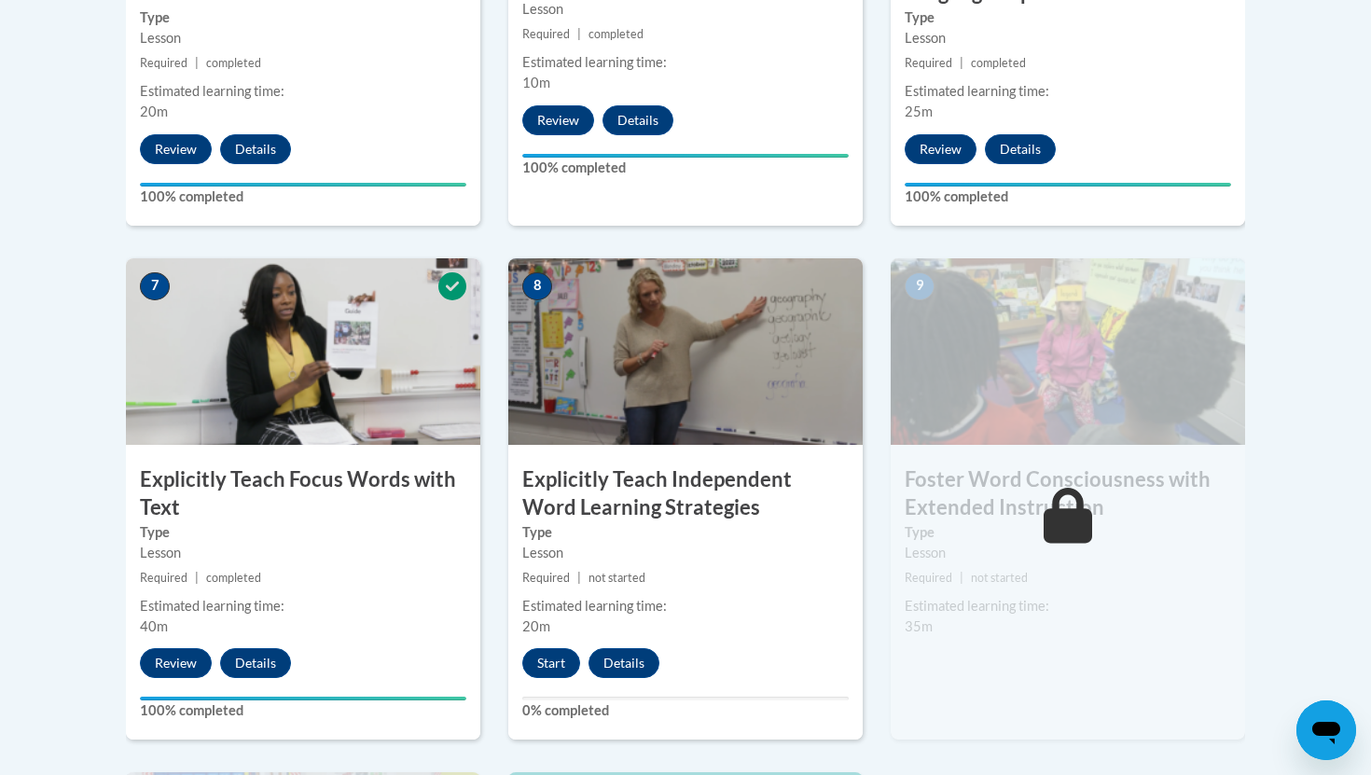
scroll to position [1424, 0]
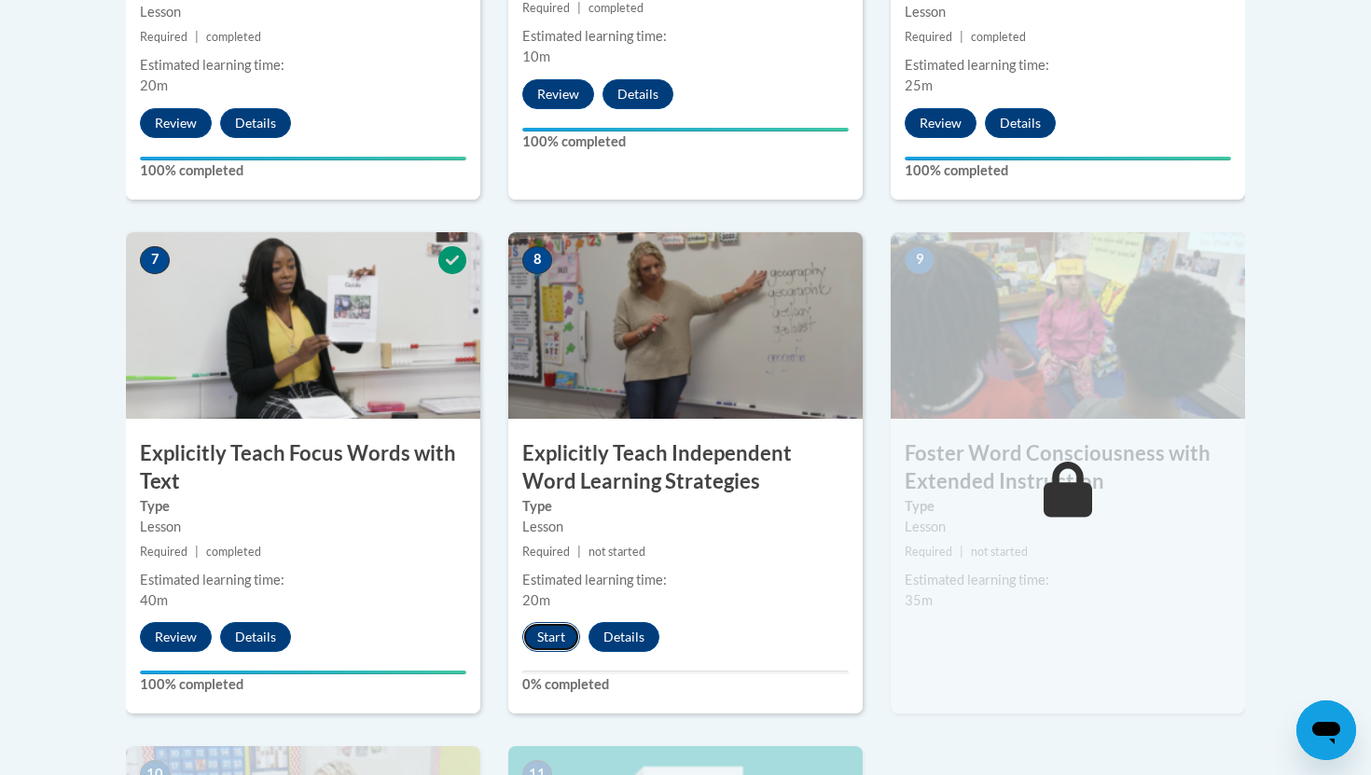
click at [550, 632] on button "Start" at bounding box center [551, 637] width 58 height 30
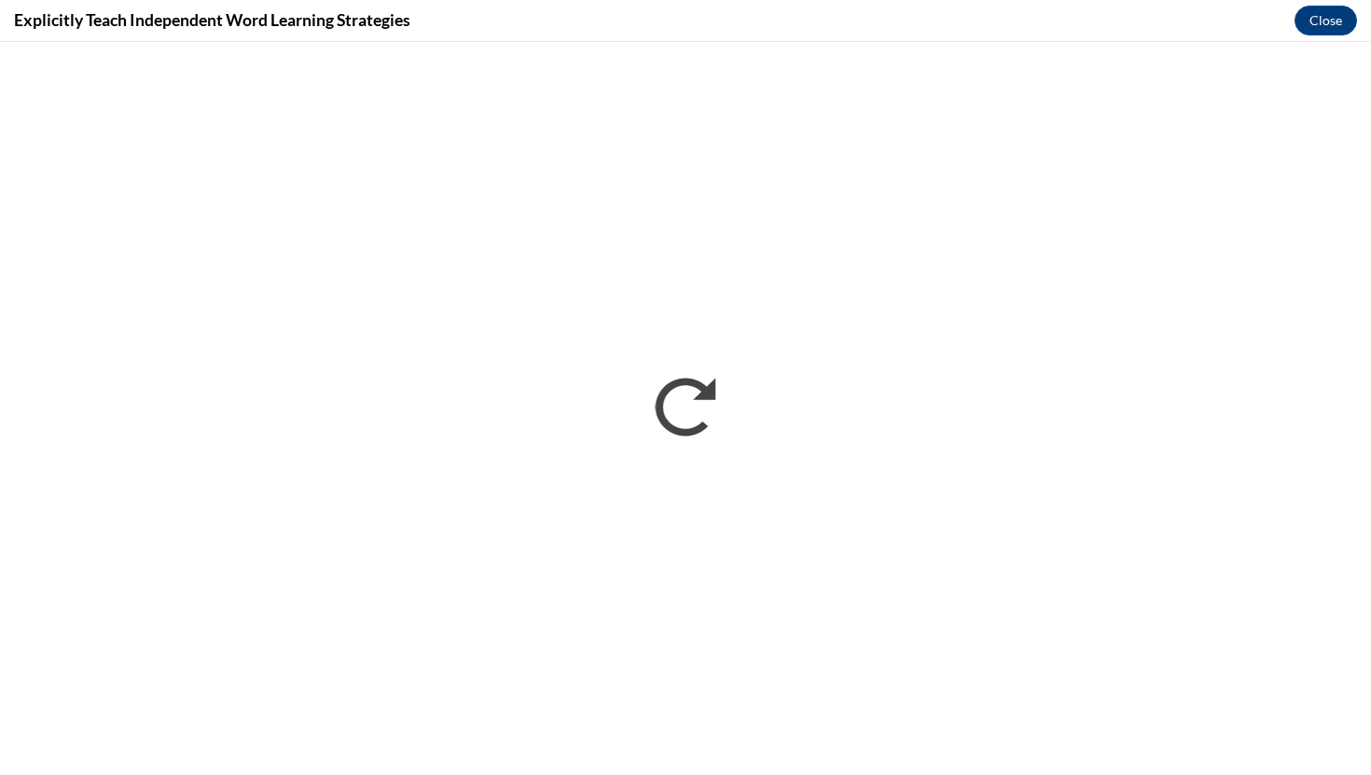
scroll to position [0, 0]
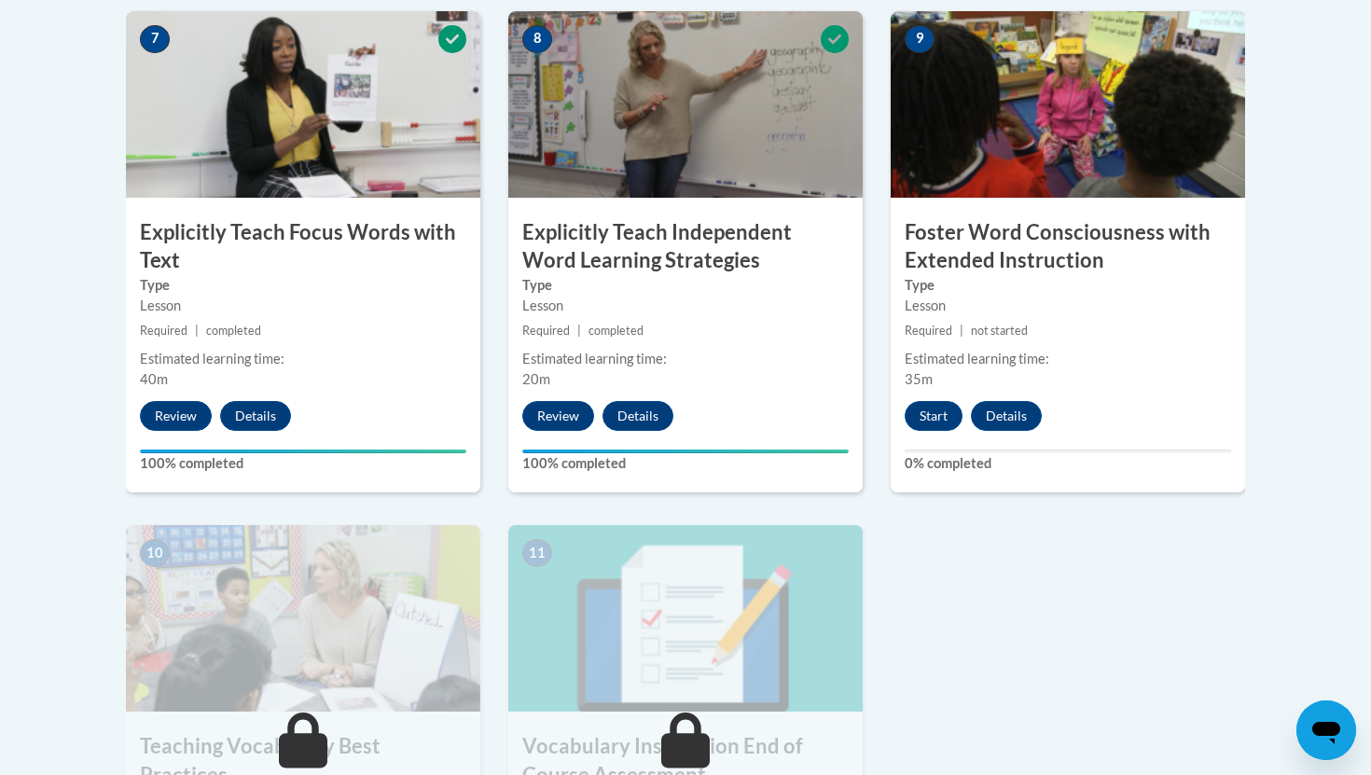
scroll to position [1646, 0]
click at [930, 409] on button "Start" at bounding box center [933, 415] width 58 height 30
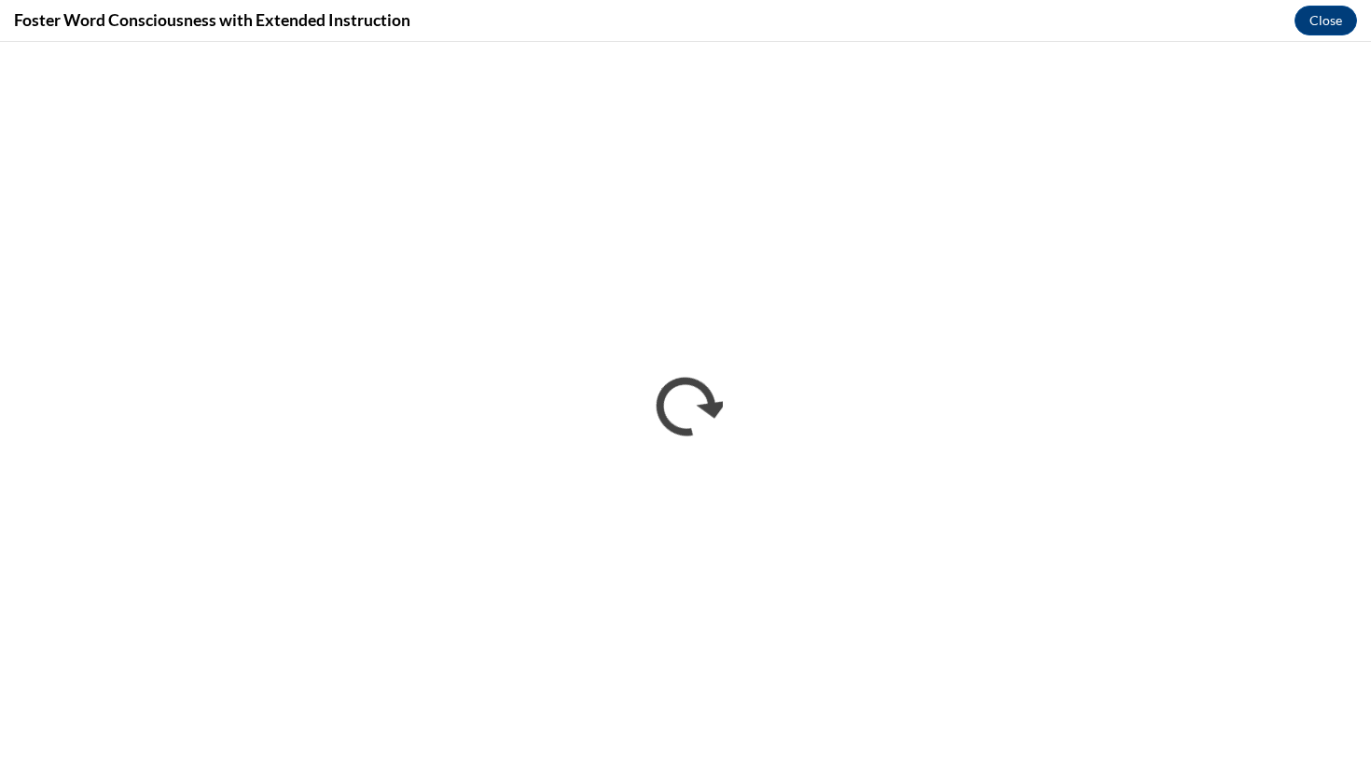
scroll to position [0, 0]
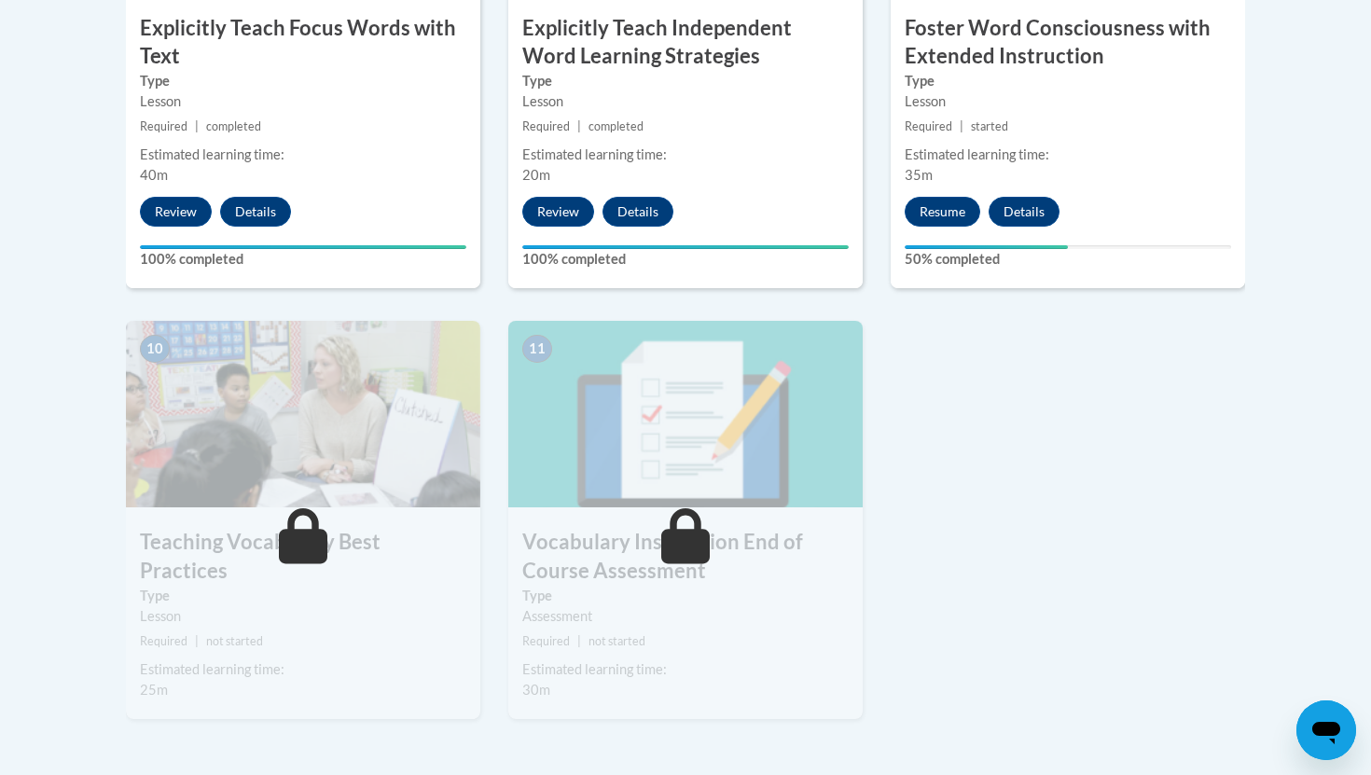
scroll to position [1859, 0]
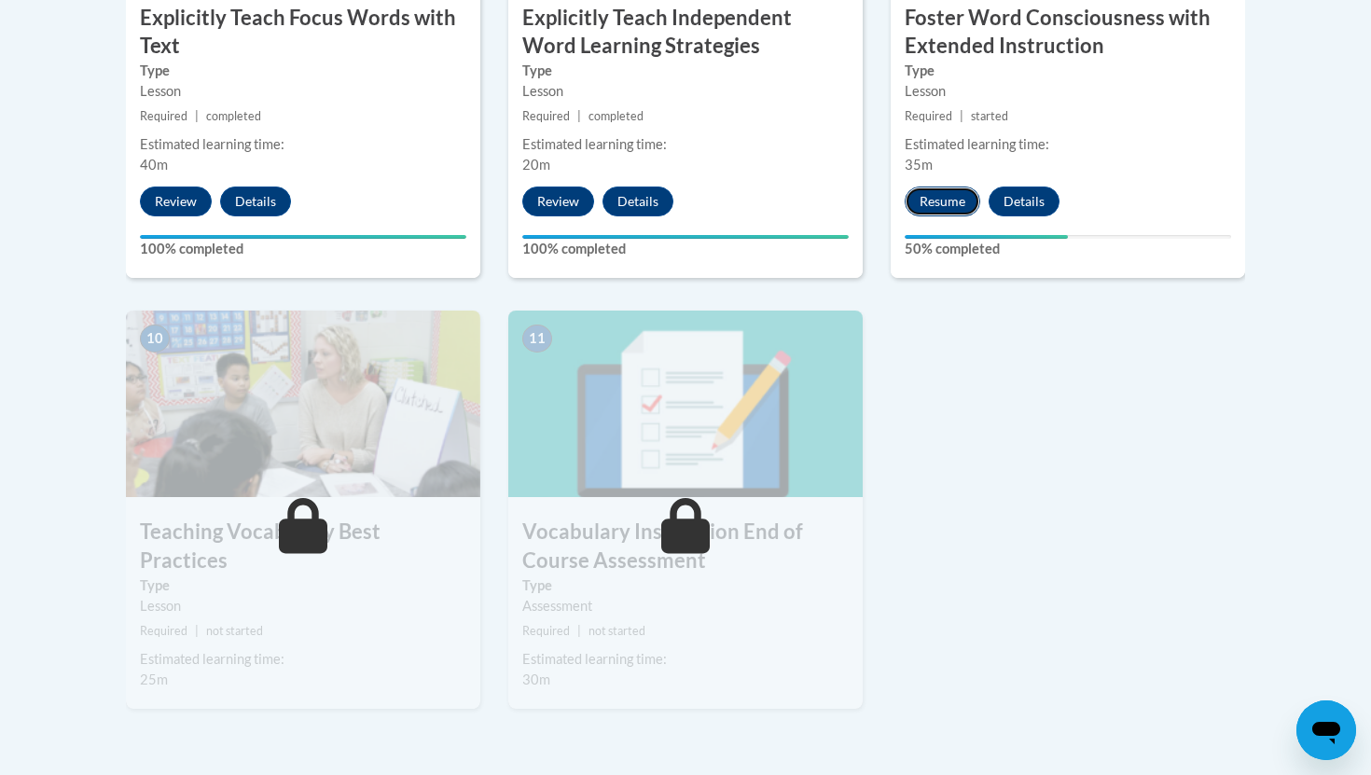
click at [938, 194] on button "Resume" at bounding box center [942, 201] width 76 height 30
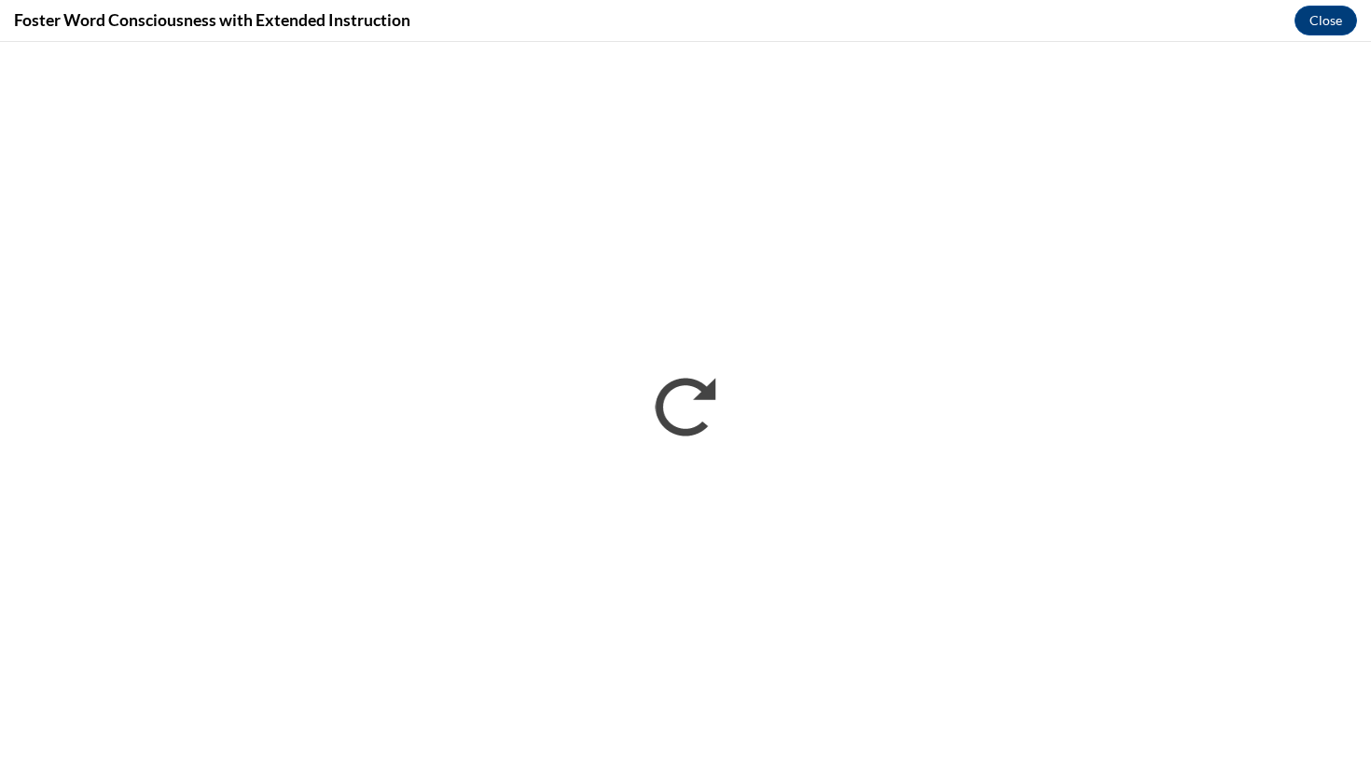
scroll to position [0, 0]
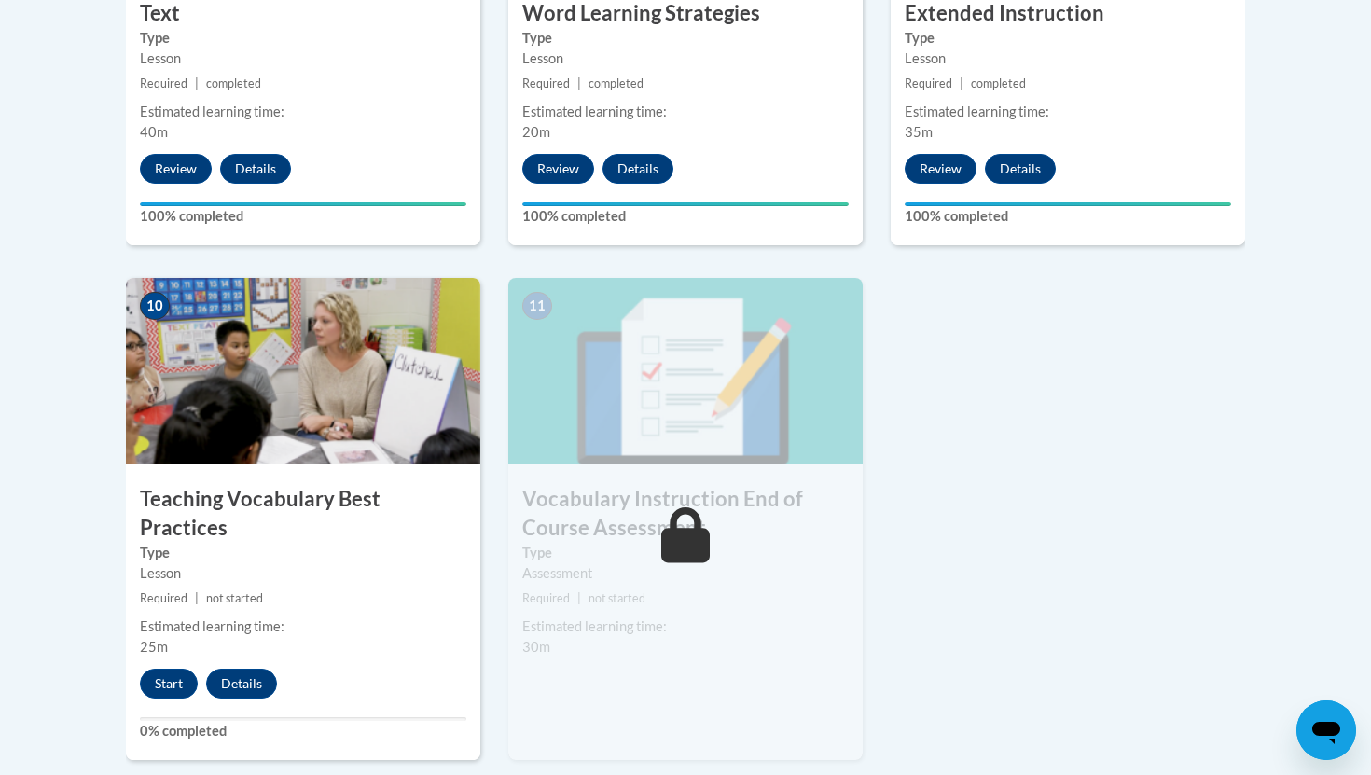
scroll to position [1895, 0]
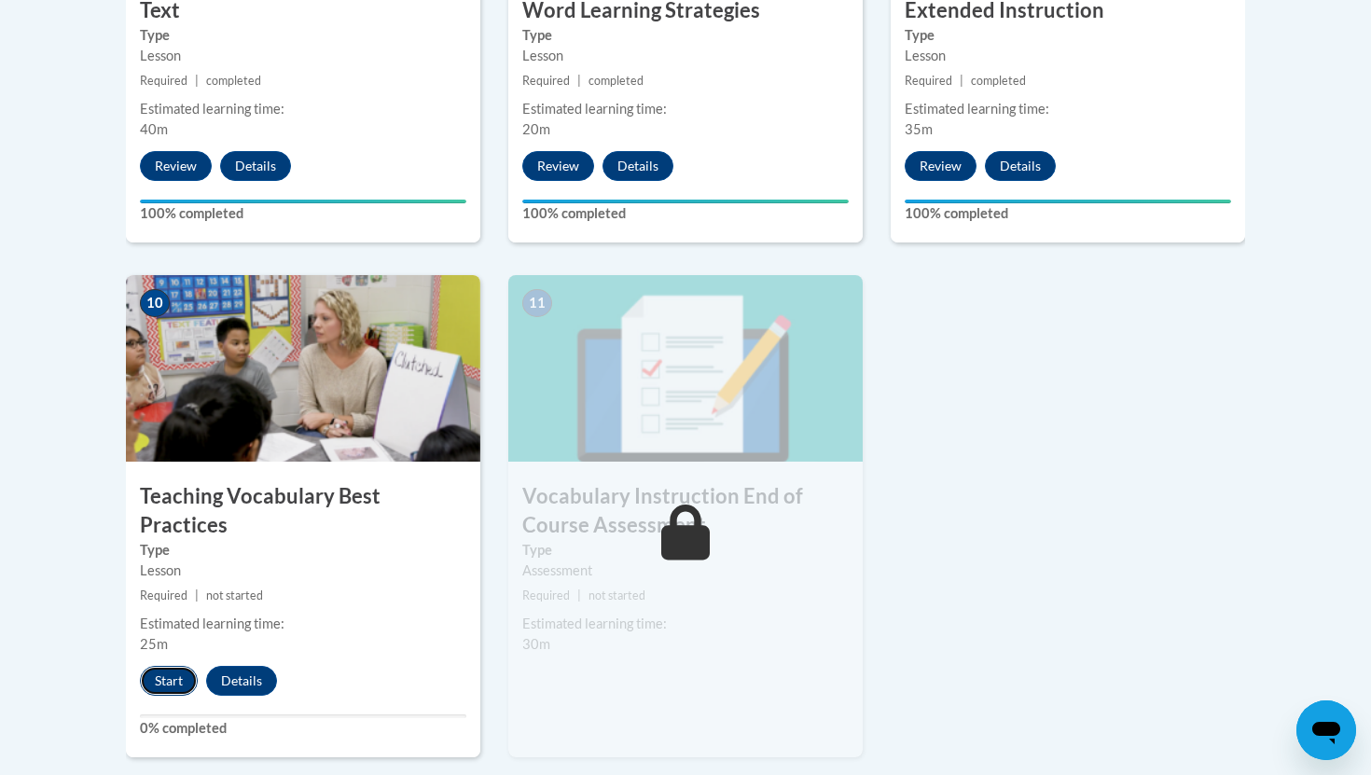
click at [166, 666] on button "Start" at bounding box center [169, 681] width 58 height 30
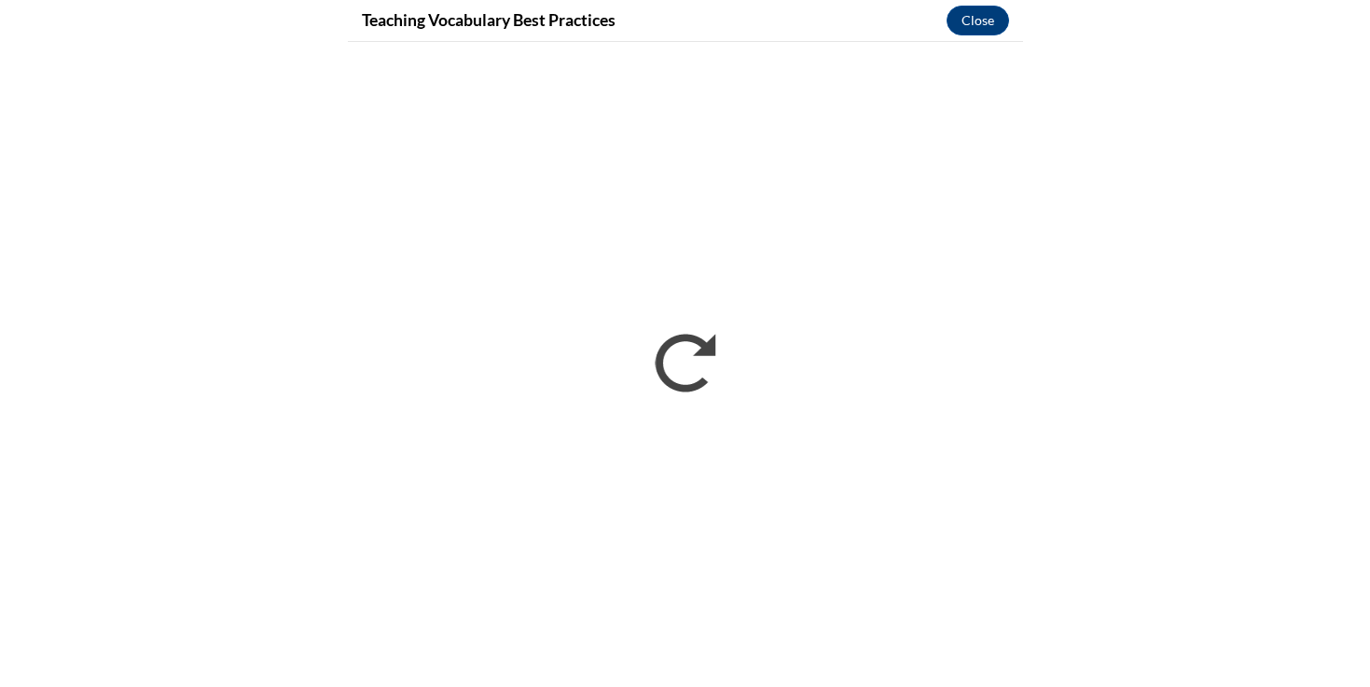
scroll to position [1865, 0]
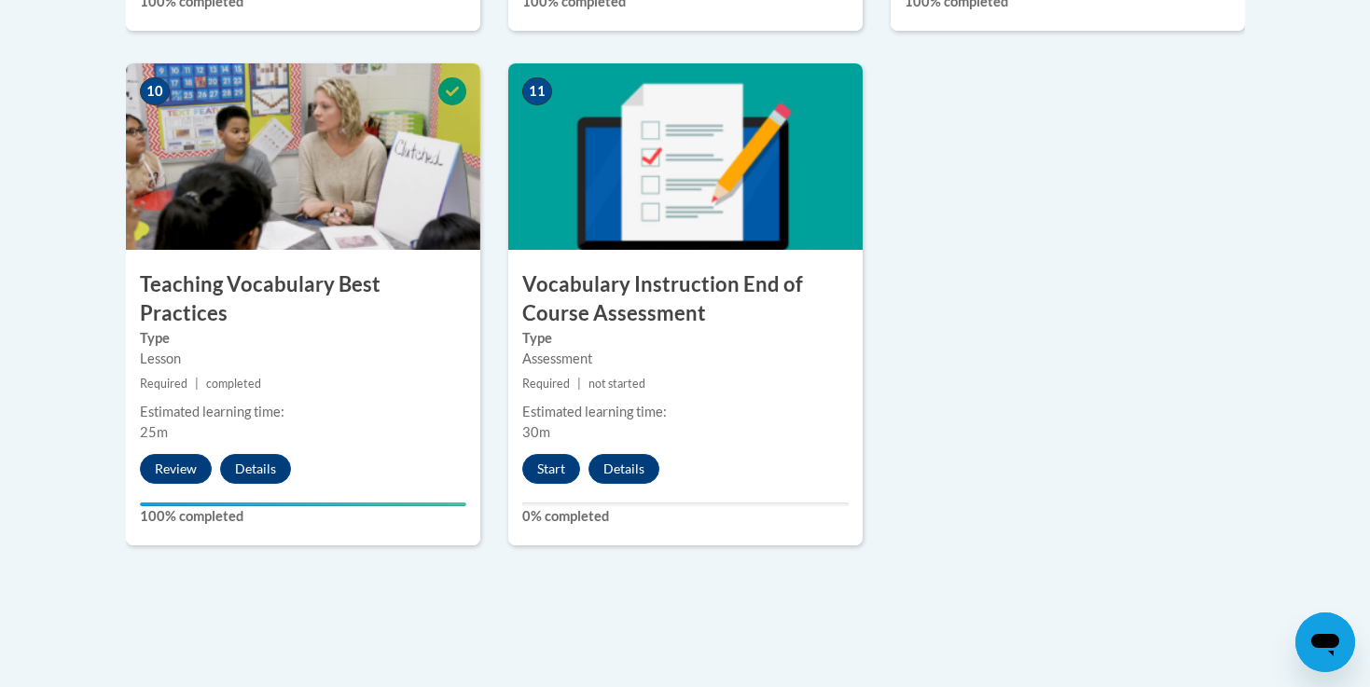
scroll to position [2077, 0]
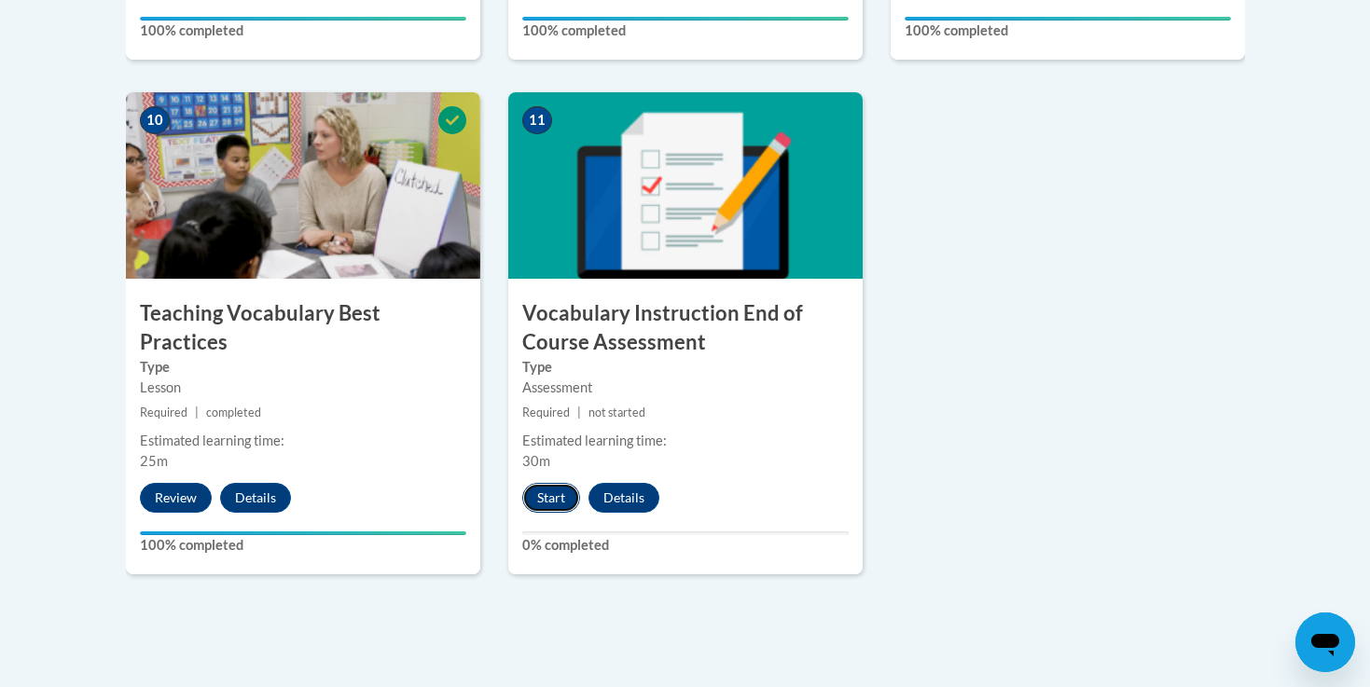
click at [542, 498] on button "Start" at bounding box center [551, 498] width 58 height 30
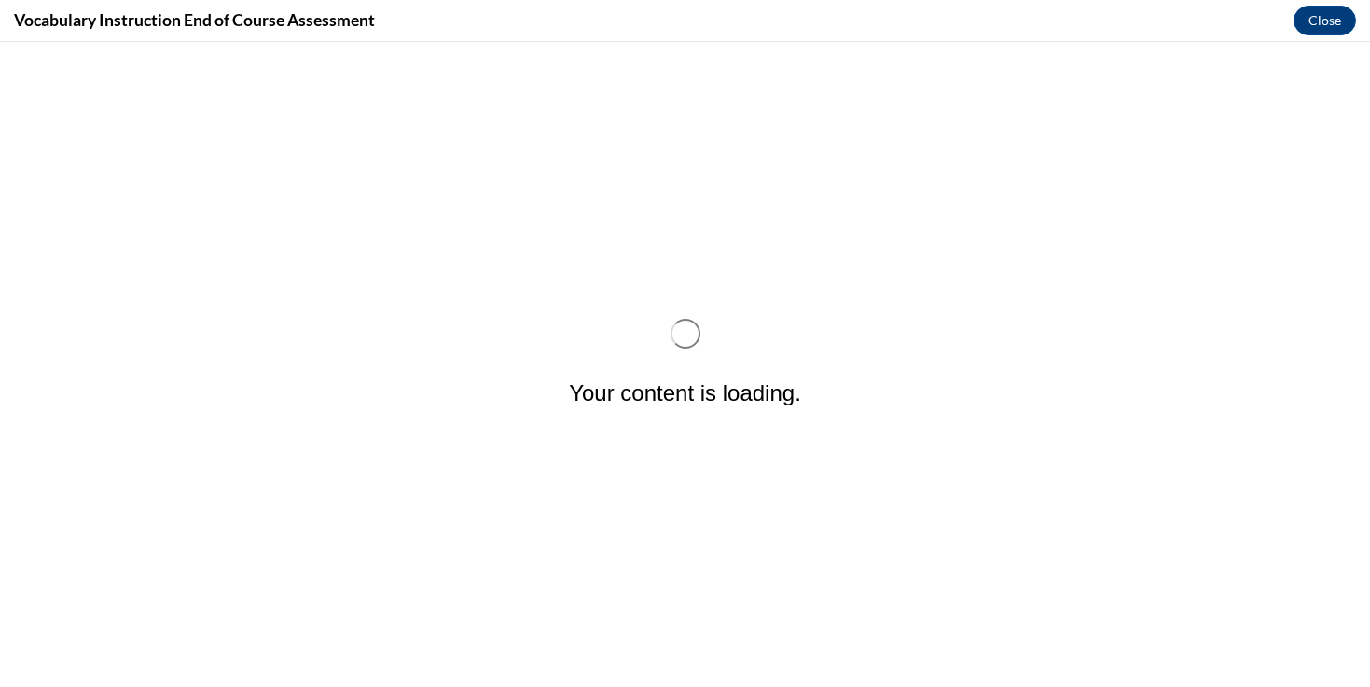
scroll to position [0, 0]
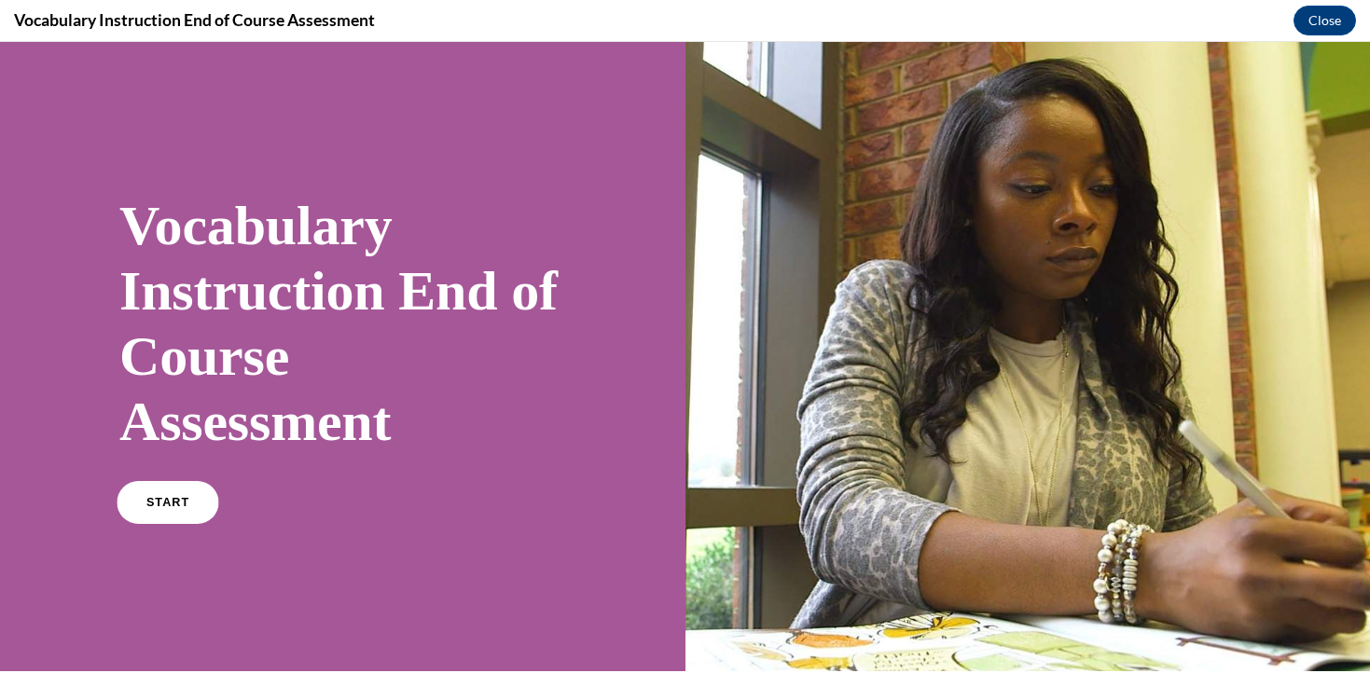
click at [196, 490] on link "START" at bounding box center [168, 502] width 102 height 43
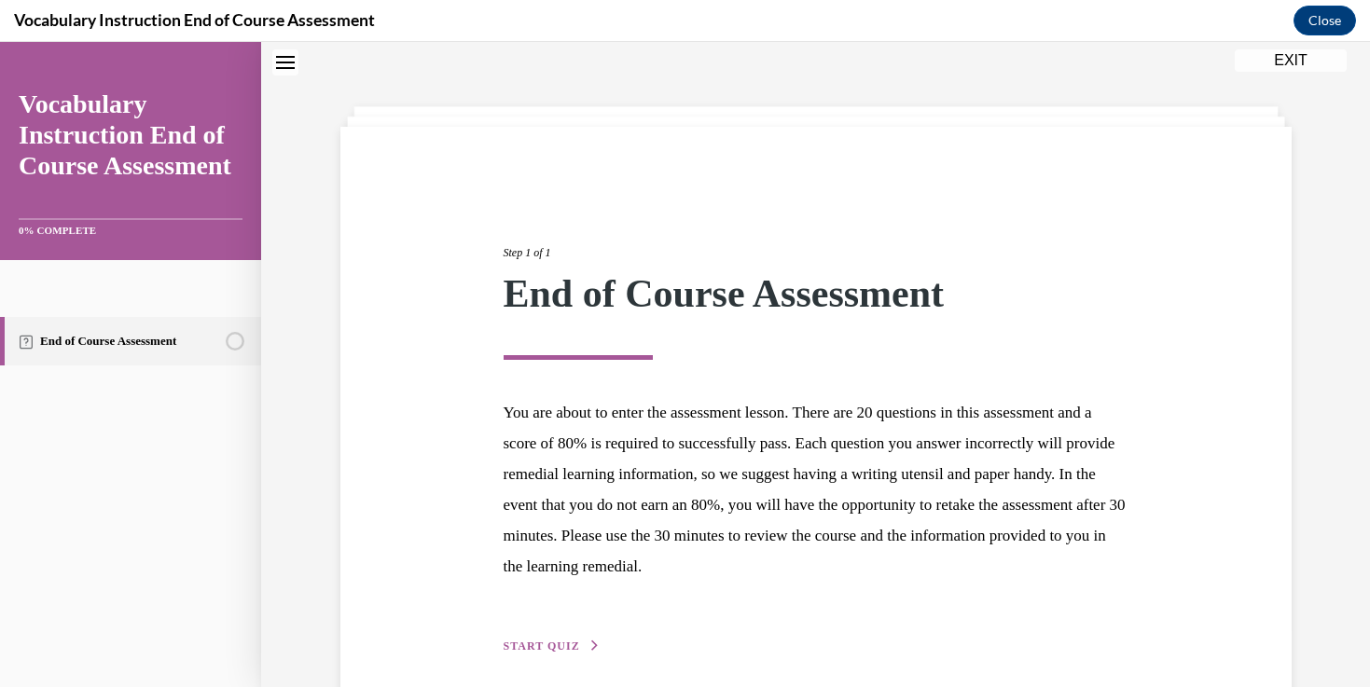
scroll to position [138, 0]
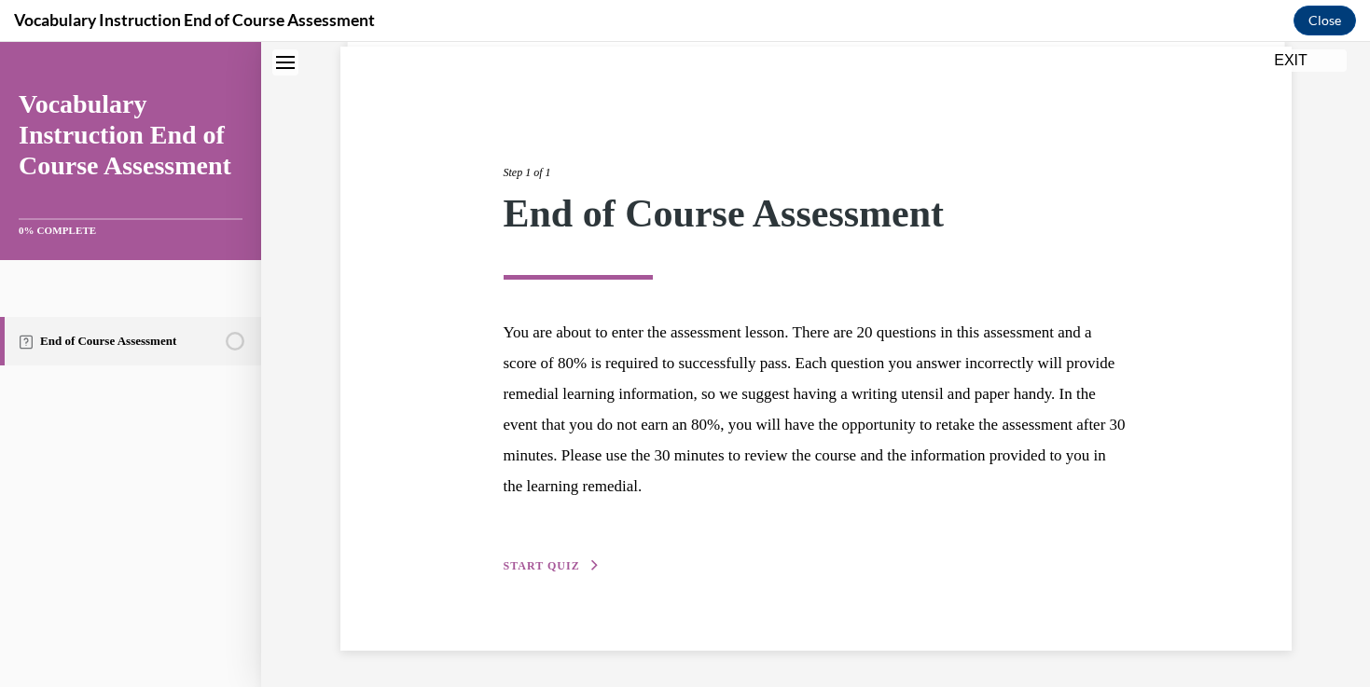
click at [542, 568] on span "START QUIZ" at bounding box center [541, 565] width 76 height 13
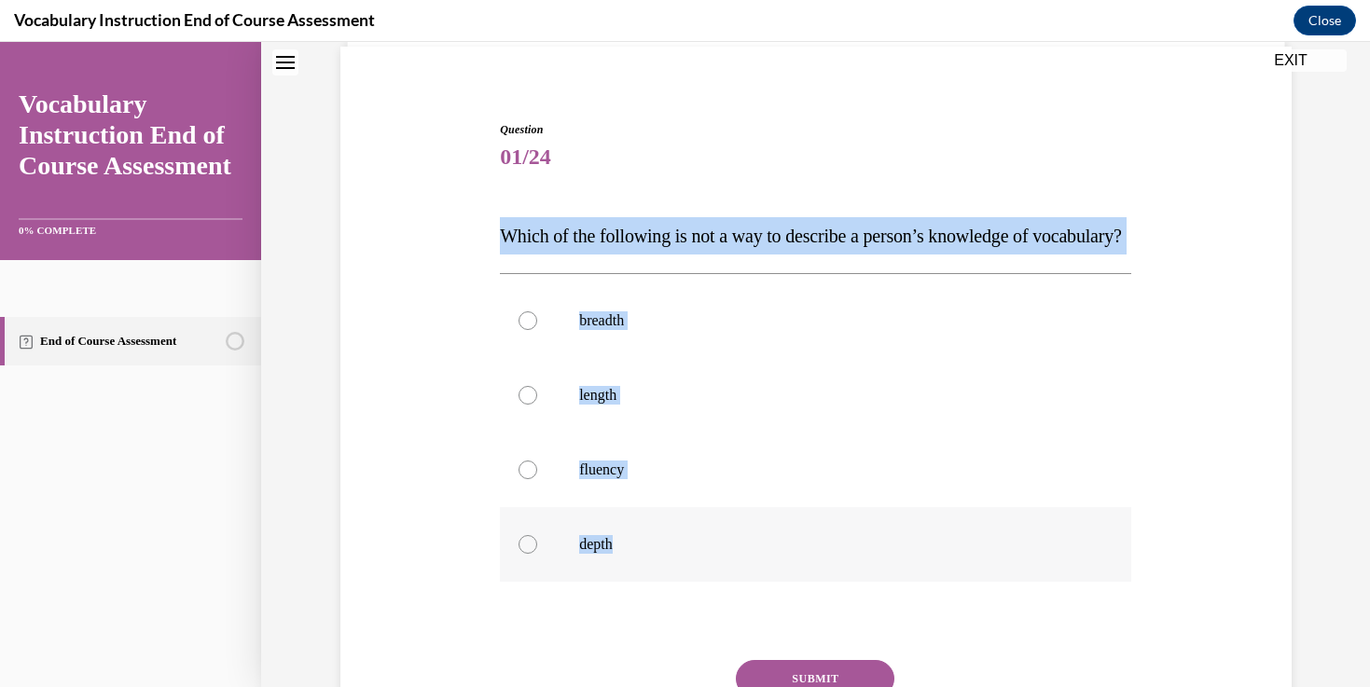
drag, startPoint x: 493, startPoint y: 221, endPoint x: 718, endPoint y: 617, distance: 455.5
click at [718, 617] on div "Question 01/24 Which of the following is not a way to describe a person’s knowl…" at bounding box center [816, 439] width 960 height 748
copy div "Which of the following is not a way to describe a person’s knowledge of vocabul…"
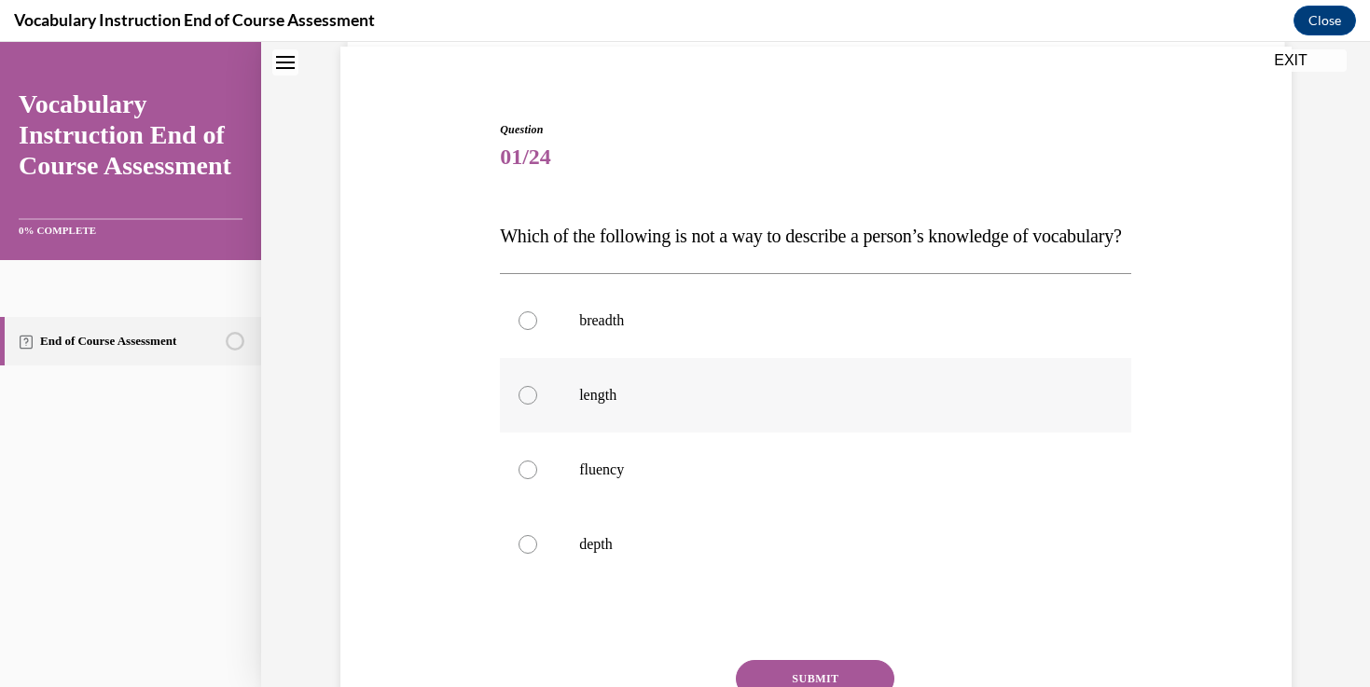
click at [625, 433] on label "length" at bounding box center [815, 395] width 631 height 75
click at [537, 405] on input "length" at bounding box center [527, 395] width 19 height 19
radio input "true"
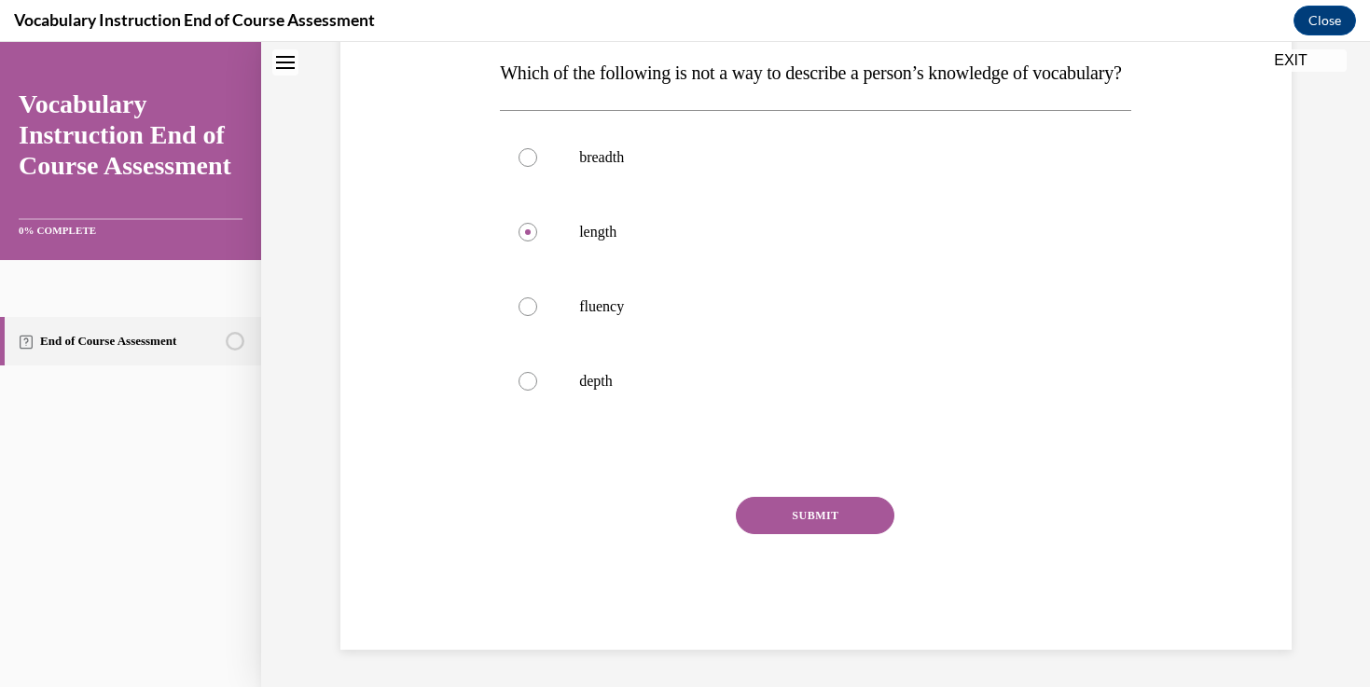
click at [779, 530] on button "SUBMIT" at bounding box center [815, 515] width 158 height 37
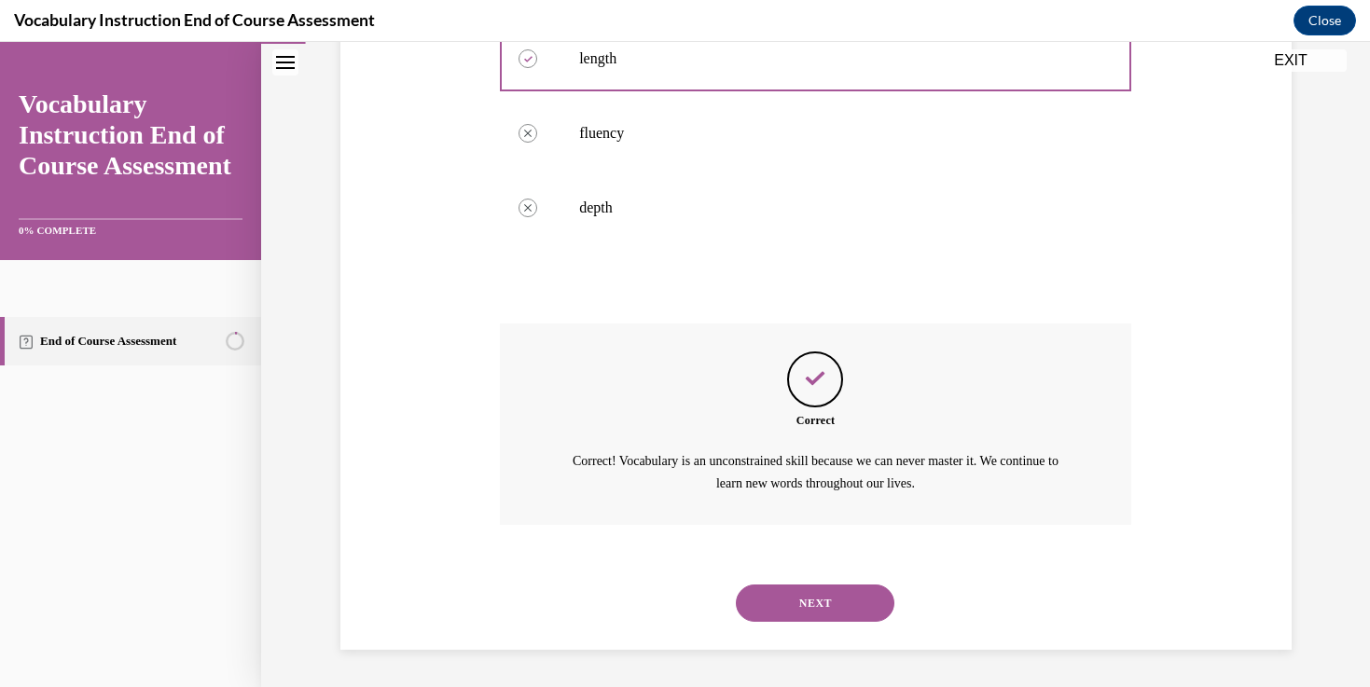
scroll to position [511, 0]
click at [791, 629] on div "NEXT" at bounding box center [815, 603] width 631 height 75
click at [778, 596] on button "NEXT" at bounding box center [815, 603] width 158 height 37
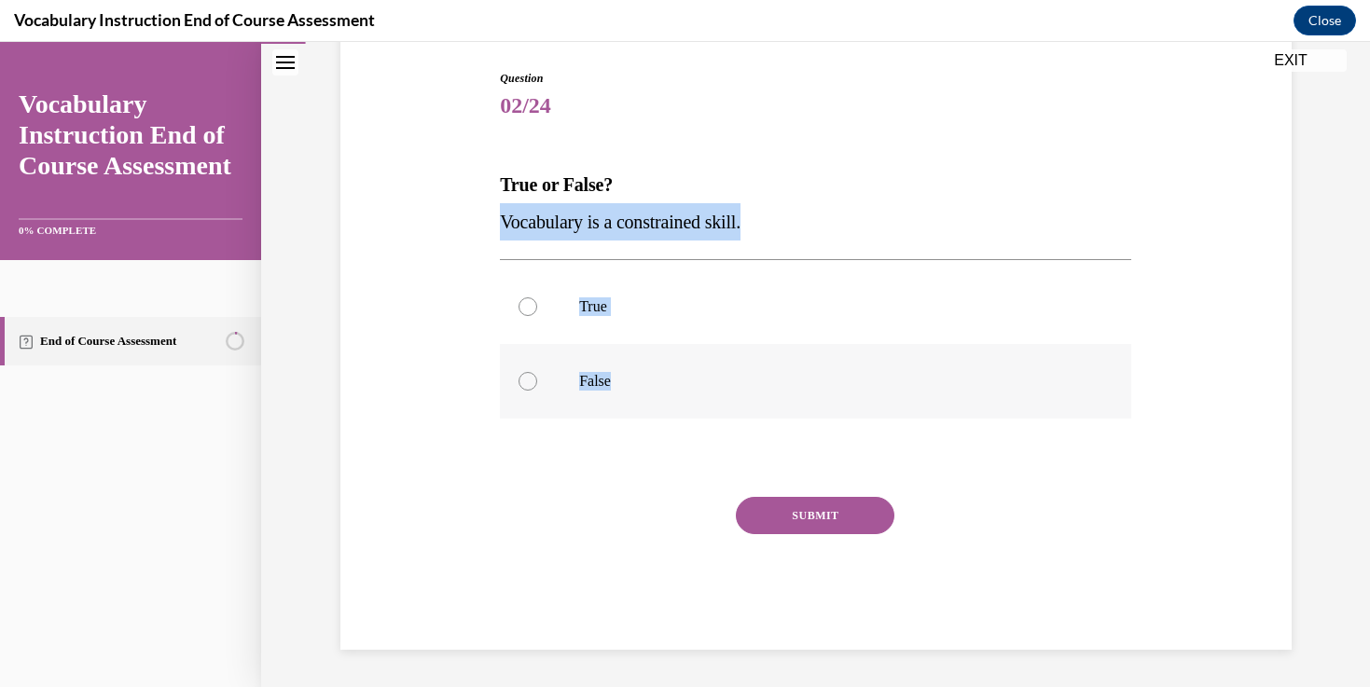
drag, startPoint x: 496, startPoint y: 231, endPoint x: 626, endPoint y: 391, distance: 205.5
click at [627, 391] on div "Question 02/24 True or False? Vocabulary is a constrained skill. True False Inc…" at bounding box center [815, 346] width 641 height 608
copy div "Vocabulary is a constrained skill. True False"
click at [539, 364] on label "False" at bounding box center [815, 381] width 631 height 75
click at [537, 372] on input "False" at bounding box center [527, 381] width 19 height 19
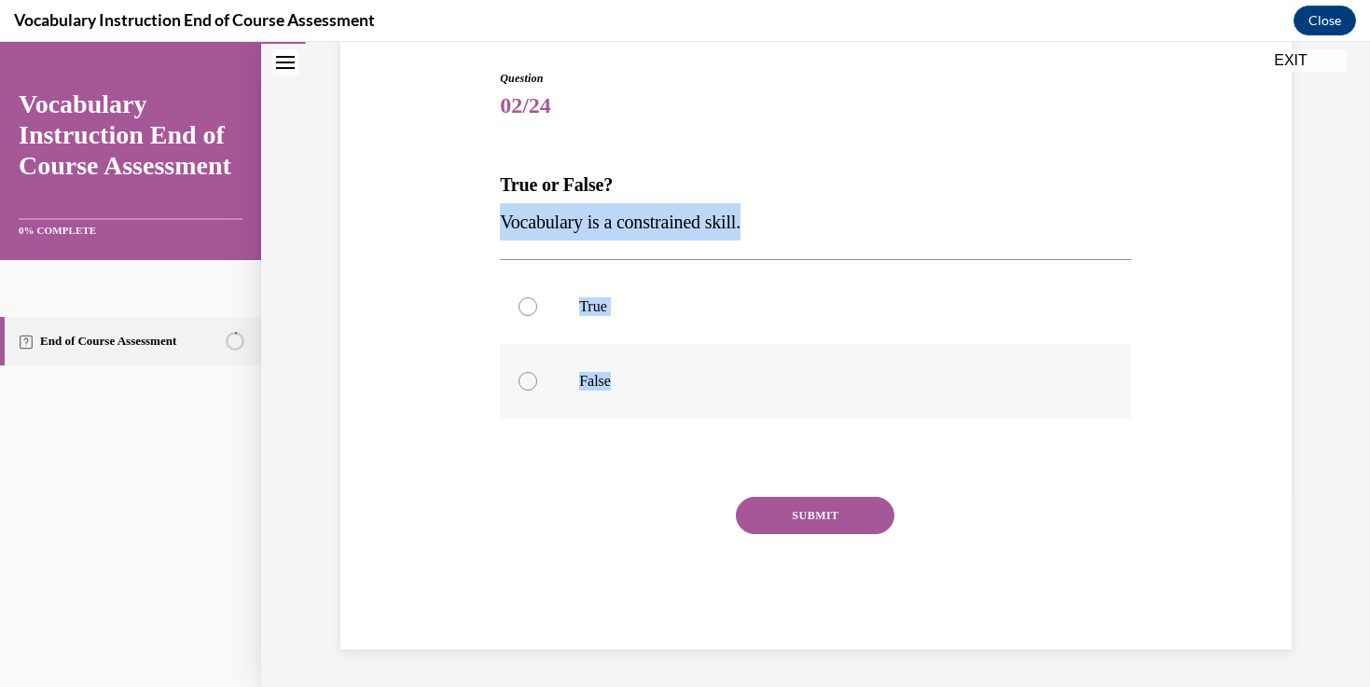
radio input "true"
click at [814, 499] on button "SUBMIT" at bounding box center [815, 515] width 158 height 37
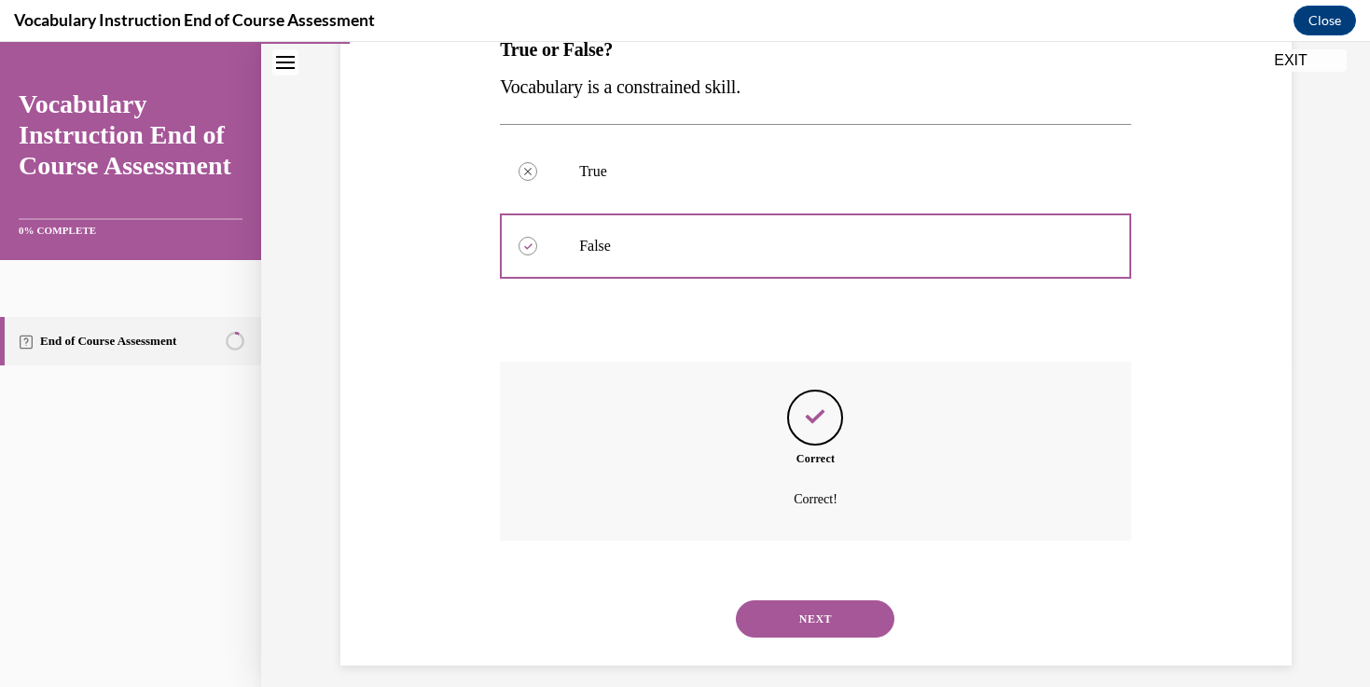
scroll to position [340, 0]
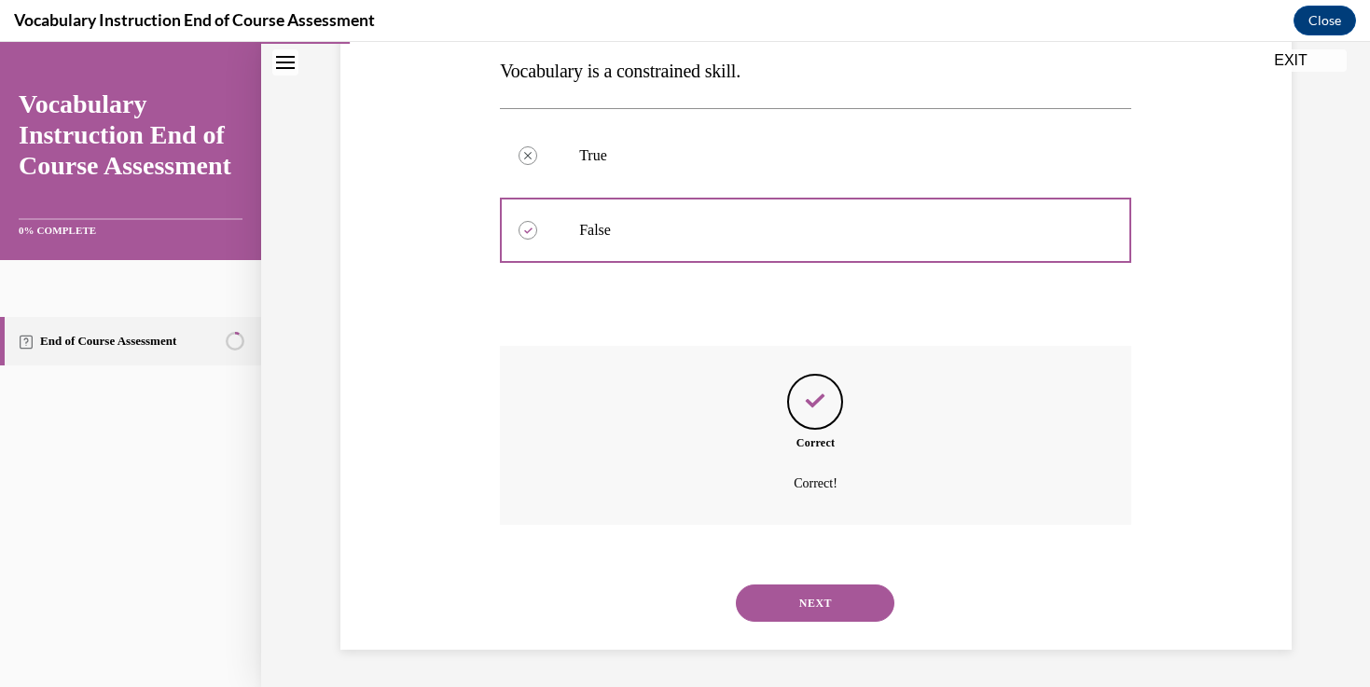
click at [815, 616] on button "NEXT" at bounding box center [815, 603] width 158 height 37
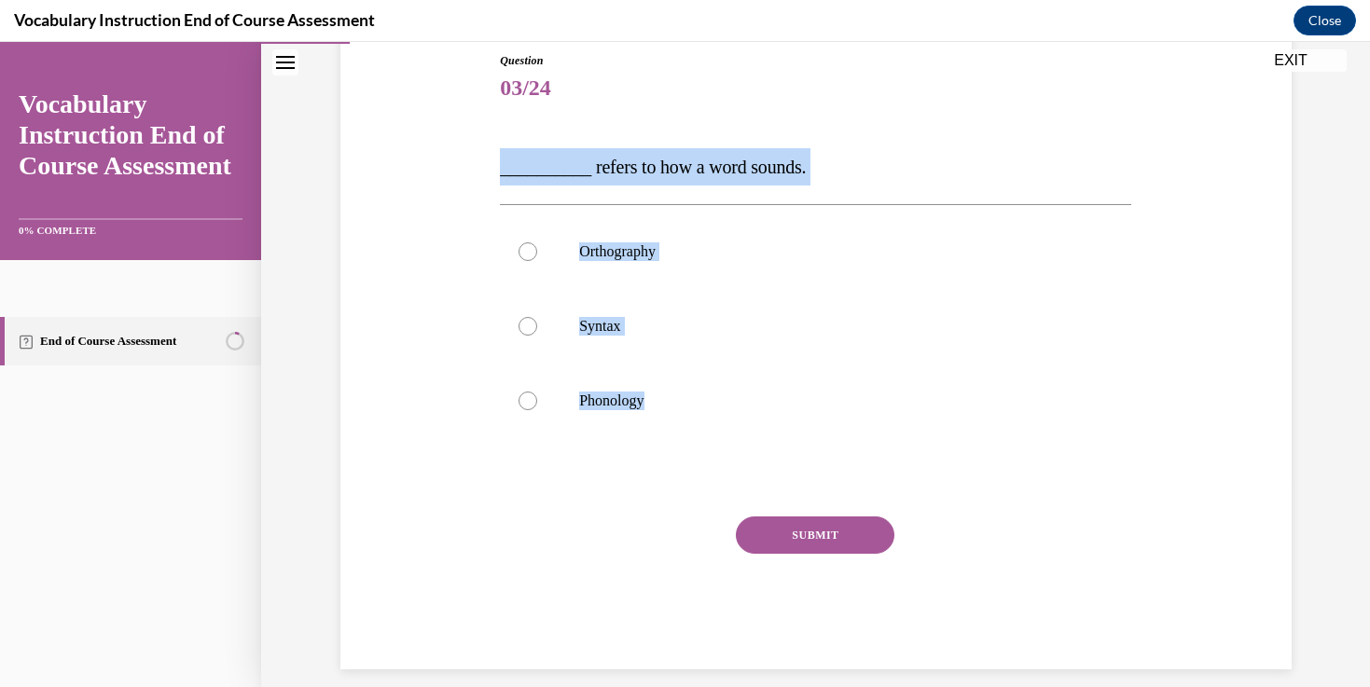
drag, startPoint x: 479, startPoint y: 160, endPoint x: 745, endPoint y: 447, distance: 390.6
click at [745, 447] on div "Question 03/24 __________ refers to how a word sounds. Orthography Syntax Phono…" at bounding box center [816, 332] width 960 height 673
copy div "__________ refers to how a word sounds. Orthography Syntax Phonology"
click at [668, 401] on p "Phonology" at bounding box center [831, 401] width 505 height 19
click at [537, 401] on input "Phonology" at bounding box center [527, 401] width 19 height 19
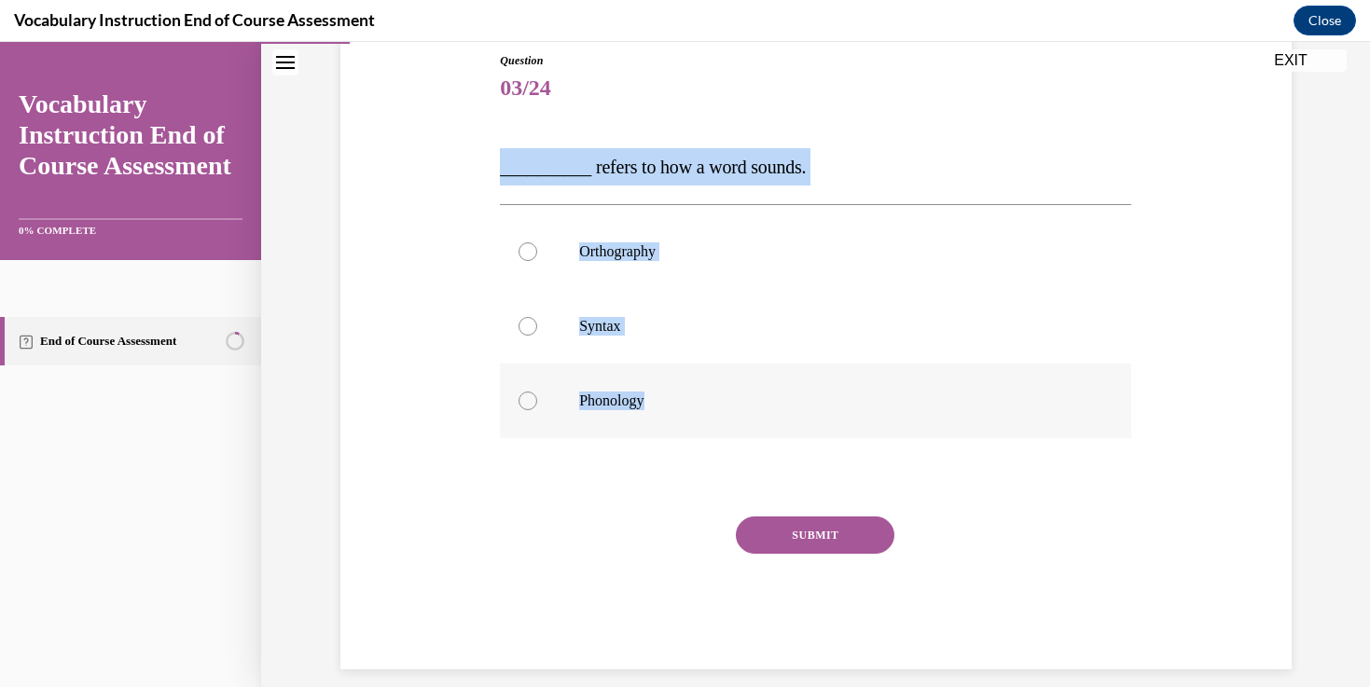
radio input "true"
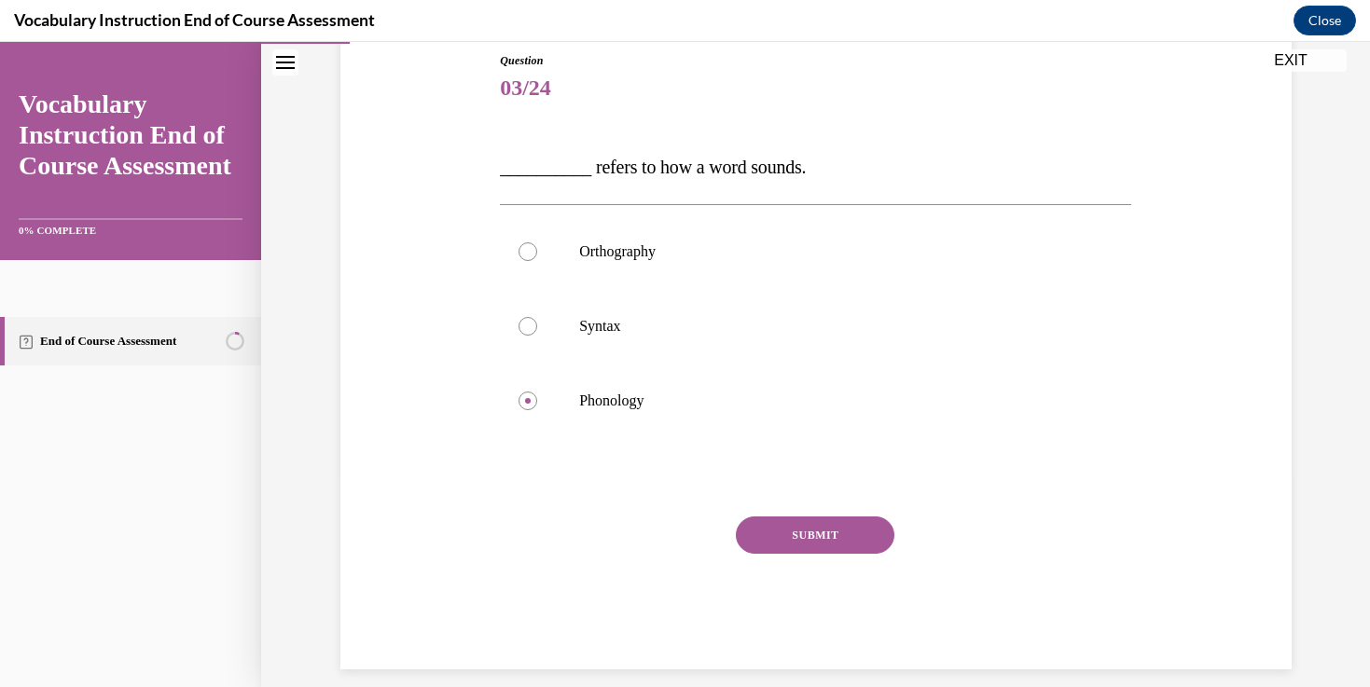
click at [816, 558] on div "SUBMIT" at bounding box center [815, 563] width 631 height 93
click at [803, 539] on button "SUBMIT" at bounding box center [815, 535] width 158 height 37
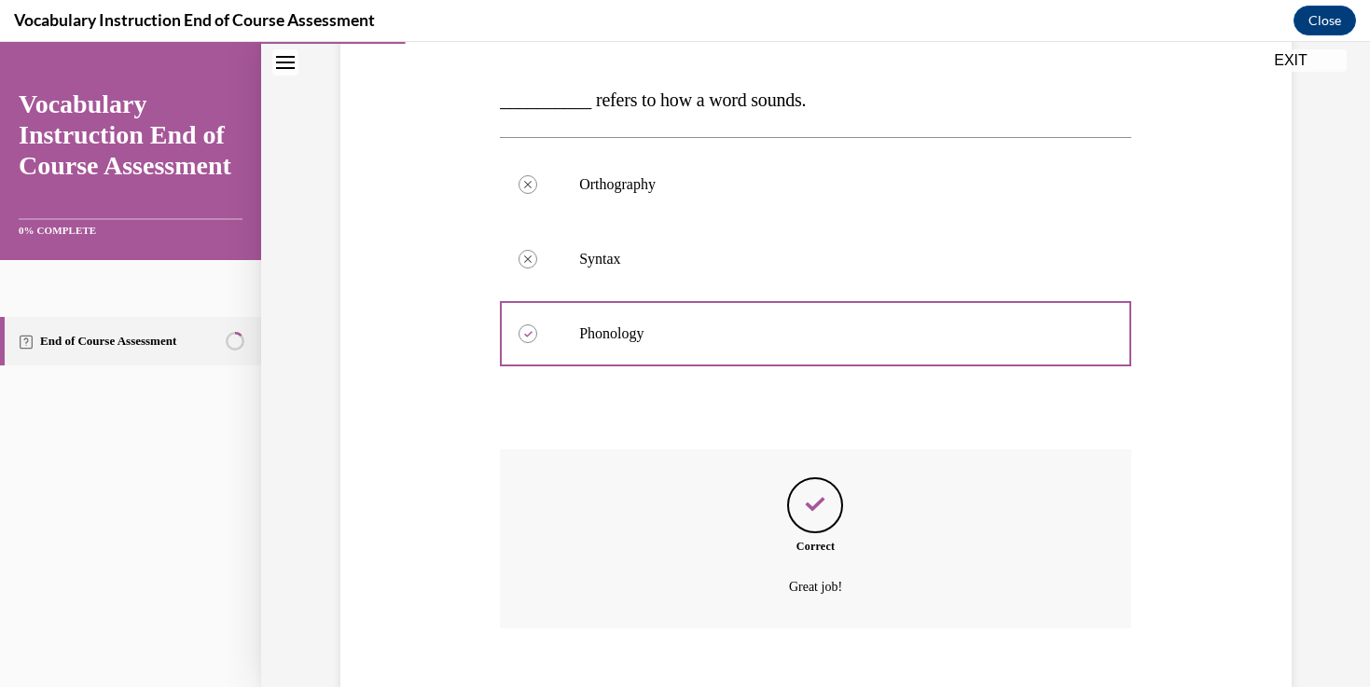
scroll to position [378, 0]
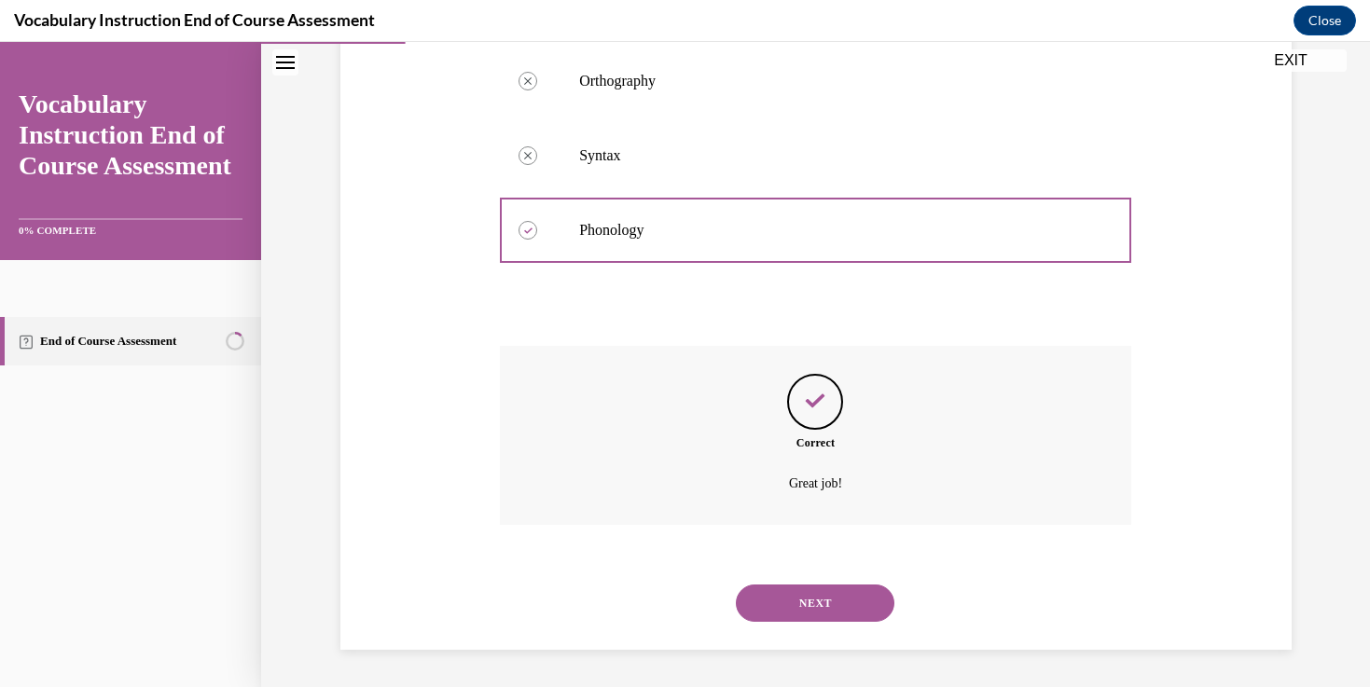
click at [769, 605] on button "NEXT" at bounding box center [815, 603] width 158 height 37
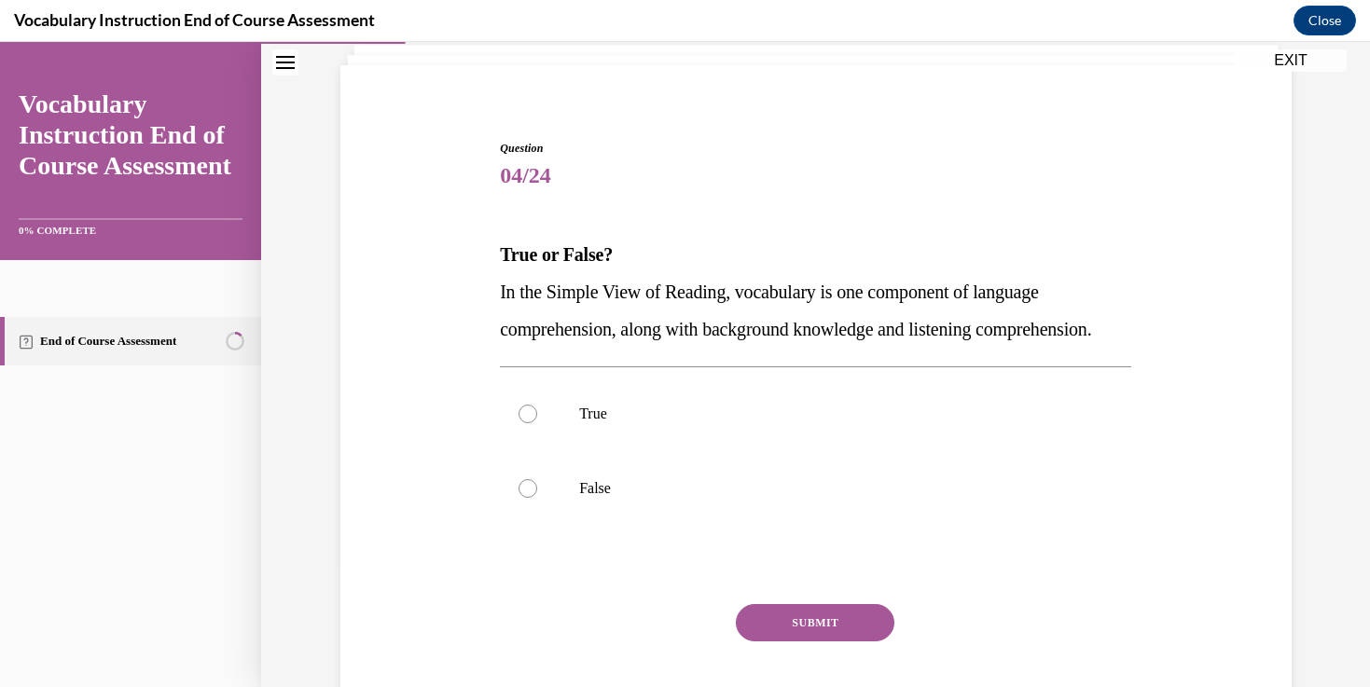
scroll to position [140, 0]
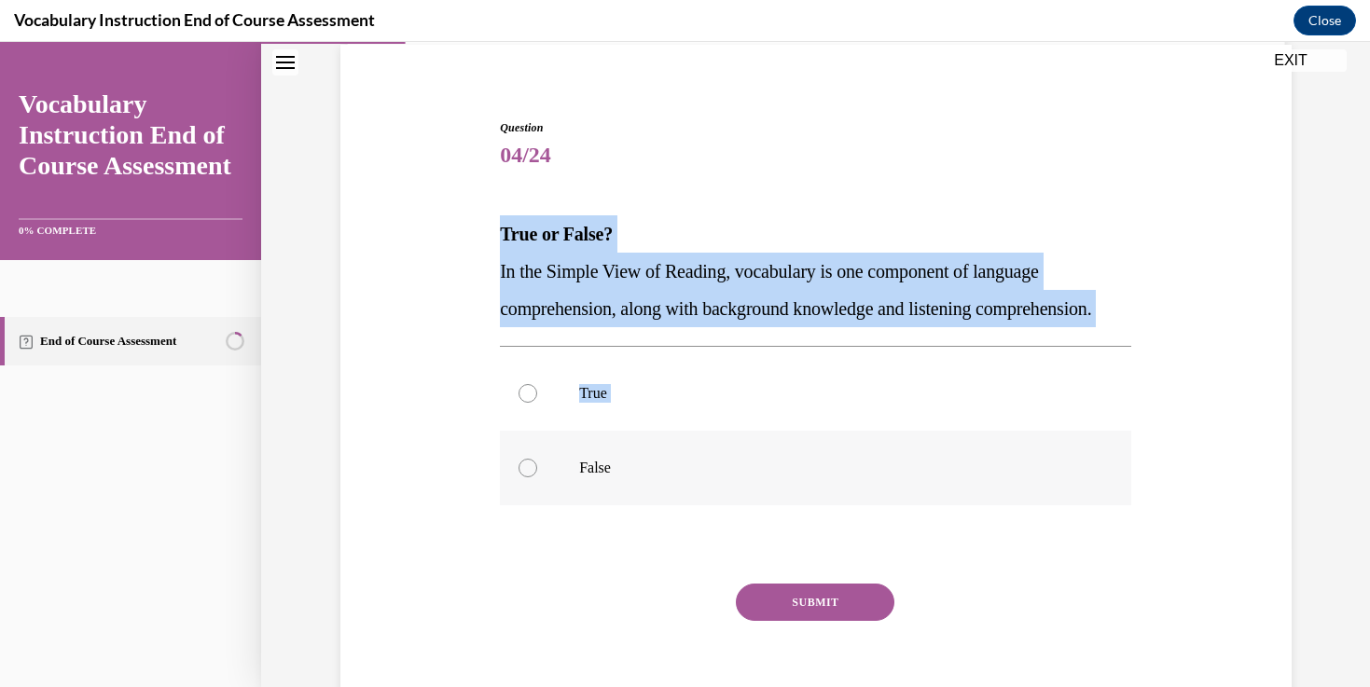
drag, startPoint x: 495, startPoint y: 234, endPoint x: 685, endPoint y: 491, distance: 320.0
click at [685, 491] on div "Question 04/24 True or False? In the Simple View of Reading, vocabulary is one …" at bounding box center [815, 413] width 641 height 645
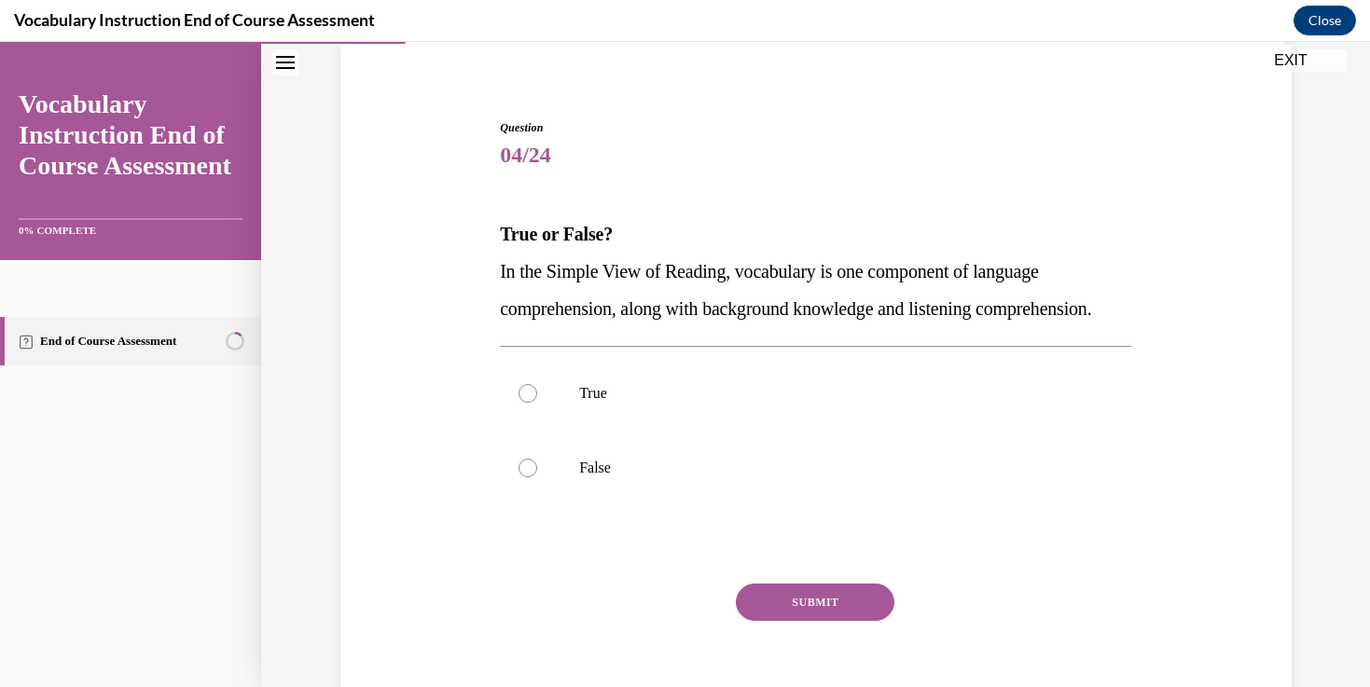
click at [482, 231] on div "Question 04/24 True or False? In the Simple View of Reading, vocabulary is one …" at bounding box center [816, 399] width 960 height 673
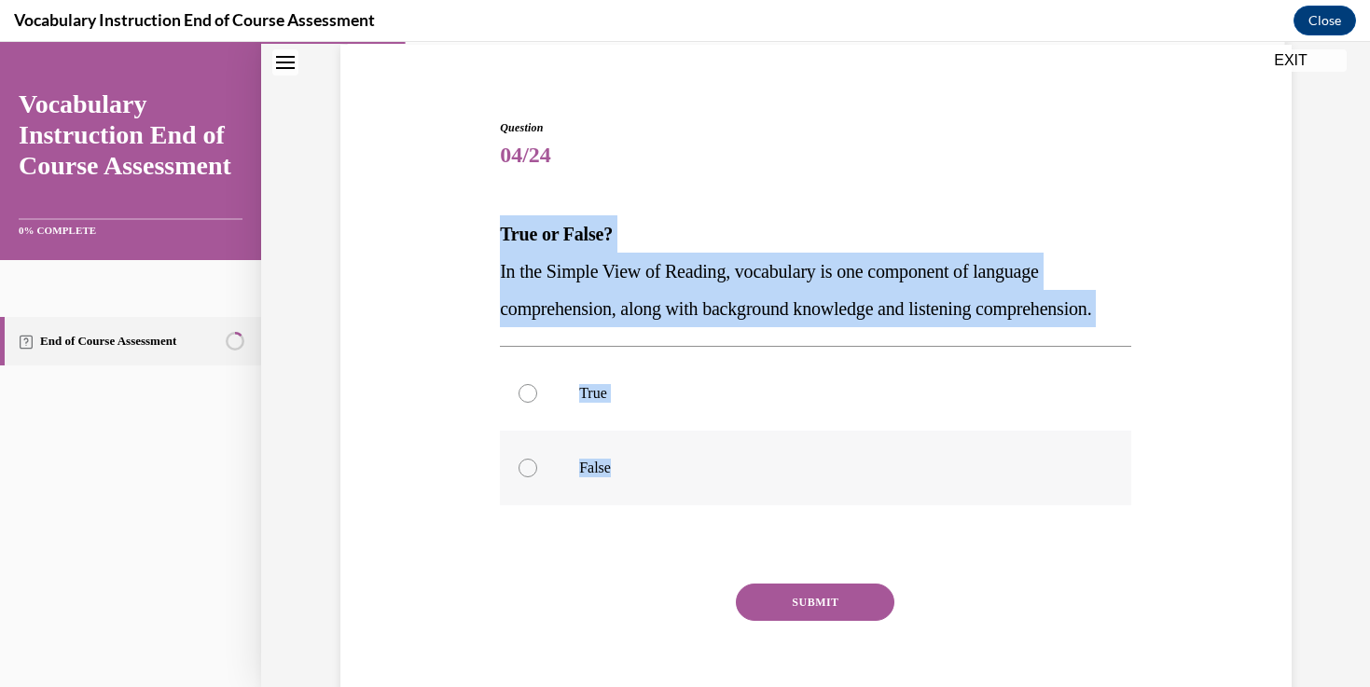
drag, startPoint x: 482, startPoint y: 231, endPoint x: 652, endPoint y: 526, distance: 340.0
click at [652, 526] on div "Question 04/24 True or False? In the Simple View of Reading, vocabulary is one …" at bounding box center [816, 399] width 960 height 673
copy div "True or False? In the Simple View of Reading, vocabulary is one component of la…"
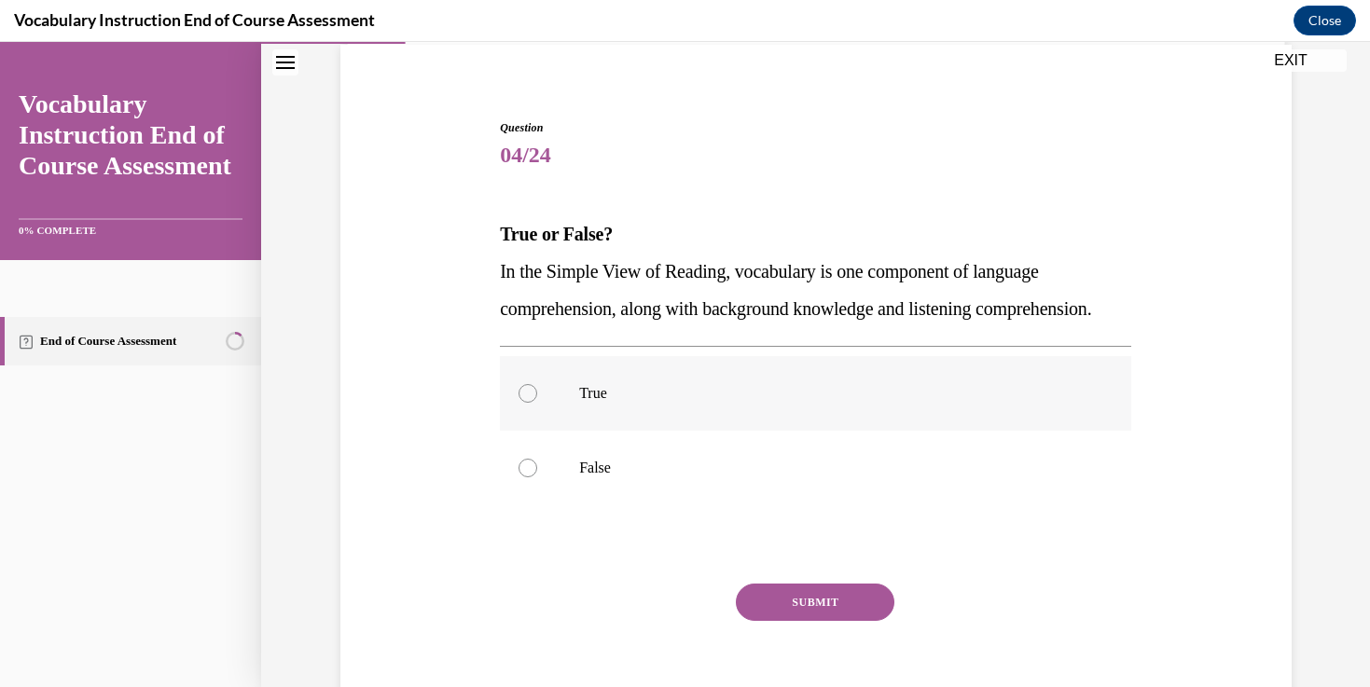
click at [609, 403] on p "True" at bounding box center [831, 393] width 505 height 19
click at [537, 403] on input "True" at bounding box center [527, 393] width 19 height 19
radio input "true"
click at [782, 621] on button "SUBMIT" at bounding box center [815, 602] width 158 height 37
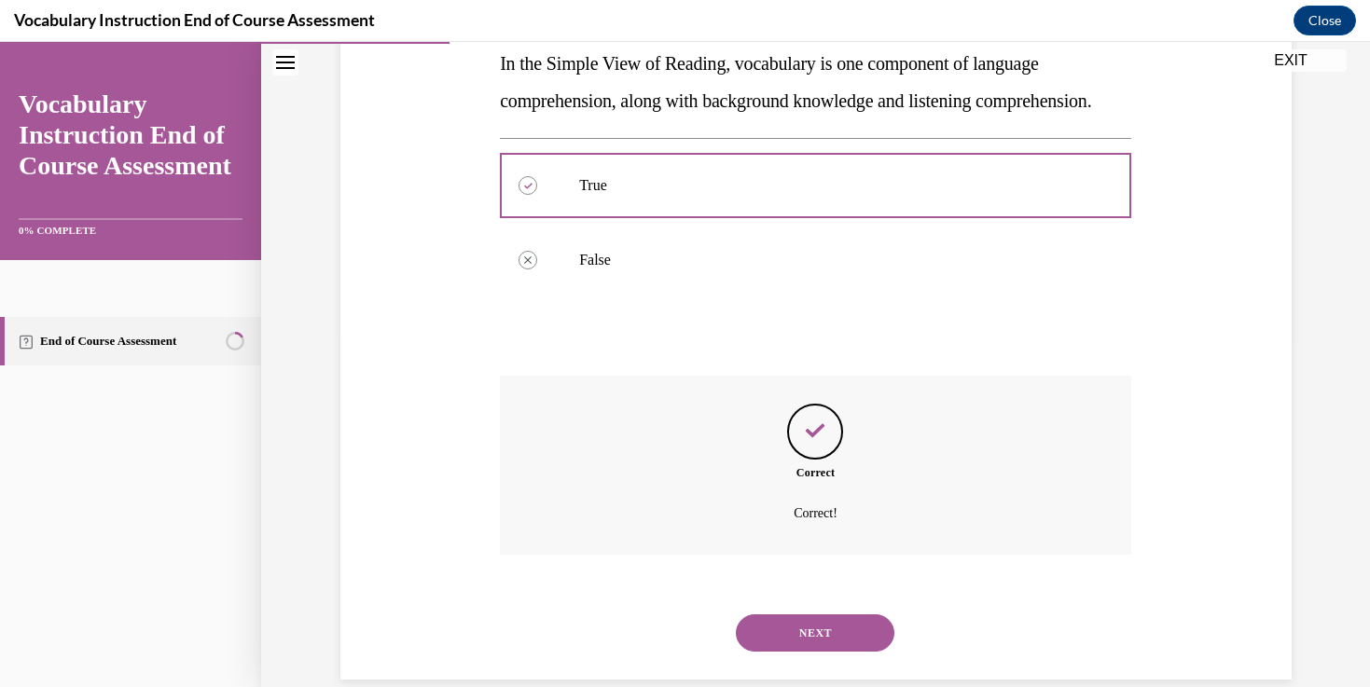
scroll to position [415, 0]
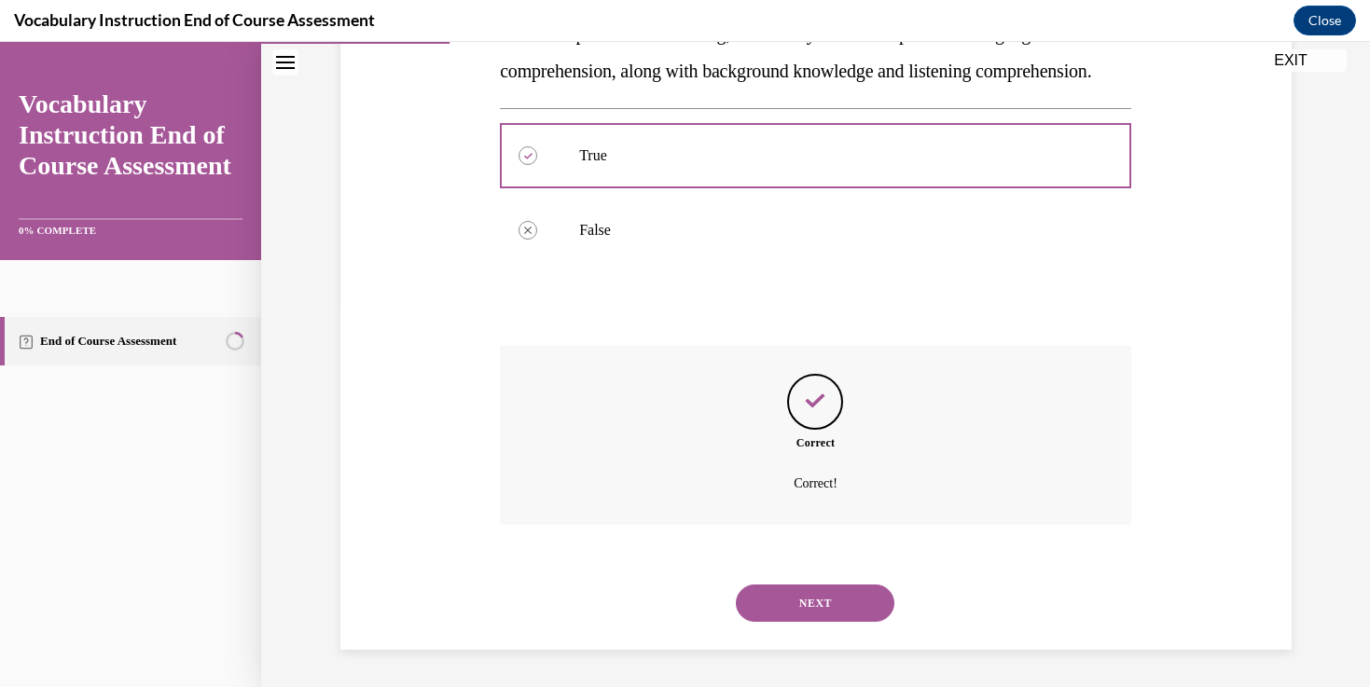
click at [797, 579] on div "NEXT" at bounding box center [815, 603] width 631 height 75
click at [799, 592] on button "NEXT" at bounding box center [815, 603] width 158 height 37
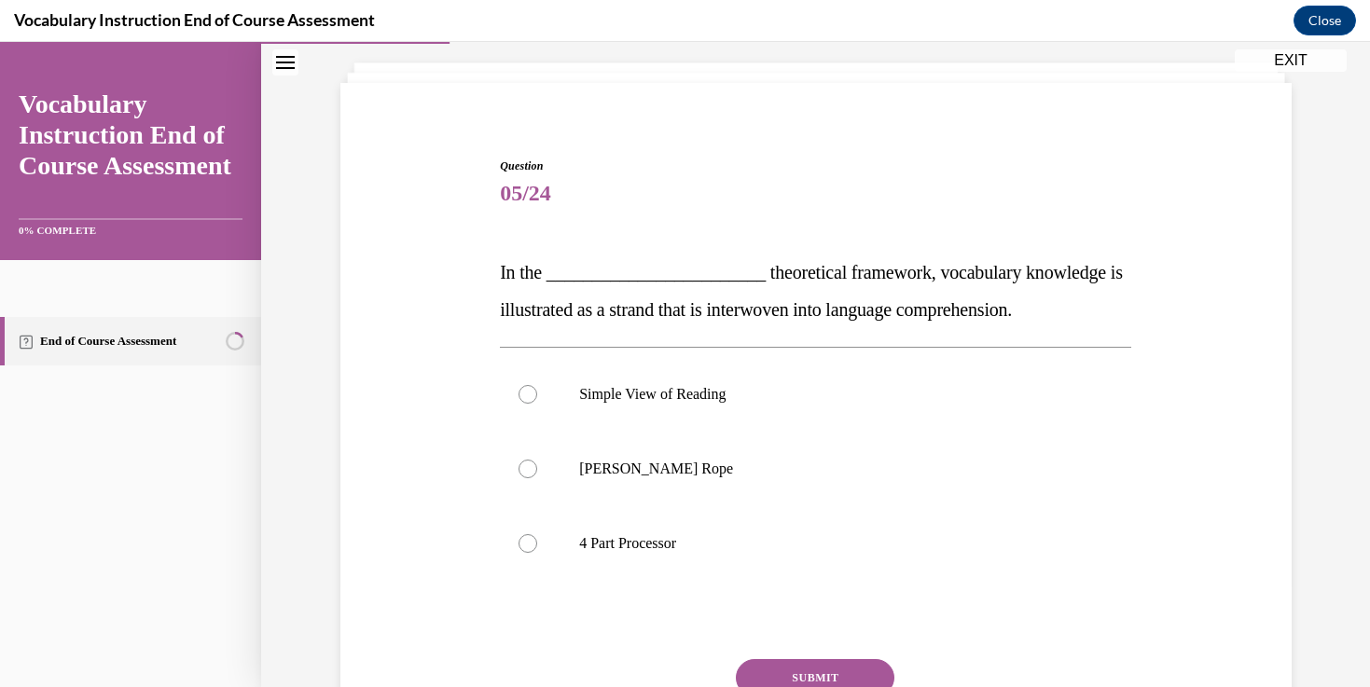
scroll to position [137, 0]
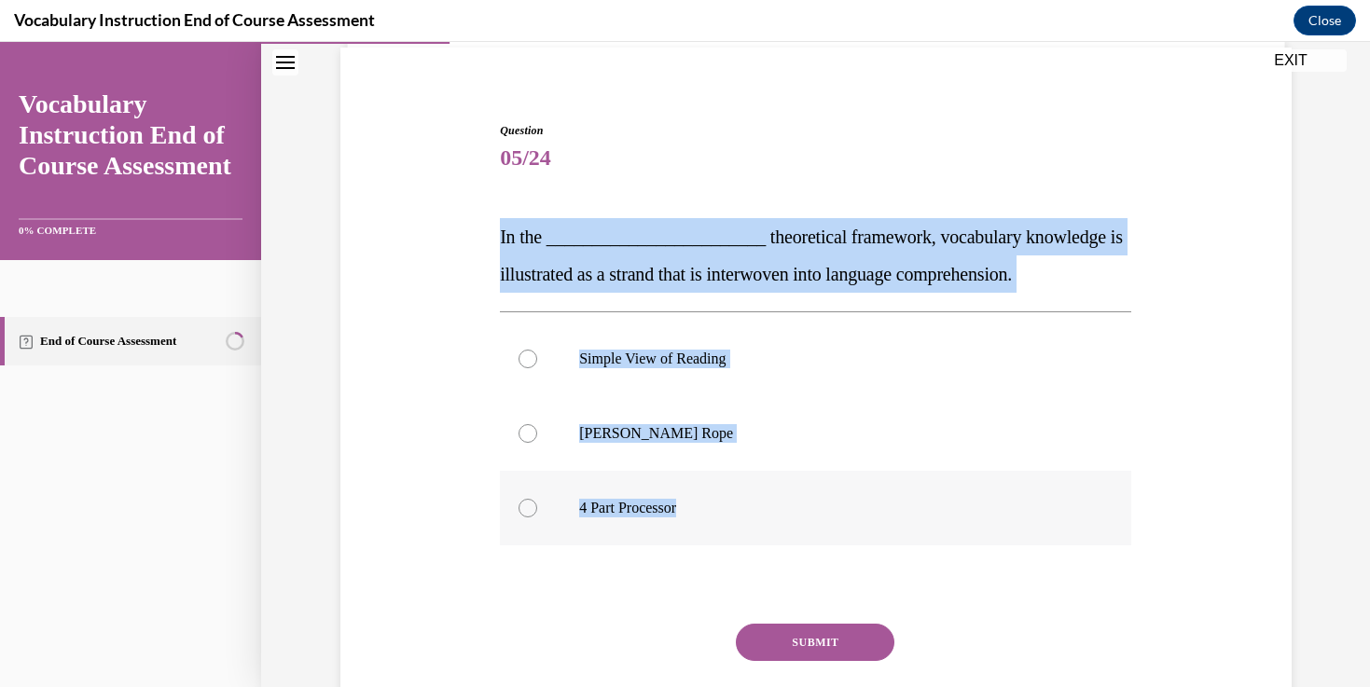
drag, startPoint x: 487, startPoint y: 233, endPoint x: 749, endPoint y: 506, distance: 378.5
click at [749, 506] on div "Question 05/24 In the ________________________ theoretical framework, vocabular…" at bounding box center [816, 421] width 960 height 710
copy div "In the ________________________ theoretical framework, vocabulary knowledge is …"
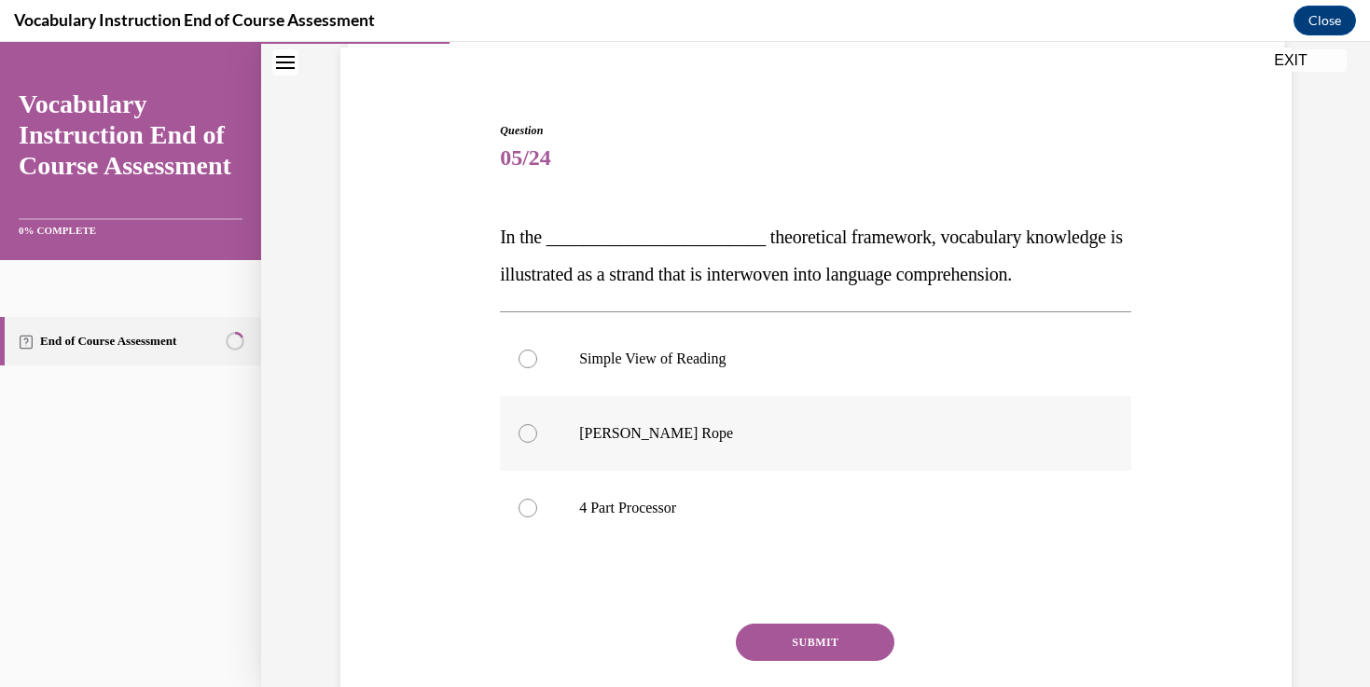
click at [696, 448] on label "Scarborough's Rope" at bounding box center [815, 433] width 631 height 75
click at [537, 443] on input "Scarborough's Rope" at bounding box center [527, 433] width 19 height 19
radio input "true"
click at [814, 640] on button "SUBMIT" at bounding box center [815, 642] width 158 height 37
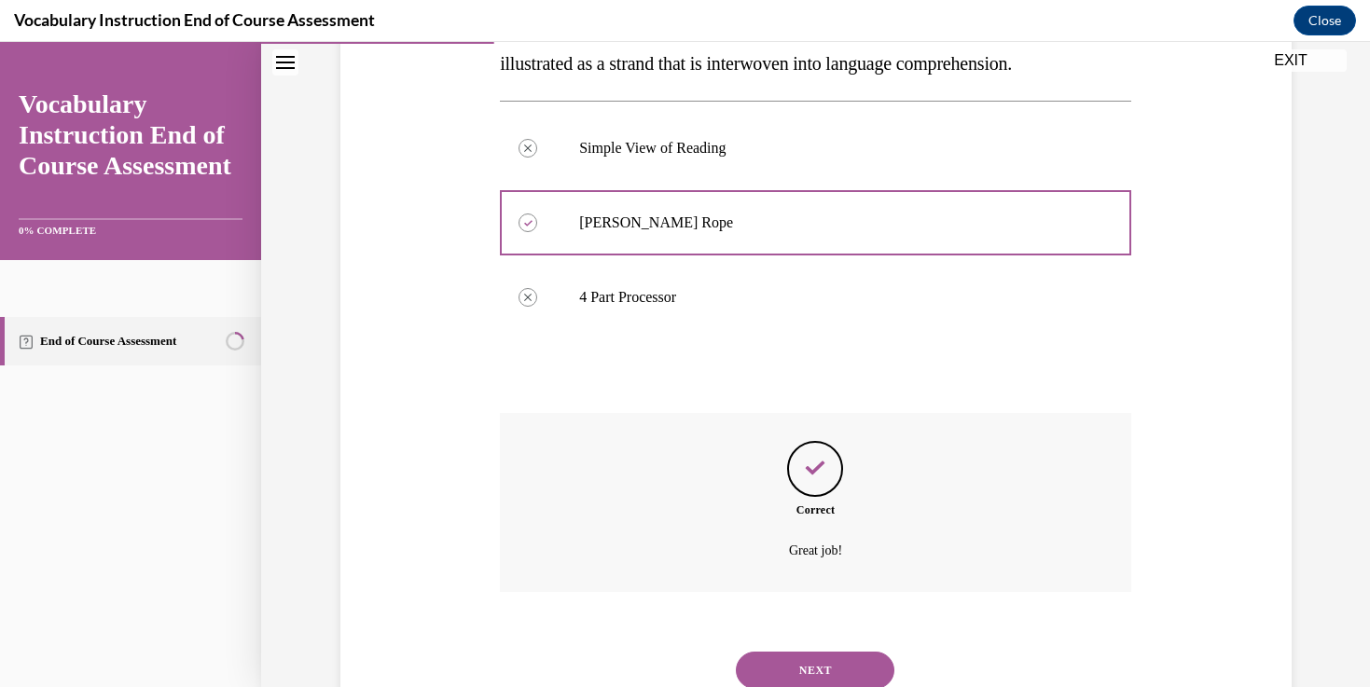
scroll to position [415, 0]
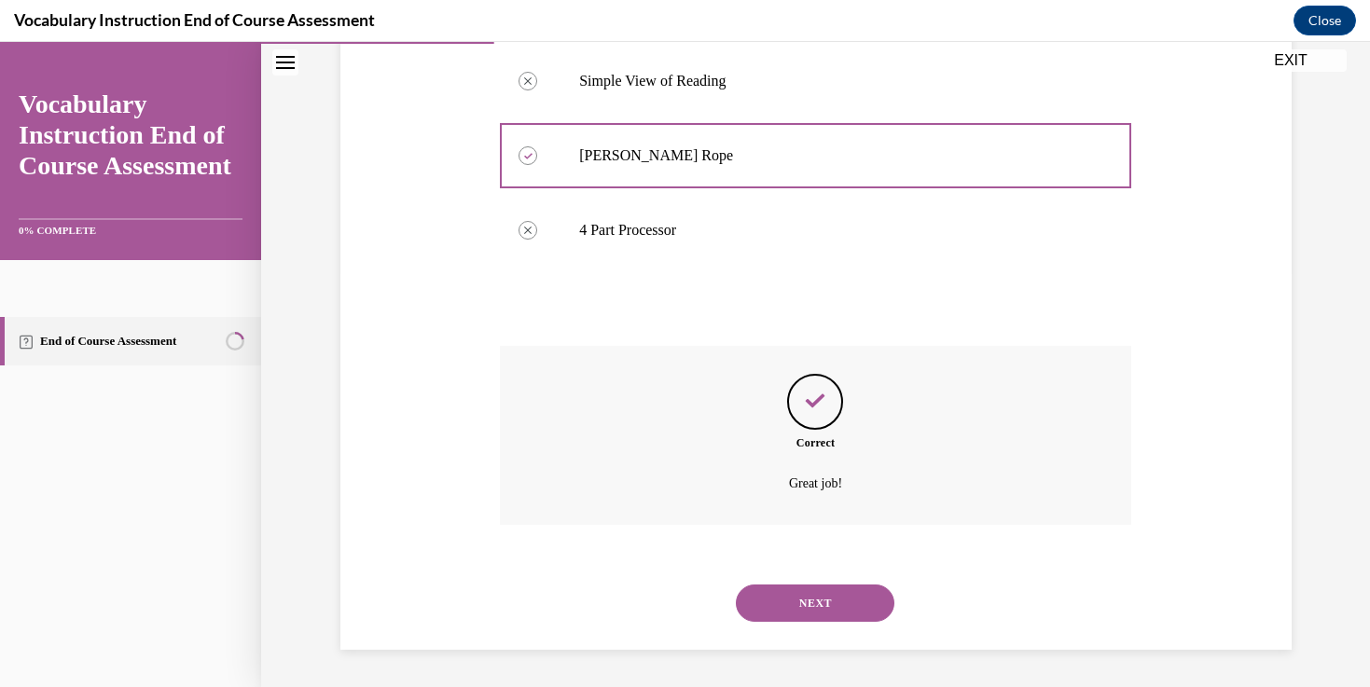
click at [795, 601] on button "NEXT" at bounding box center [815, 603] width 158 height 37
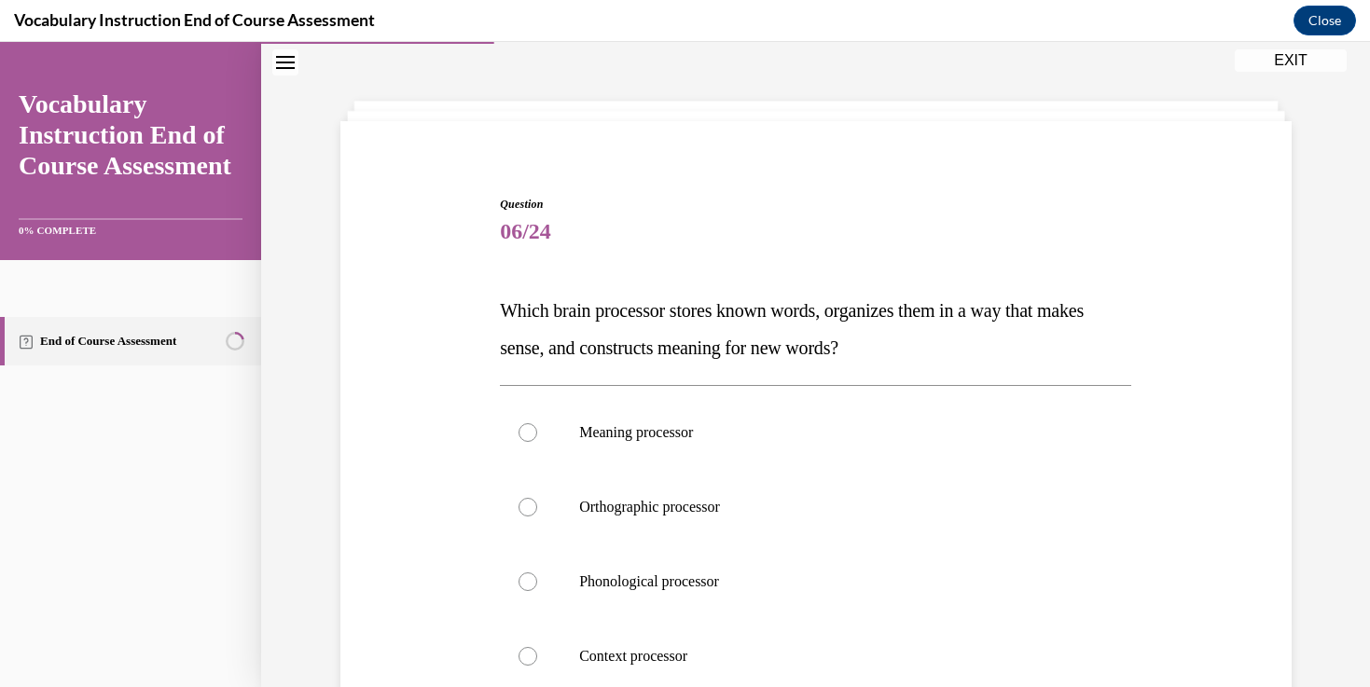
scroll to position [86, 0]
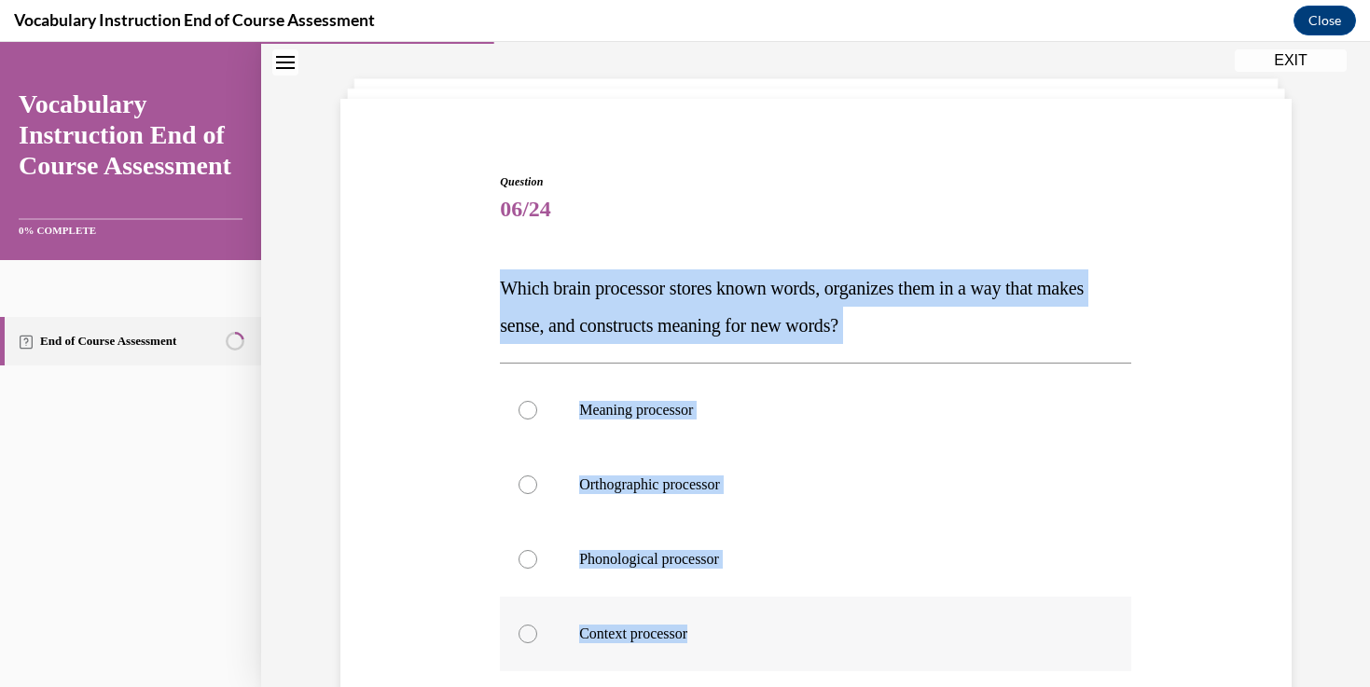
drag, startPoint x: 492, startPoint y: 272, endPoint x: 765, endPoint y: 659, distance: 473.1
click at [765, 659] on div "Question 06/24 Which brain processor stores known words, organizes them in a wa…" at bounding box center [816, 509] width 960 height 785
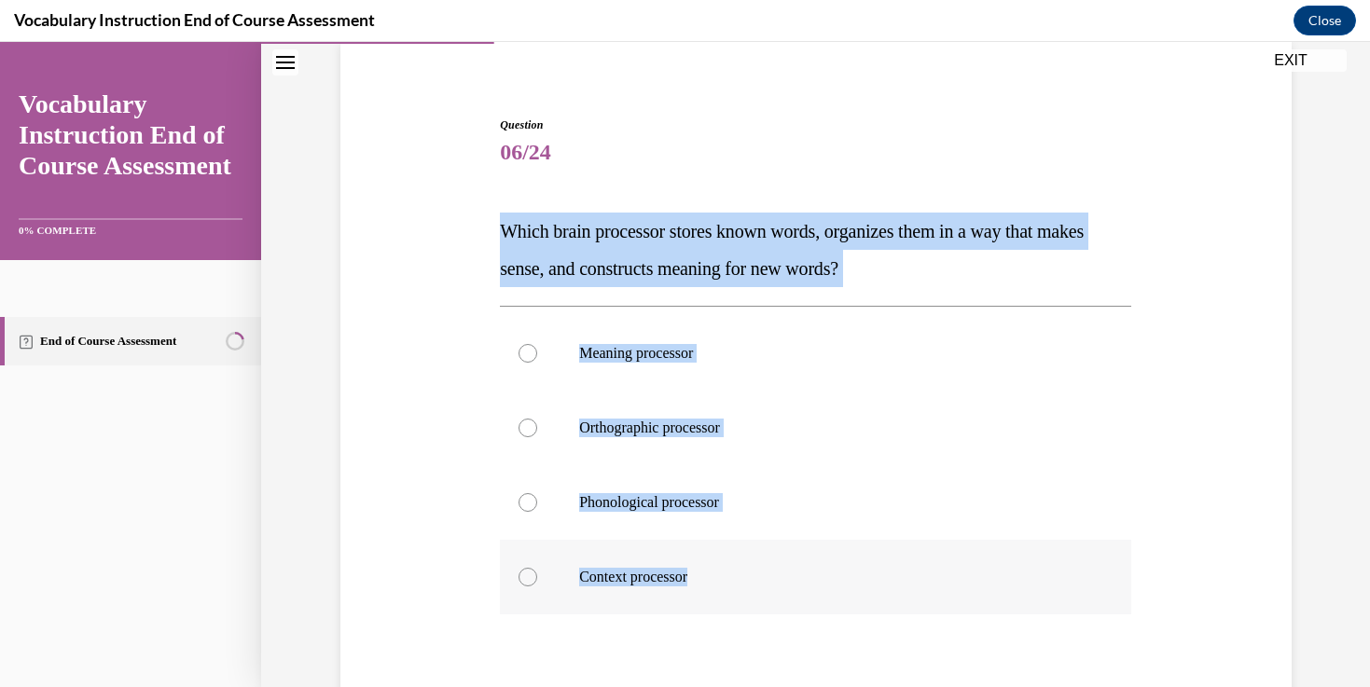
scroll to position [145, 0]
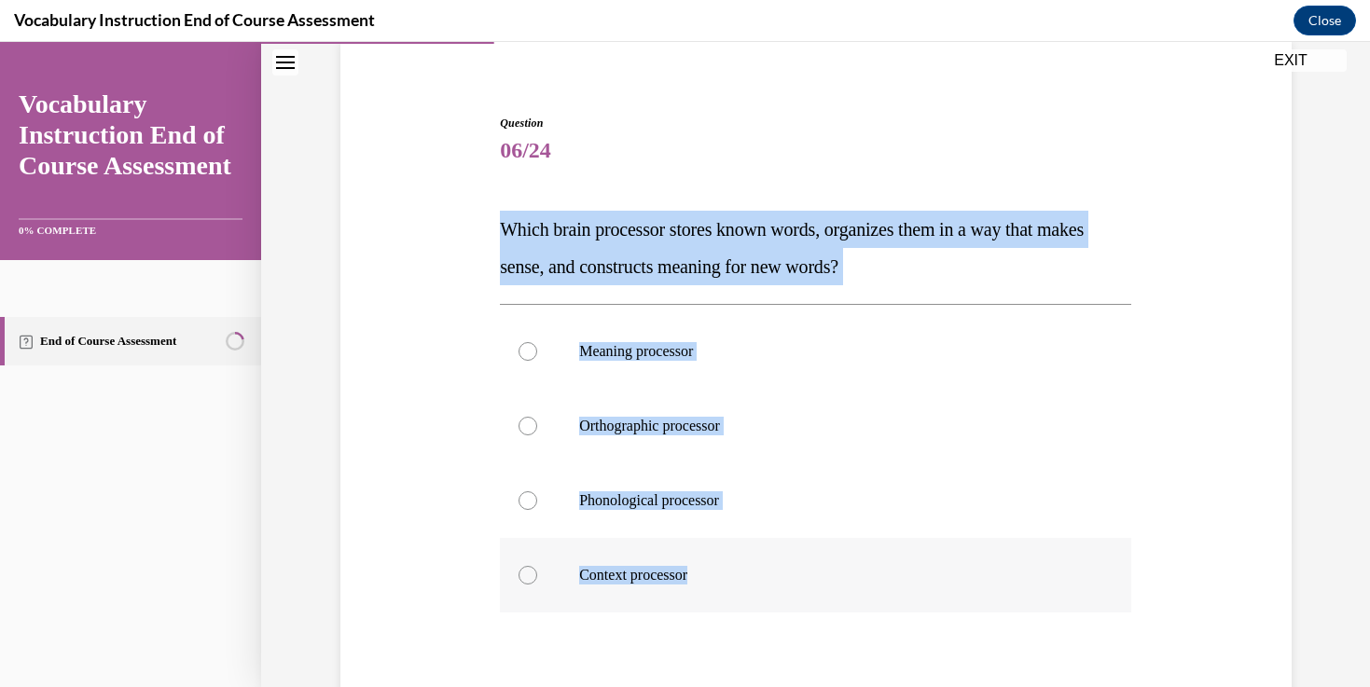
copy div "Which brain processor stores known words, organizes them in a way that makes se…"
click at [589, 354] on p "Meaning processor" at bounding box center [831, 351] width 505 height 19
click at [537, 354] on input "Meaning processor" at bounding box center [527, 351] width 19 height 19
radio input "true"
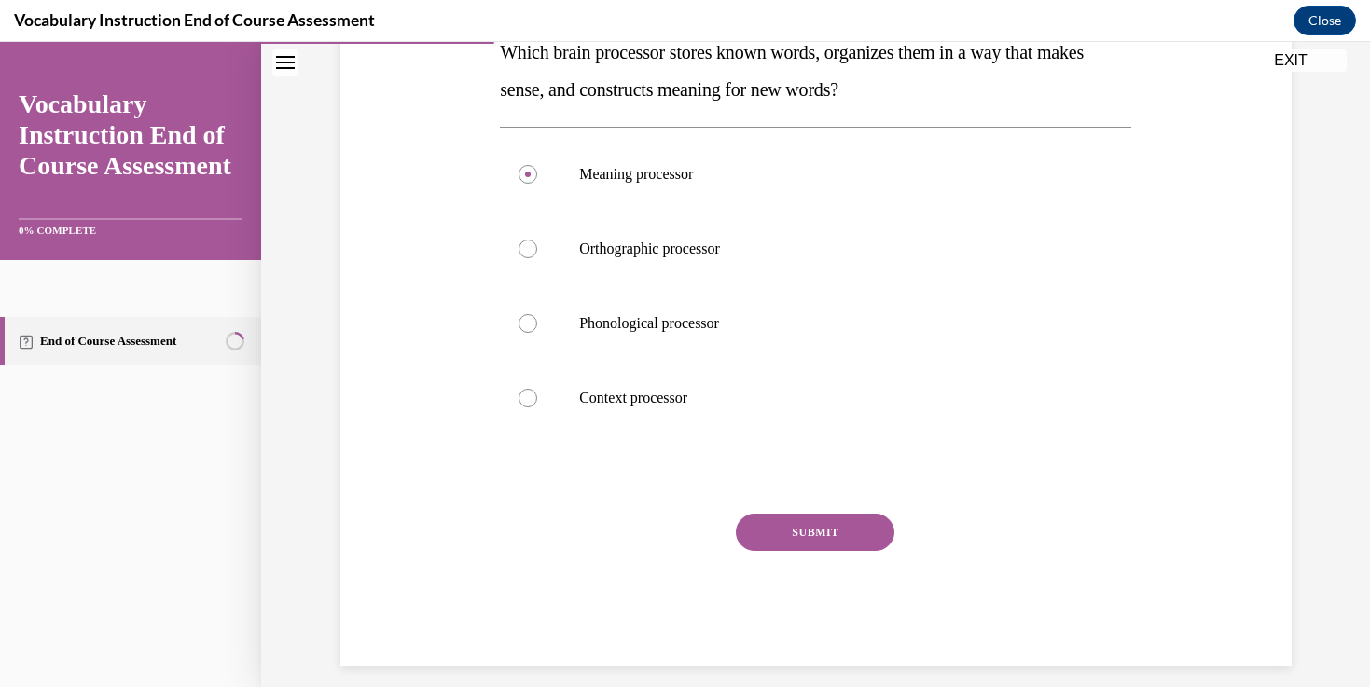
click at [764, 526] on button "SUBMIT" at bounding box center [815, 532] width 158 height 37
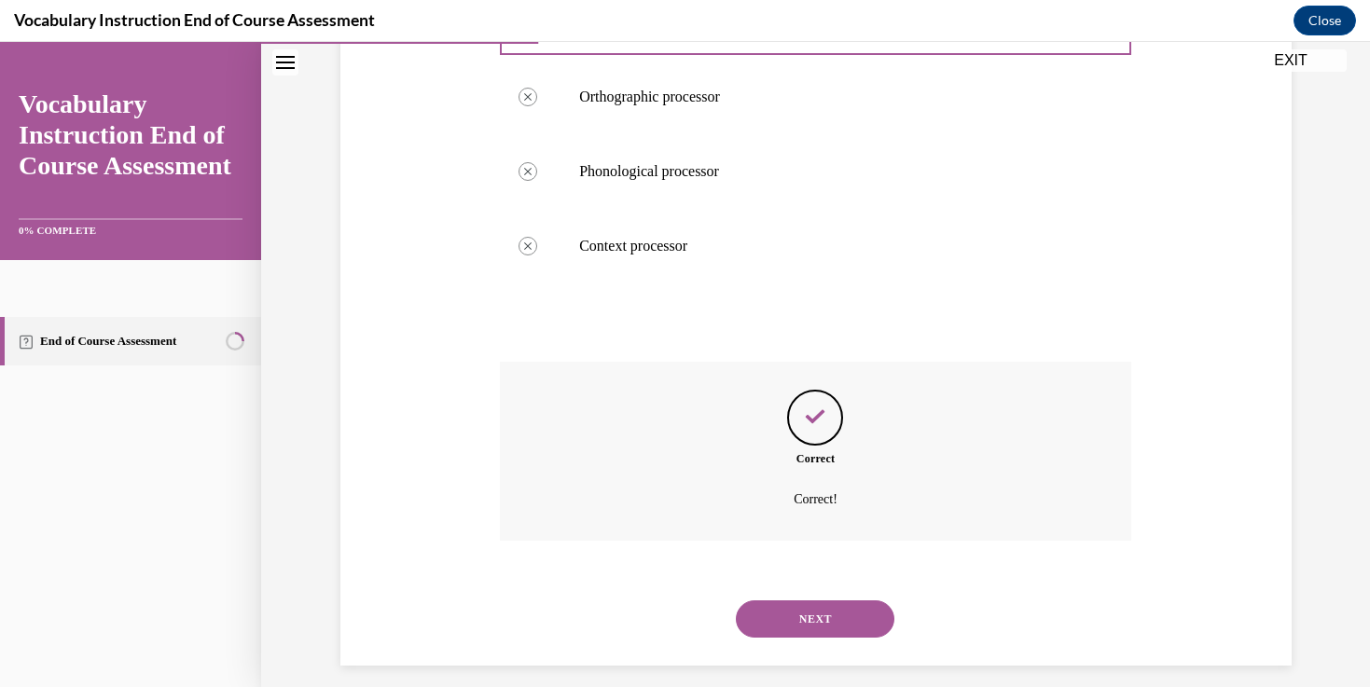
scroll to position [489, 0]
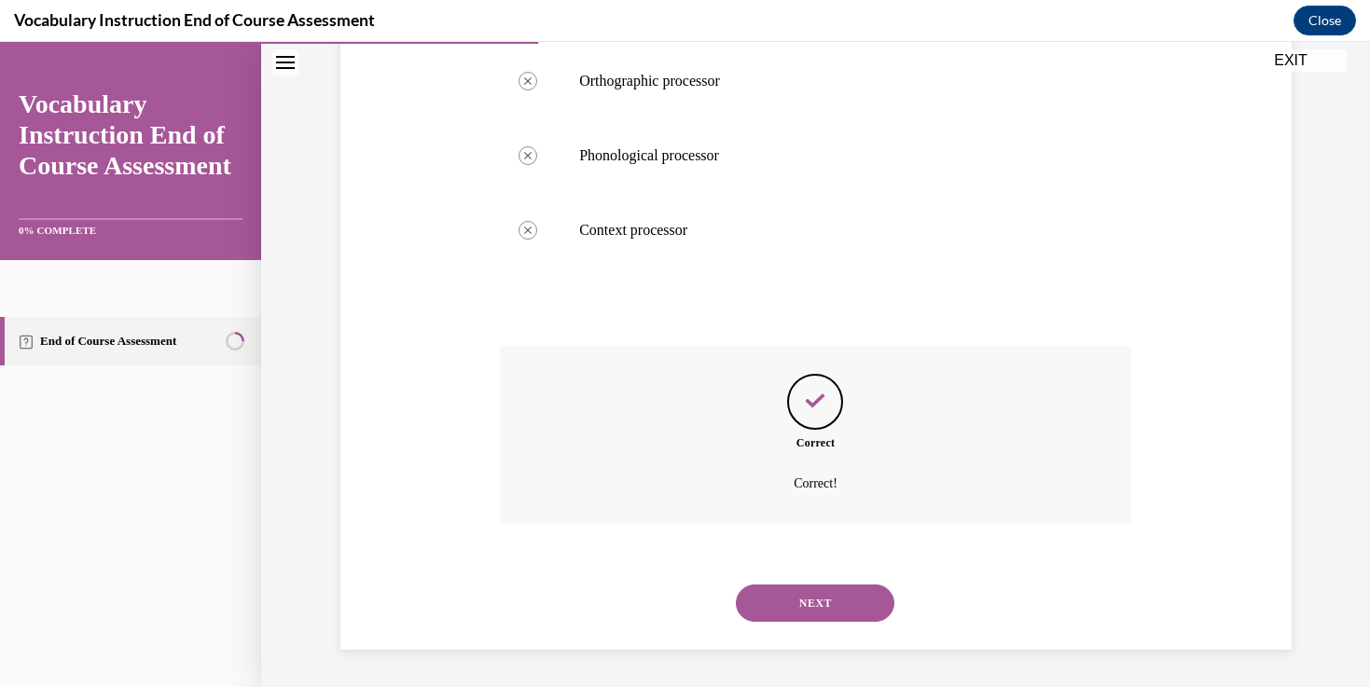
click at [776, 627] on div "NEXT" at bounding box center [815, 603] width 631 height 75
click at [764, 610] on button "NEXT" at bounding box center [815, 603] width 158 height 37
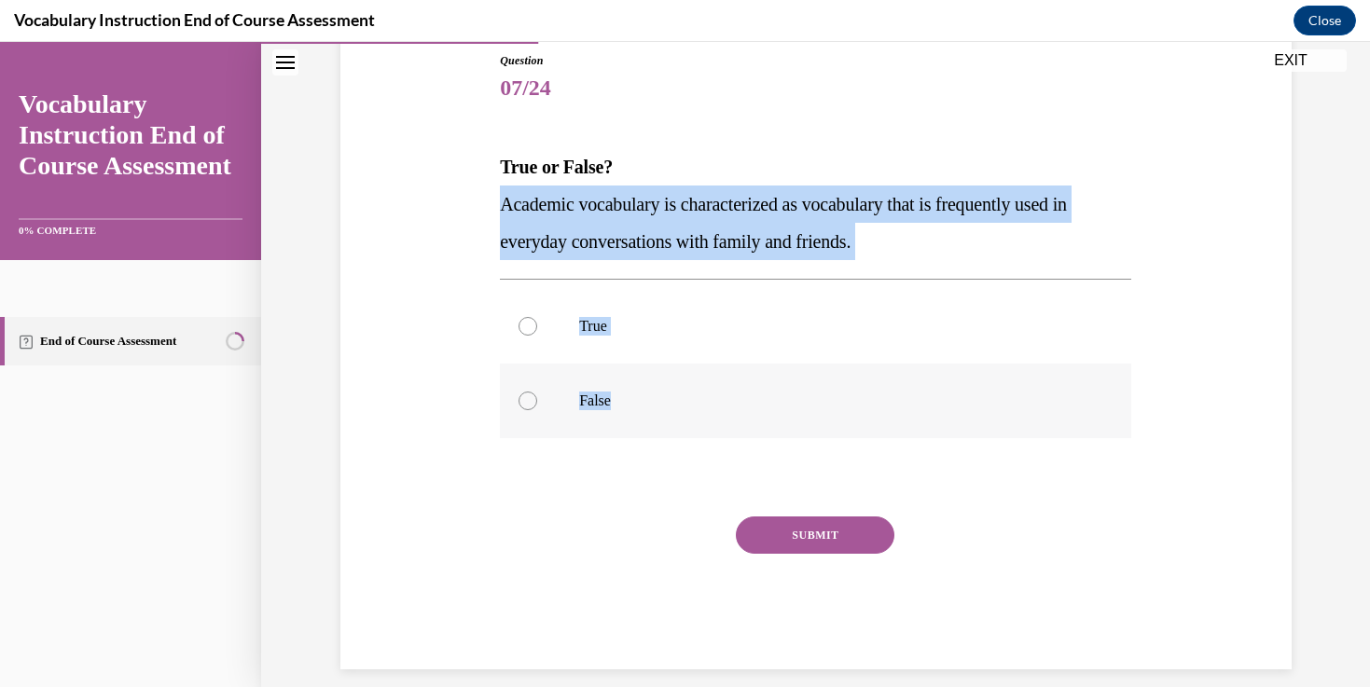
drag, startPoint x: 486, startPoint y: 198, endPoint x: 696, endPoint y: 395, distance: 288.2
click at [696, 395] on div "Question 07/24 True or False? Academic vocabulary is characterized as vocabular…" at bounding box center [816, 332] width 960 height 673
copy div "Academic vocabulary is characterized as vocabulary that is frequently used in e…"
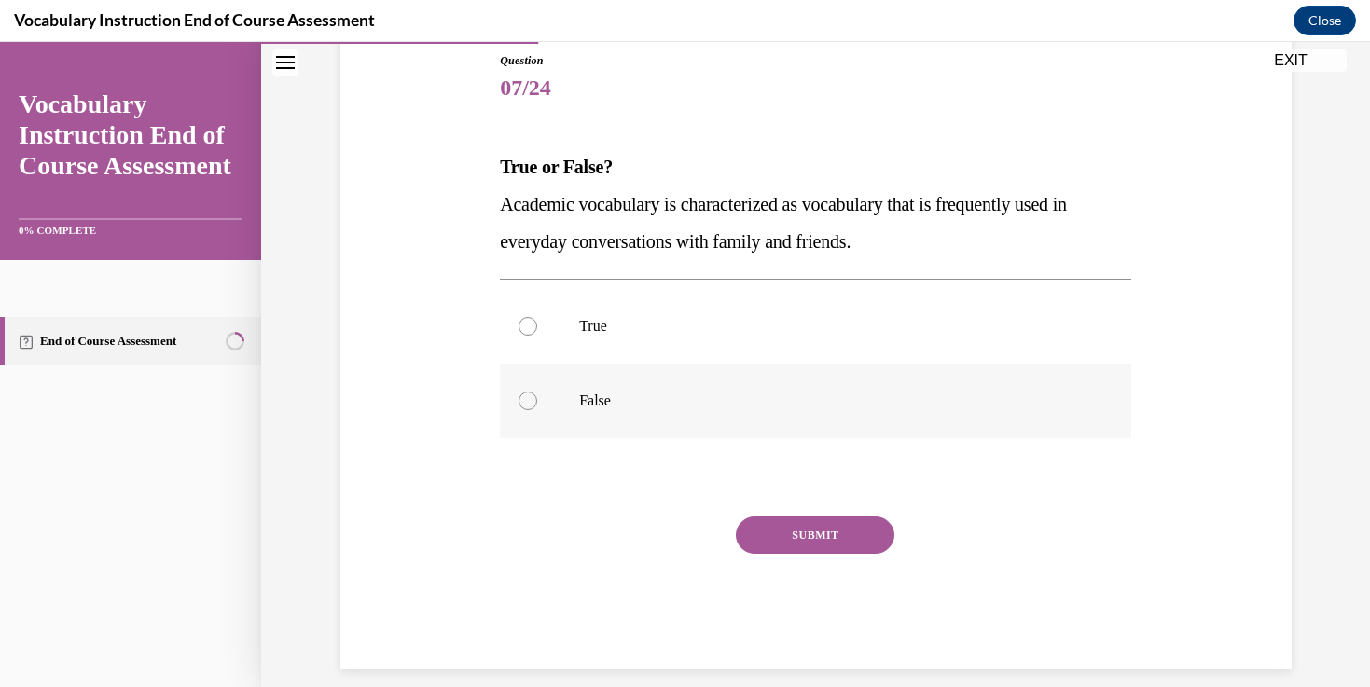
click at [604, 397] on p "False" at bounding box center [831, 401] width 505 height 19
click at [537, 397] on input "False" at bounding box center [527, 401] width 19 height 19
radio input "true"
click at [784, 551] on button "SUBMIT" at bounding box center [815, 535] width 158 height 37
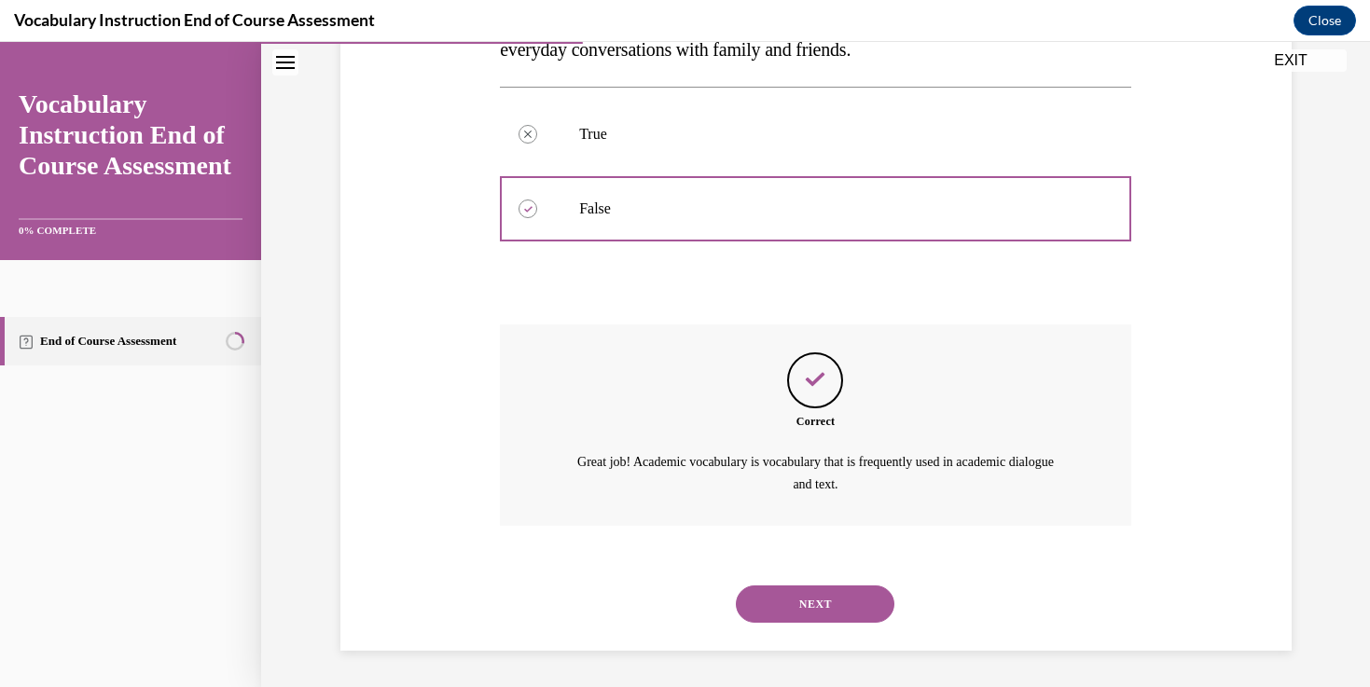
click at [779, 589] on button "NEXT" at bounding box center [815, 604] width 158 height 37
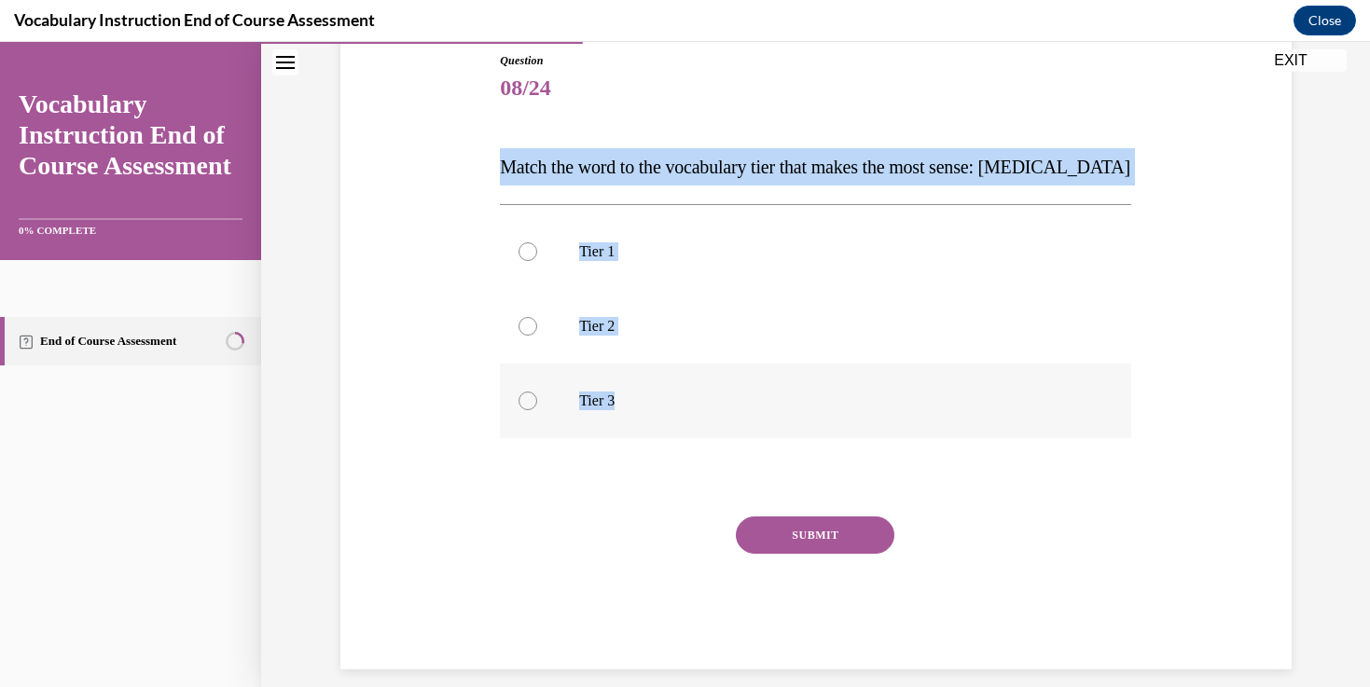
drag, startPoint x: 481, startPoint y: 156, endPoint x: 823, endPoint y: 437, distance: 443.1
click at [823, 437] on div "Question 08/24 Match the word to the vocabulary tier that makes the most sense:…" at bounding box center [816, 332] width 960 height 673
copy div "Match the word to the vocabulary tier that makes the most sense: anaphylaxis Ti…"
click at [597, 397] on p "Tier 3" at bounding box center [831, 401] width 505 height 19
click at [537, 397] on input "Tier 3" at bounding box center [527, 401] width 19 height 19
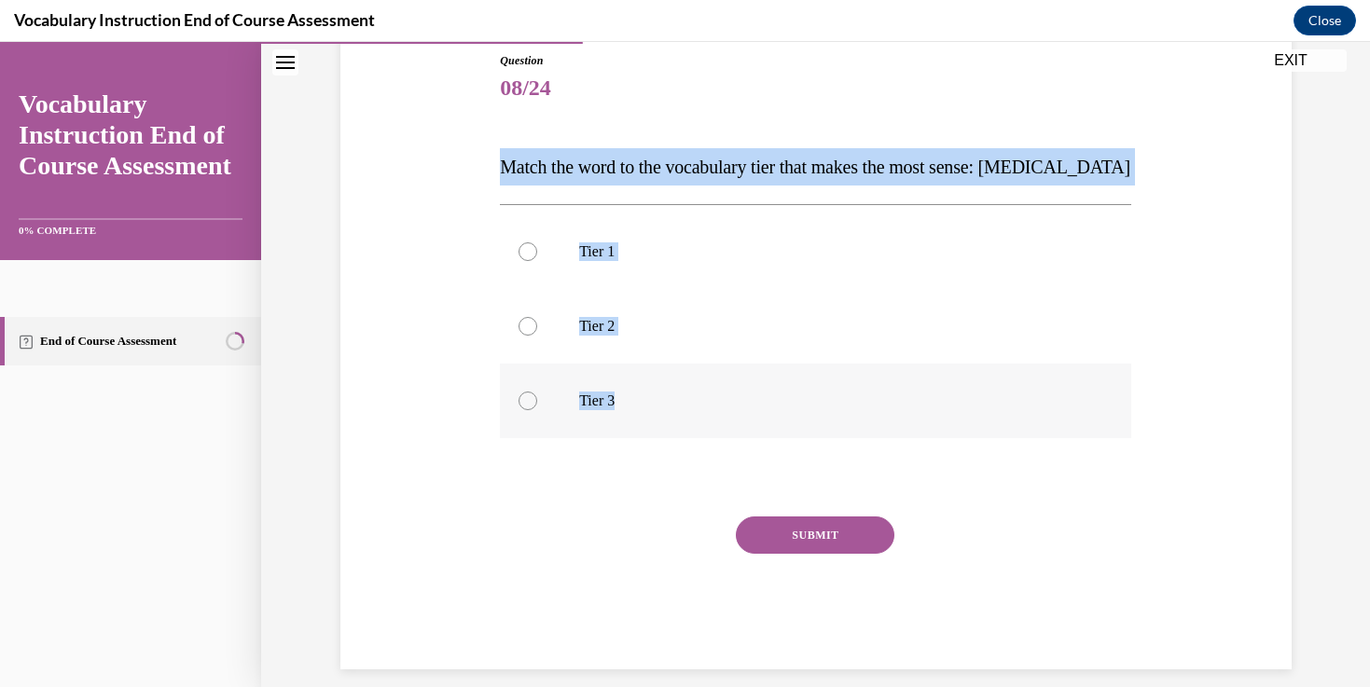
radio input "true"
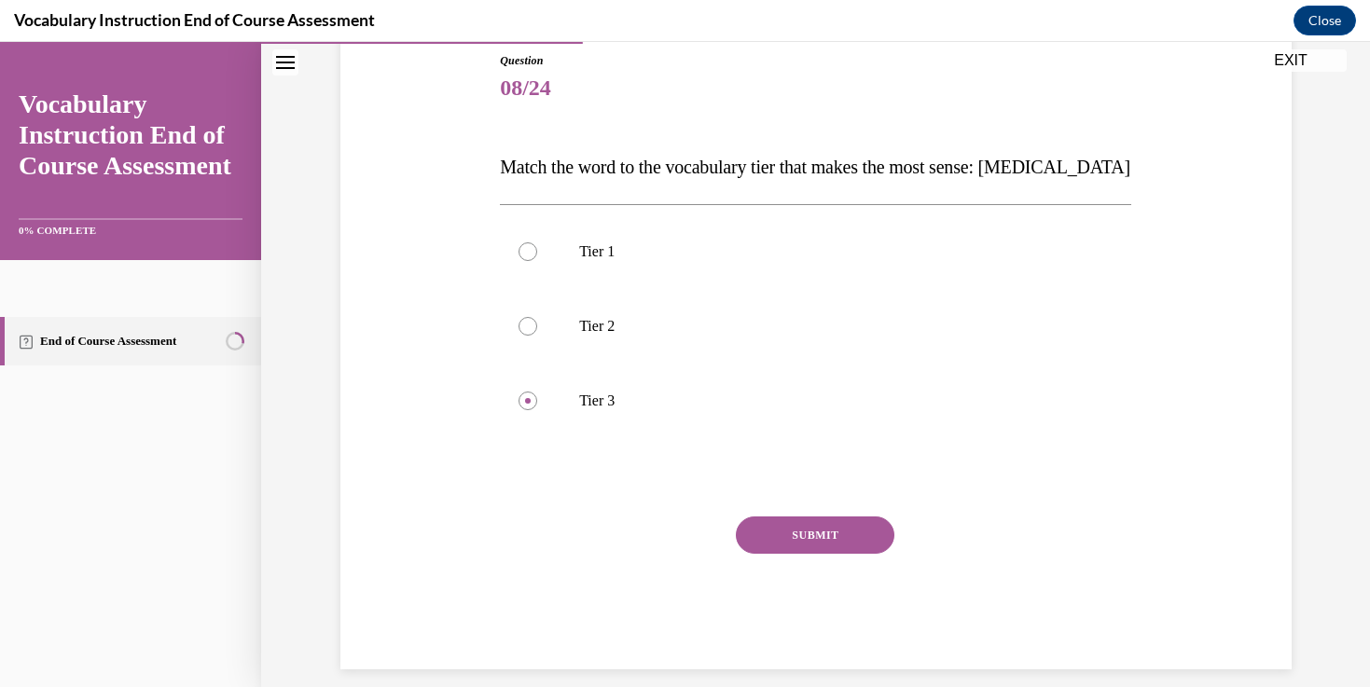
click at [787, 544] on button "SUBMIT" at bounding box center [815, 535] width 158 height 37
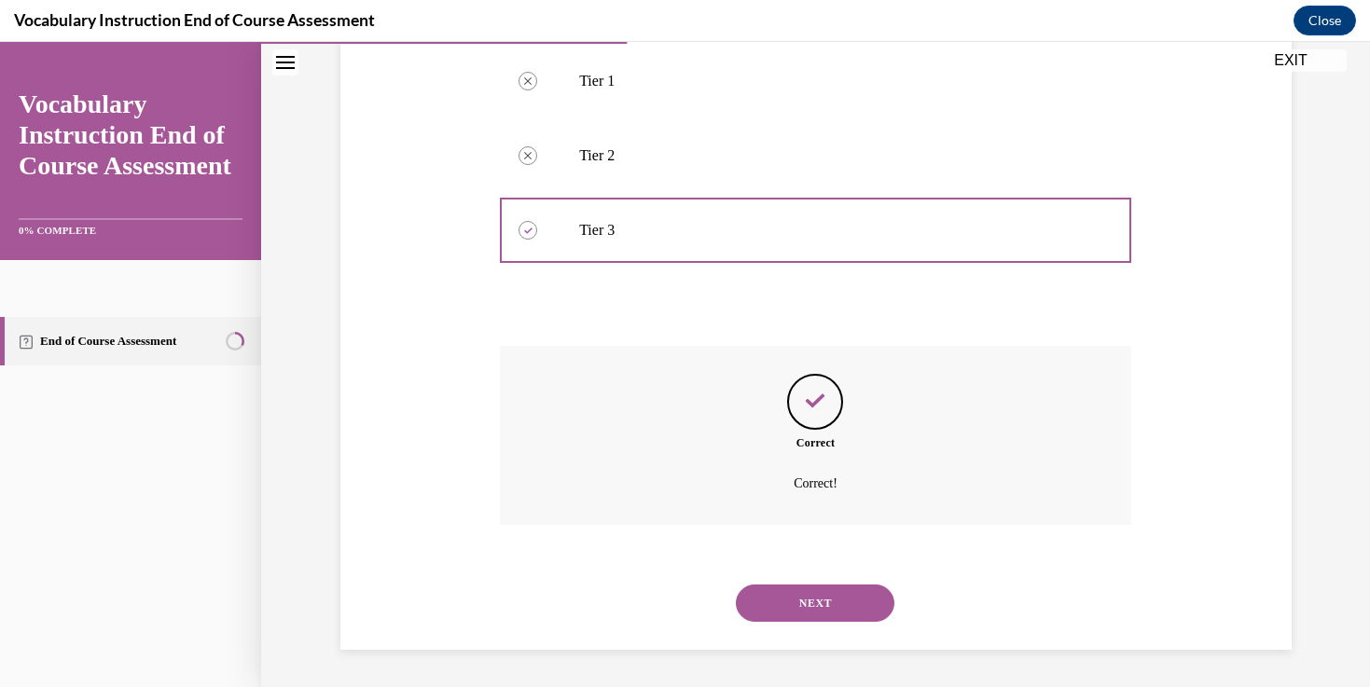
click at [793, 598] on button "NEXT" at bounding box center [815, 603] width 158 height 37
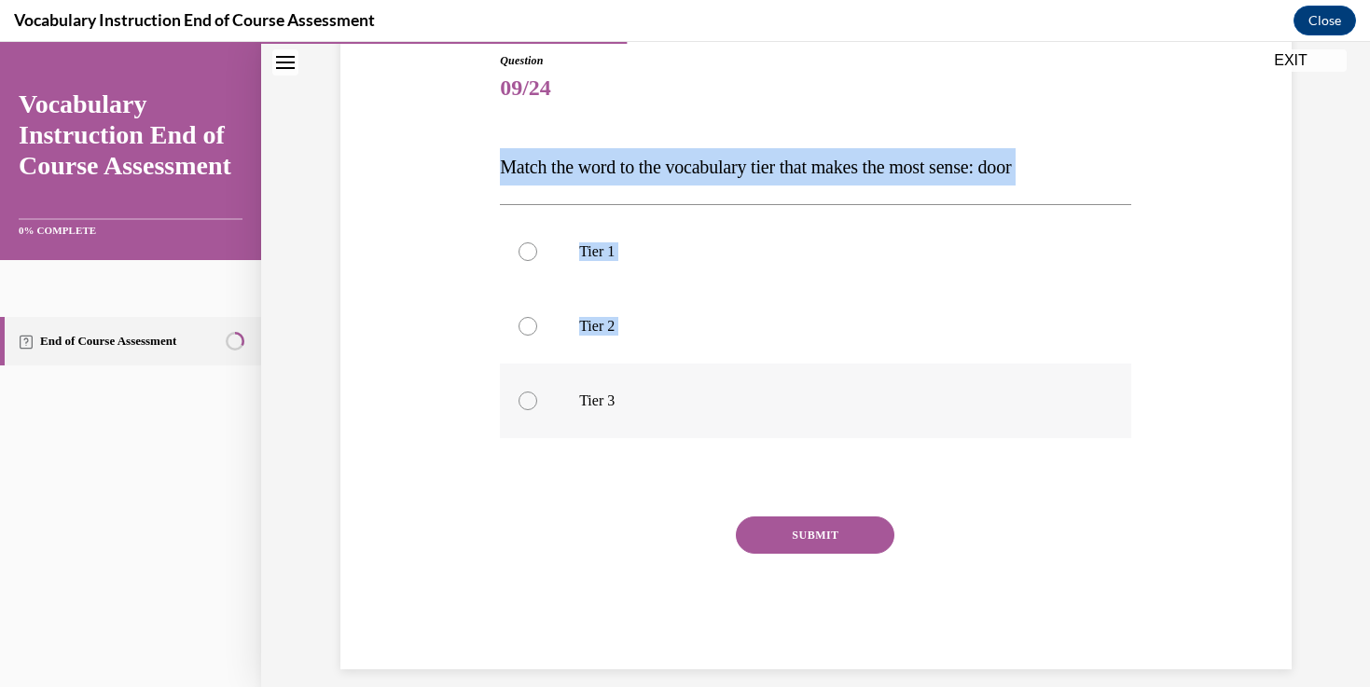
drag, startPoint x: 451, startPoint y: 152, endPoint x: 689, endPoint y: 386, distance: 333.6
click at [689, 386] on div "Question 09/24 Match the word to the vocabulary tier that makes the most sense:…" at bounding box center [816, 332] width 960 height 673
drag, startPoint x: 463, startPoint y: 165, endPoint x: 733, endPoint y: 418, distance: 369.4
click at [733, 418] on div "Question 09/24 Match the word to the vocabulary tier that makes the most sense:…" at bounding box center [816, 332] width 960 height 673
copy div "Match the word to the vocabulary tier that makes the most sense: door Tier 1 Ti…"
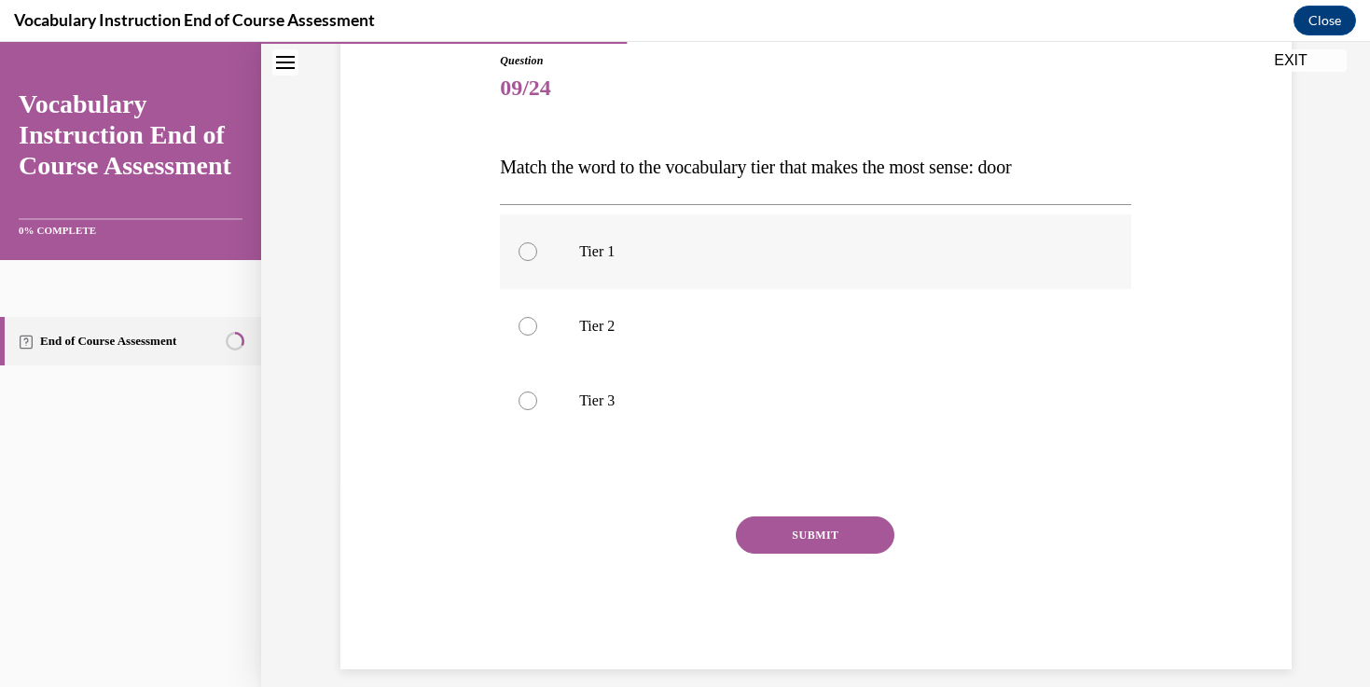
click at [568, 230] on label "Tier 1" at bounding box center [815, 251] width 631 height 75
click at [537, 242] on input "Tier 1" at bounding box center [527, 251] width 19 height 19
radio input "true"
click at [851, 531] on button "SUBMIT" at bounding box center [815, 535] width 158 height 37
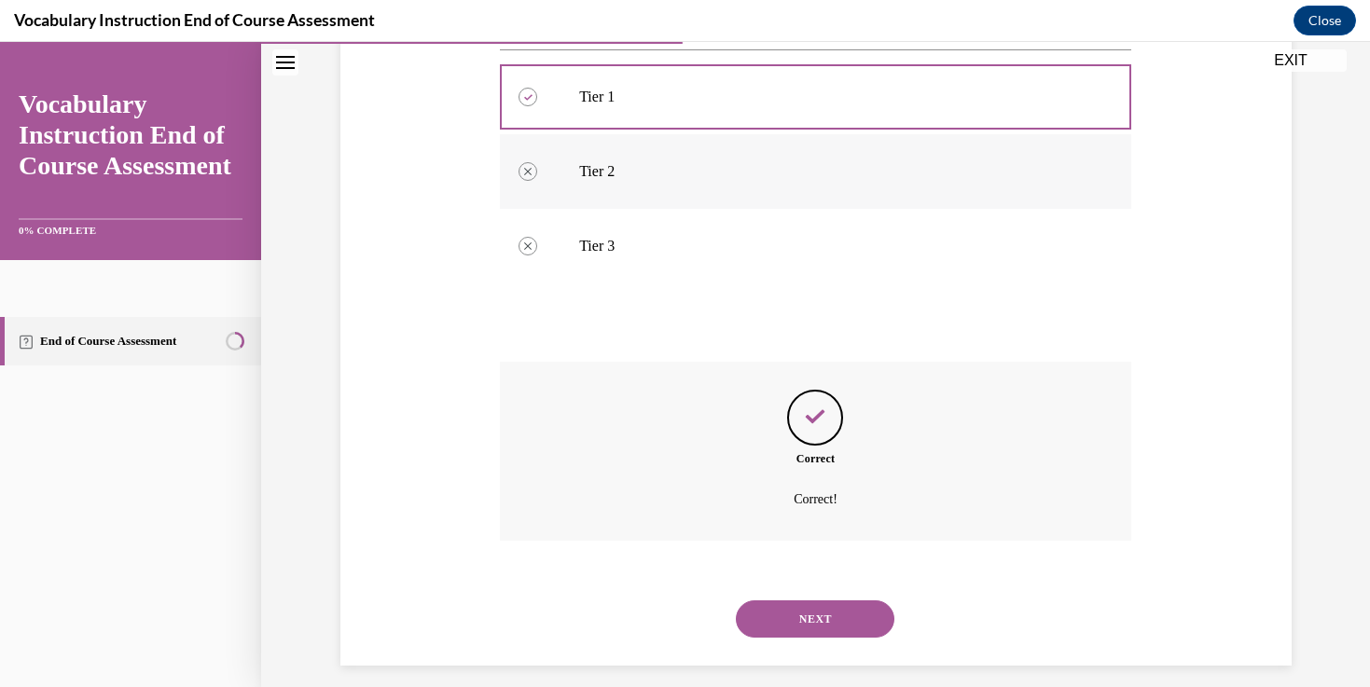
scroll to position [378, 0]
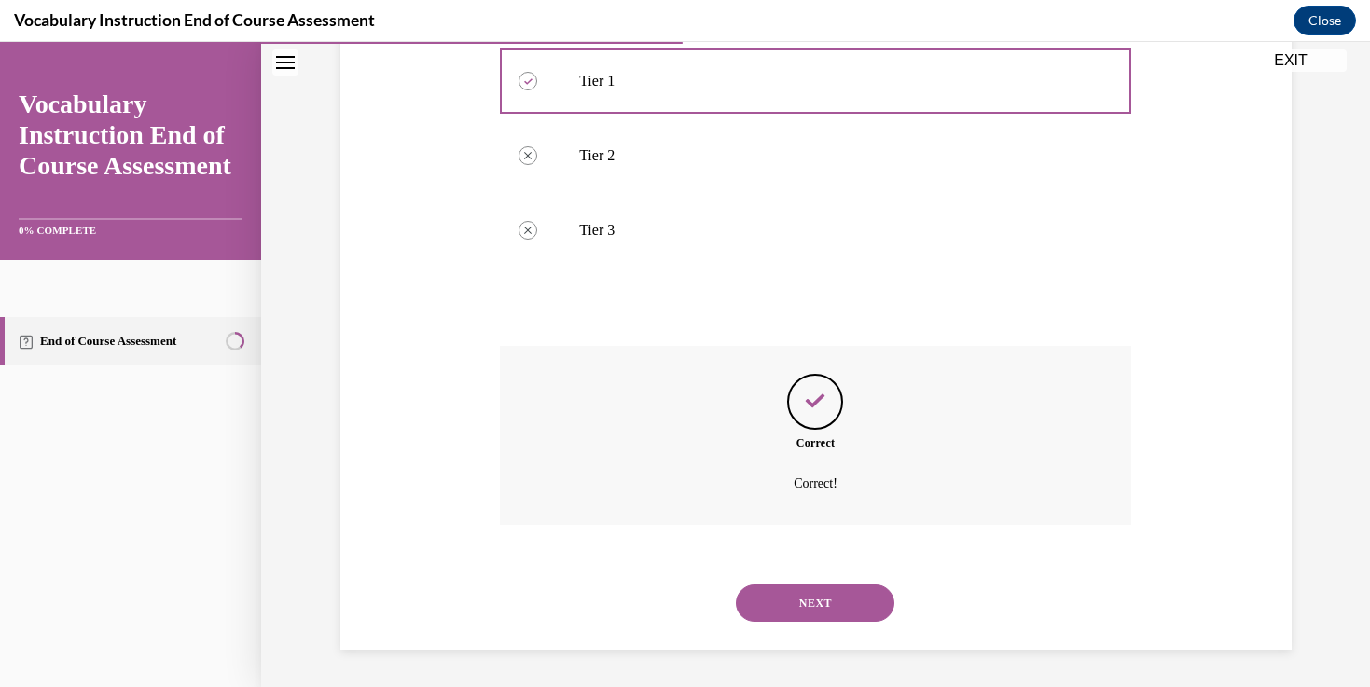
click at [776, 603] on button "NEXT" at bounding box center [815, 603] width 158 height 37
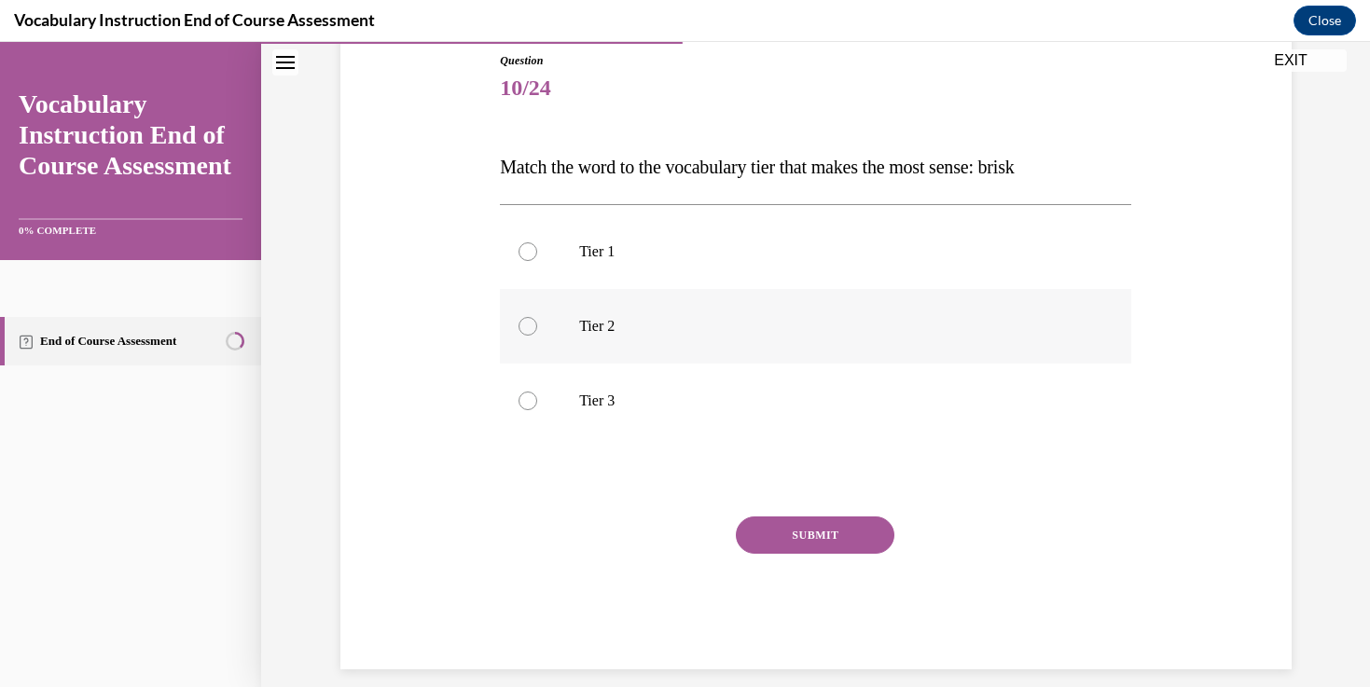
scroll to position [227, 0]
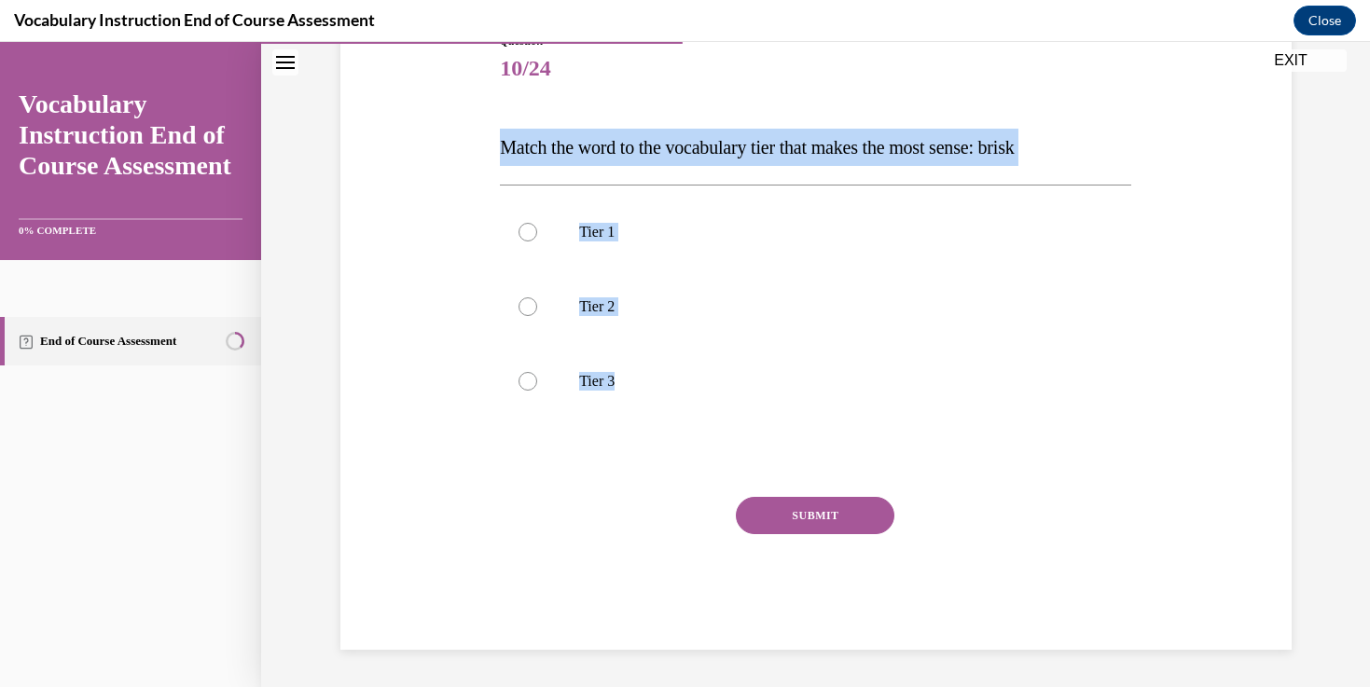
drag, startPoint x: 495, startPoint y: 160, endPoint x: 778, endPoint y: 420, distance: 384.0
click at [778, 420] on div "Question 10/24 Match the word to the vocabulary tier that makes the most sense:…" at bounding box center [815, 327] width 641 height 645
copy div "Match the word to the vocabulary tier that makes the most sense: brisk Tier 1 T…"
click at [576, 318] on label "Tier 2" at bounding box center [815, 306] width 631 height 75
click at [537, 316] on input "Tier 2" at bounding box center [527, 306] width 19 height 19
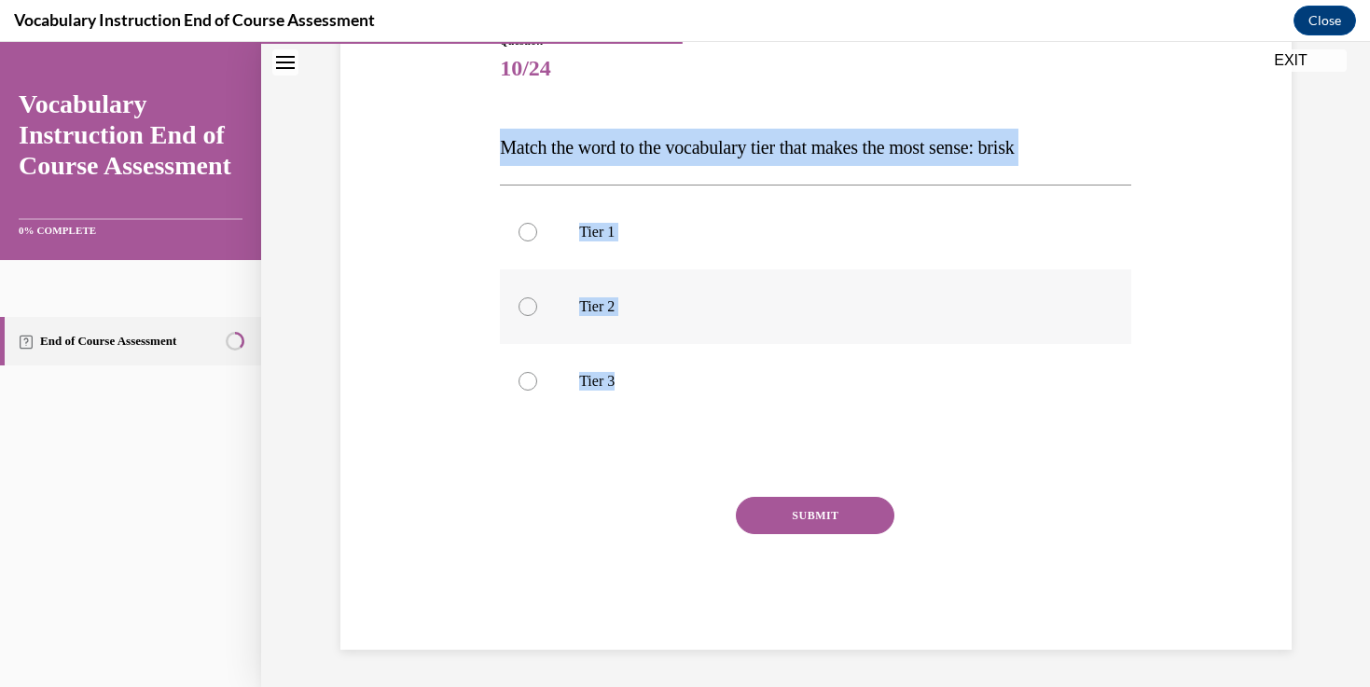
radio input "true"
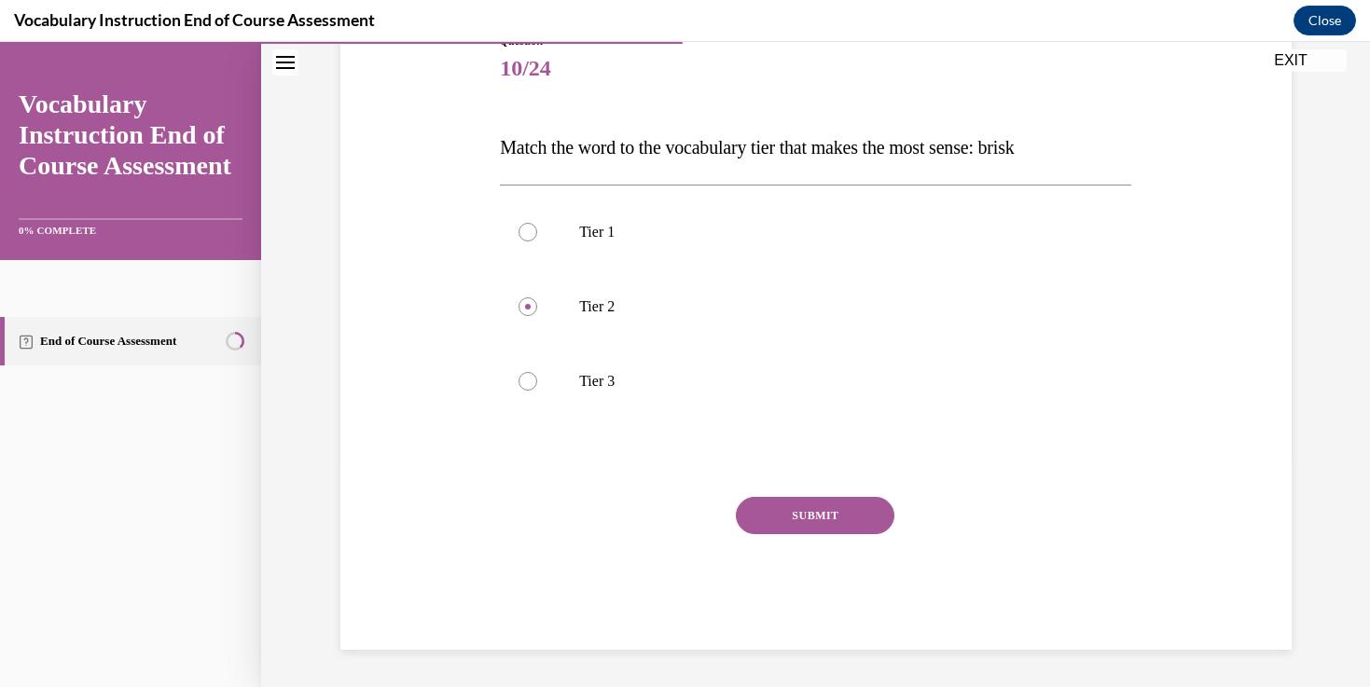
click at [802, 534] on div "SUBMIT" at bounding box center [815, 543] width 631 height 93
click at [796, 527] on button "SUBMIT" at bounding box center [815, 515] width 158 height 37
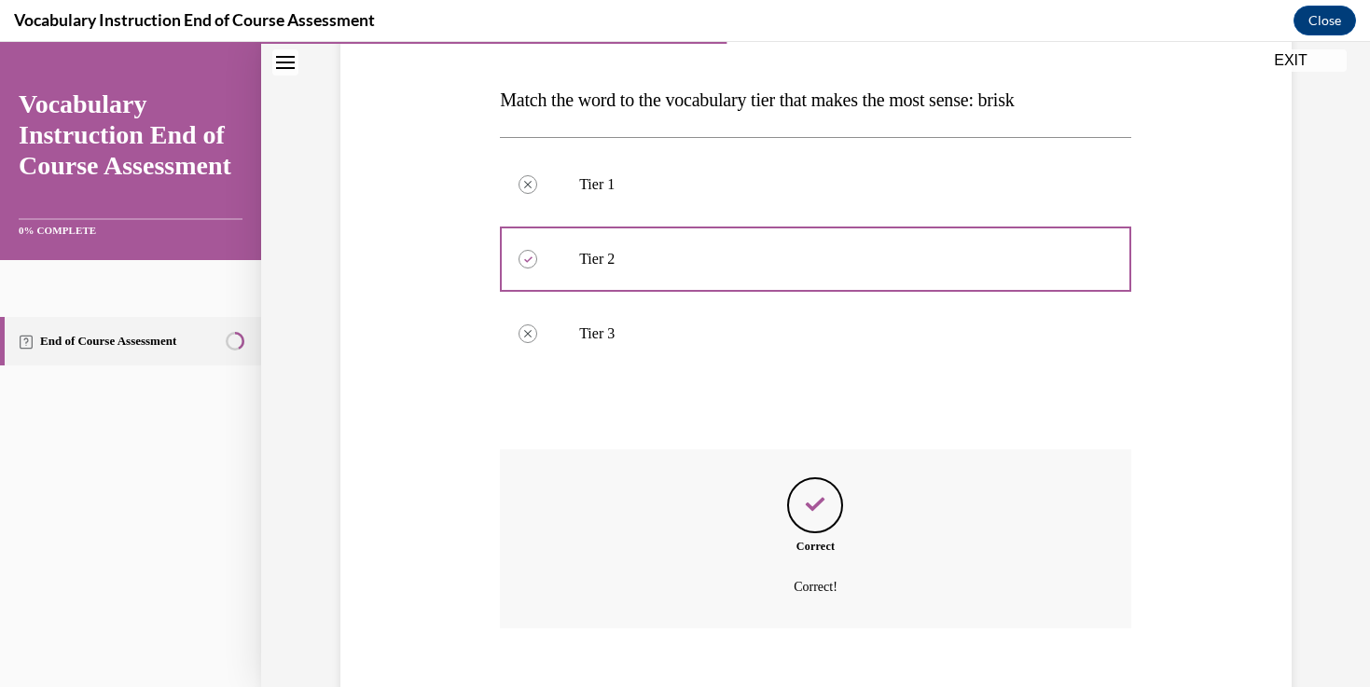
scroll to position [378, 0]
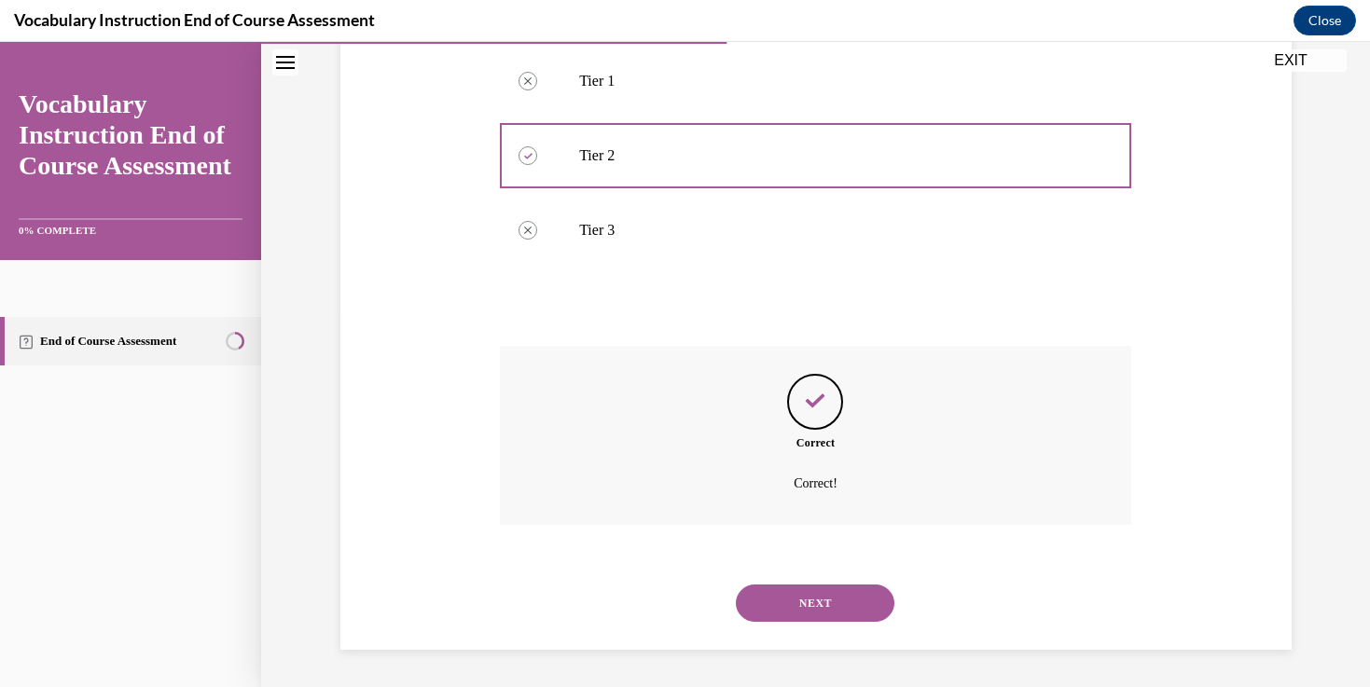
click at [761, 631] on div "NEXT" at bounding box center [815, 603] width 631 height 75
click at [758, 598] on button "NEXT" at bounding box center [815, 603] width 158 height 37
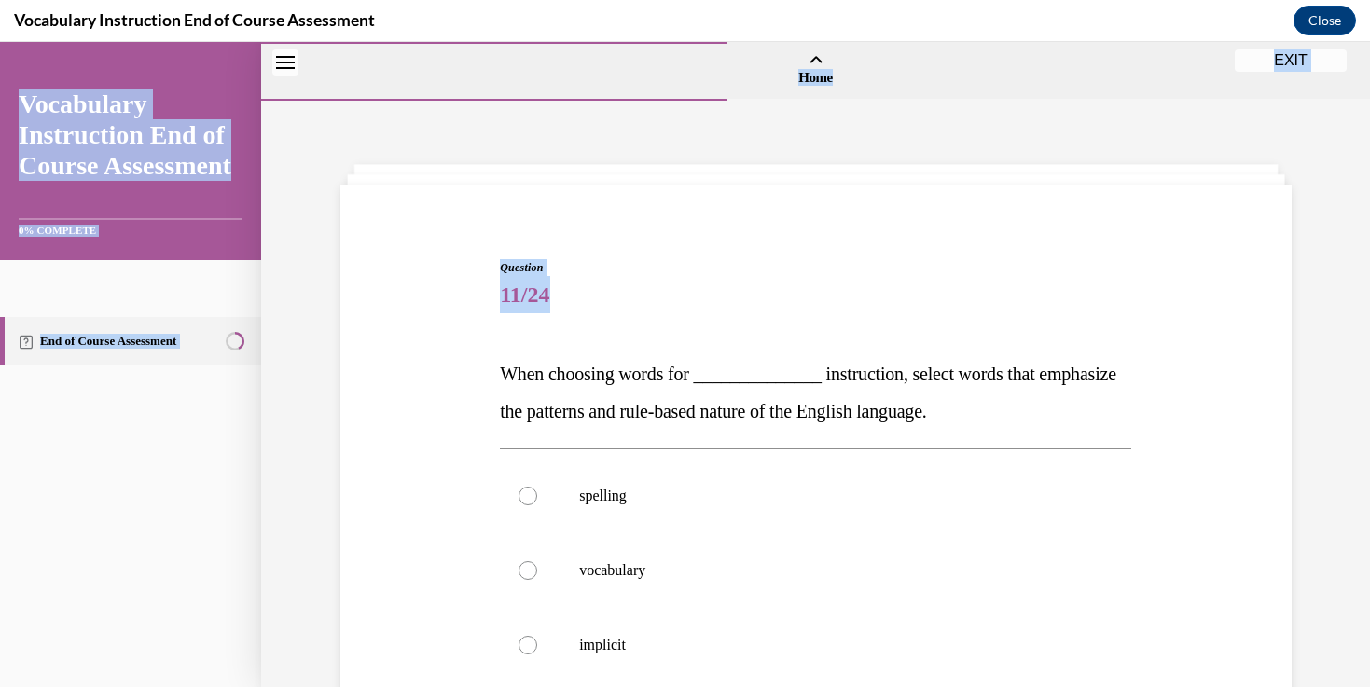
scroll to position [264, 0]
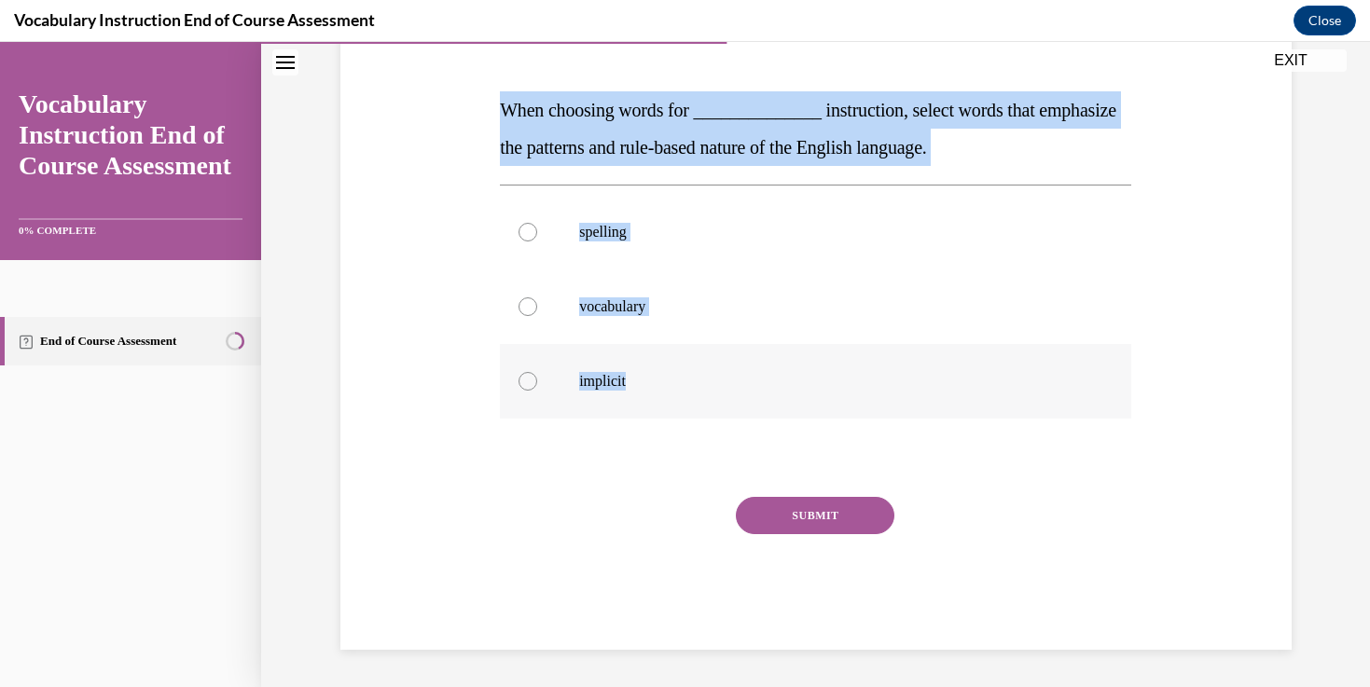
drag, startPoint x: 505, startPoint y: 367, endPoint x: 686, endPoint y: 382, distance: 181.5
click at [686, 382] on div "Question 11/24 When choosing words for ______________ instruction, select words…" at bounding box center [815, 322] width 631 height 655
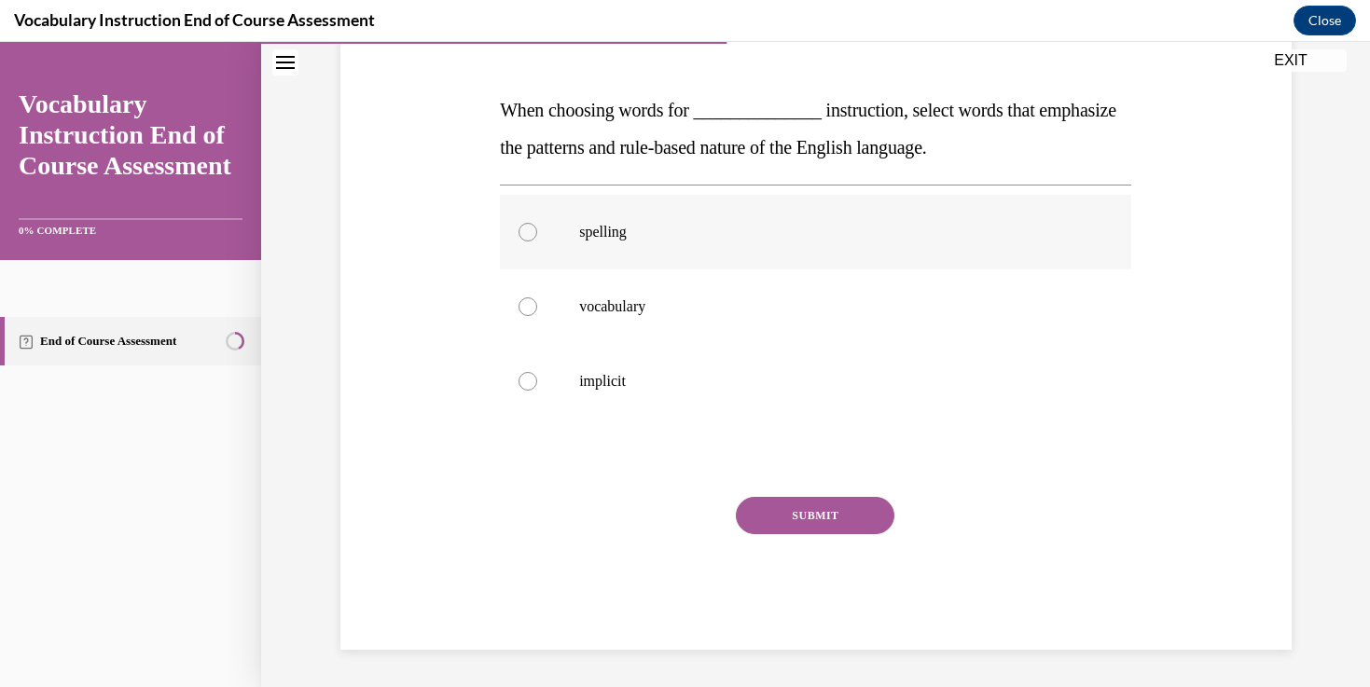
click at [615, 223] on p "spelling" at bounding box center [831, 232] width 505 height 19
click at [537, 223] on input "spelling" at bounding box center [527, 232] width 19 height 19
radio input "true"
click at [804, 509] on button "SUBMIT" at bounding box center [815, 515] width 158 height 37
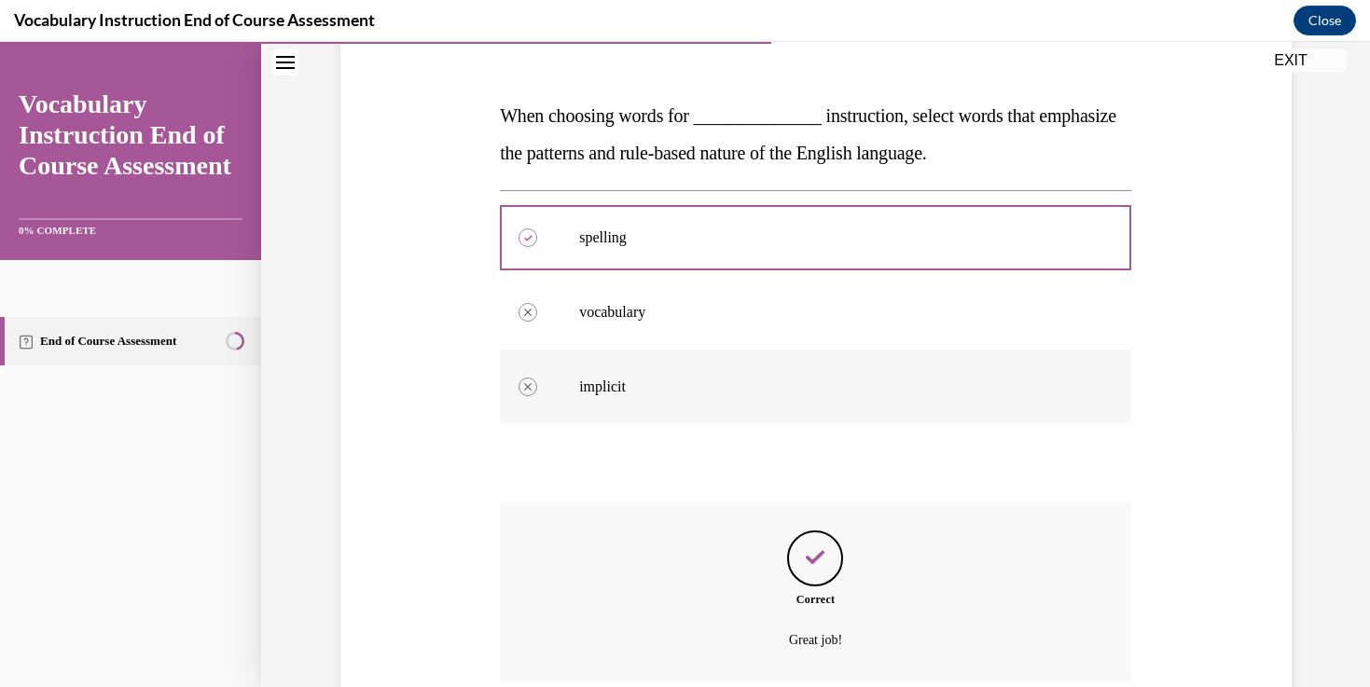
scroll to position [415, 0]
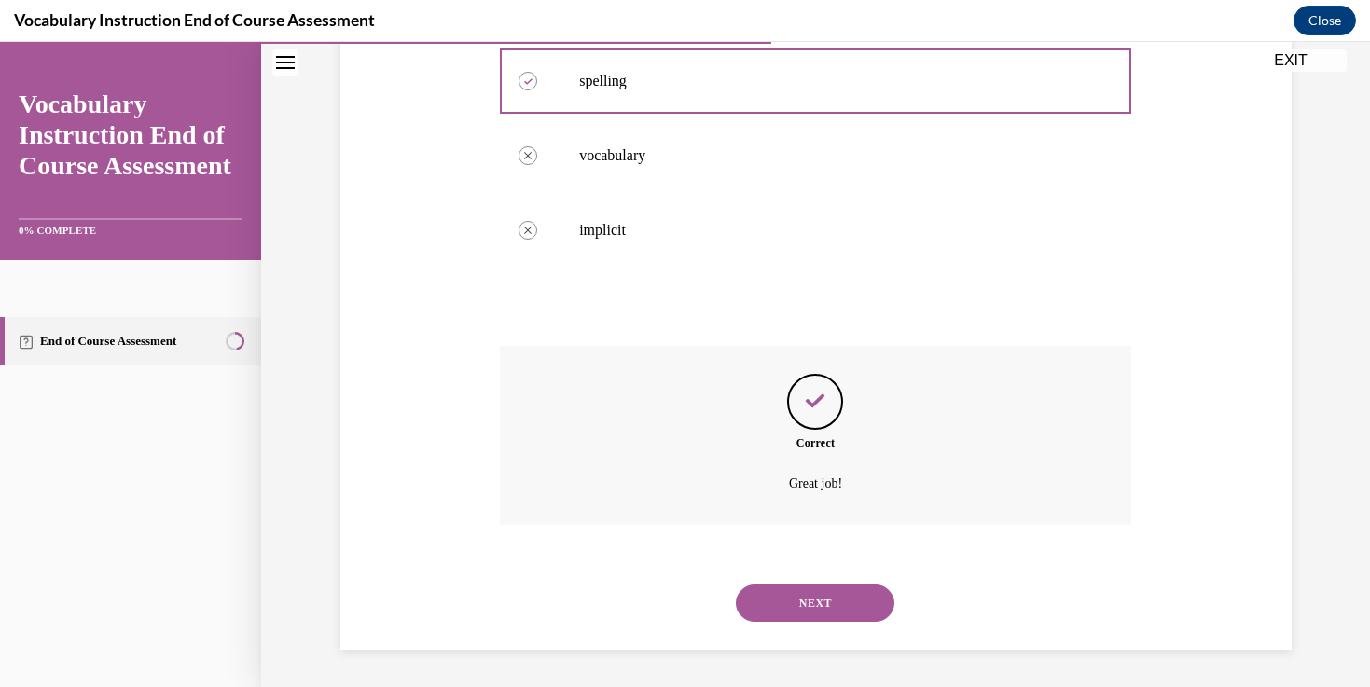
click at [765, 613] on button "NEXT" at bounding box center [815, 603] width 158 height 37
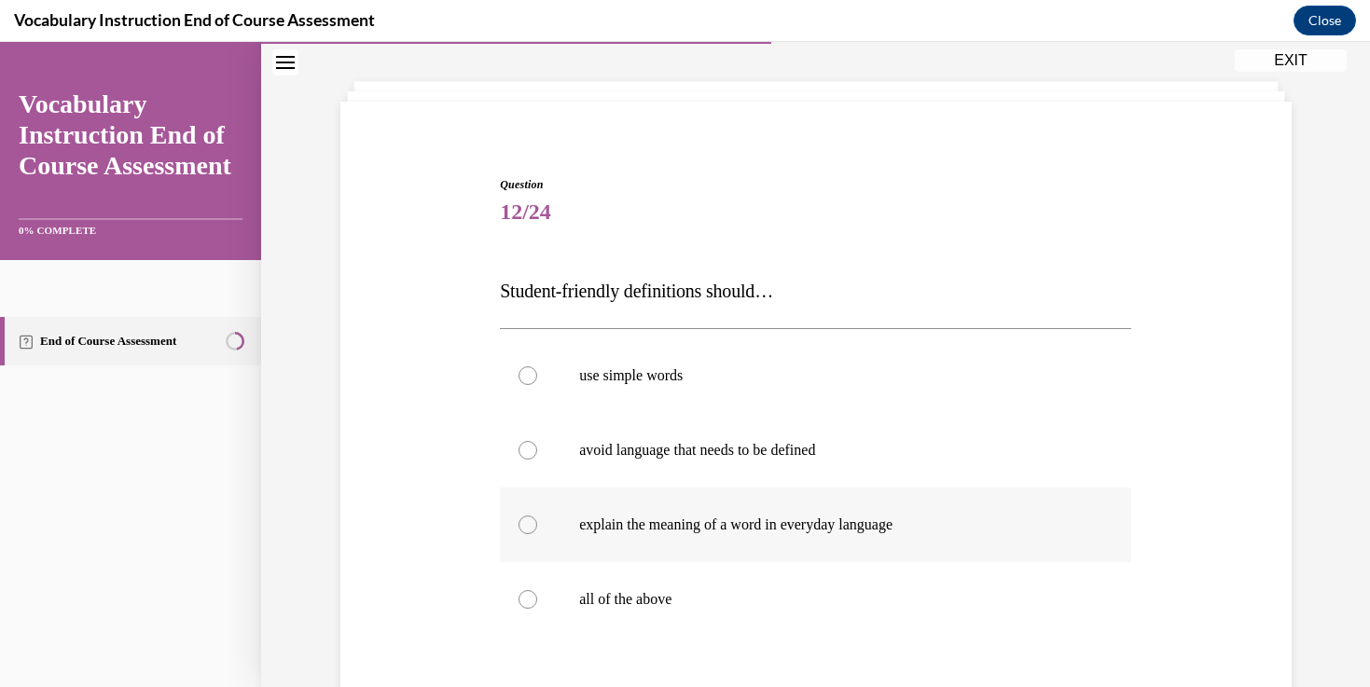
scroll to position [110, 0]
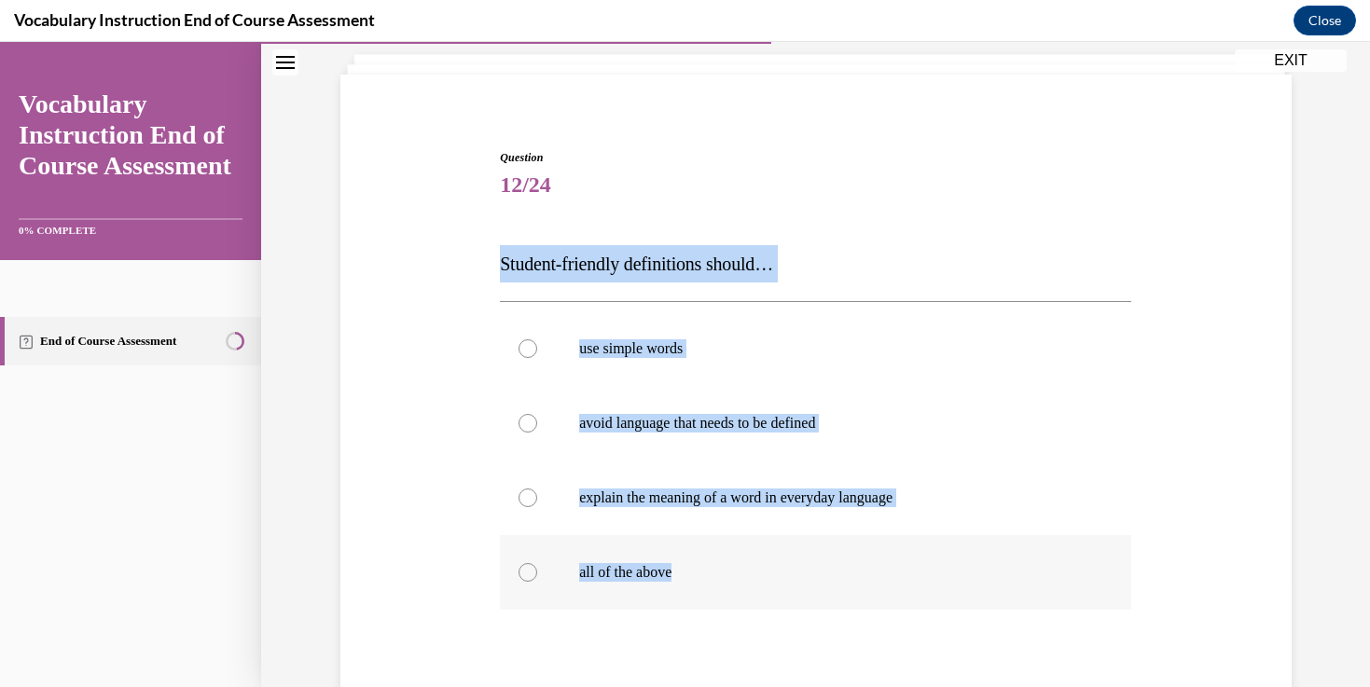
drag, startPoint x: 503, startPoint y: 267, endPoint x: 767, endPoint y: 572, distance: 404.5
click at [767, 572] on div "Question 12/24 Student-friendly definitions should… use simple words avoid lang…" at bounding box center [815, 495] width 631 height 692
click at [668, 574] on p "all of the above" at bounding box center [831, 572] width 505 height 19
click at [537, 574] on input "all of the above" at bounding box center [527, 572] width 19 height 19
radio input "true"
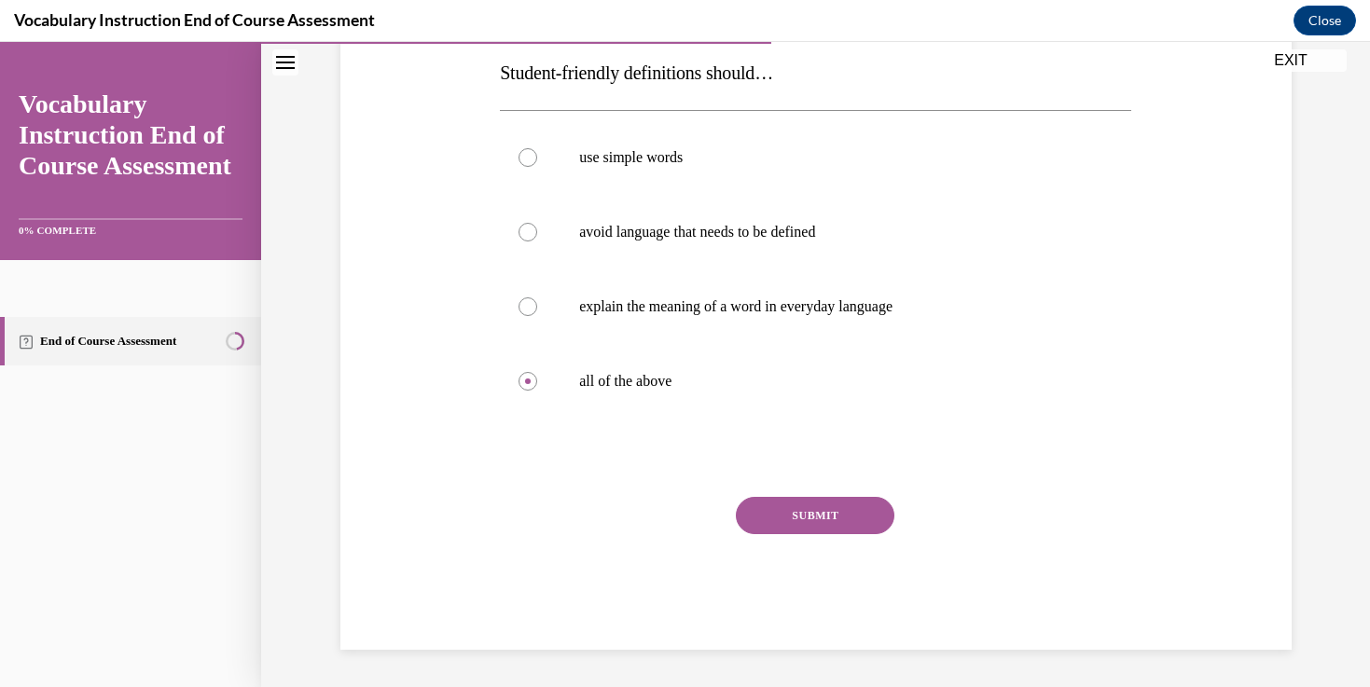
click at [792, 517] on button "SUBMIT" at bounding box center [815, 515] width 158 height 37
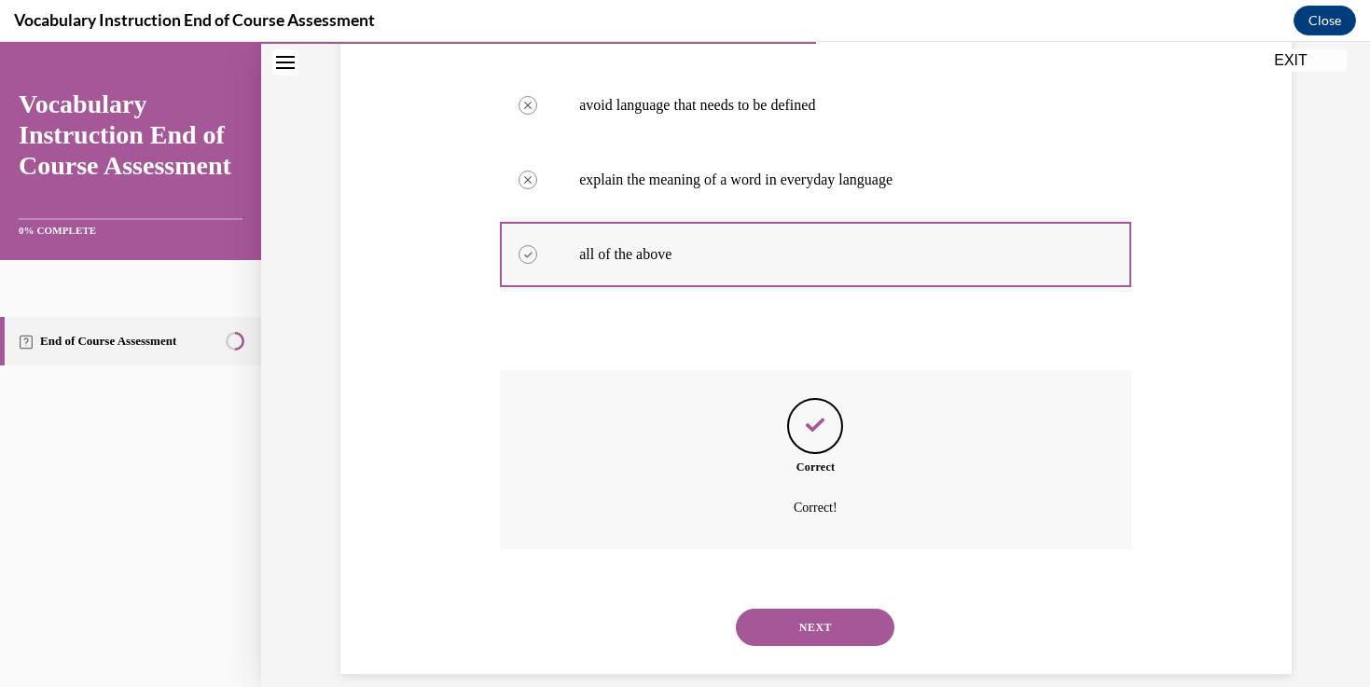
scroll to position [452, 0]
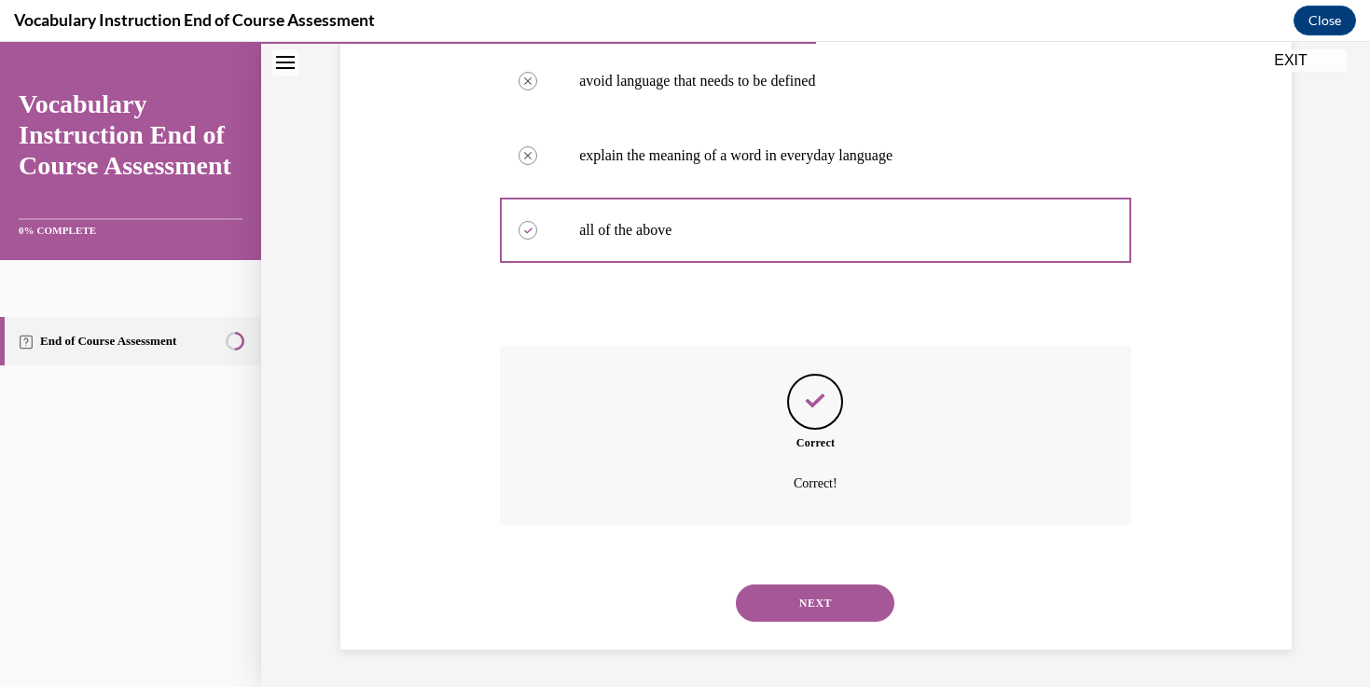
click at [835, 607] on button "NEXT" at bounding box center [815, 603] width 158 height 37
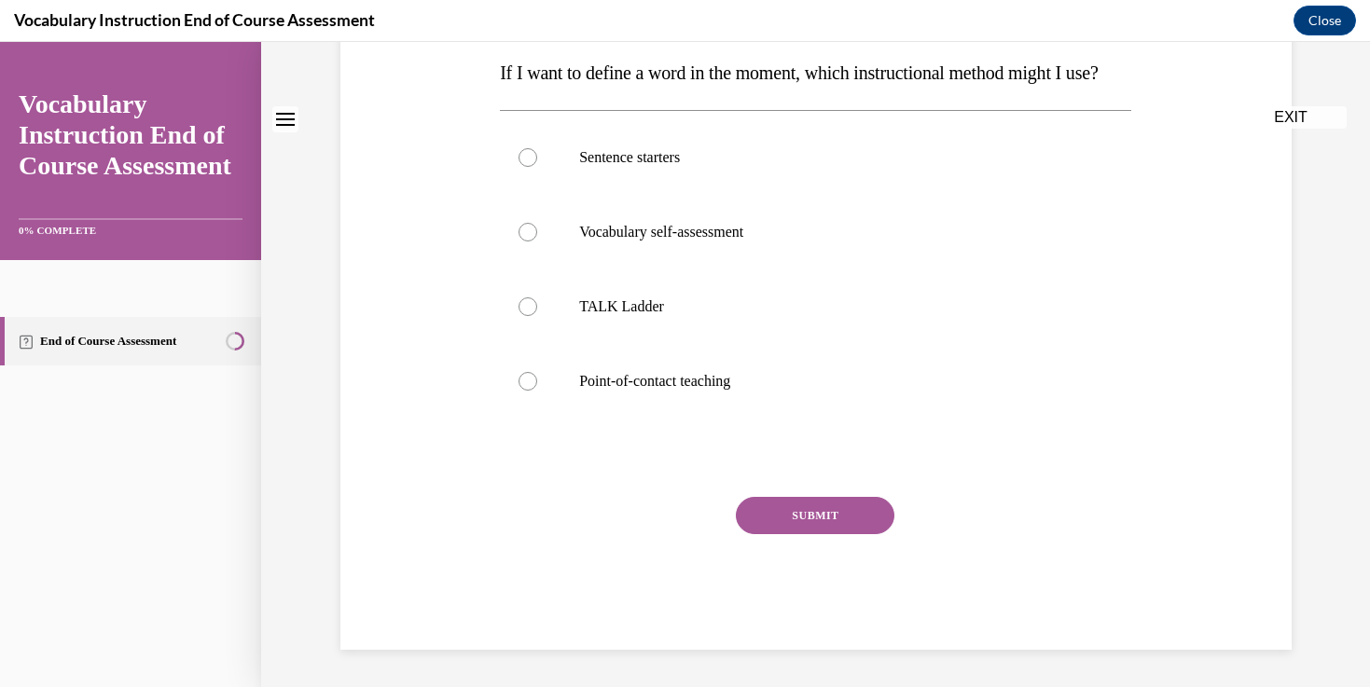
scroll to position [0, 0]
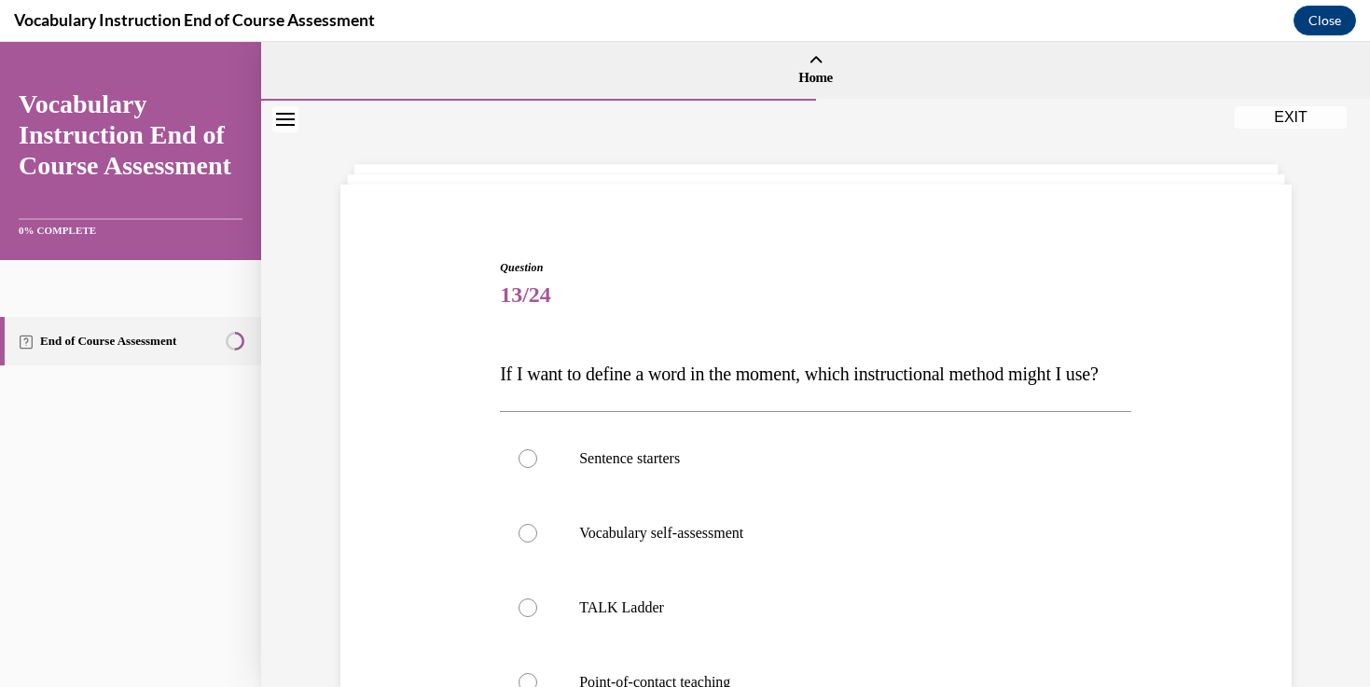
click at [489, 387] on div "Question 13/24 If I want to define a word in the moment, which instructional me…" at bounding box center [816, 577] width 960 height 748
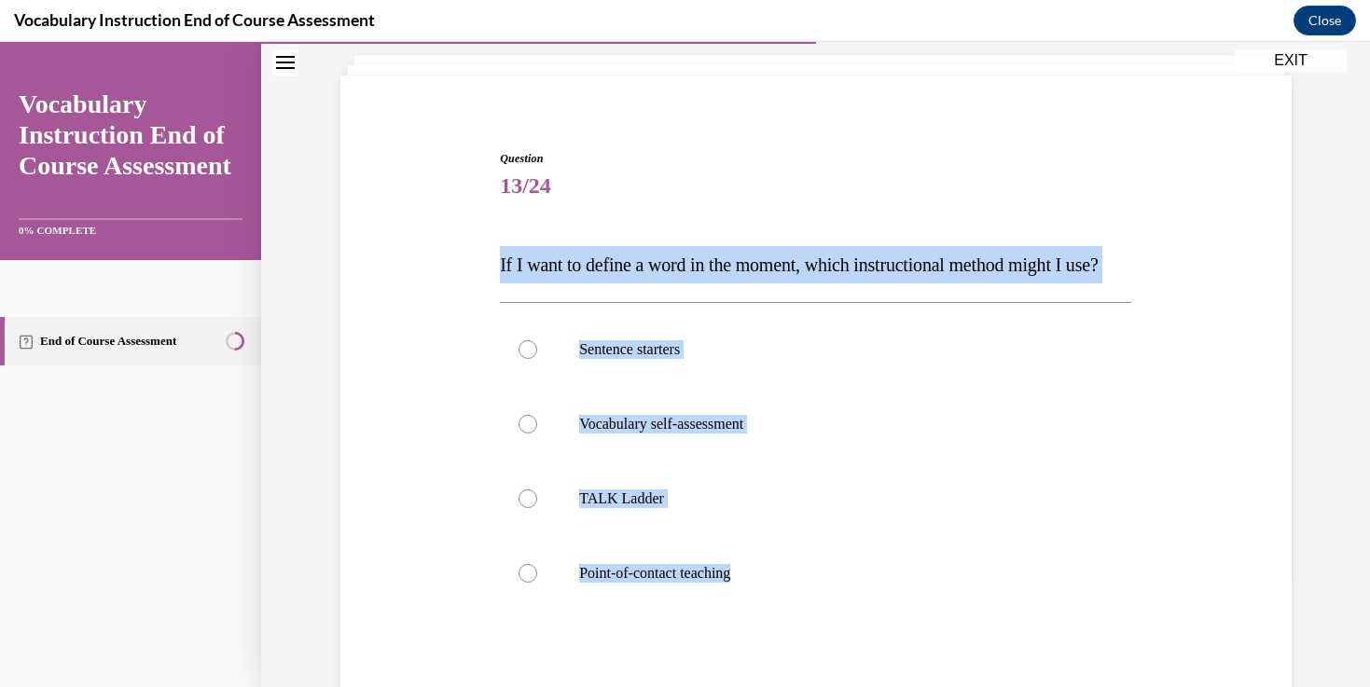
scroll to position [137, 0]
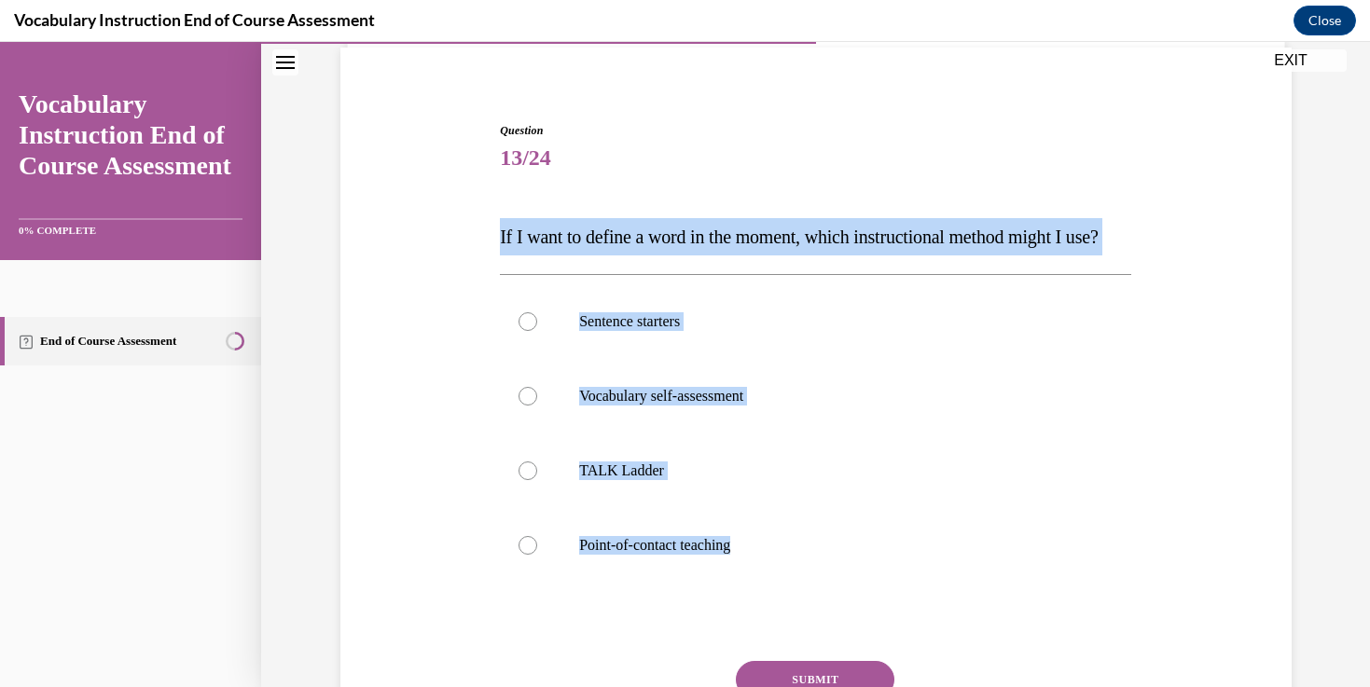
drag, startPoint x: 501, startPoint y: 372, endPoint x: 847, endPoint y: 624, distance: 428.6
click at [847, 623] on div "Question 13/24 If I want to define a word in the moment, which instructional me…" at bounding box center [815, 468] width 631 height 692
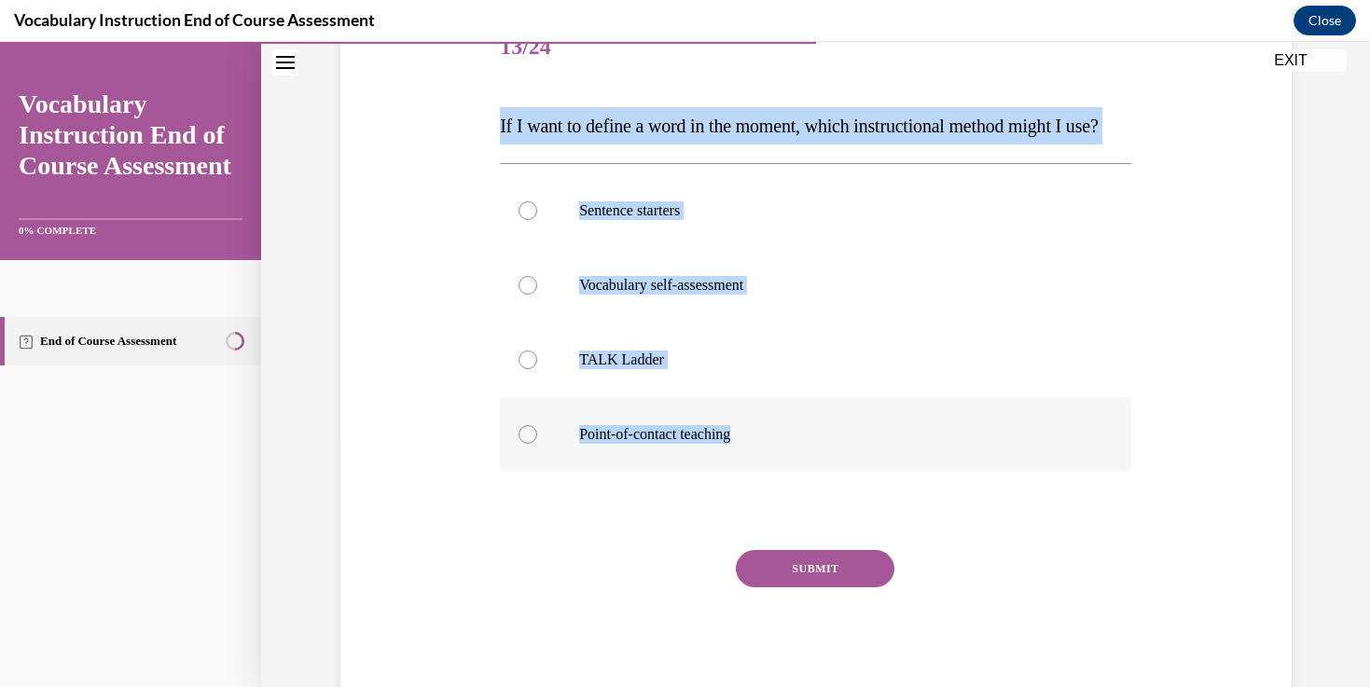
scroll to position [250, 0]
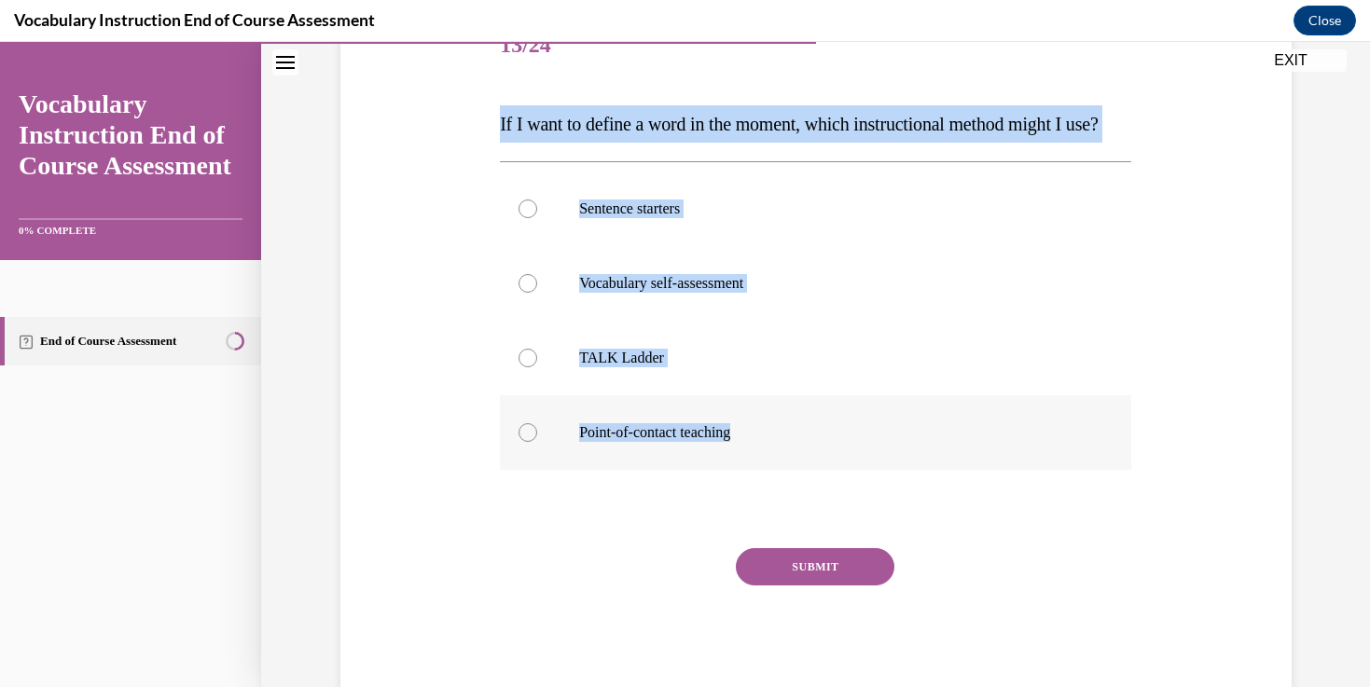
click at [707, 442] on p "Point-of-contact teaching" at bounding box center [831, 432] width 505 height 19
click at [537, 442] on input "Point-of-contact teaching" at bounding box center [527, 432] width 19 height 19
radio input "true"
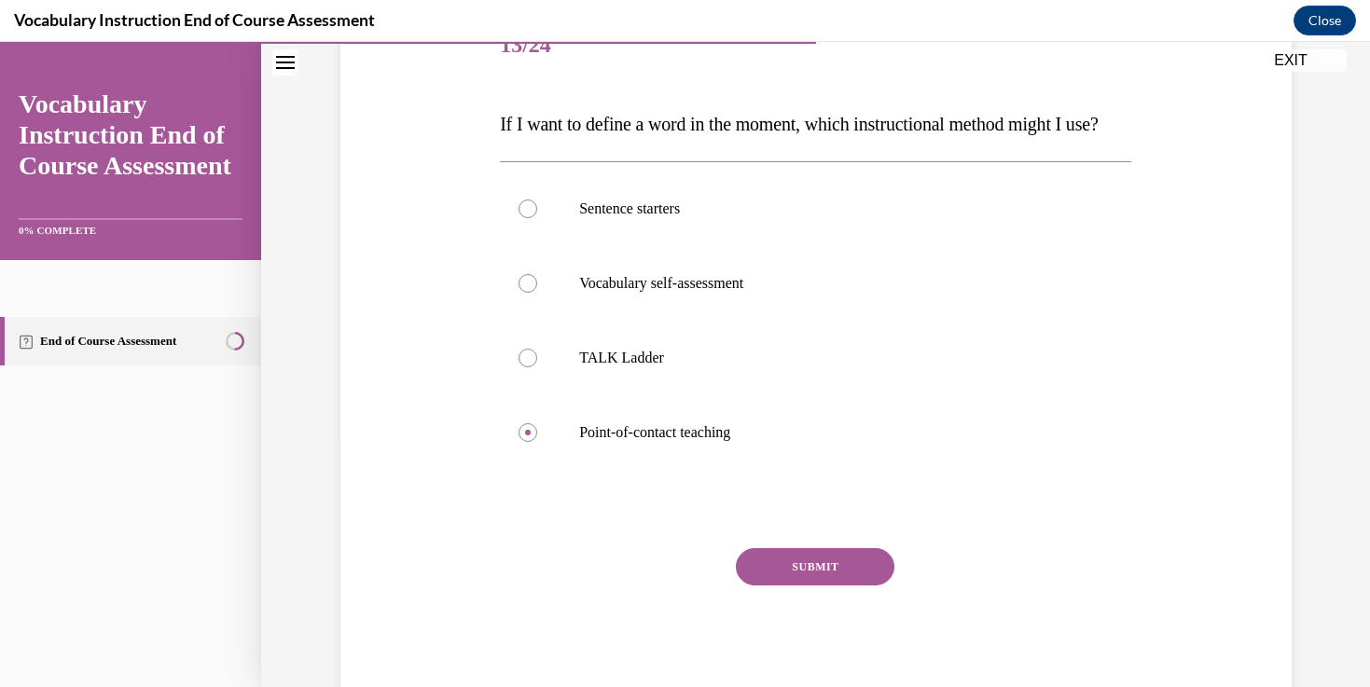
click at [785, 586] on button "SUBMIT" at bounding box center [815, 566] width 158 height 37
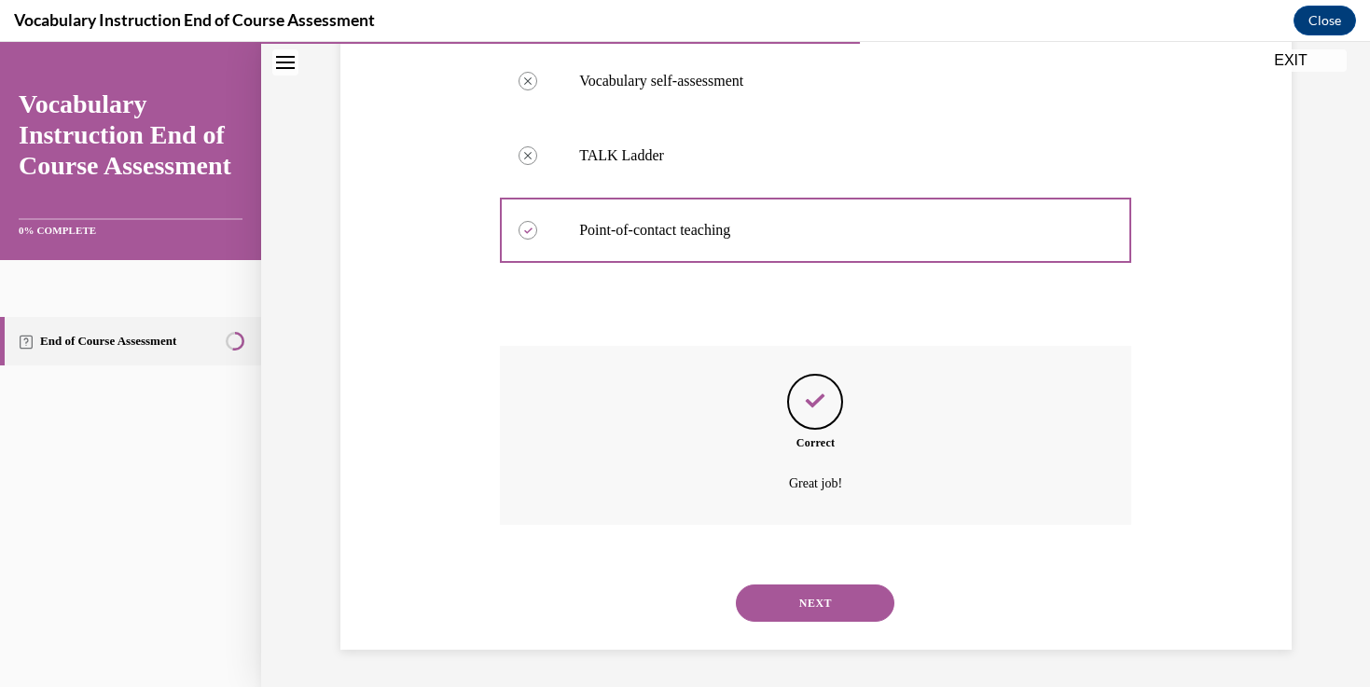
scroll to position [489, 0]
click at [785, 603] on button "NEXT" at bounding box center [815, 603] width 158 height 37
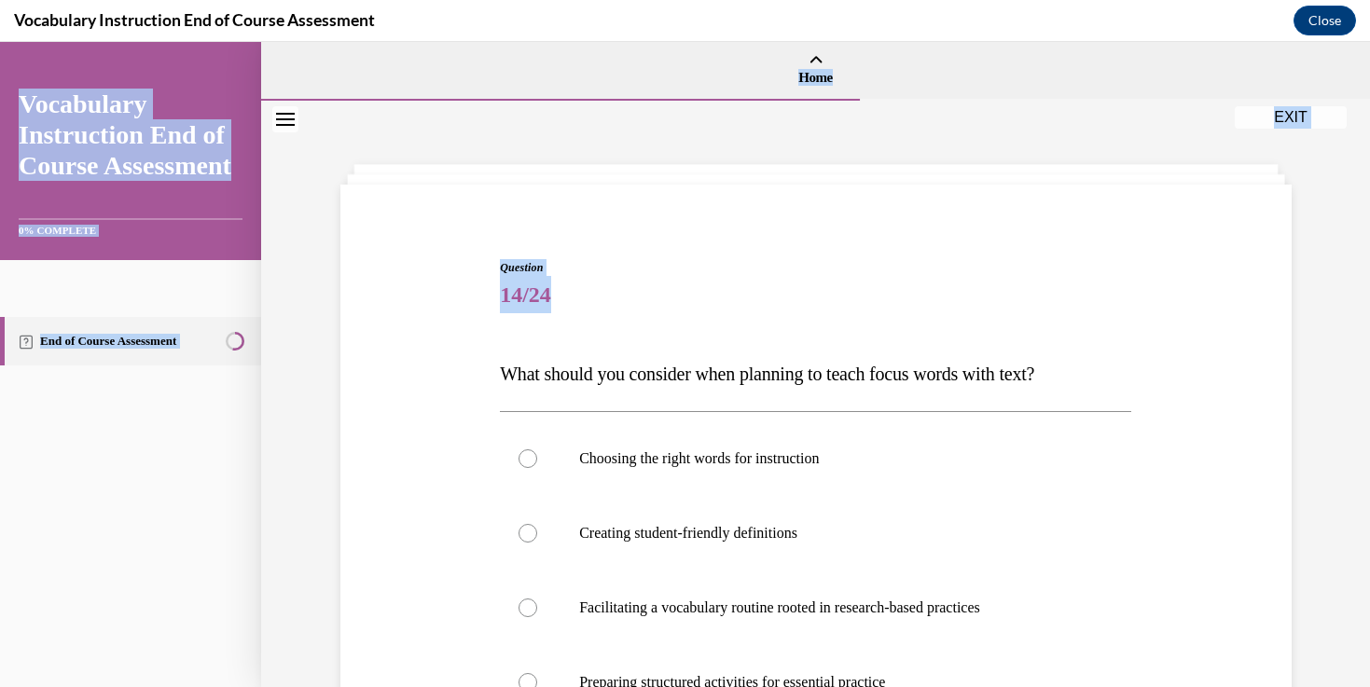
scroll to position [376, 0]
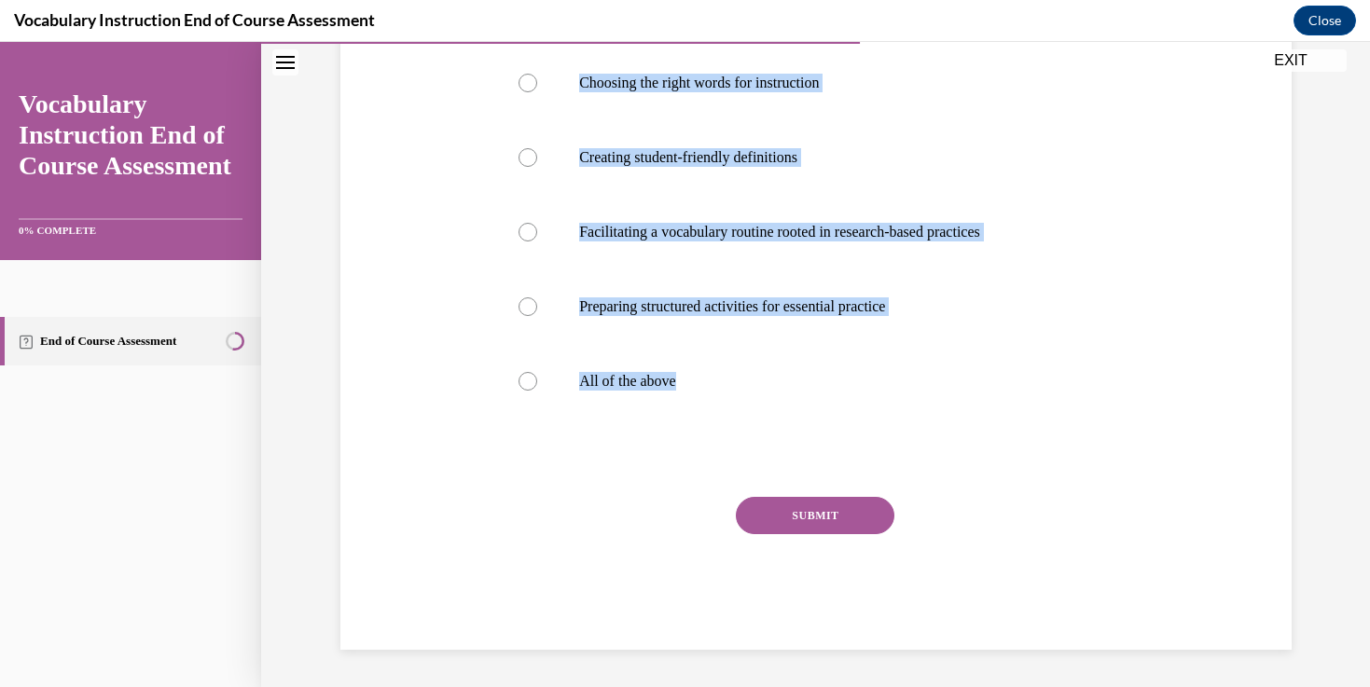
drag, startPoint x: 488, startPoint y: 365, endPoint x: 875, endPoint y: 420, distance: 391.9
click at [875, 420] on div "Question 14/24 What should you consider when planning to teach focus words with…" at bounding box center [816, 239] width 960 height 822
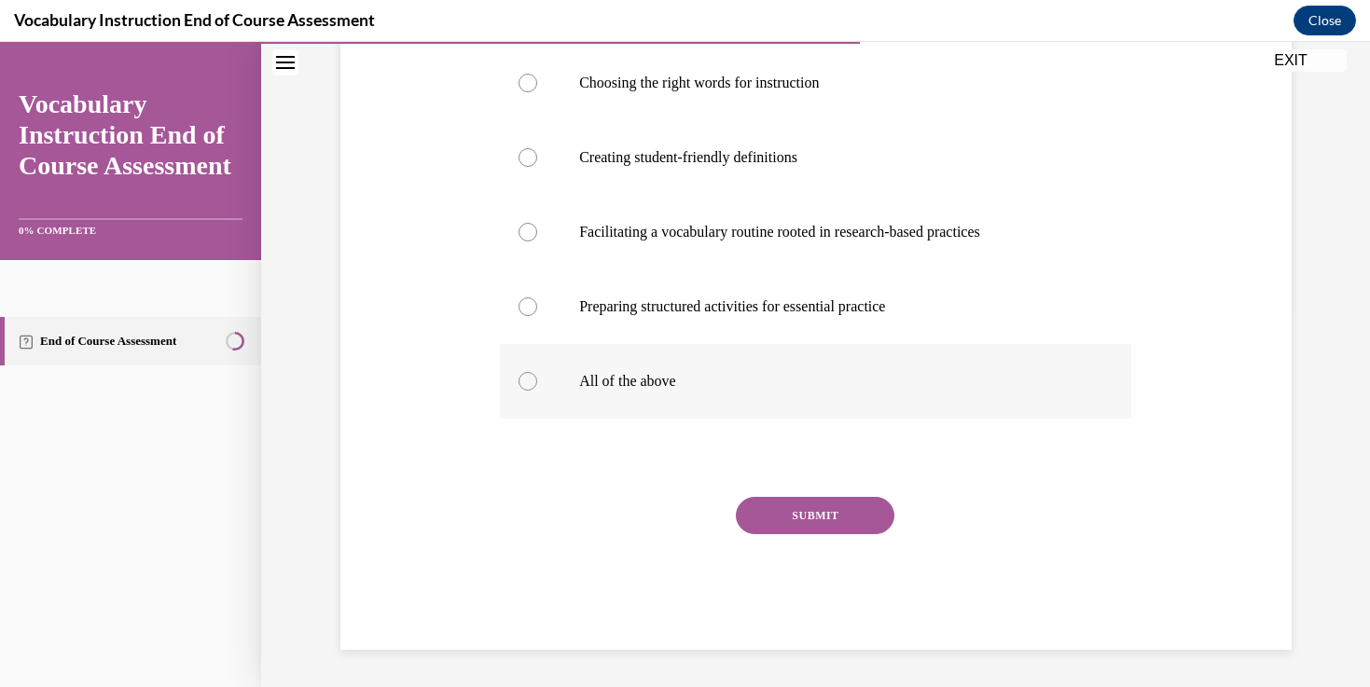
click at [541, 379] on label "All of the above" at bounding box center [815, 381] width 631 height 75
click at [537, 379] on input "All of the above" at bounding box center [527, 381] width 19 height 19
radio input "true"
click at [820, 511] on button "SUBMIT" at bounding box center [815, 515] width 158 height 37
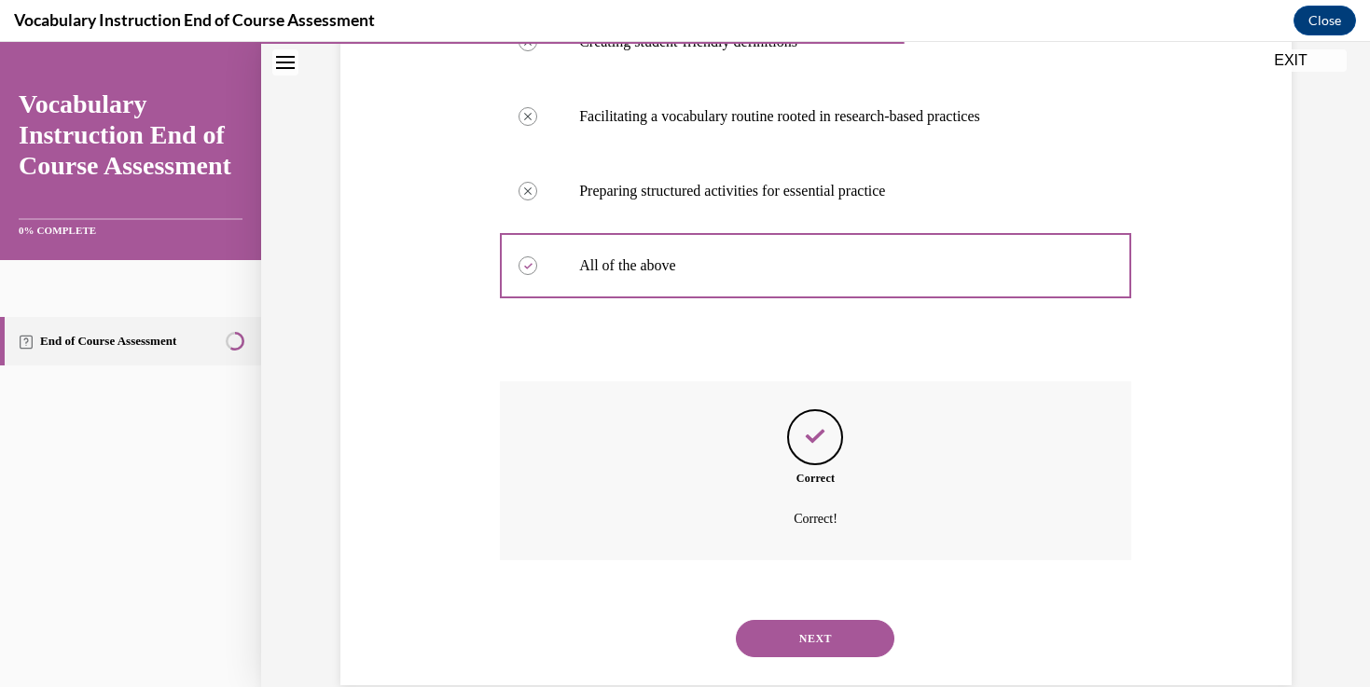
scroll to position [527, 0]
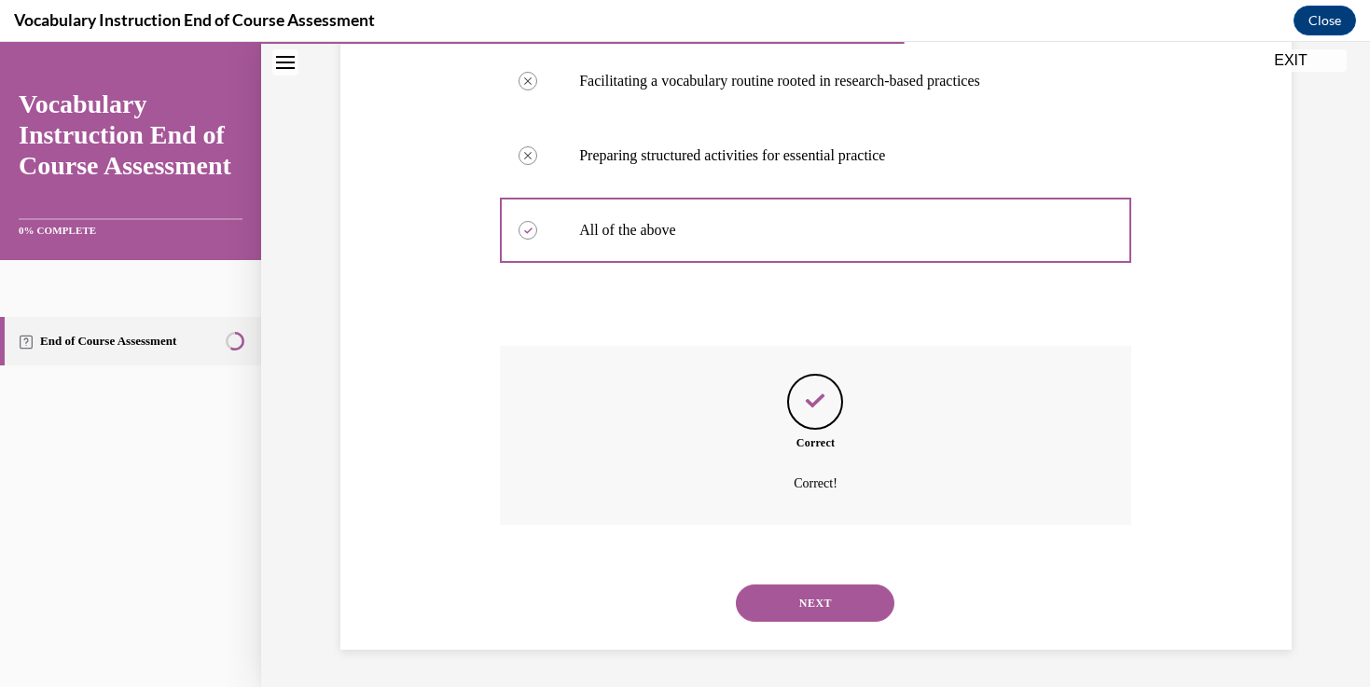
click at [830, 610] on button "NEXT" at bounding box center [815, 603] width 158 height 37
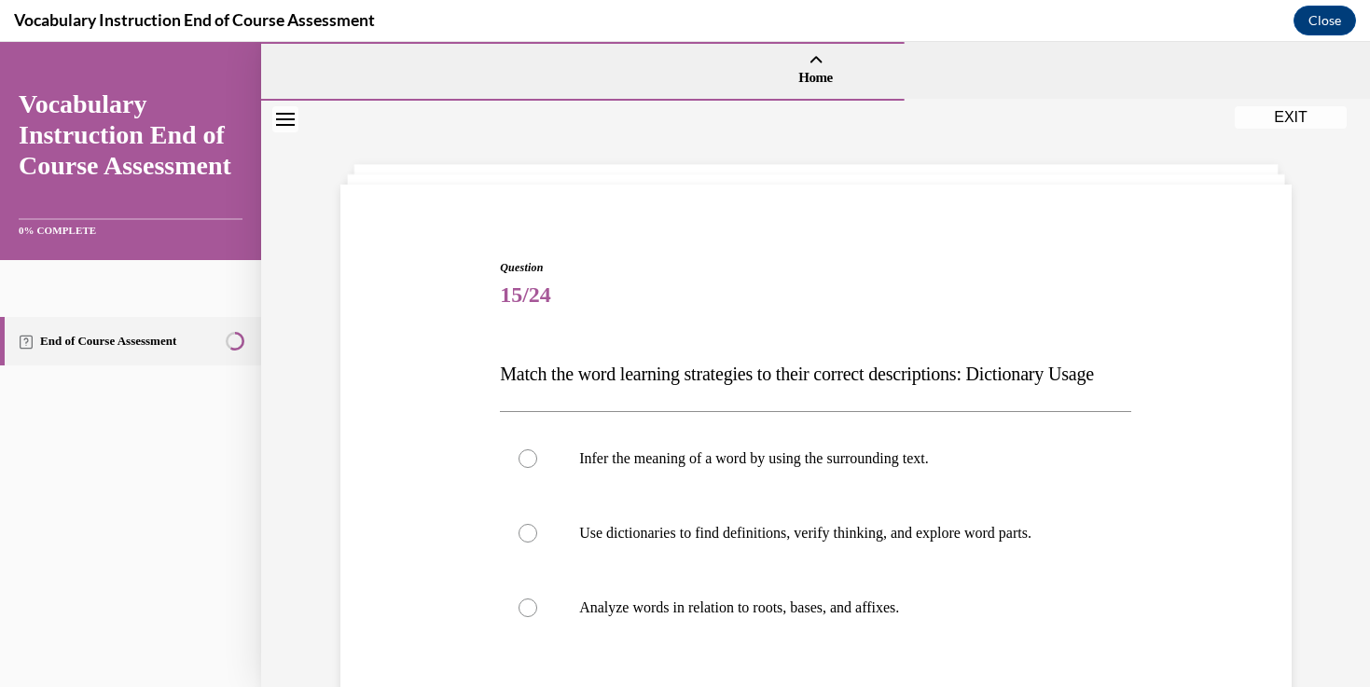
scroll to position [116, 0]
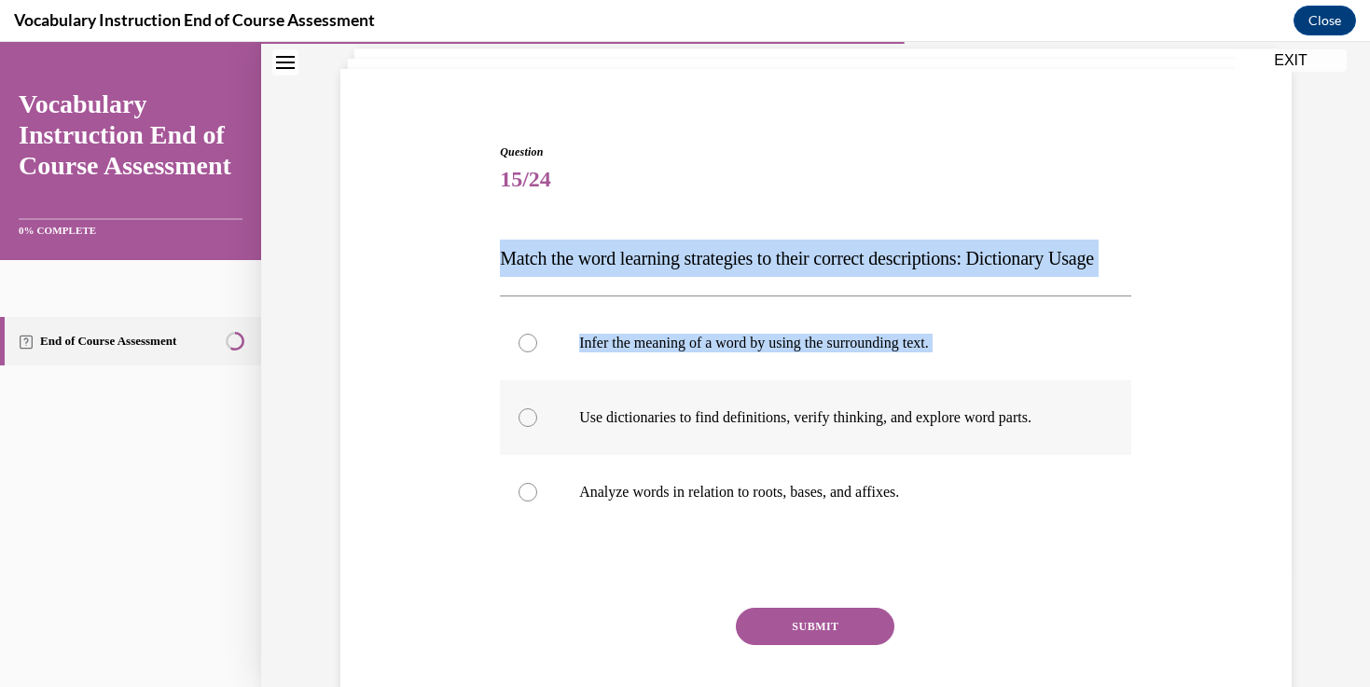
drag, startPoint x: 487, startPoint y: 247, endPoint x: 756, endPoint y: 440, distance: 331.4
click at [756, 440] on div "Question 15/24 Match the word learning strategies to their correct descriptions…" at bounding box center [816, 424] width 960 height 673
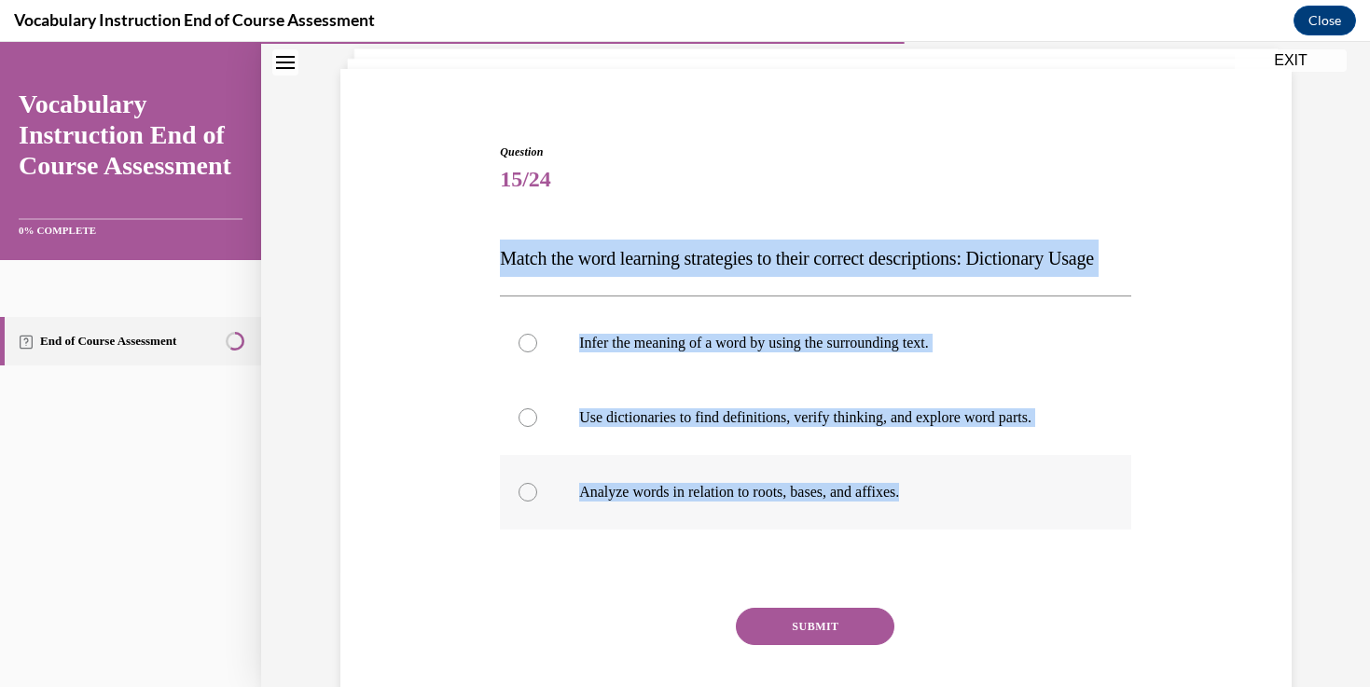
drag, startPoint x: 499, startPoint y: 249, endPoint x: 942, endPoint y: 527, distance: 522.8
click at [949, 529] on div "Question 15/24 Match the word learning strategies to their correct descriptions…" at bounding box center [815, 438] width 641 height 645
click at [794, 455] on label "Use dictionaries to find definitions, verify thinking, and explore word parts." at bounding box center [815, 417] width 631 height 75
click at [537, 427] on input "Use dictionaries to find definitions, verify thinking, and explore word parts." at bounding box center [527, 417] width 19 height 19
radio input "true"
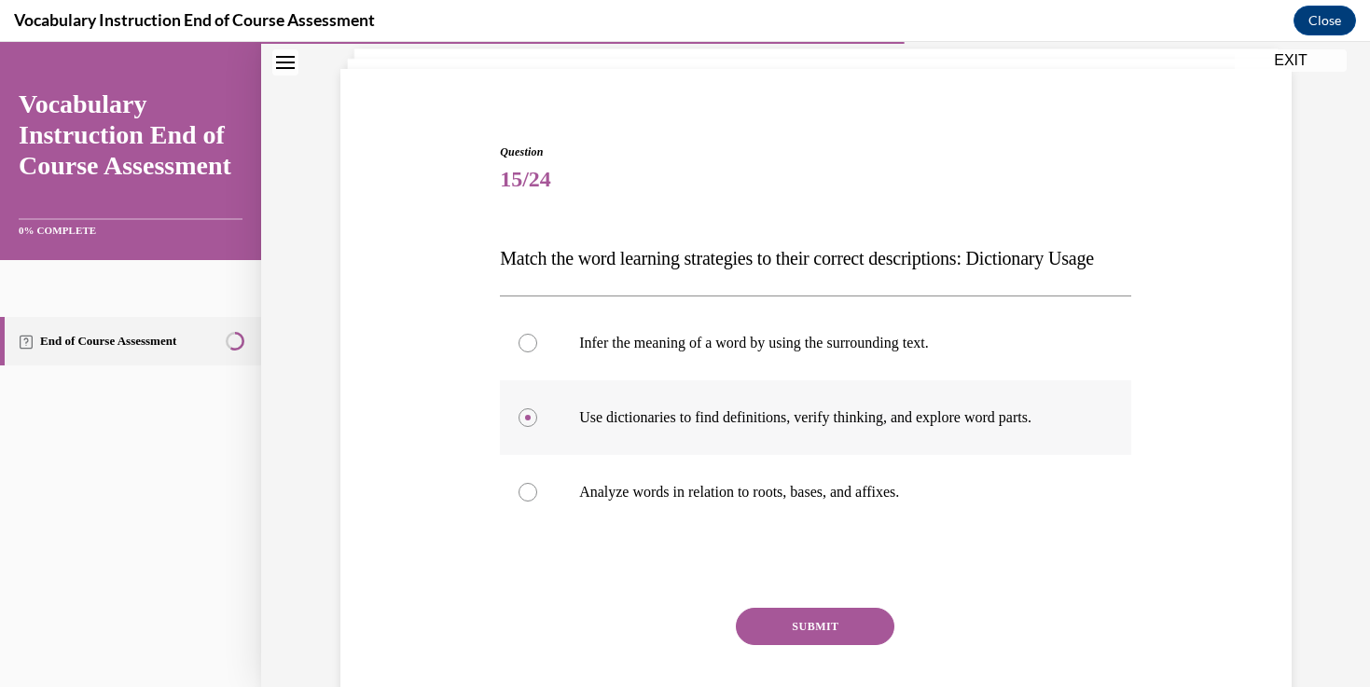
click at [776, 455] on label "Use dictionaries to find definitions, verify thinking, and explore word parts." at bounding box center [815, 417] width 631 height 75
click at [537, 427] on input "Use dictionaries to find definitions, verify thinking, and explore word parts." at bounding box center [527, 417] width 19 height 19
click at [823, 645] on button "SUBMIT" at bounding box center [815, 626] width 158 height 37
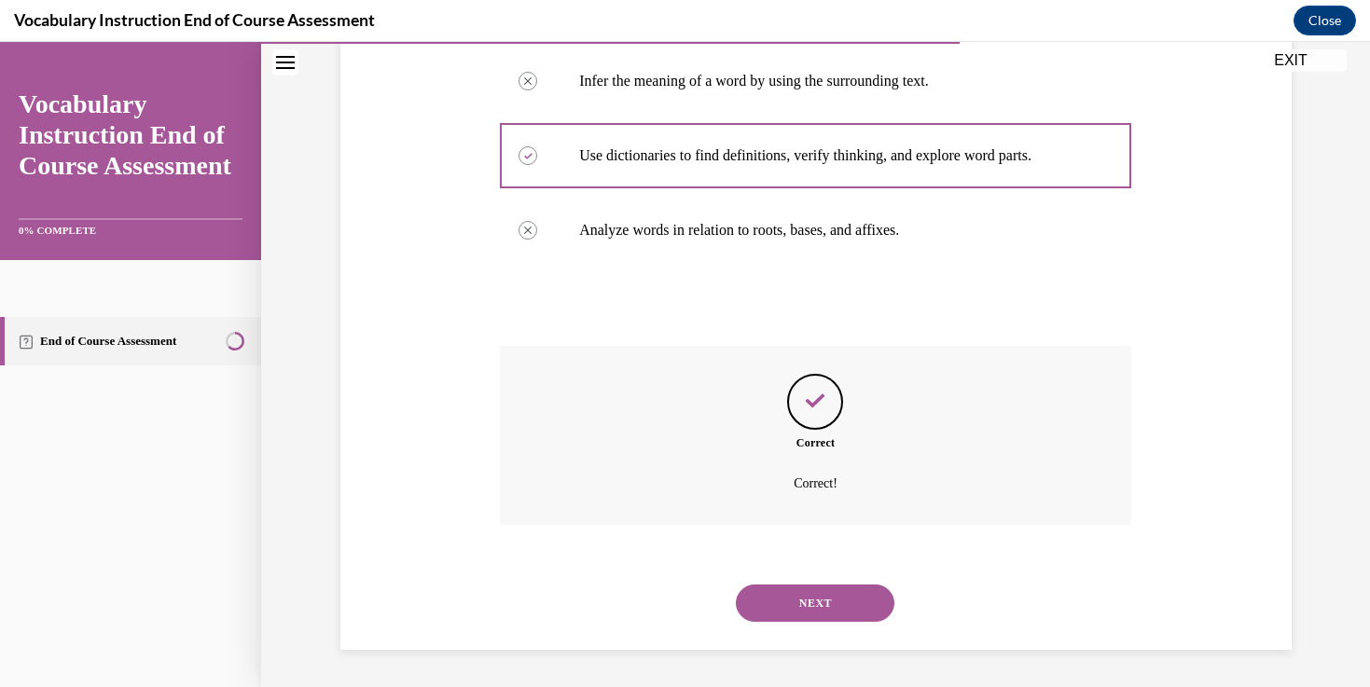
scroll to position [415, 0]
click at [806, 607] on button "NEXT" at bounding box center [815, 603] width 158 height 37
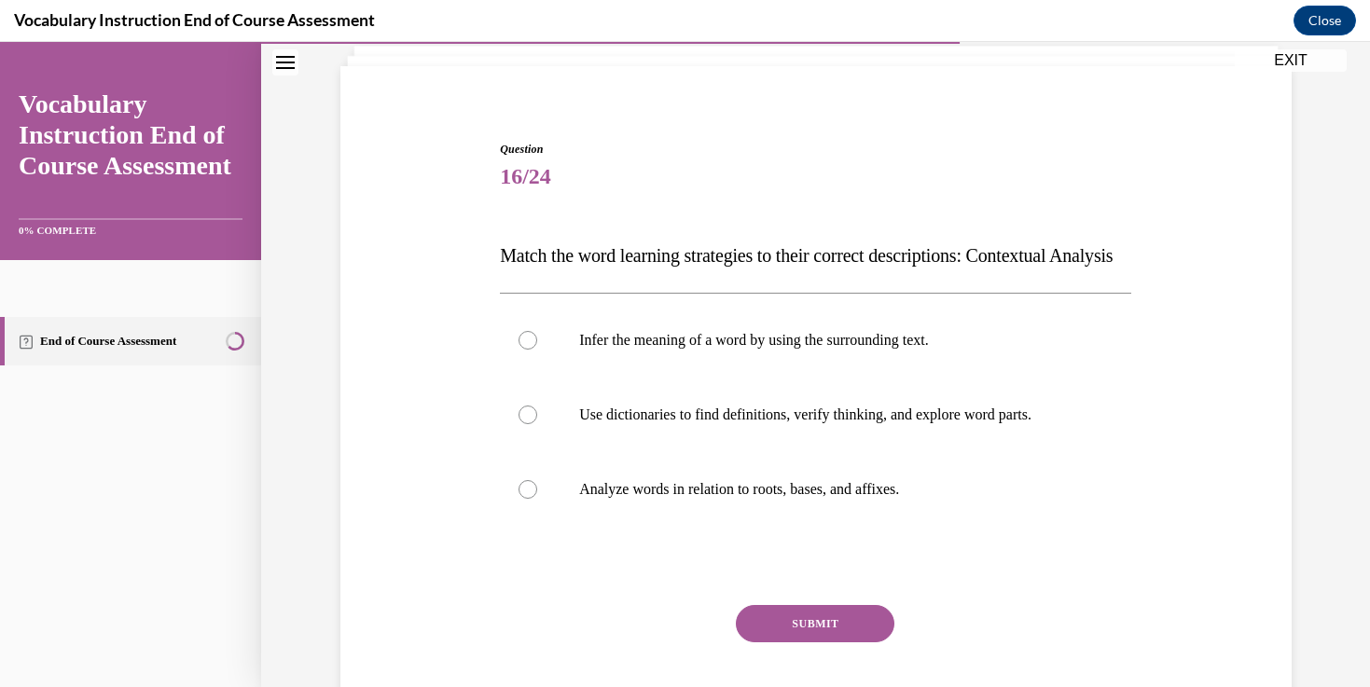
scroll to position [161, 0]
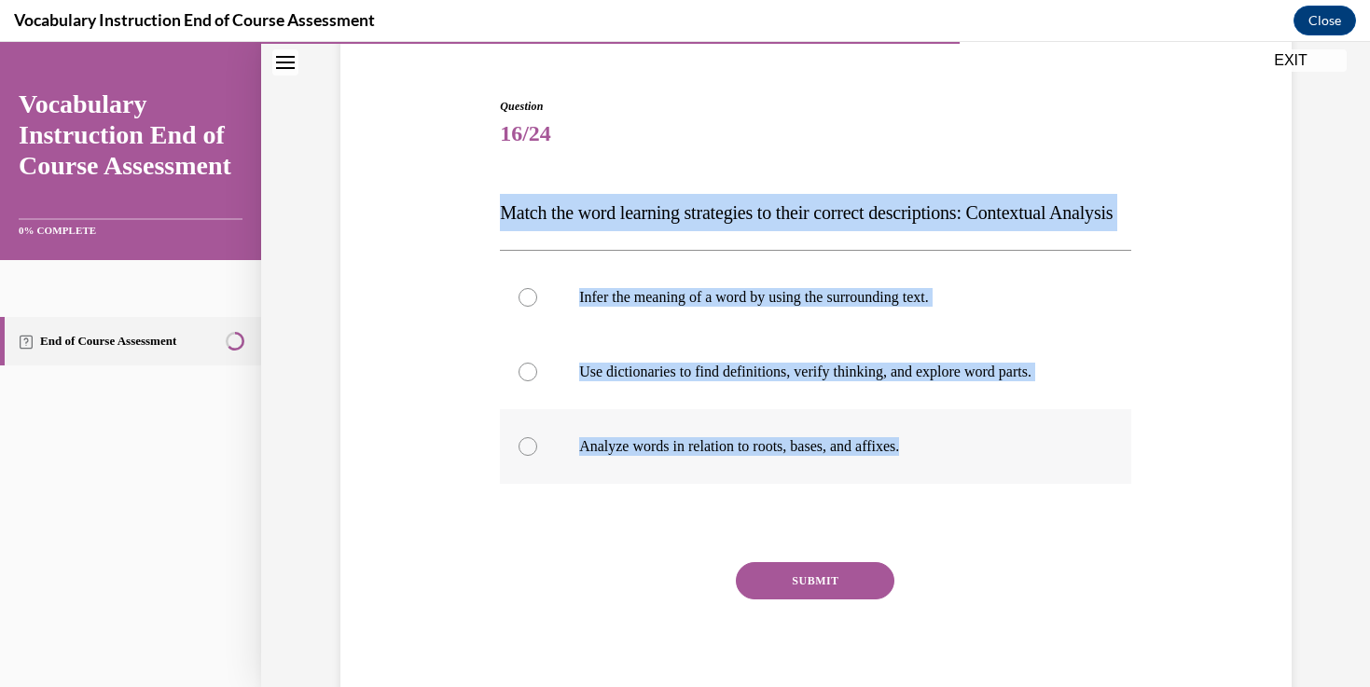
drag, startPoint x: 500, startPoint y: 202, endPoint x: 908, endPoint y: 503, distance: 506.8
click at [908, 503] on div "Question 16/24 Match the word learning strategies to their correct descriptions…" at bounding box center [815, 406] width 631 height 617
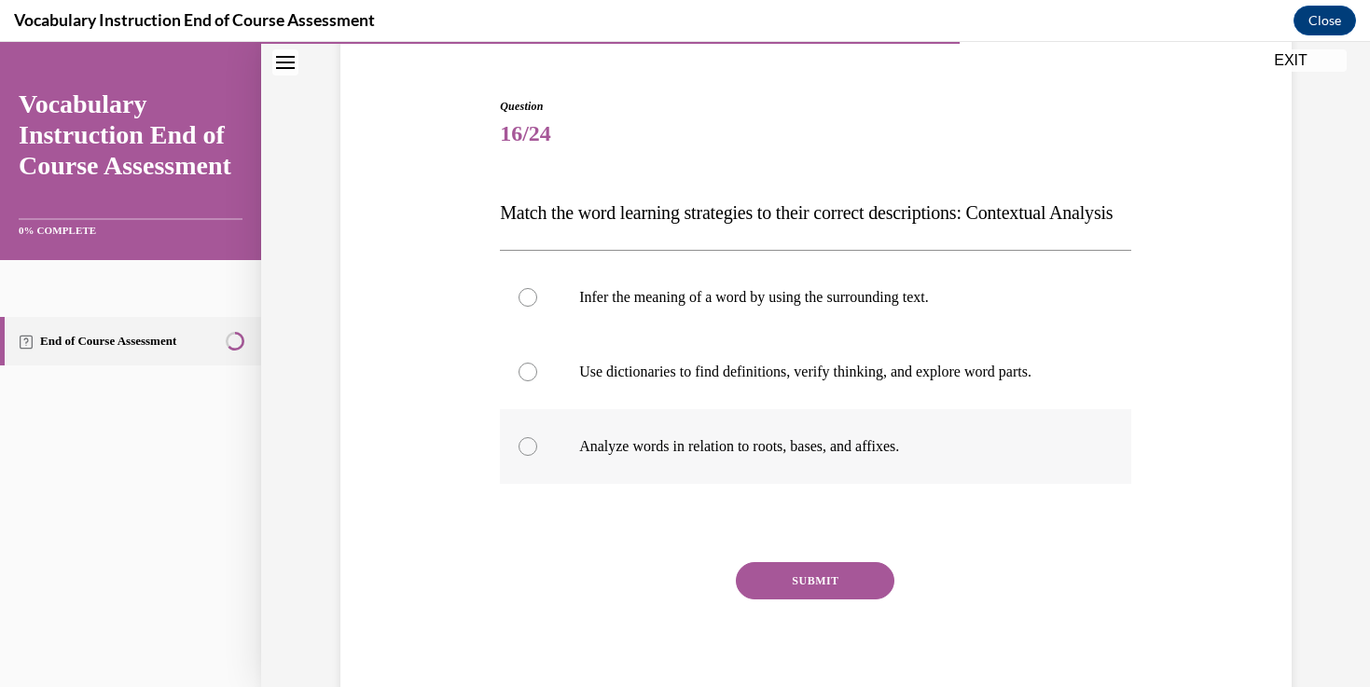
click at [633, 456] on p "Analyze words in relation to roots, bases, and affixes." at bounding box center [831, 446] width 505 height 19
click at [537, 456] on input "Analyze words in relation to roots, bases, and affixes." at bounding box center [527, 446] width 19 height 19
radio input "true"
click at [814, 599] on button "SUBMIT" at bounding box center [815, 580] width 158 height 37
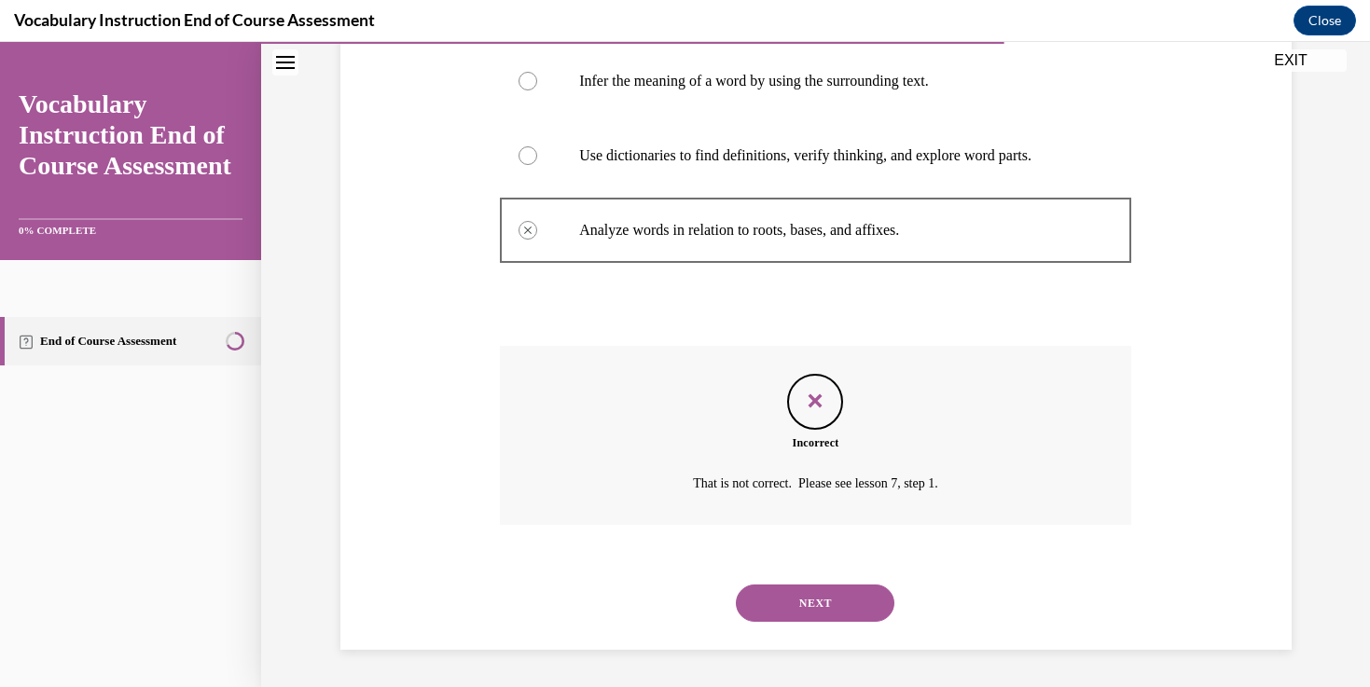
scroll to position [415, 0]
click at [811, 599] on button "NEXT" at bounding box center [815, 603] width 158 height 37
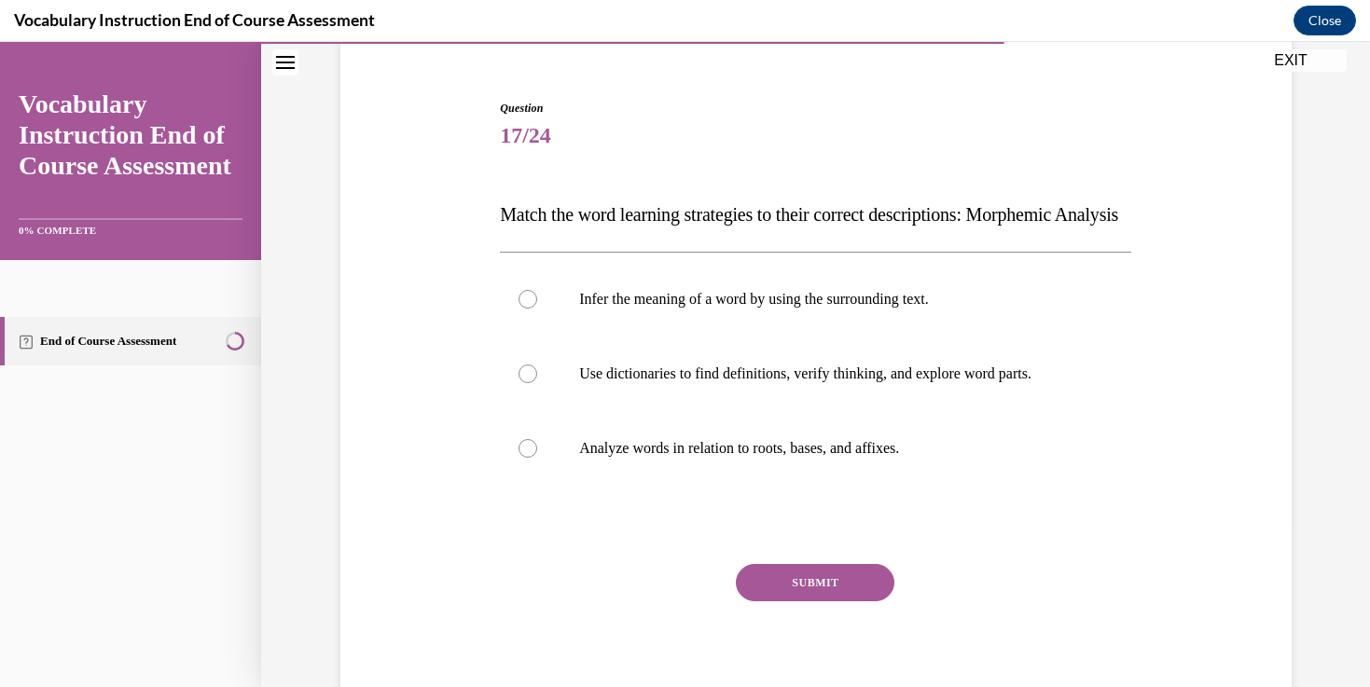
scroll to position [160, 0]
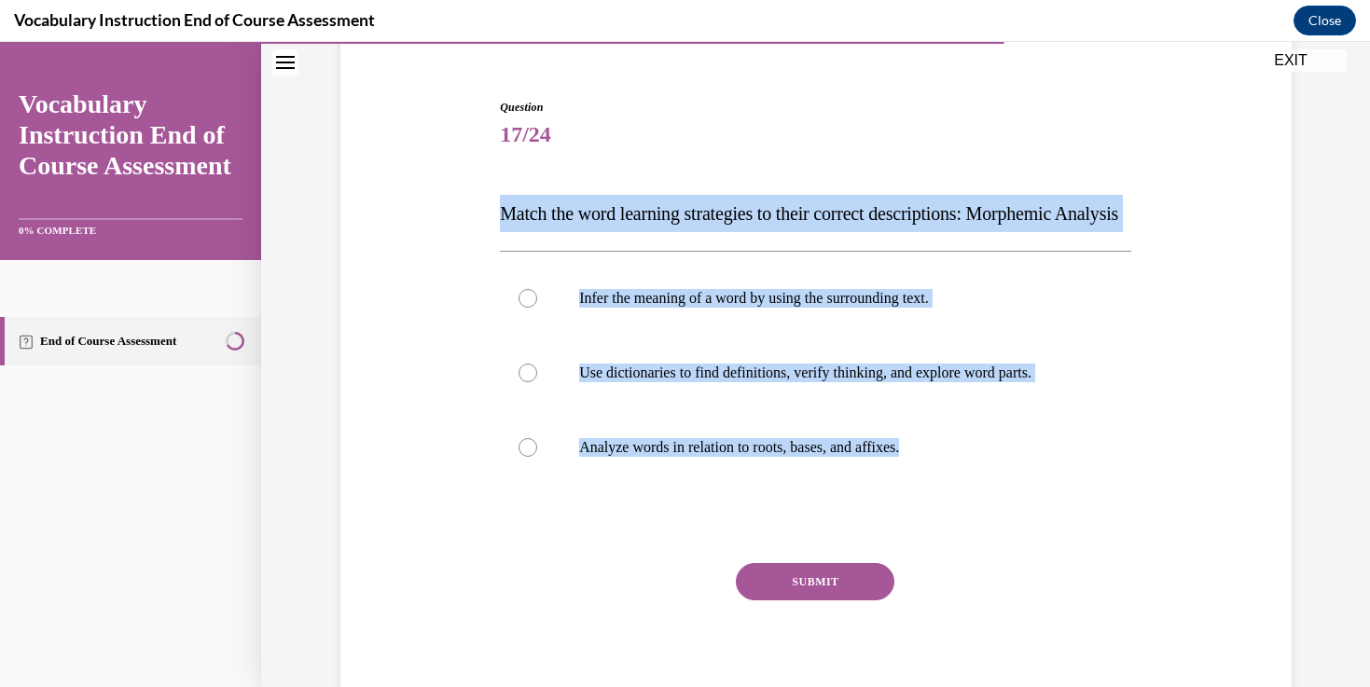
drag, startPoint x: 501, startPoint y: 214, endPoint x: 1009, endPoint y: 537, distance: 602.4
click at [1010, 537] on div "Question 17/24 Match the word learning strategies to their correct descriptions…" at bounding box center [815, 407] width 631 height 617
click at [386, 186] on div "Question 17/24 Match the word learning strategies to their correct descriptions…" at bounding box center [816, 379] width 960 height 673
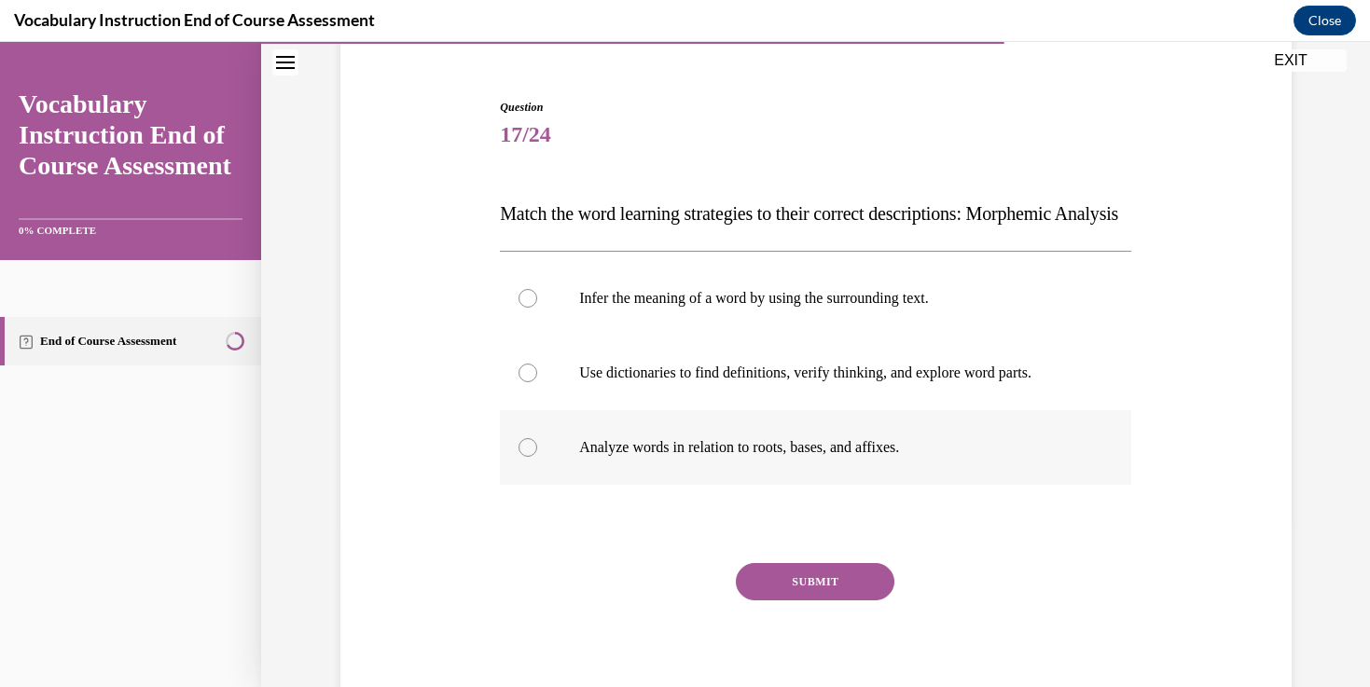
click at [758, 485] on label "Analyze words in relation to roots, bases, and affixes." at bounding box center [815, 447] width 631 height 75
click at [537, 457] on input "Analyze words in relation to roots, bases, and affixes." at bounding box center [527, 447] width 19 height 19
radio input "true"
click at [834, 600] on button "SUBMIT" at bounding box center [815, 581] width 158 height 37
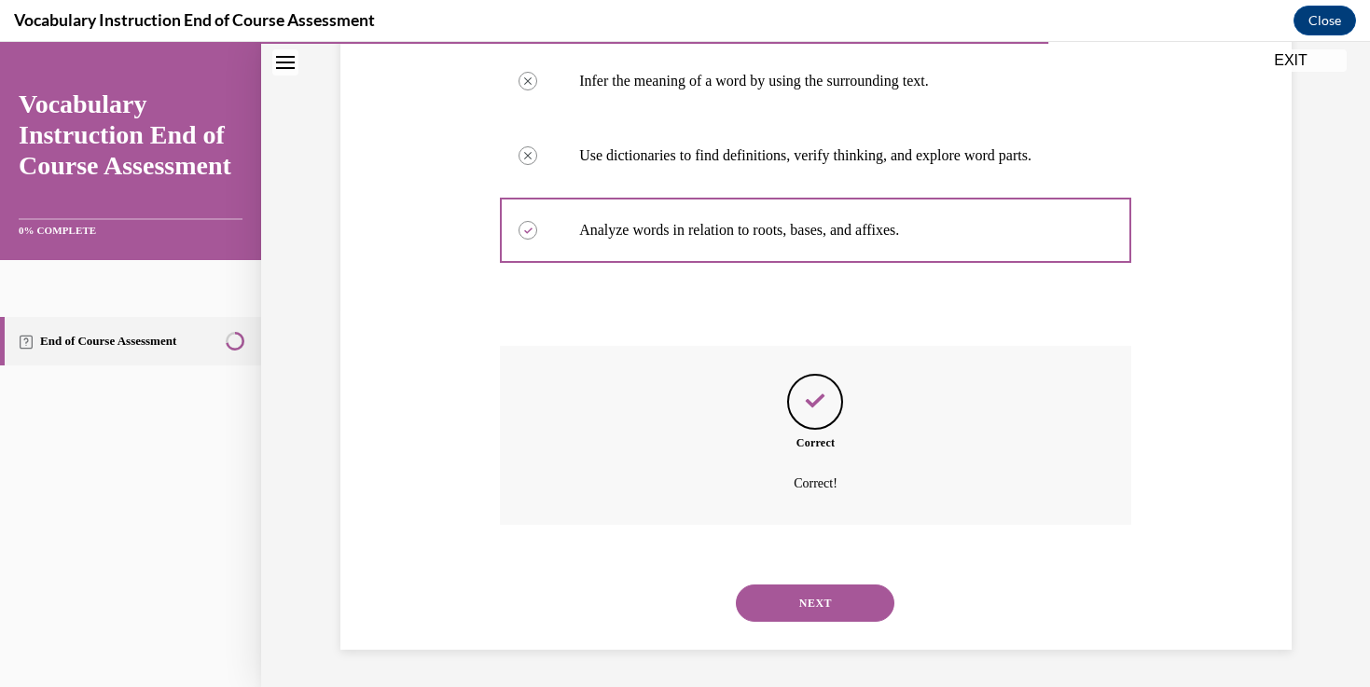
click at [834, 622] on button "NEXT" at bounding box center [815, 603] width 158 height 37
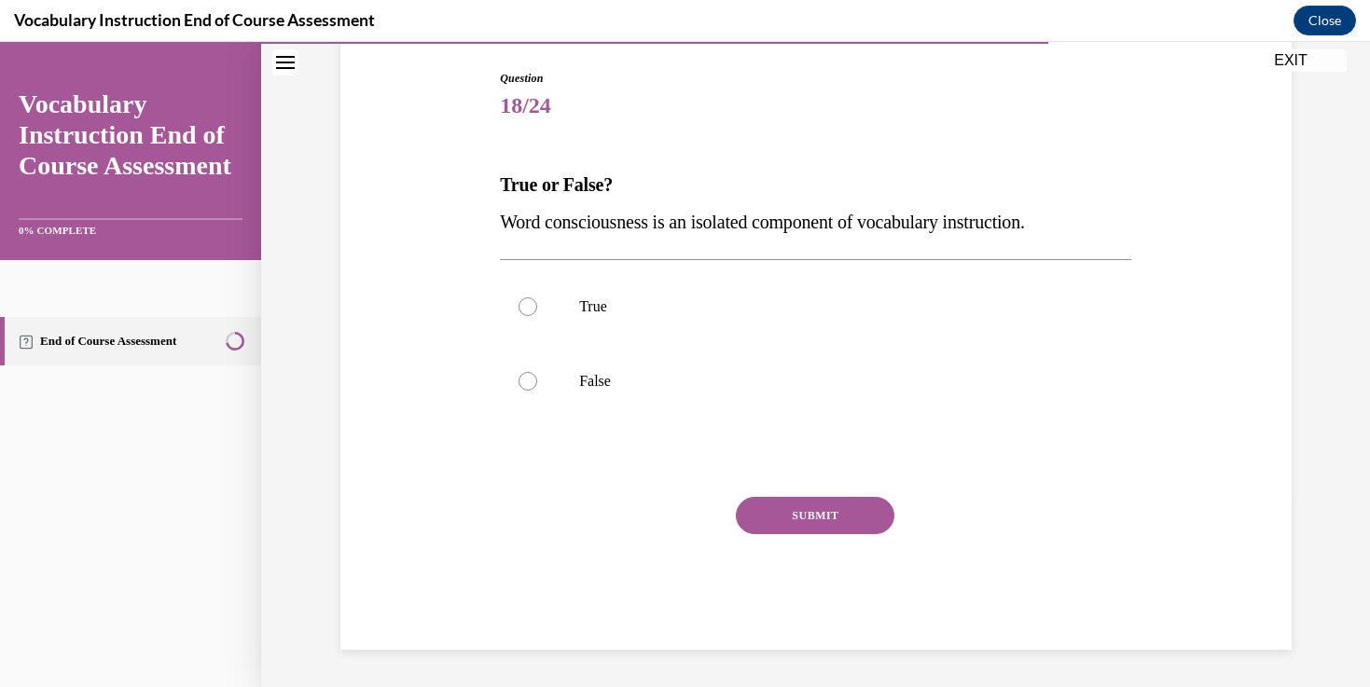
scroll to position [189, 0]
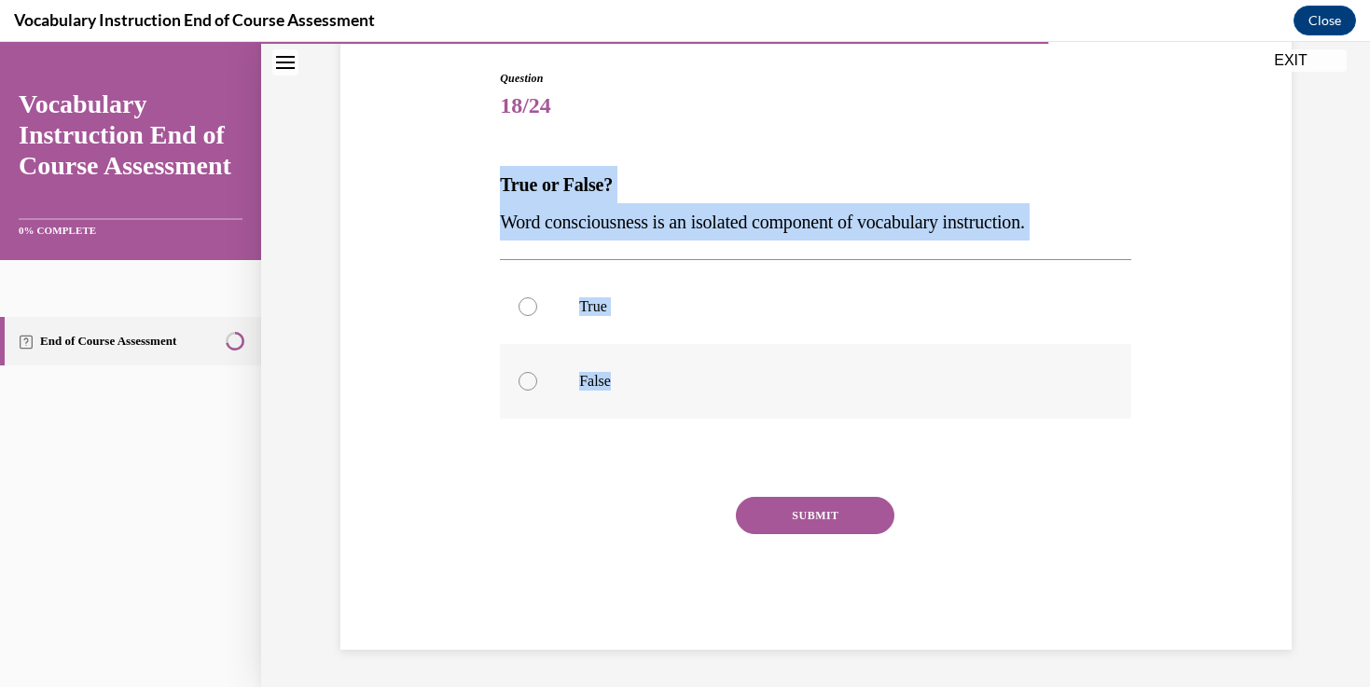
drag, startPoint x: 497, startPoint y: 180, endPoint x: 767, endPoint y: 395, distance: 345.7
click at [767, 395] on div "Question 18/24 True or False? Word consciousness is an isolated component of vo…" at bounding box center [815, 346] width 641 height 608
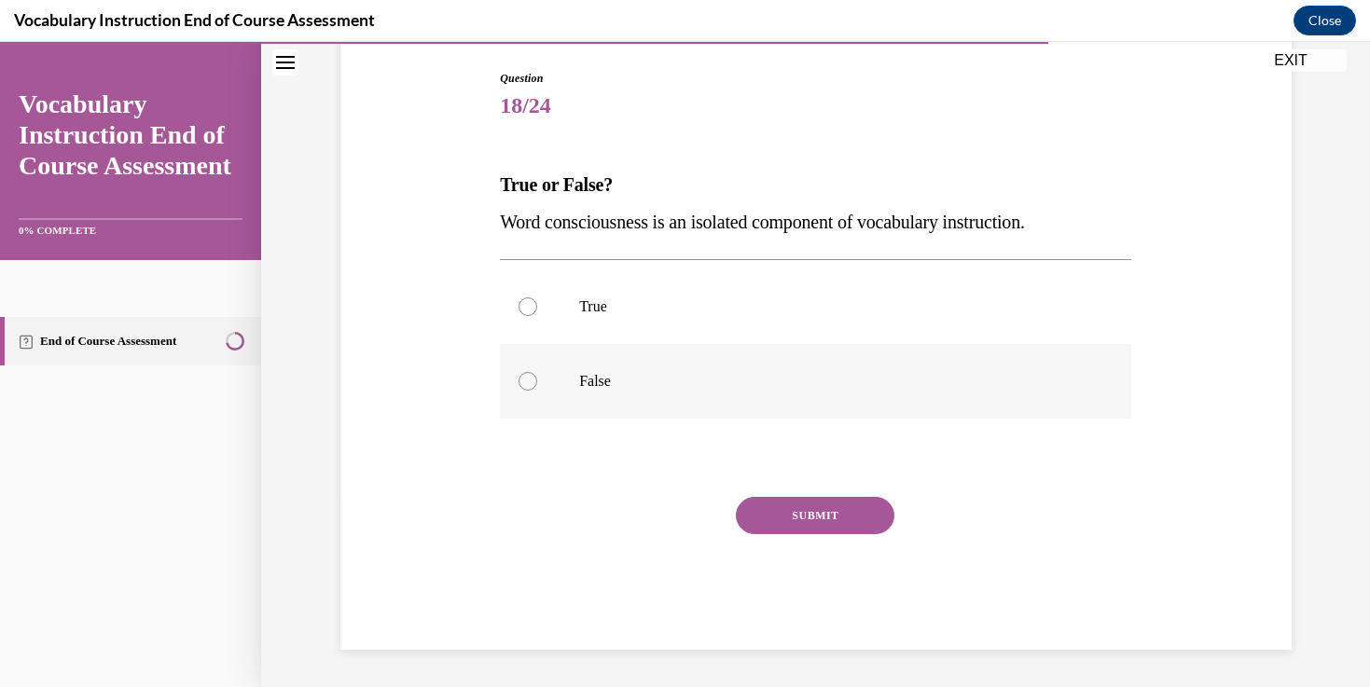
click at [559, 375] on label "False" at bounding box center [815, 381] width 631 height 75
click at [537, 375] on input "False" at bounding box center [527, 381] width 19 height 19
radio input "true"
click at [794, 509] on button "SUBMIT" at bounding box center [815, 515] width 158 height 37
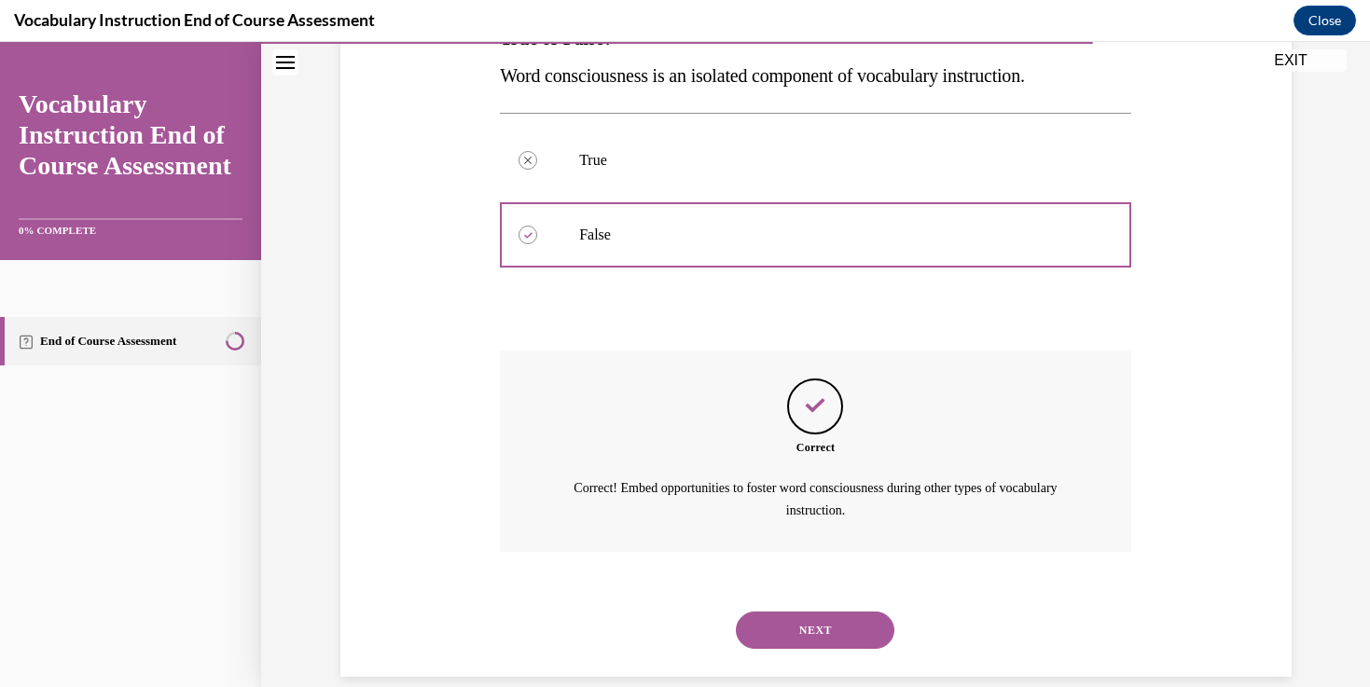
scroll to position [362, 0]
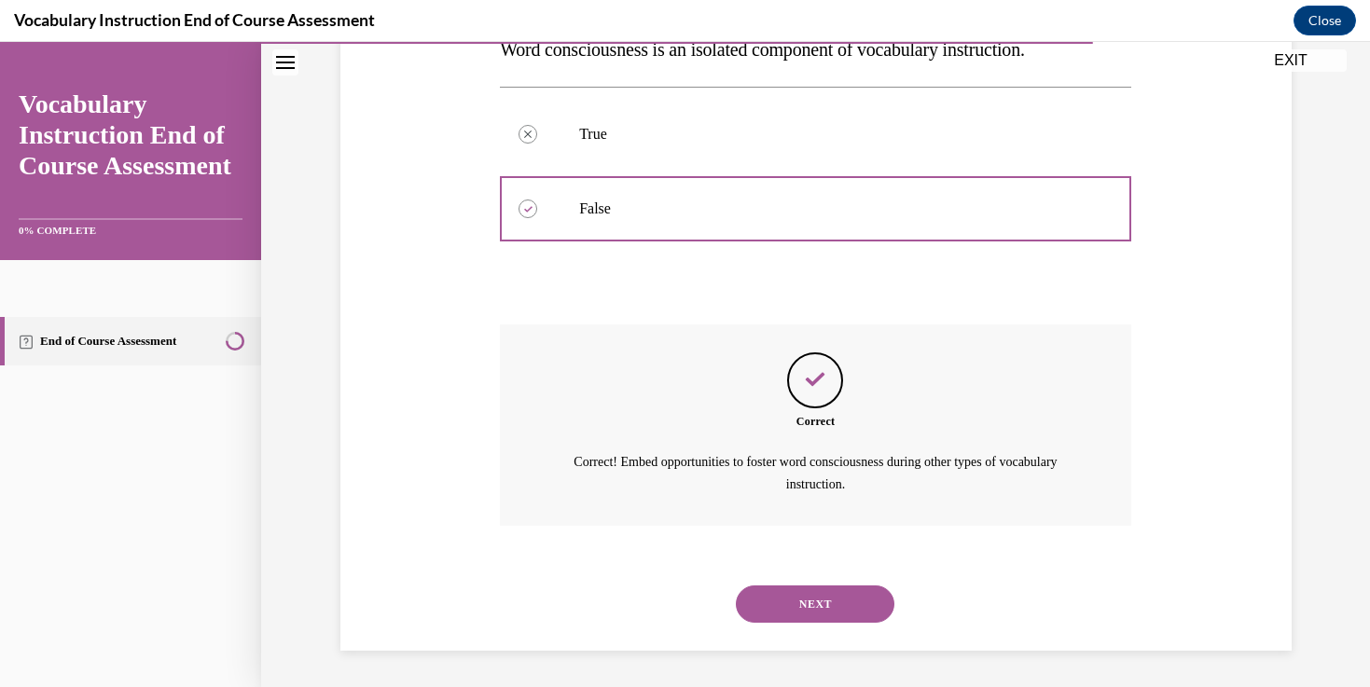
click at [806, 593] on button "NEXT" at bounding box center [815, 604] width 158 height 37
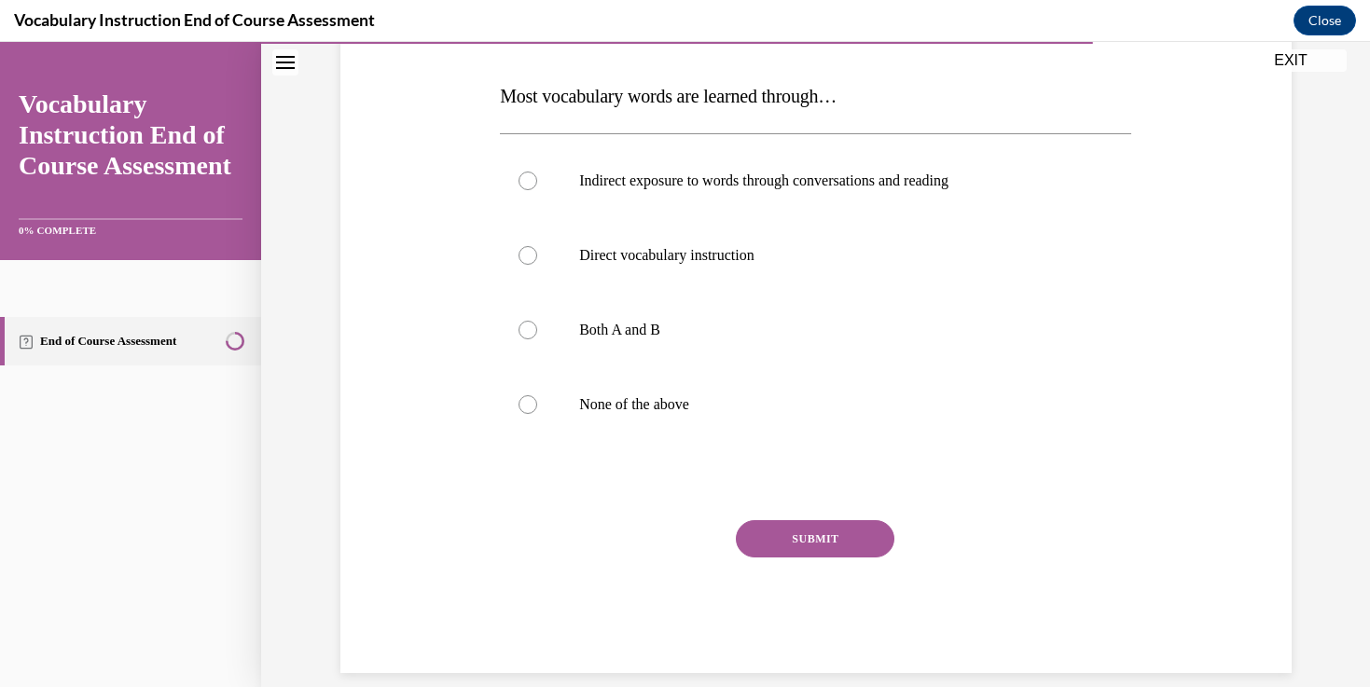
scroll to position [278, 0]
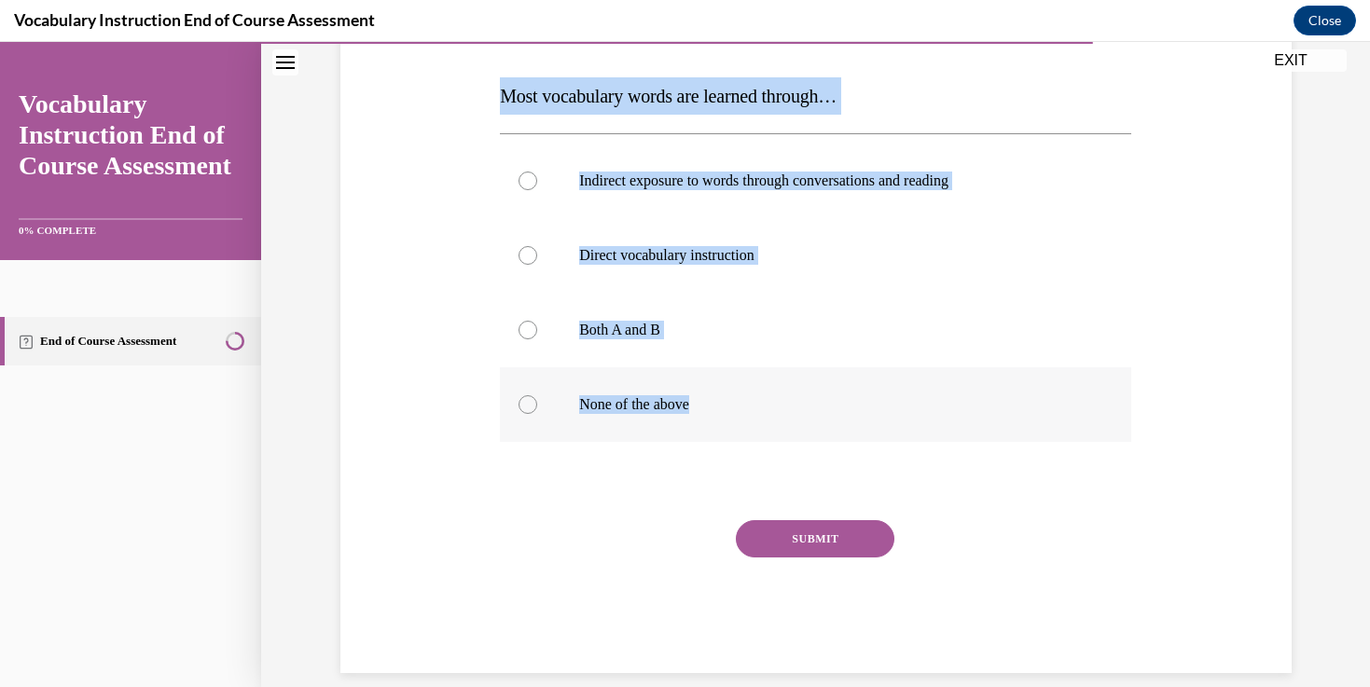
drag, startPoint x: 489, startPoint y: 91, endPoint x: 800, endPoint y: 414, distance: 448.4
click at [800, 414] on div "Question 19/24 Most vocabulary words are learned through… Indirect exposure to …" at bounding box center [816, 299] width 960 height 748
click at [686, 315] on label "Both A and B" at bounding box center [815, 330] width 631 height 75
click at [537, 321] on input "Both A and B" at bounding box center [527, 330] width 19 height 19
radio input "true"
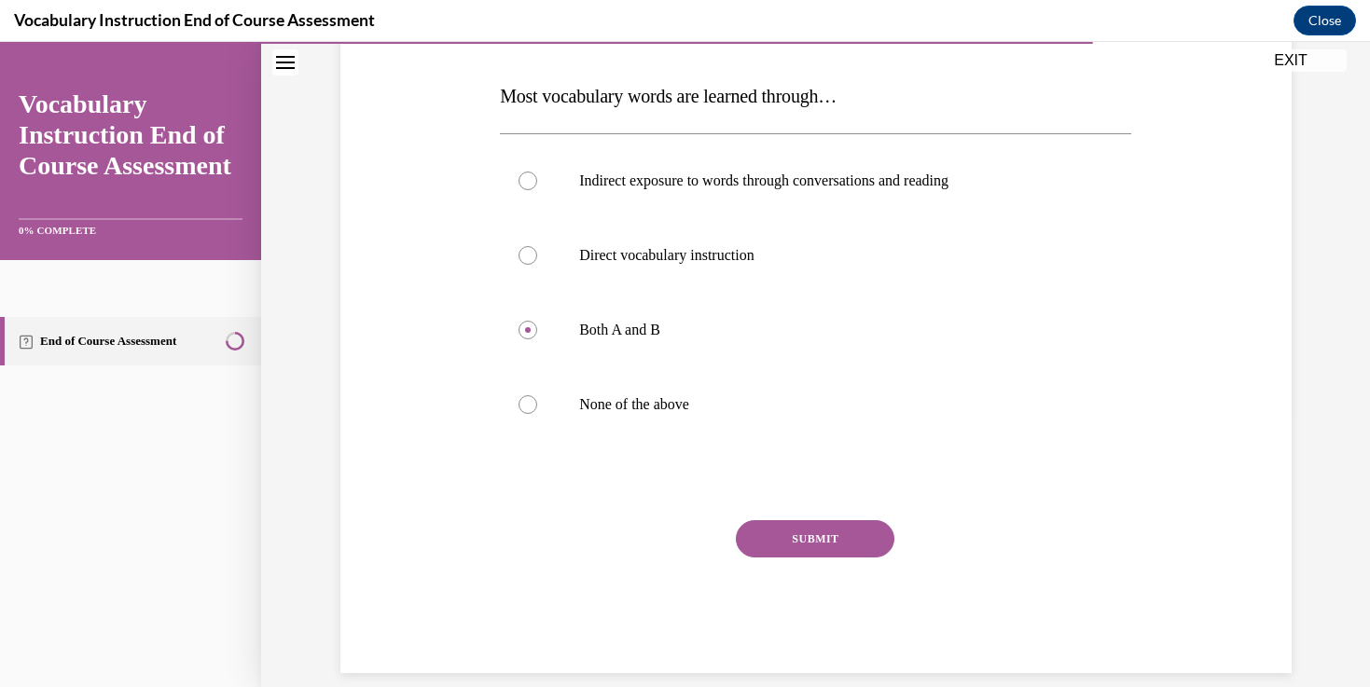
click at [799, 538] on button "SUBMIT" at bounding box center [815, 538] width 158 height 37
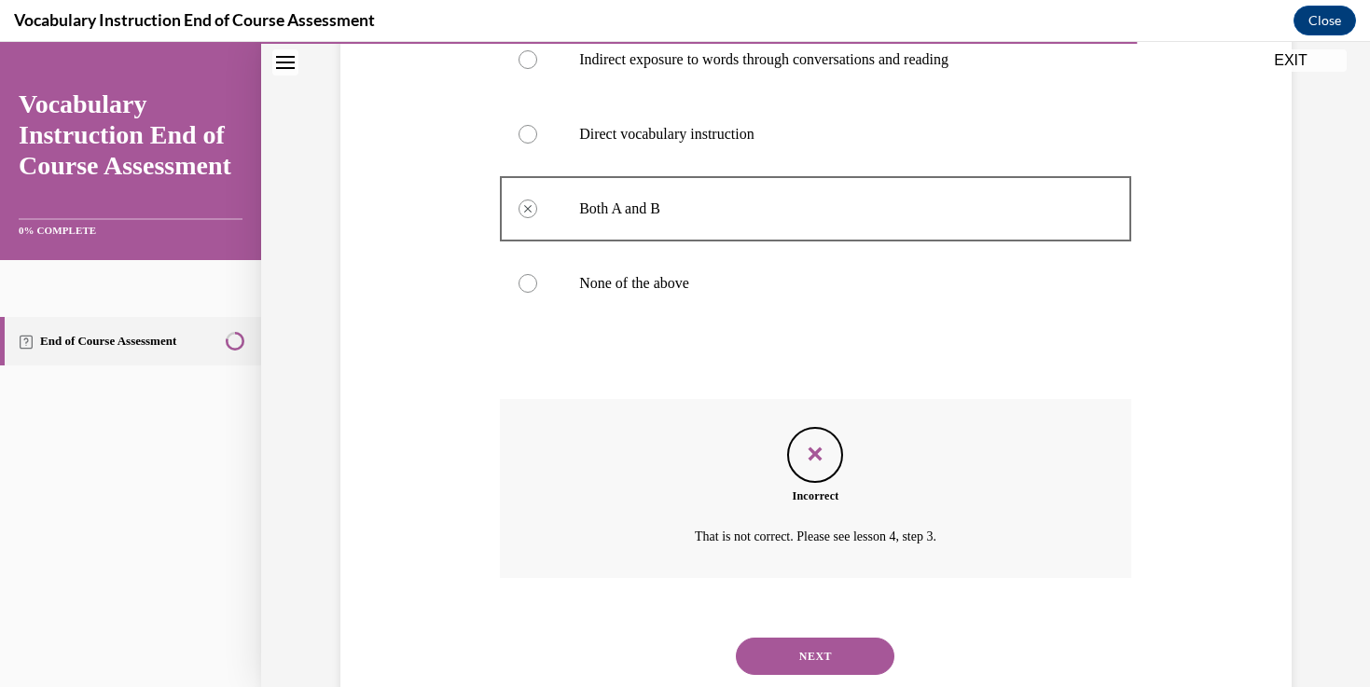
scroll to position [452, 0]
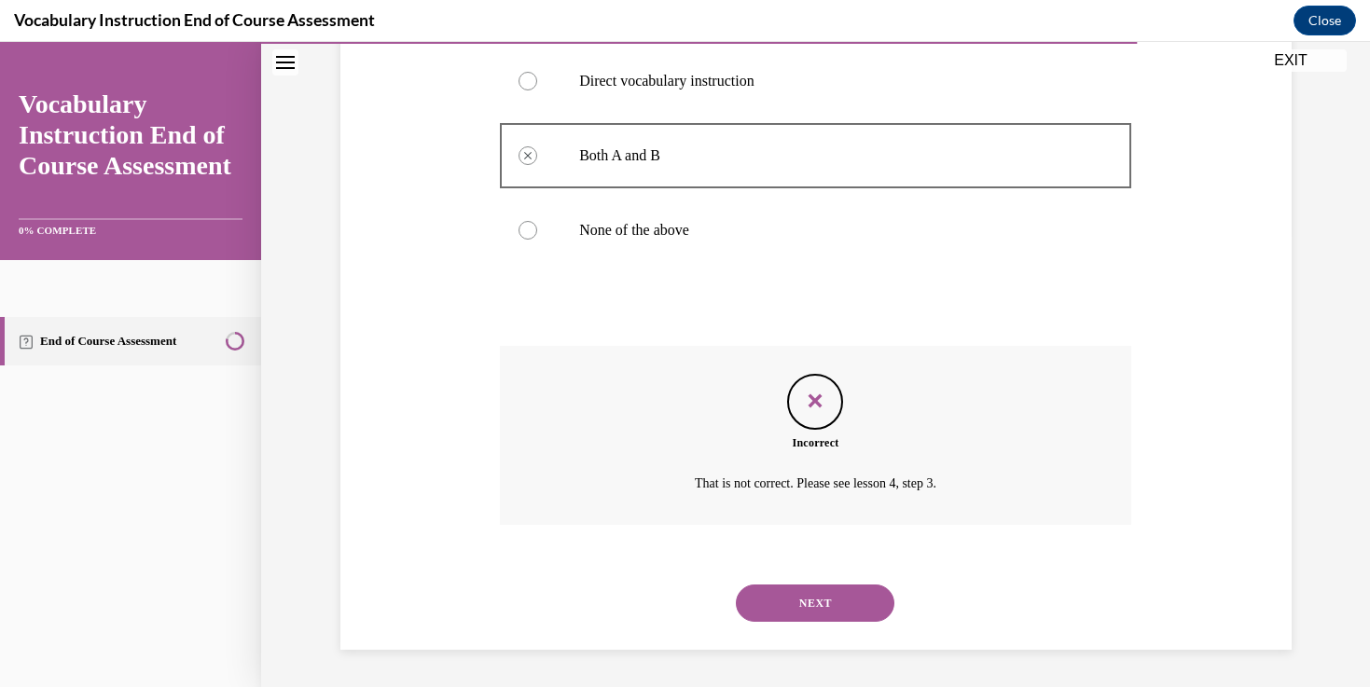
click at [806, 596] on button "NEXT" at bounding box center [815, 603] width 158 height 37
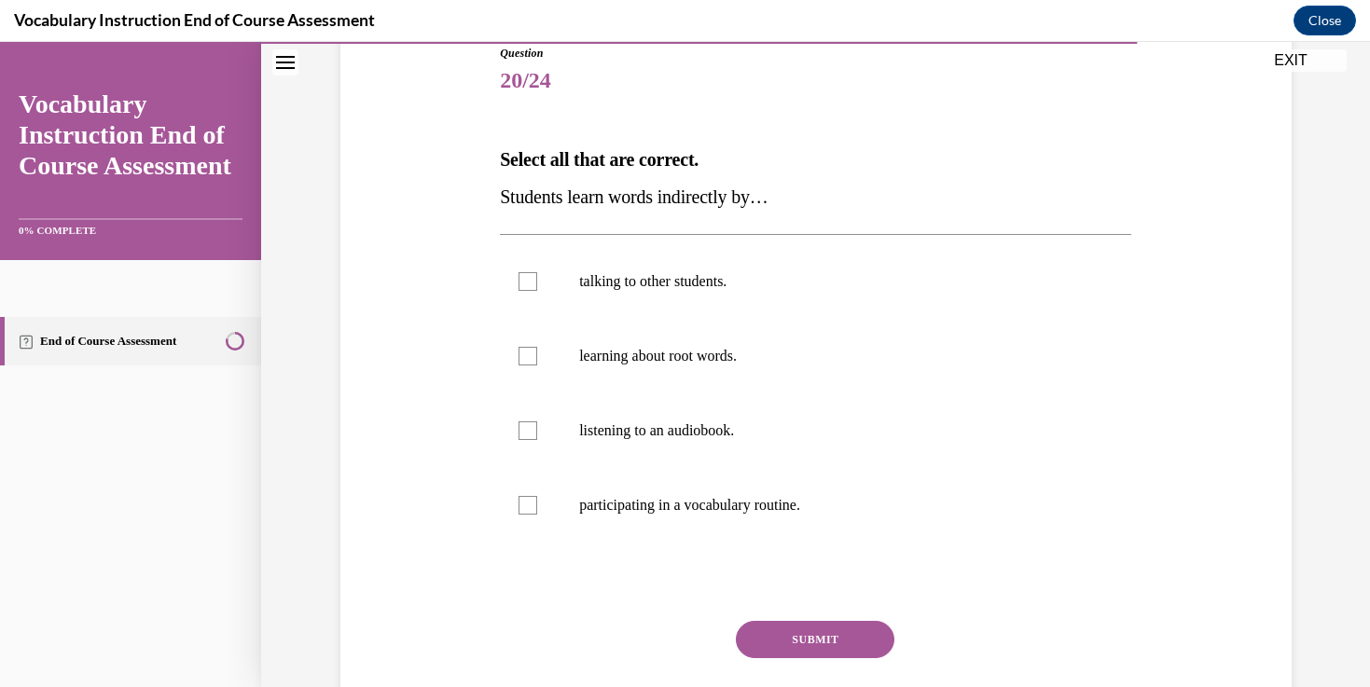
scroll to position [216, 0]
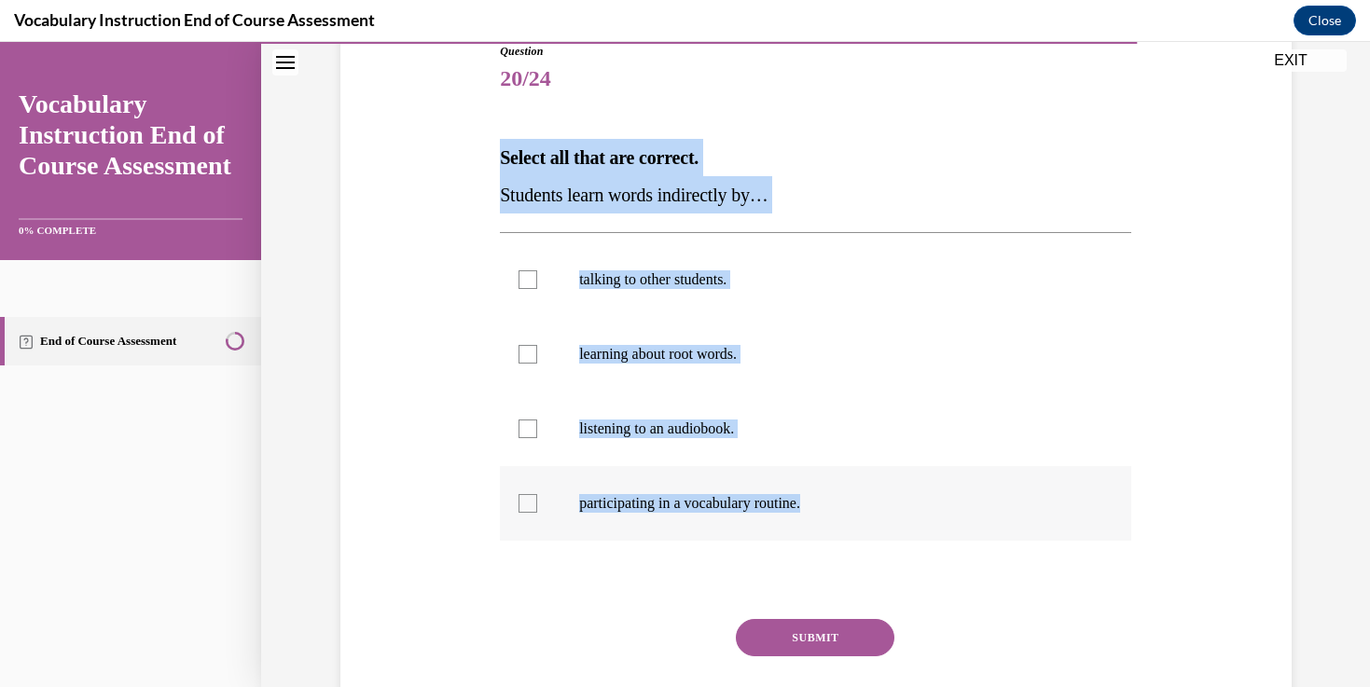
drag, startPoint x: 474, startPoint y: 144, endPoint x: 911, endPoint y: 510, distance: 570.5
click at [912, 510] on div "Question 20/24 Select all that are correct. Students learn words indirectly by……" at bounding box center [816, 379] width 960 height 785
click at [527, 298] on label "talking to other students." at bounding box center [815, 279] width 631 height 75
click at [527, 289] on input "talking to other students." at bounding box center [527, 279] width 19 height 19
checkbox input "true"
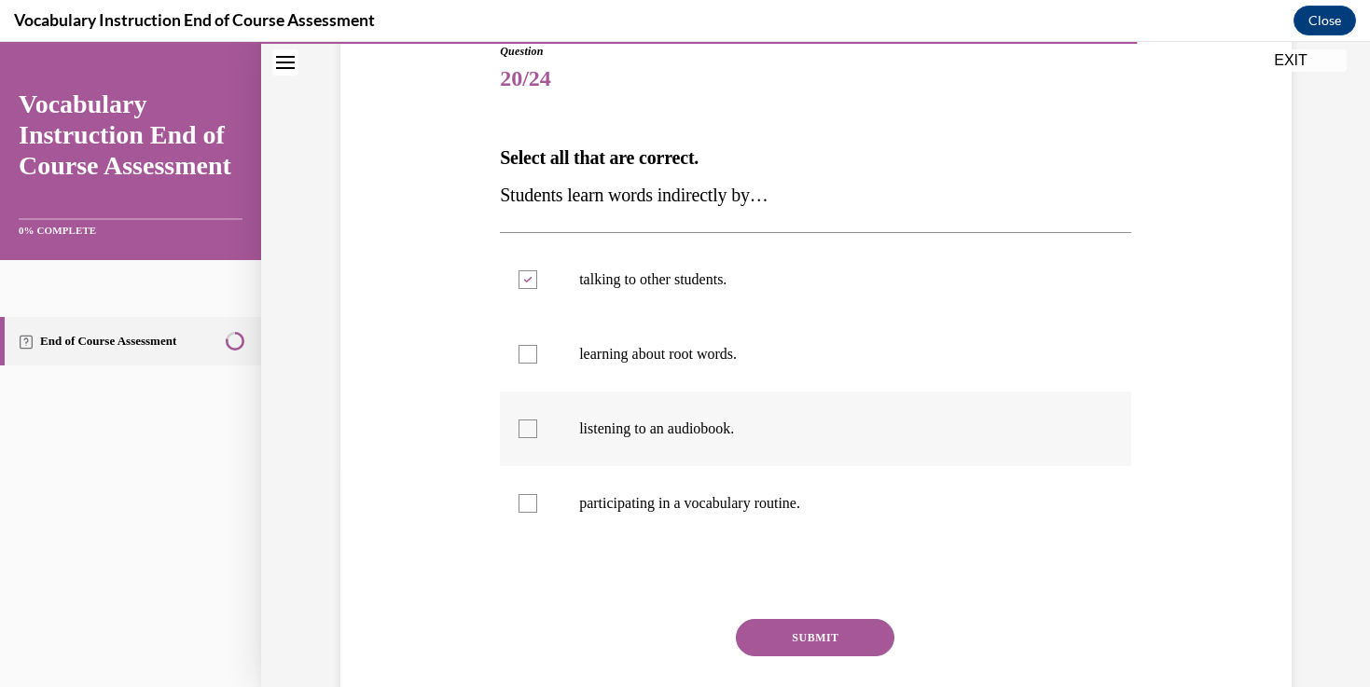
click at [561, 438] on label "listening to an audiobook." at bounding box center [815, 429] width 631 height 75
click at [537, 438] on input "listening to an audiobook." at bounding box center [527, 429] width 19 height 19
checkbox input "true"
click at [792, 655] on button "SUBMIT" at bounding box center [815, 637] width 158 height 37
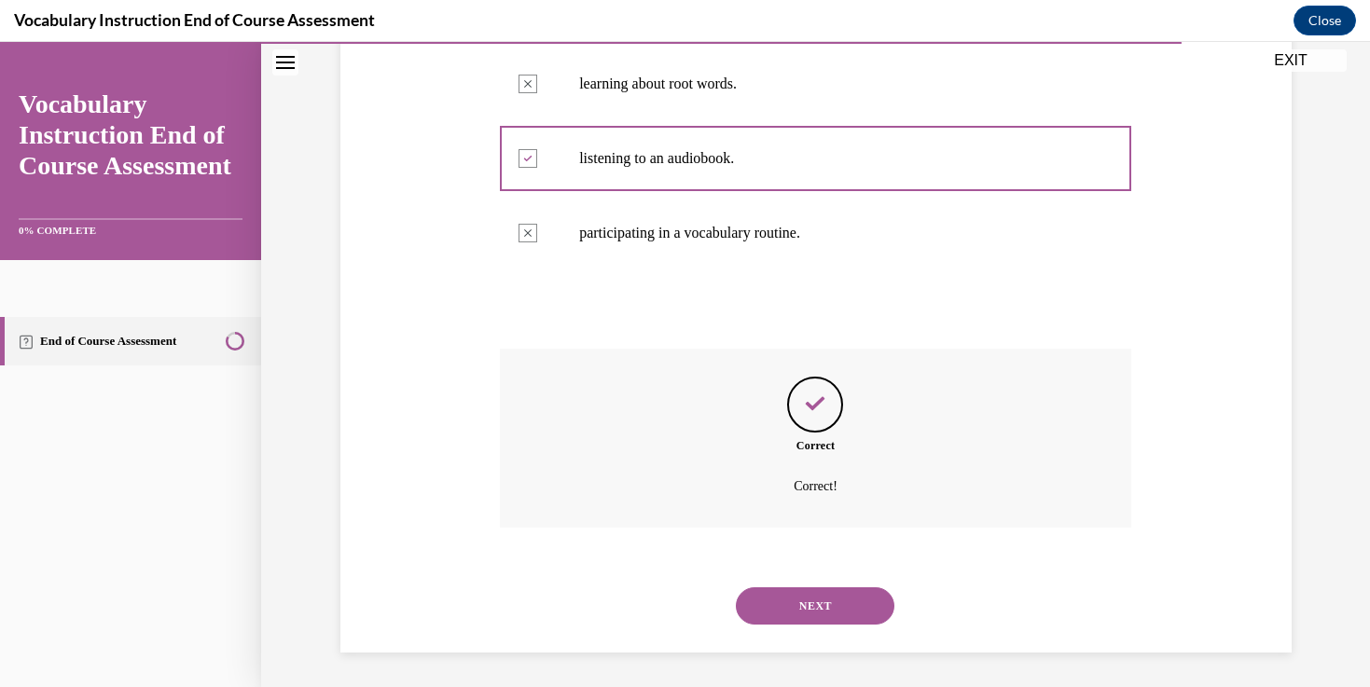
scroll to position [489, 0]
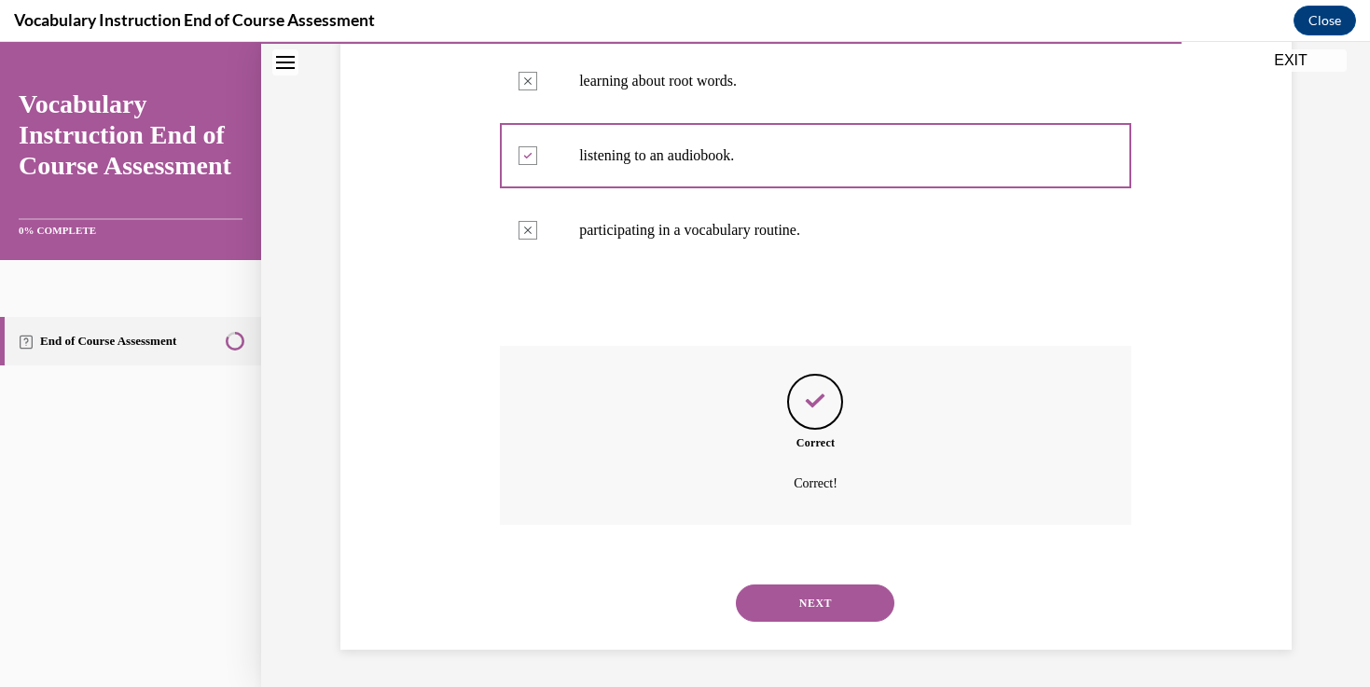
click at [791, 606] on button "NEXT" at bounding box center [815, 603] width 158 height 37
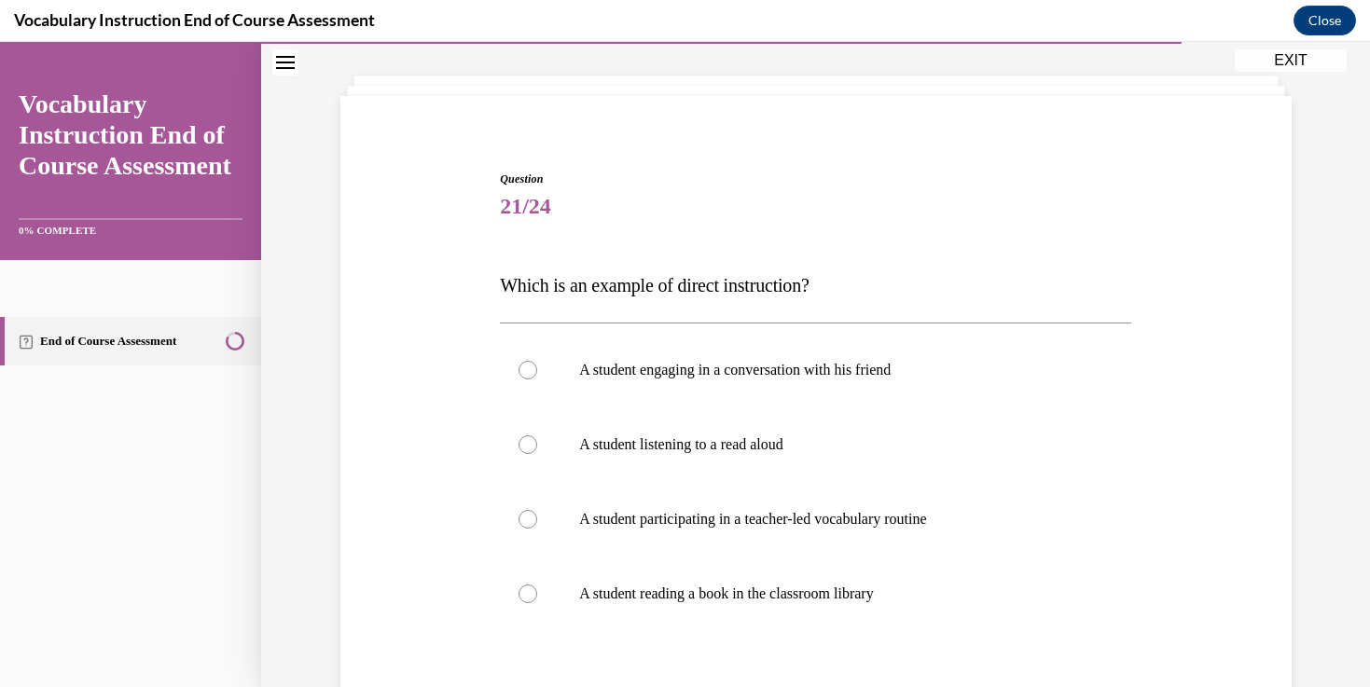
scroll to position [111, 0]
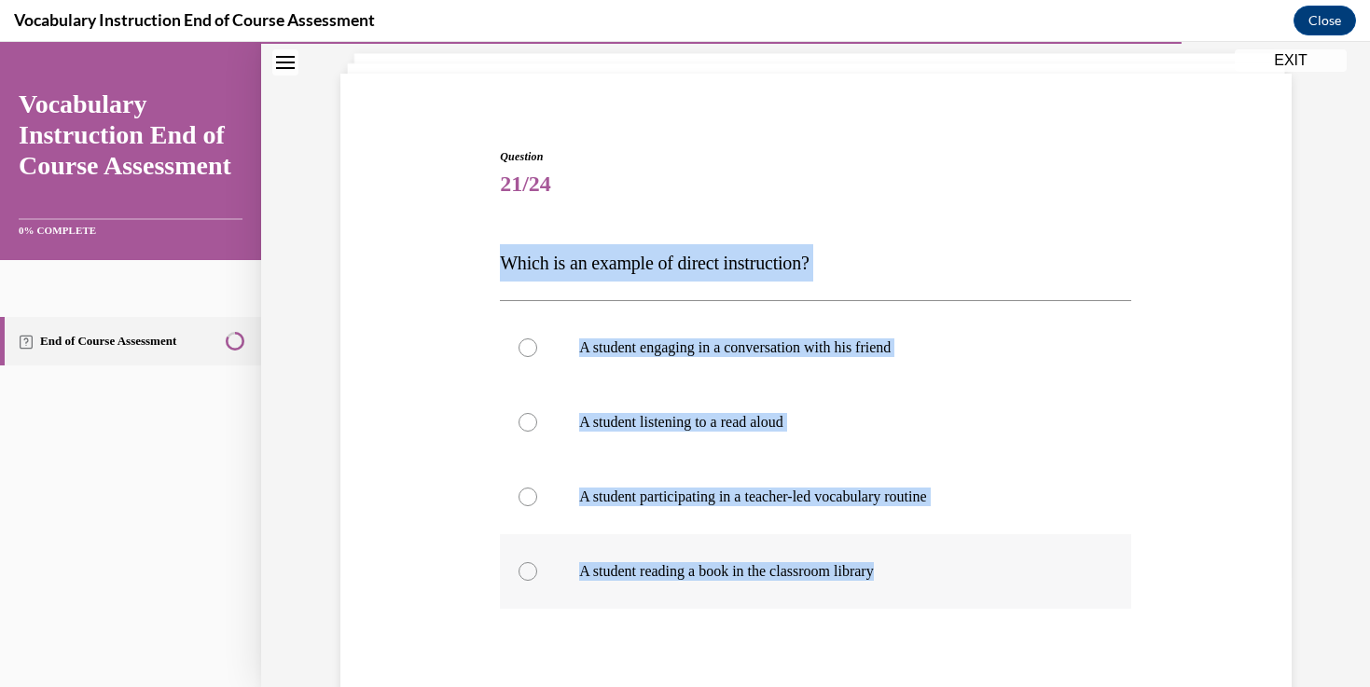
drag, startPoint x: 494, startPoint y: 248, endPoint x: 926, endPoint y: 571, distance: 538.9
click at [926, 571] on div "Question 21/24 Which is an example of direct instruction? A student engaging in…" at bounding box center [816, 466] width 960 height 748
click at [708, 511] on label "A student participating in a teacher-led vocabulary routine" at bounding box center [815, 497] width 631 height 75
click at [537, 506] on input "A student participating in a teacher-led vocabulary routine" at bounding box center [527, 497] width 19 height 19
radio input "true"
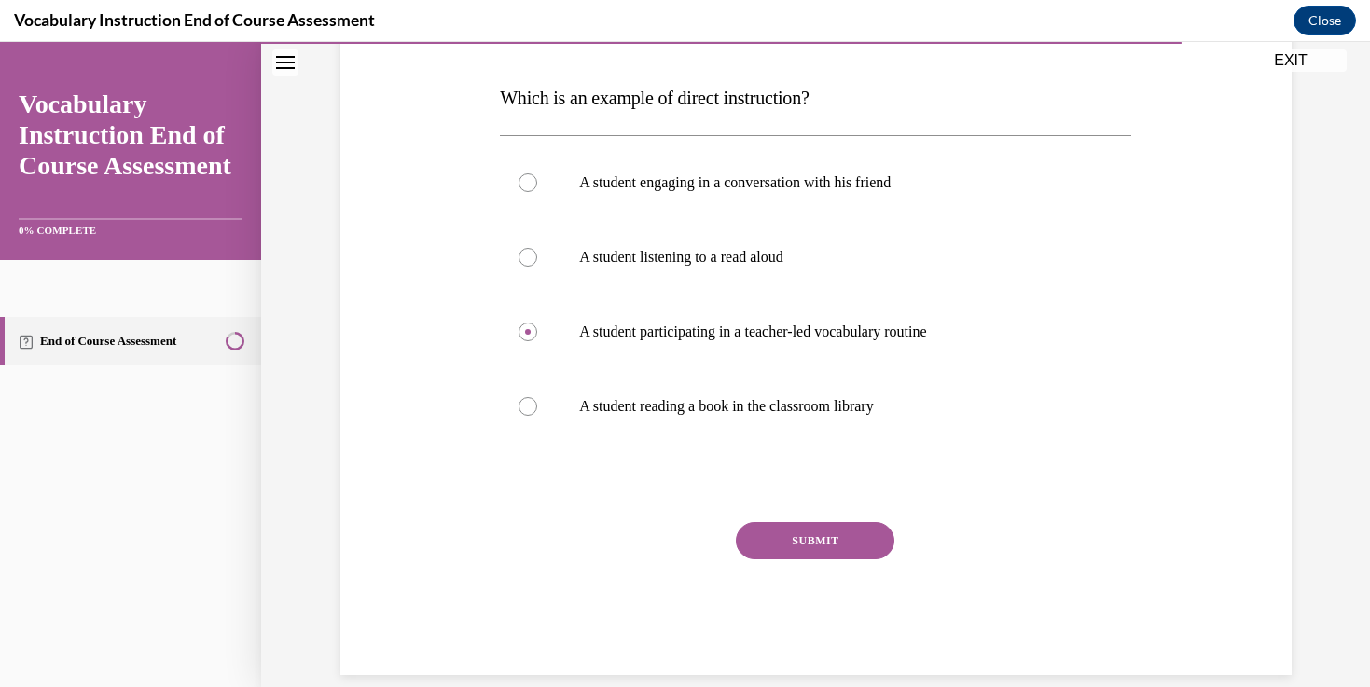
click at [792, 541] on button "SUBMIT" at bounding box center [815, 540] width 158 height 37
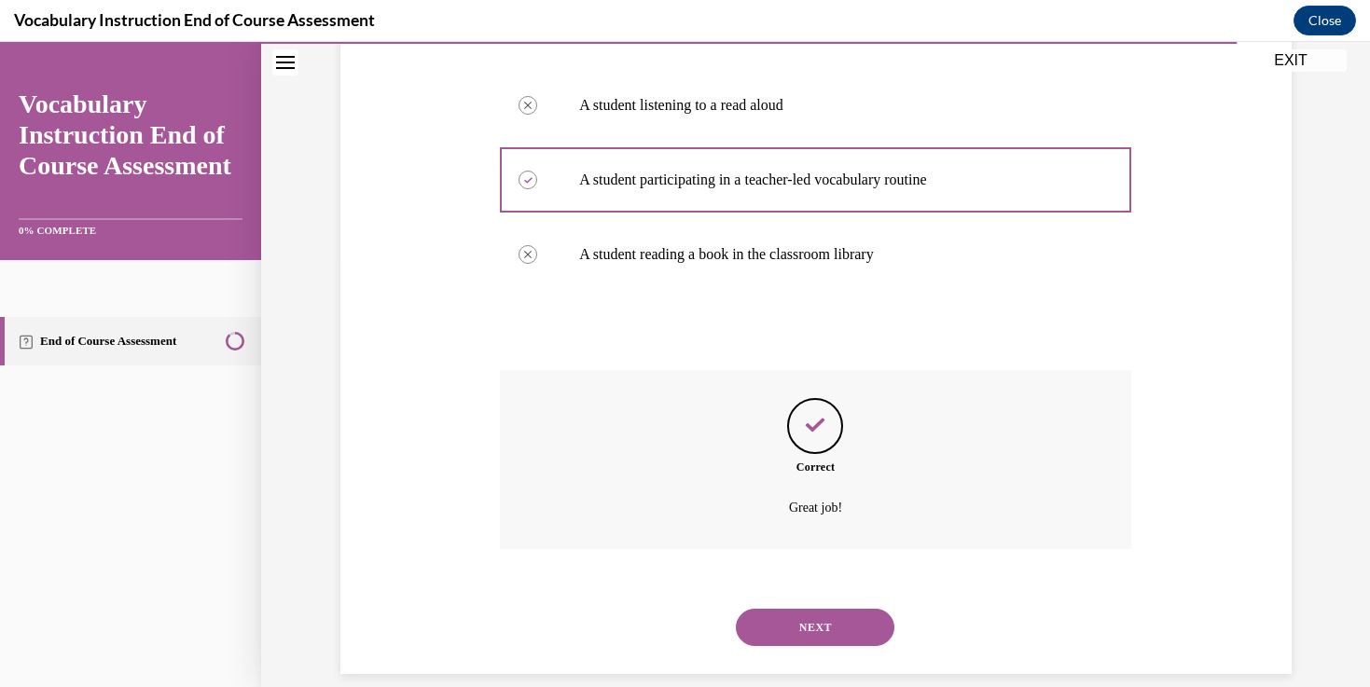
scroll to position [452, 0]
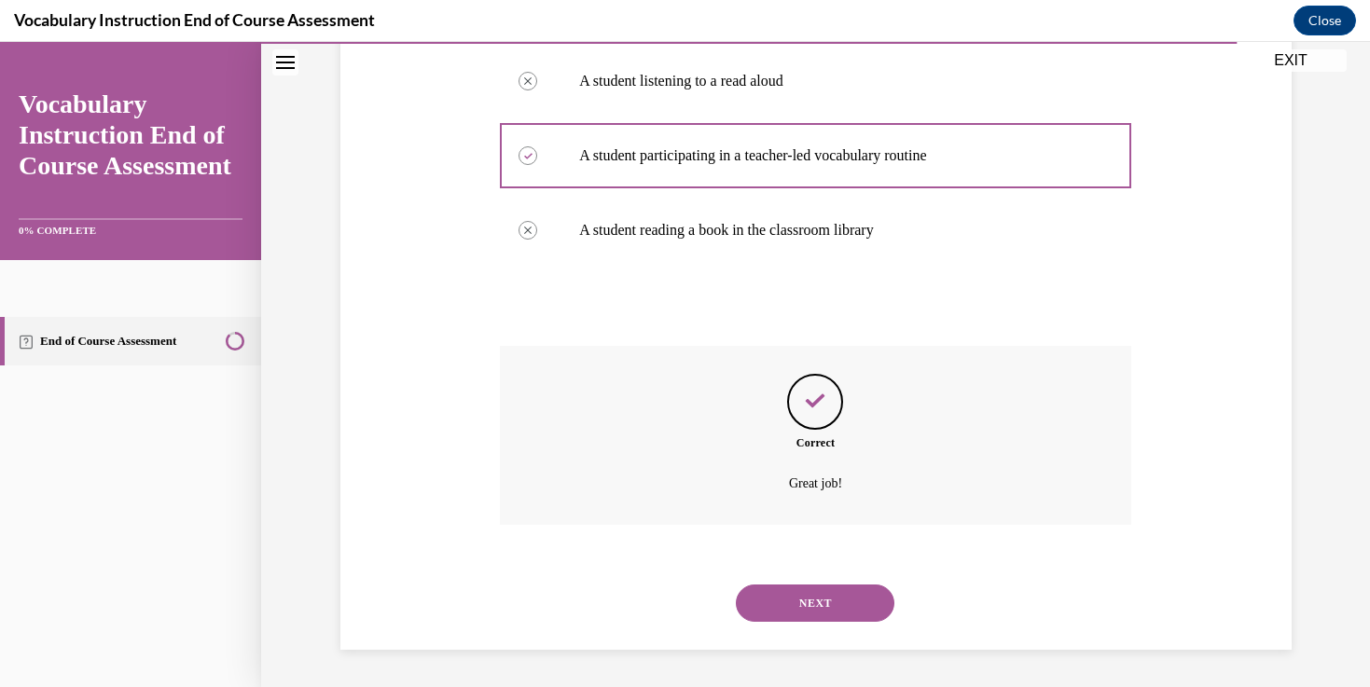
click at [804, 587] on button "NEXT" at bounding box center [815, 603] width 158 height 37
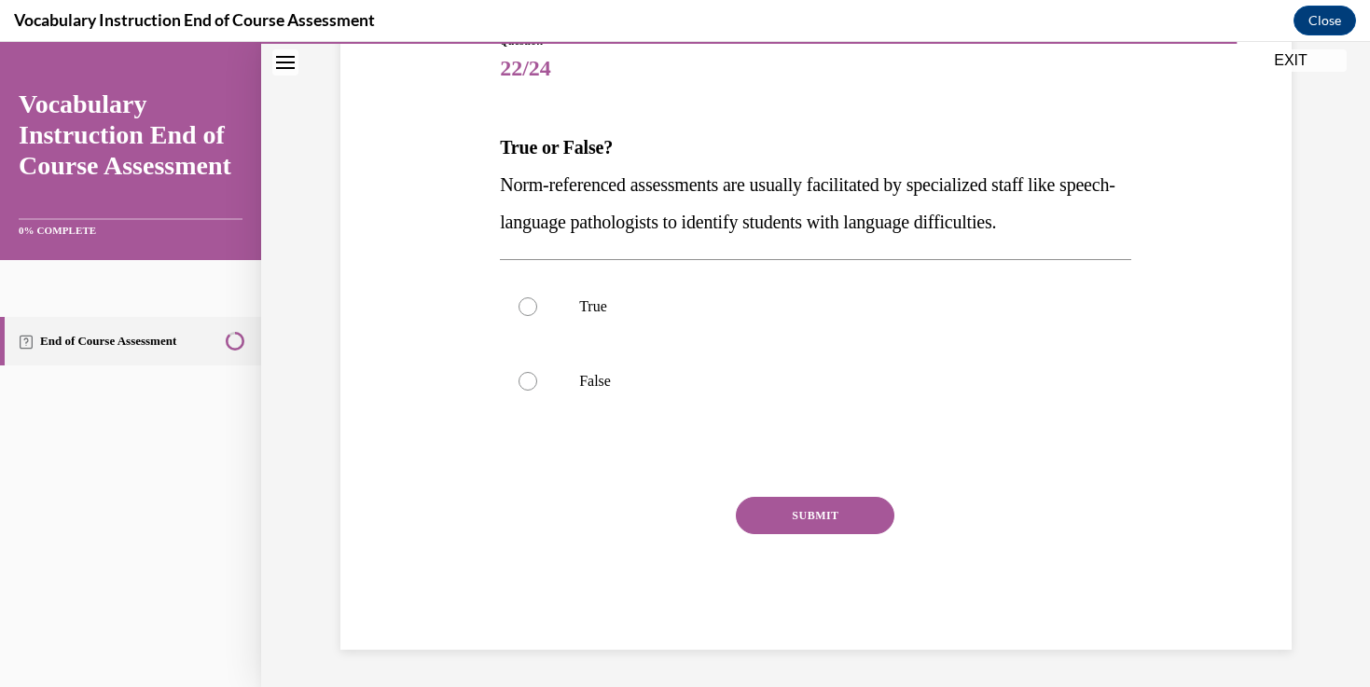
scroll to position [163, 0]
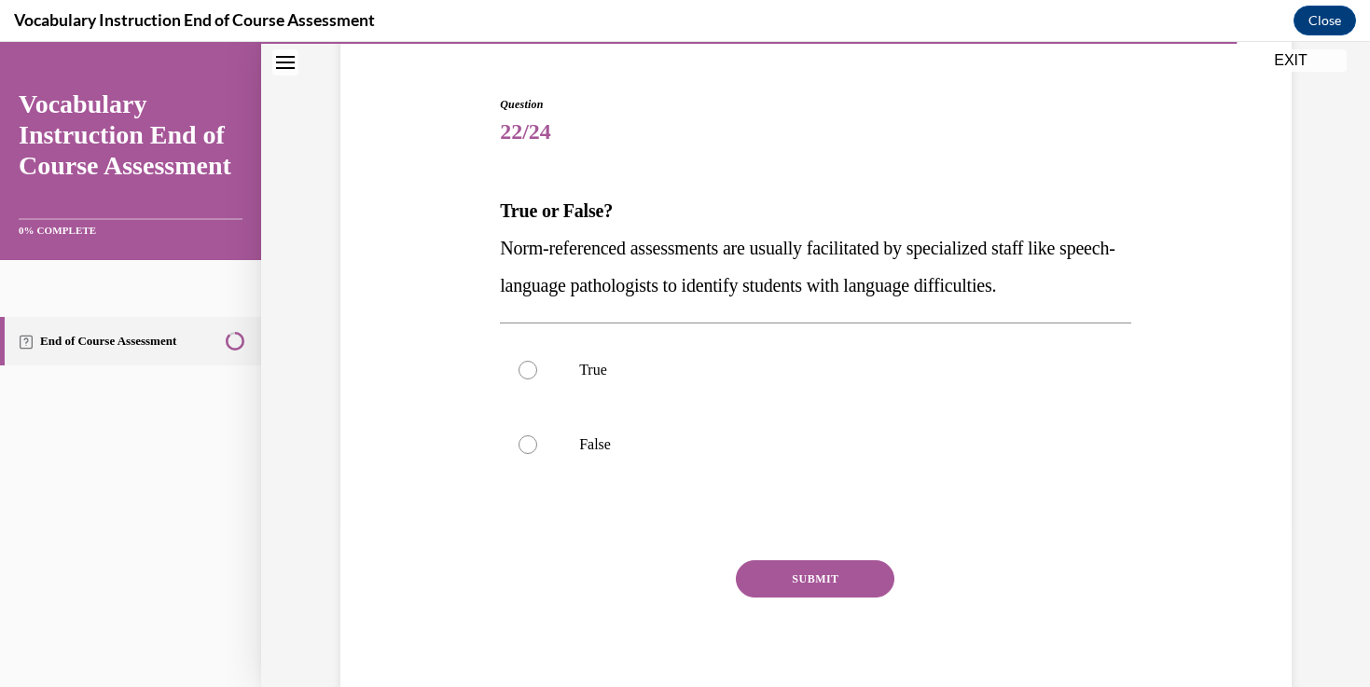
click at [492, 237] on div "Question 22/24 True or False? Norm-referenced assessments are usually facilitat…" at bounding box center [816, 376] width 960 height 673
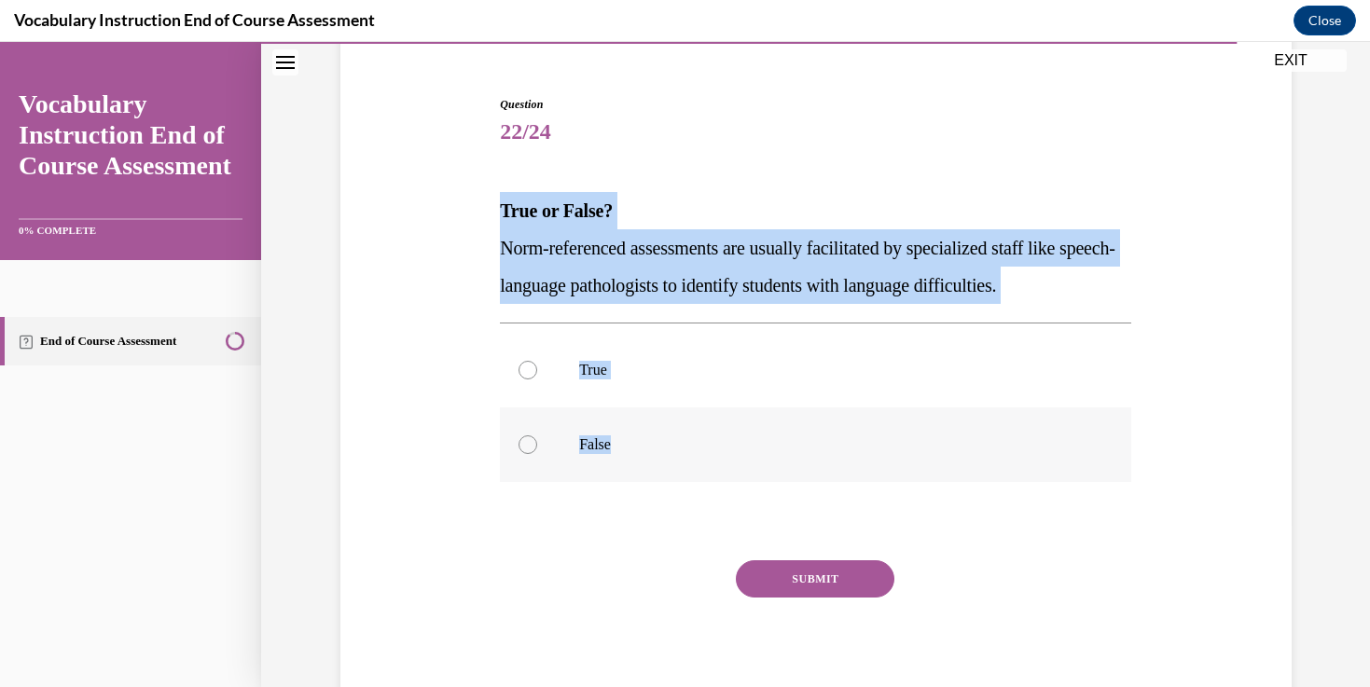
drag, startPoint x: 489, startPoint y: 220, endPoint x: 725, endPoint y: 448, distance: 328.4
click at [725, 448] on div "Question 22/24 True or False? Norm-referenced assessments are usually facilitat…" at bounding box center [816, 376] width 960 height 673
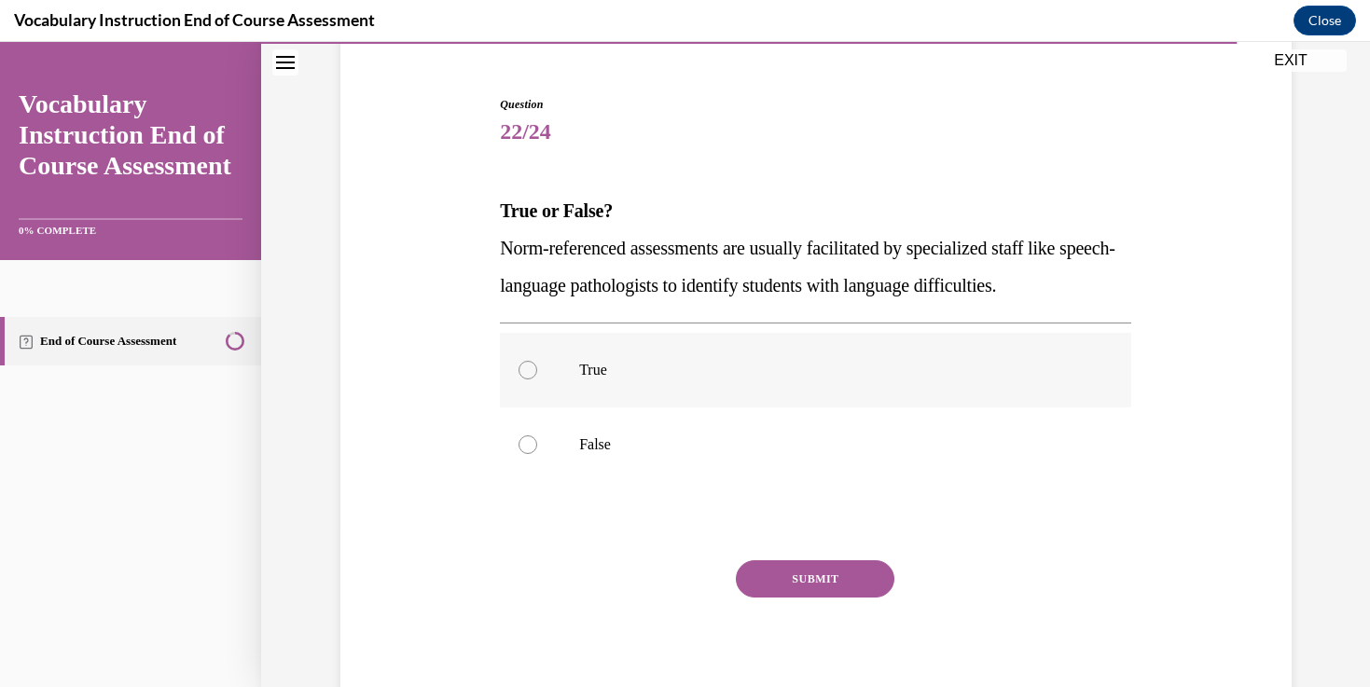
click at [566, 380] on label "True" at bounding box center [815, 370] width 631 height 75
click at [537, 379] on input "True" at bounding box center [527, 370] width 19 height 19
radio input "true"
click at [820, 572] on button "SUBMIT" at bounding box center [815, 578] width 158 height 37
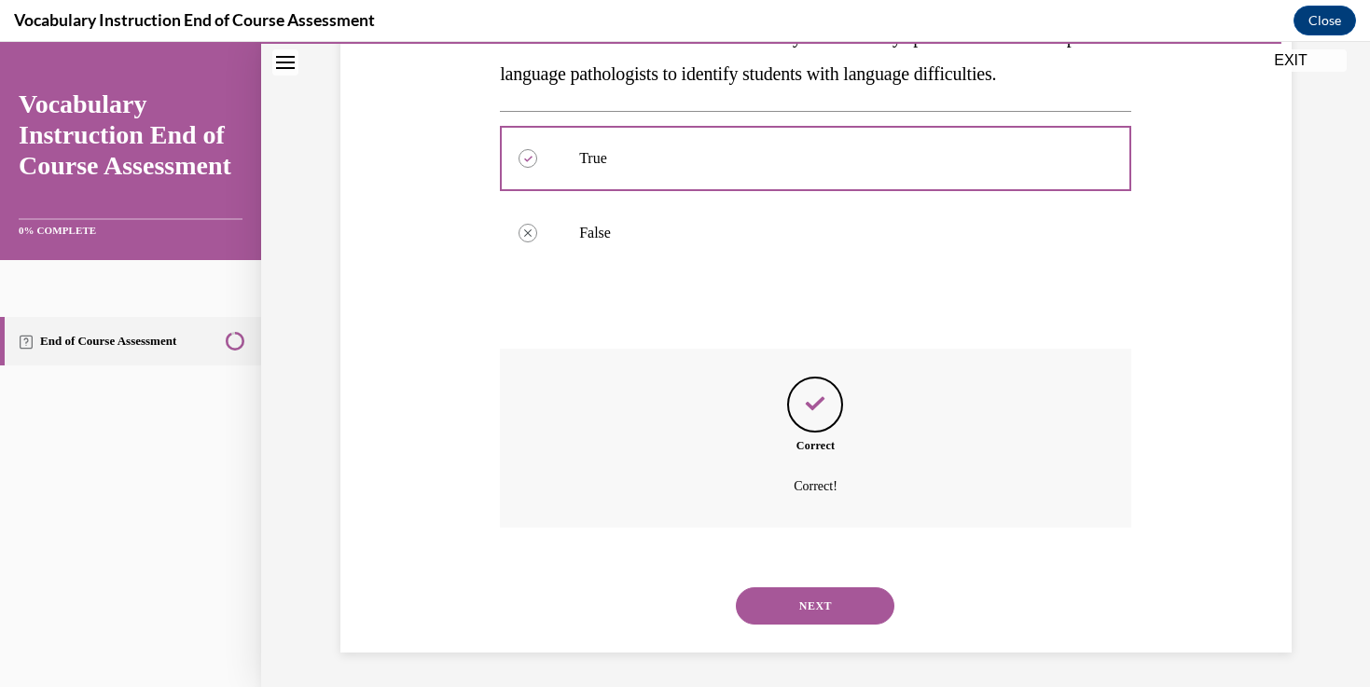
scroll to position [378, 0]
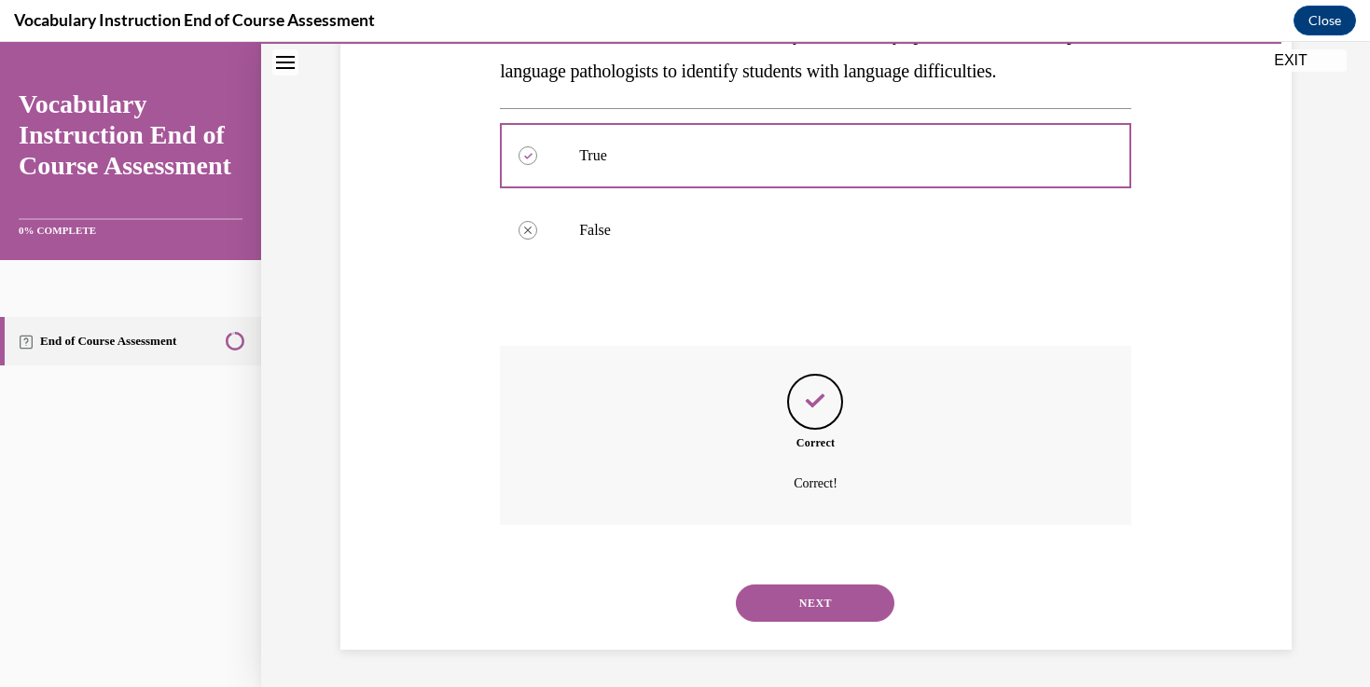
click at [807, 608] on button "NEXT" at bounding box center [815, 603] width 158 height 37
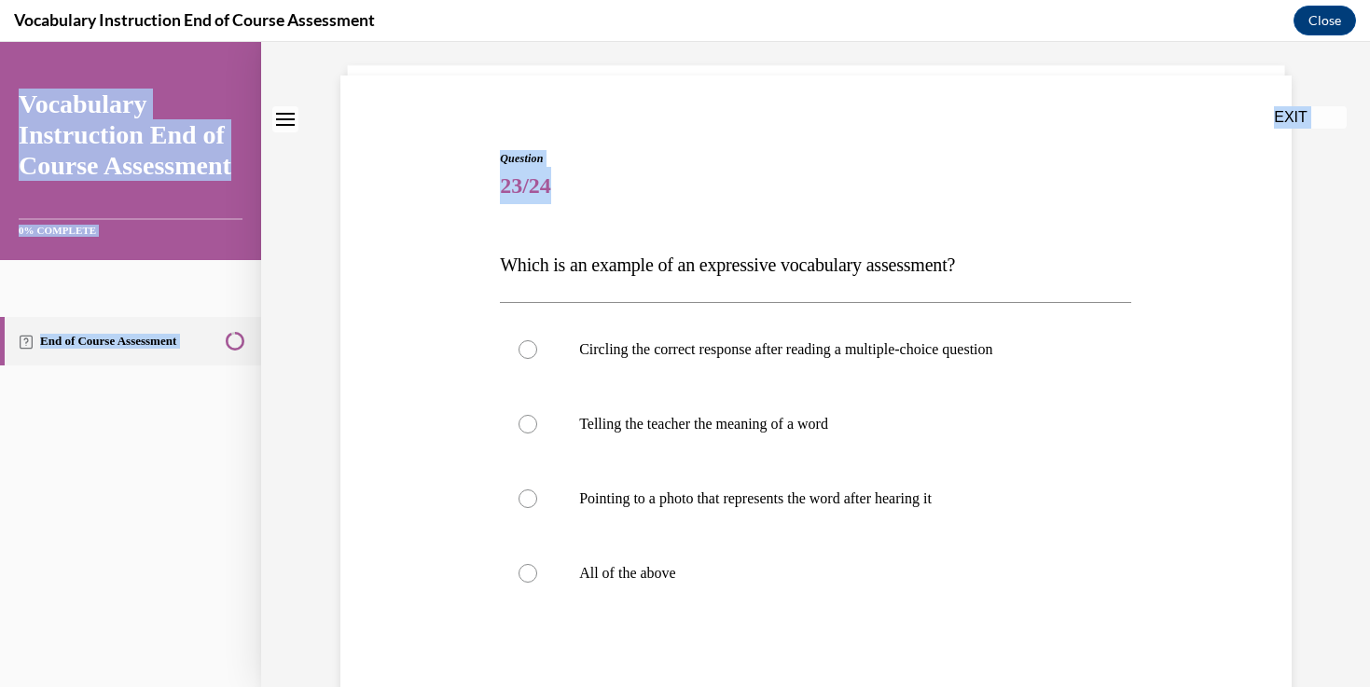
scroll to position [301, 0]
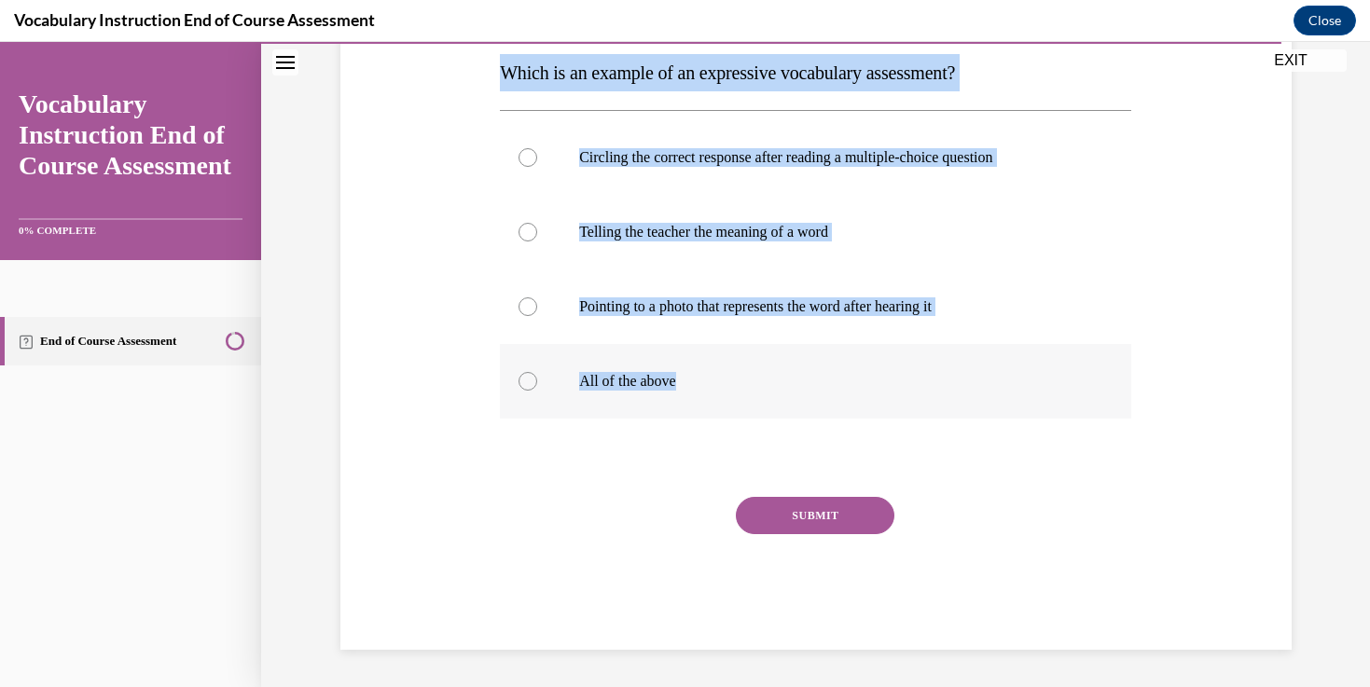
drag, startPoint x: 494, startPoint y: 372, endPoint x: 748, endPoint y: 385, distance: 253.9
click at [748, 385] on div "Question 23/24 Which is an example of an expressive vocabulary assessment? Circ…" at bounding box center [816, 276] width 960 height 748
click at [668, 250] on label "Telling the teacher the meaning of a word" at bounding box center [815, 232] width 631 height 75
click at [537, 241] on input "Telling the teacher the meaning of a word" at bounding box center [527, 232] width 19 height 19
radio input "true"
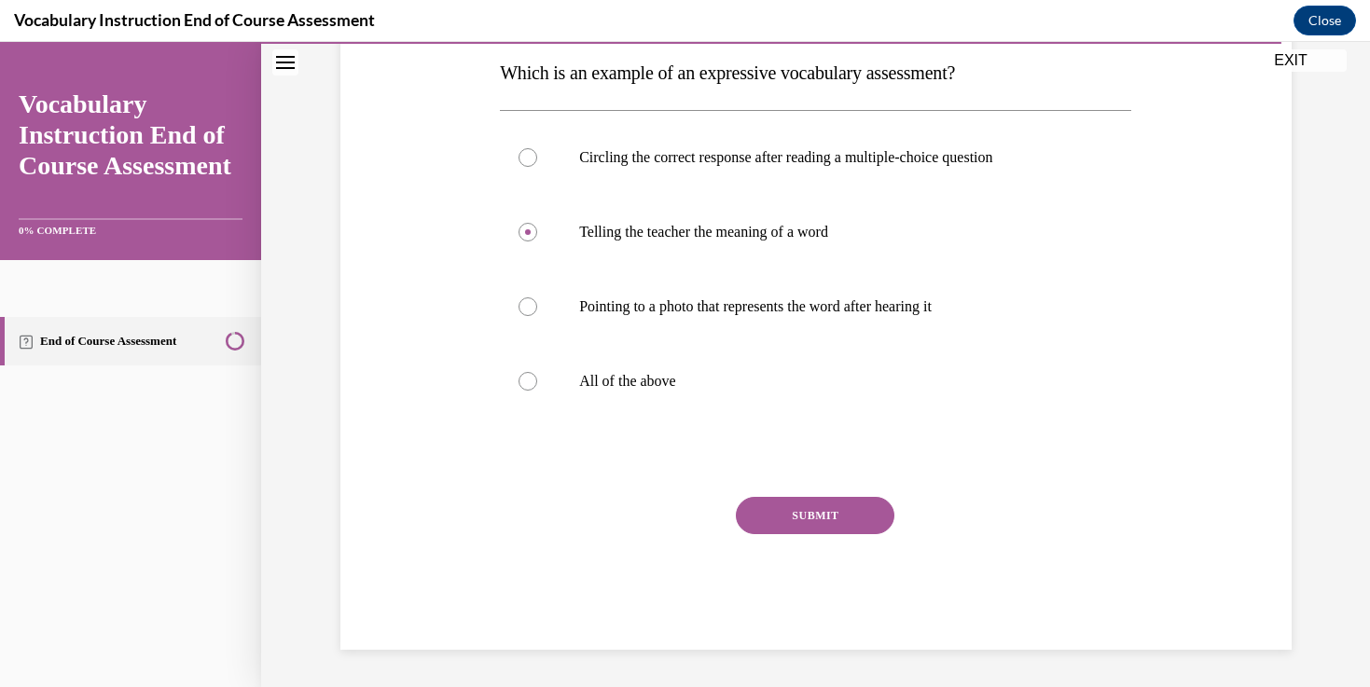
click at [820, 523] on button "SUBMIT" at bounding box center [815, 515] width 158 height 37
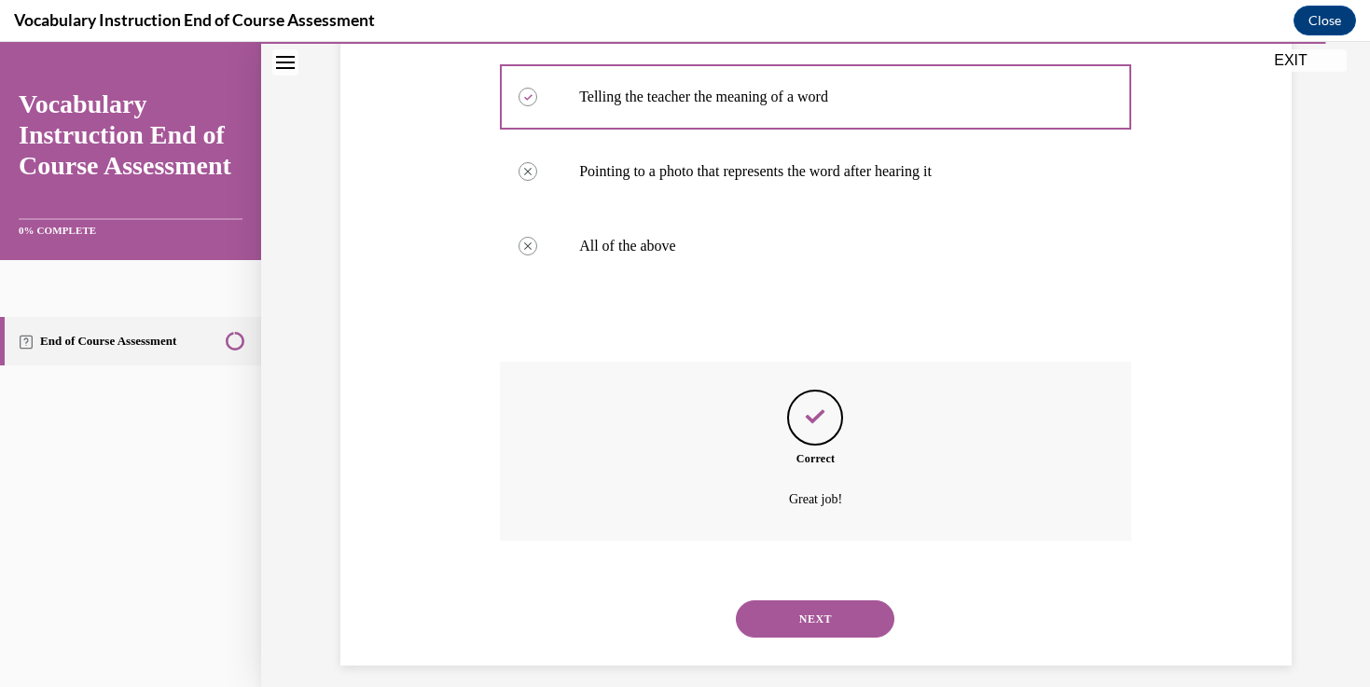
scroll to position [452, 0]
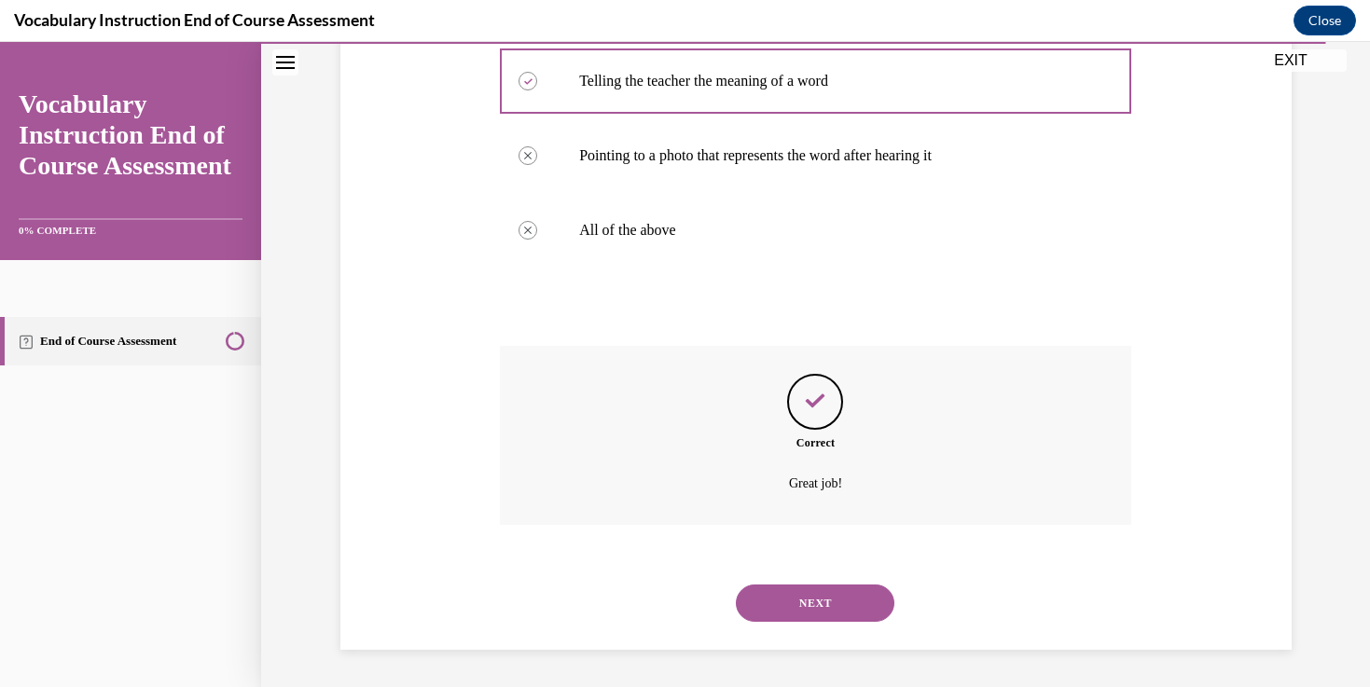
click at [809, 623] on div "NEXT" at bounding box center [815, 603] width 631 height 75
click at [799, 605] on button "NEXT" at bounding box center [815, 603] width 158 height 37
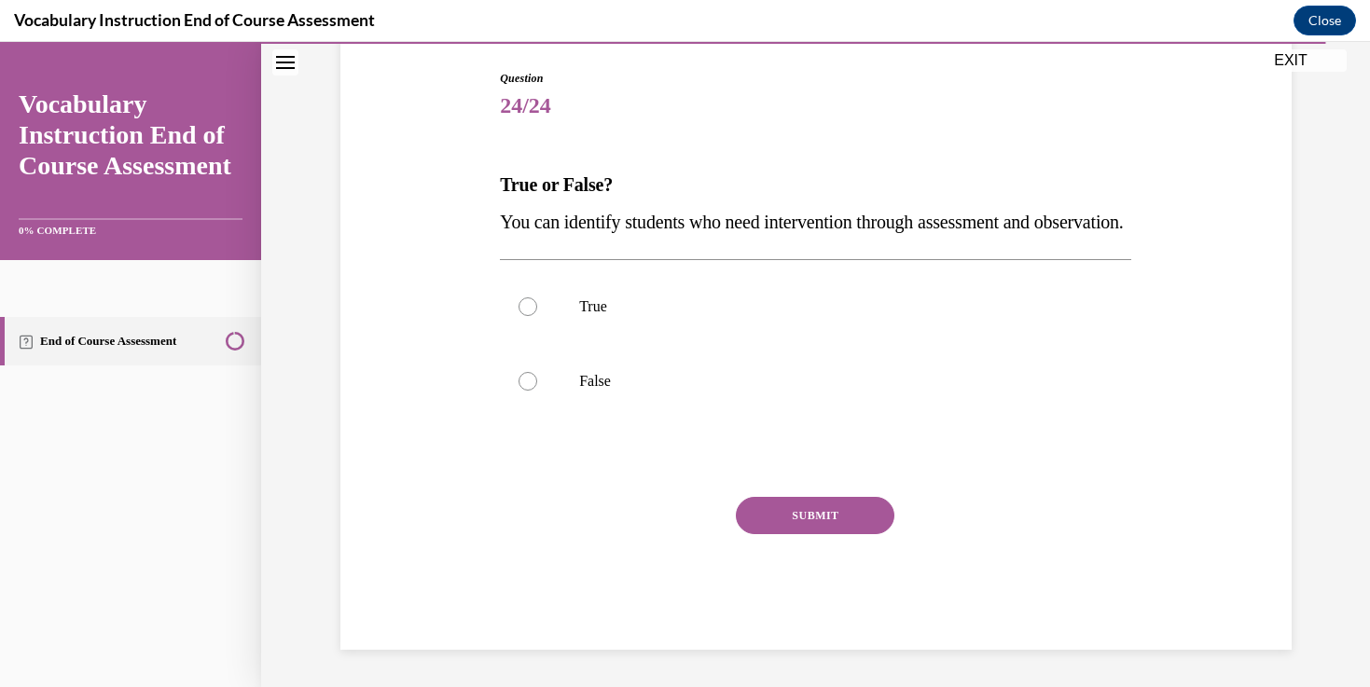
scroll to position [207, 0]
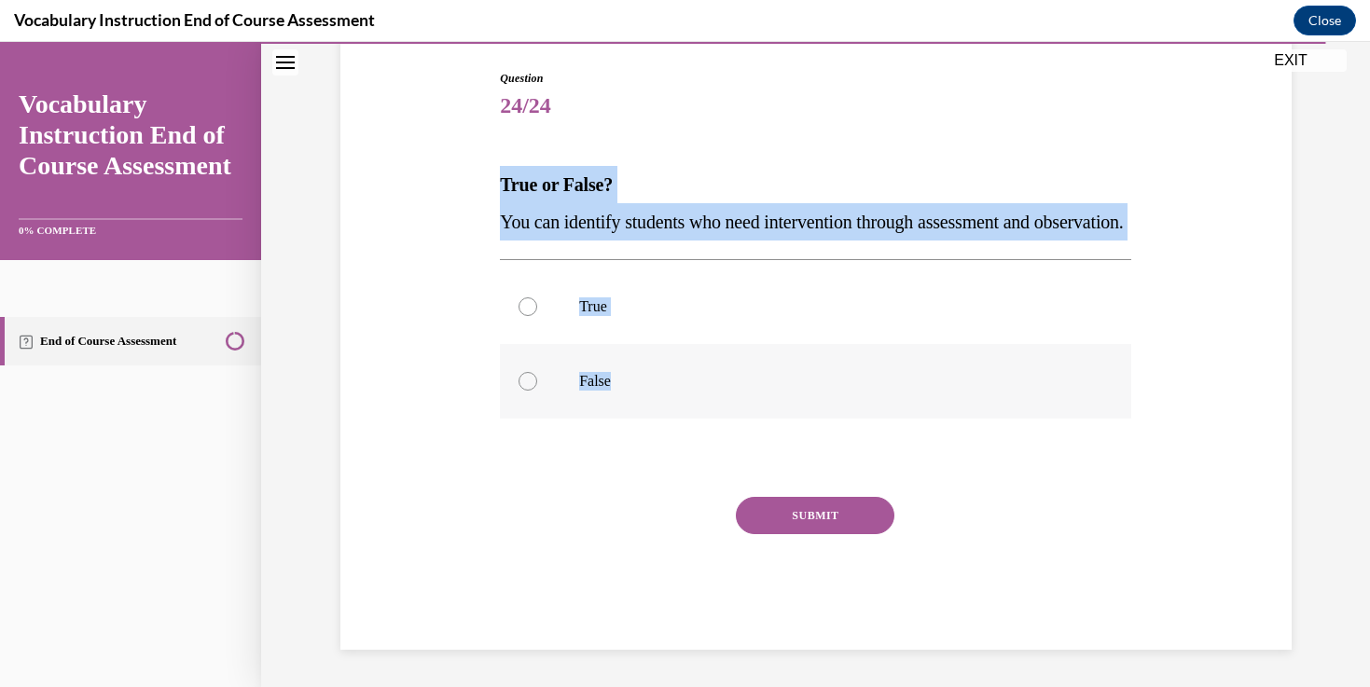
drag, startPoint x: 487, startPoint y: 166, endPoint x: 736, endPoint y: 411, distance: 349.4
click at [736, 411] on div "Question 24/24 True or False? You can identify students who need intervention t…" at bounding box center [816, 332] width 960 height 636
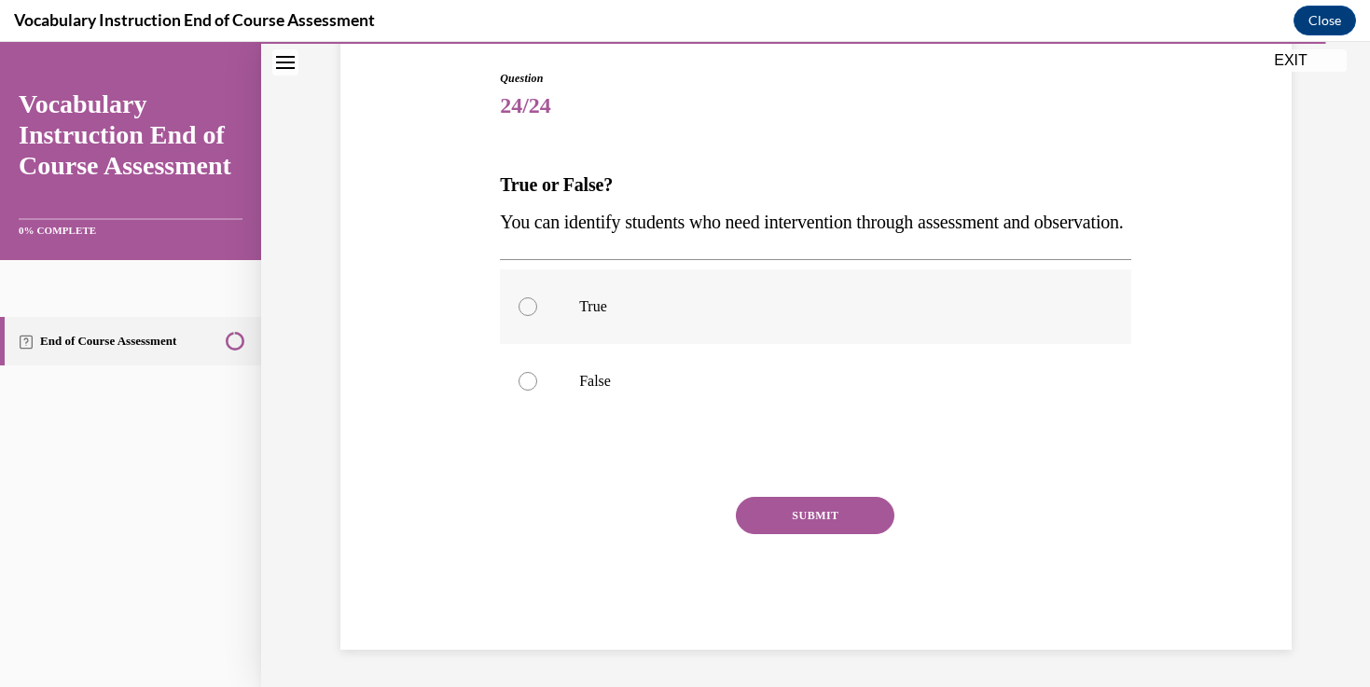
click at [614, 344] on label "True" at bounding box center [815, 306] width 631 height 75
click at [537, 316] on input "True" at bounding box center [527, 306] width 19 height 19
radio input "true"
click at [824, 531] on button "SUBMIT" at bounding box center [815, 515] width 158 height 37
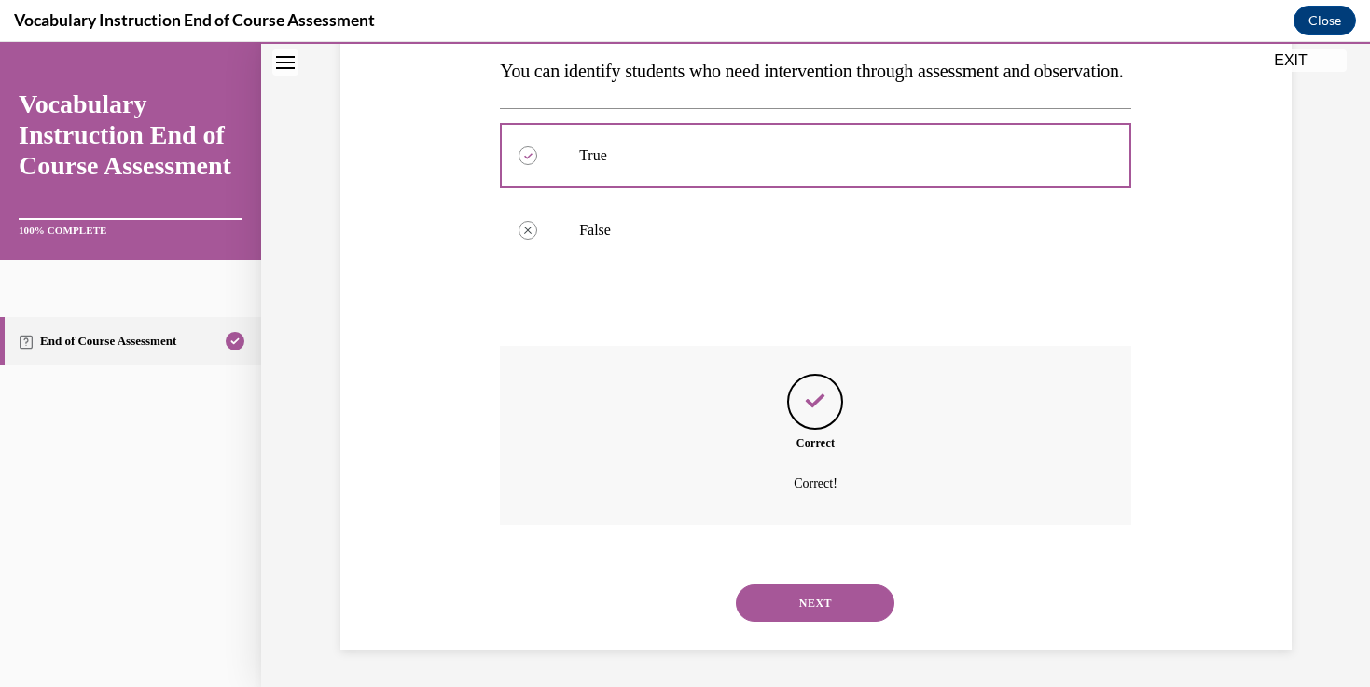
scroll to position [378, 0]
click at [864, 629] on div "NEXT" at bounding box center [815, 603] width 631 height 75
click at [839, 602] on button "NEXT" at bounding box center [815, 603] width 158 height 37
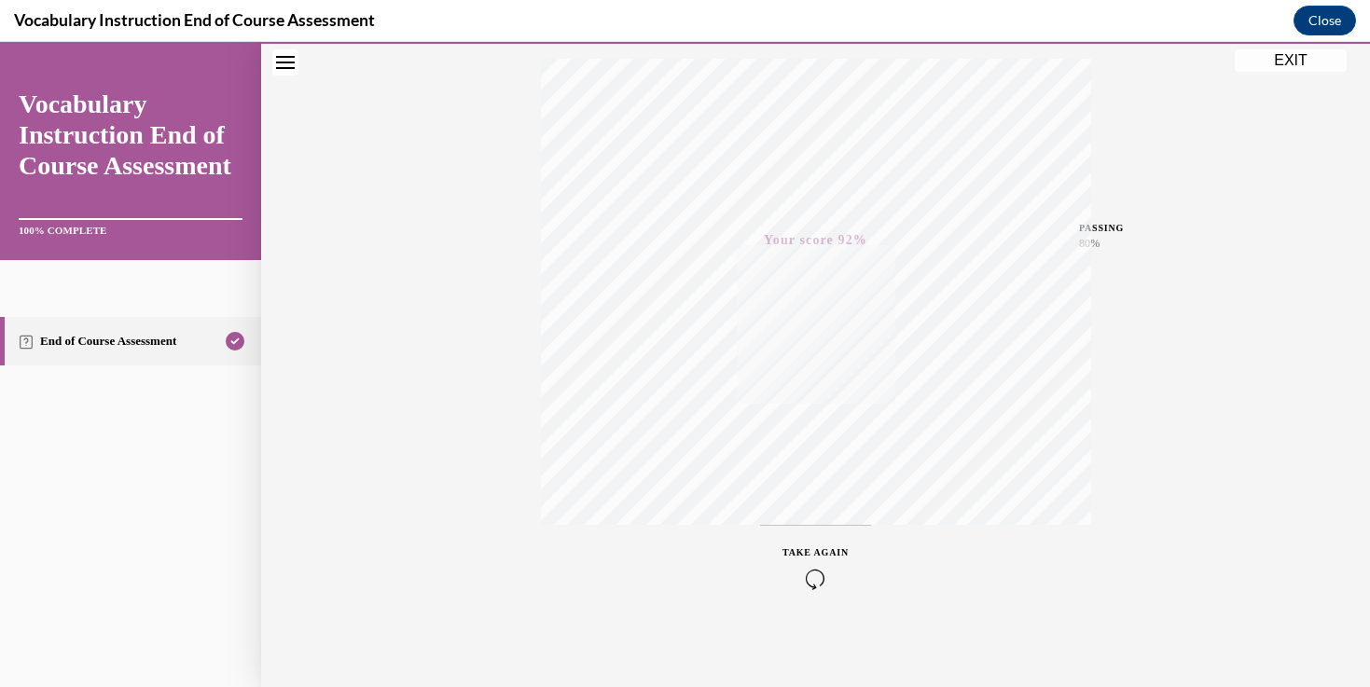
scroll to position [310, 0]
click at [1286, 60] on button "EXIT" at bounding box center [1290, 60] width 112 height 22
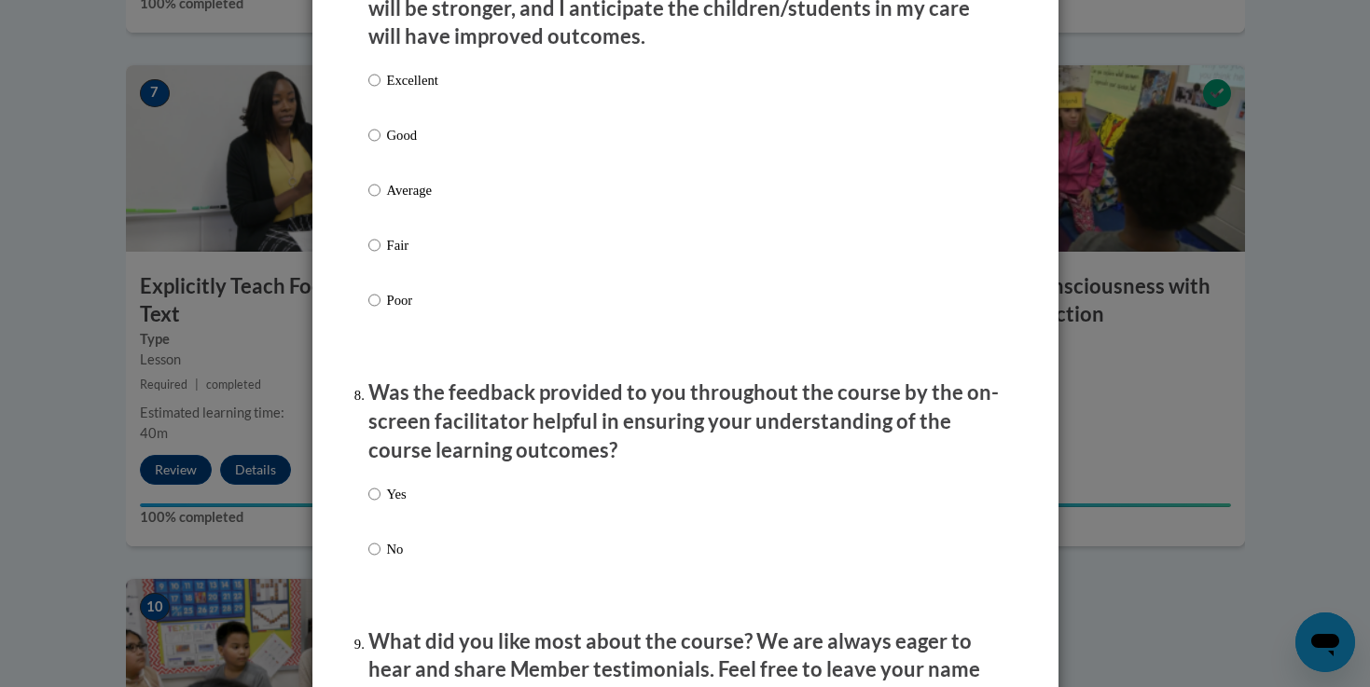
scroll to position [3191, 0]
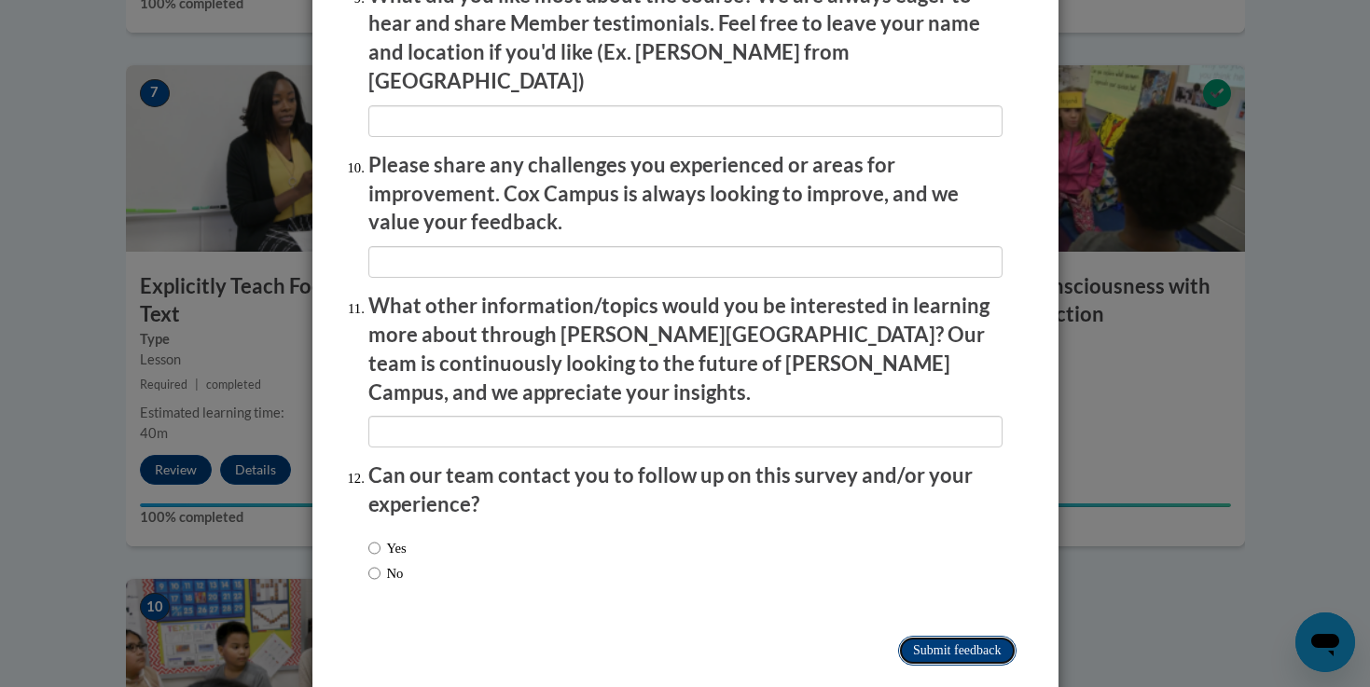
click at [961, 636] on input "Submit feedback" at bounding box center [956, 651] width 117 height 30
